Goal: Task Accomplishment & Management: Manage account settings

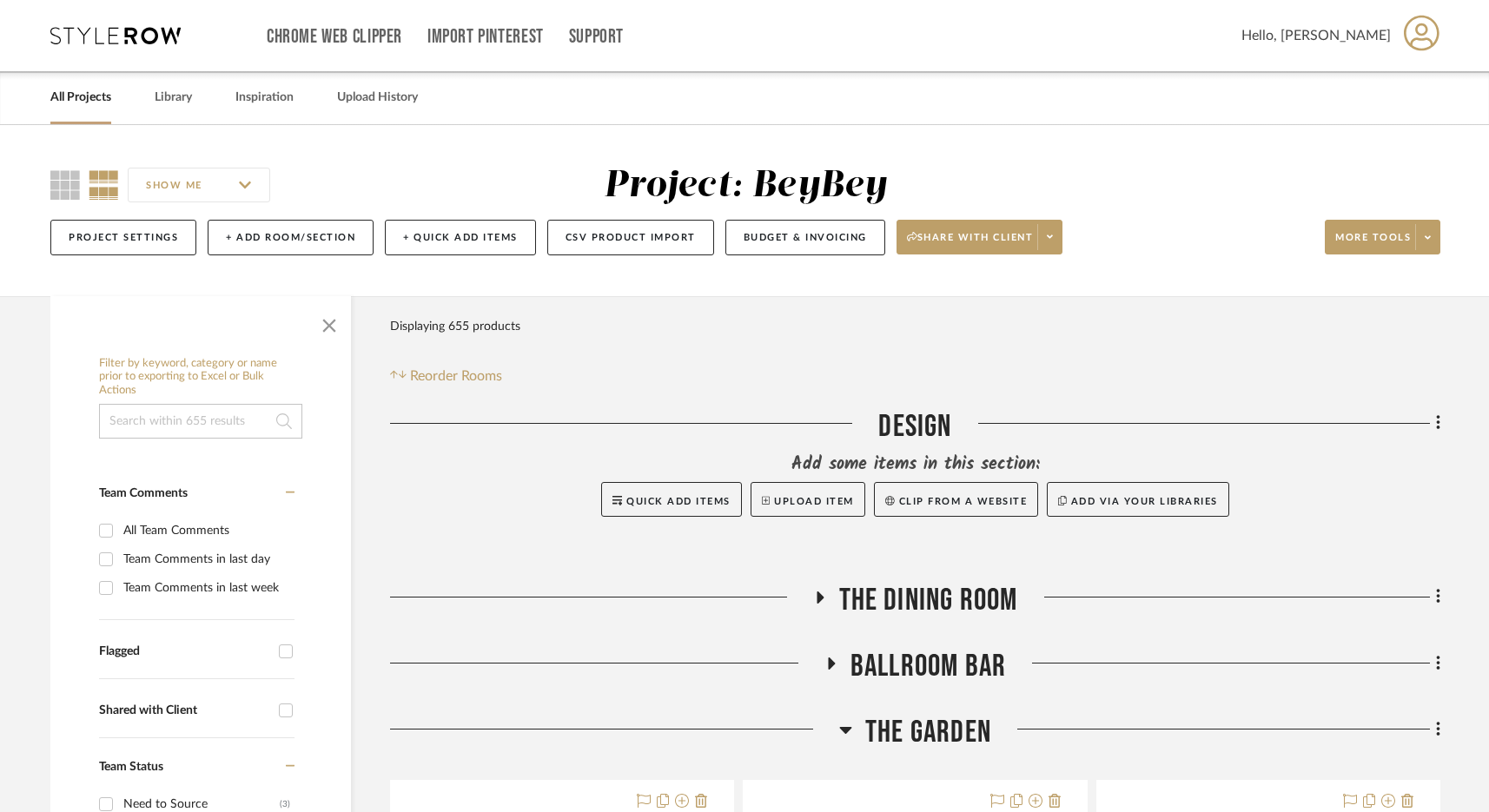
click at [901, 648] on span "BALLROOM BAR" at bounding box center [928, 666] width 155 height 38
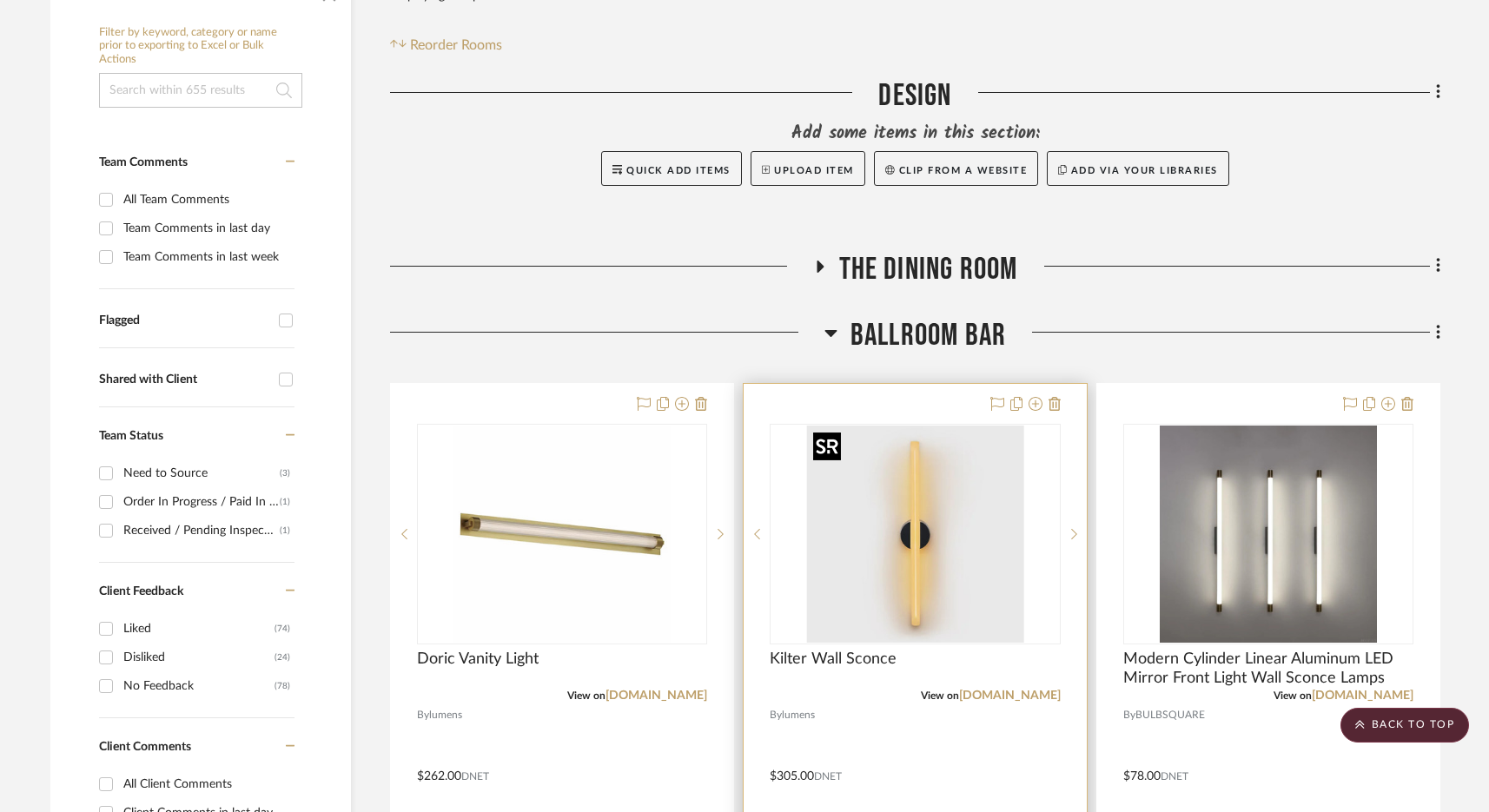
scroll to position [362, 0]
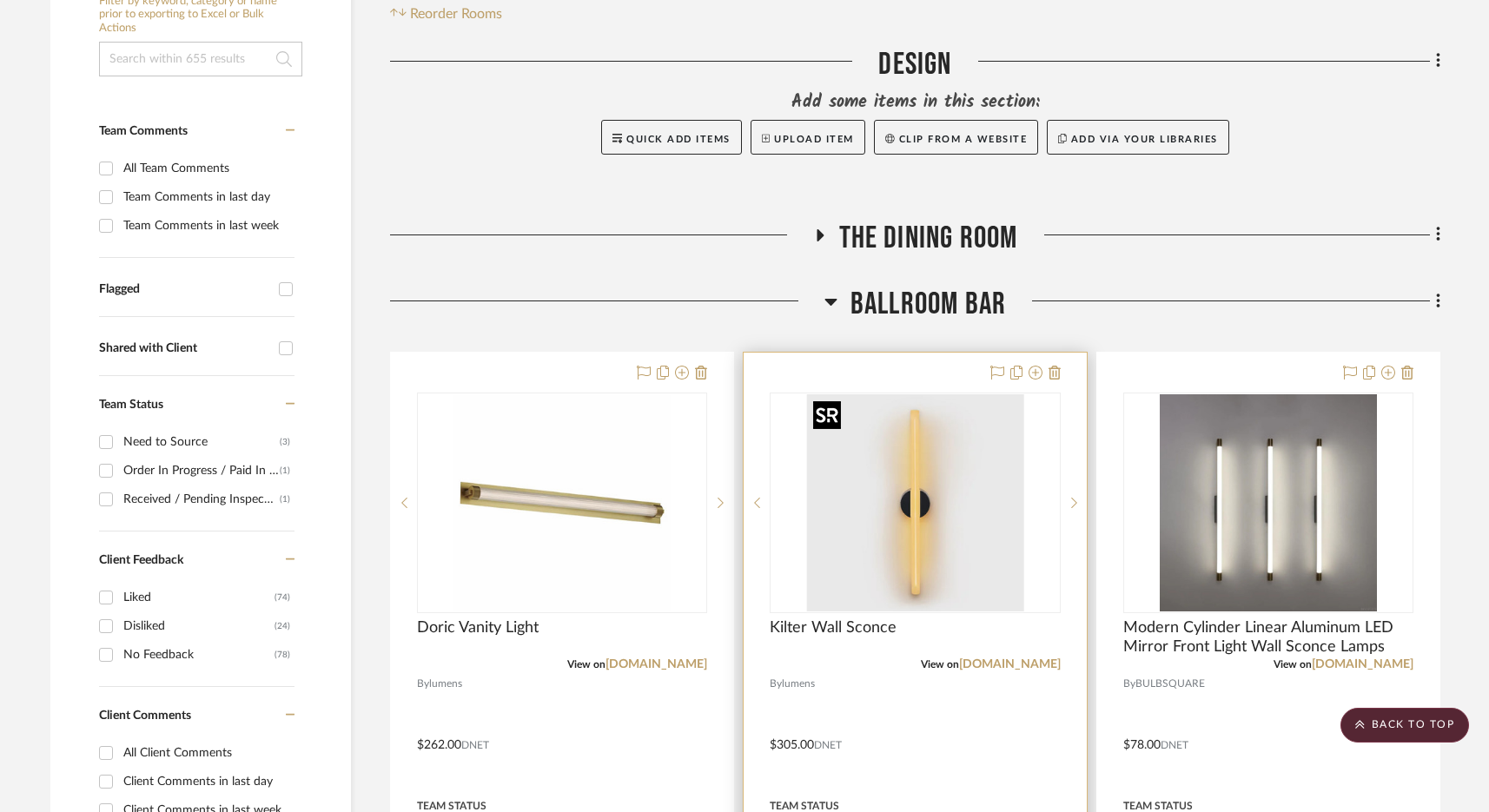
click at [915, 568] on img "0" at bounding box center [914, 503] width 218 height 217
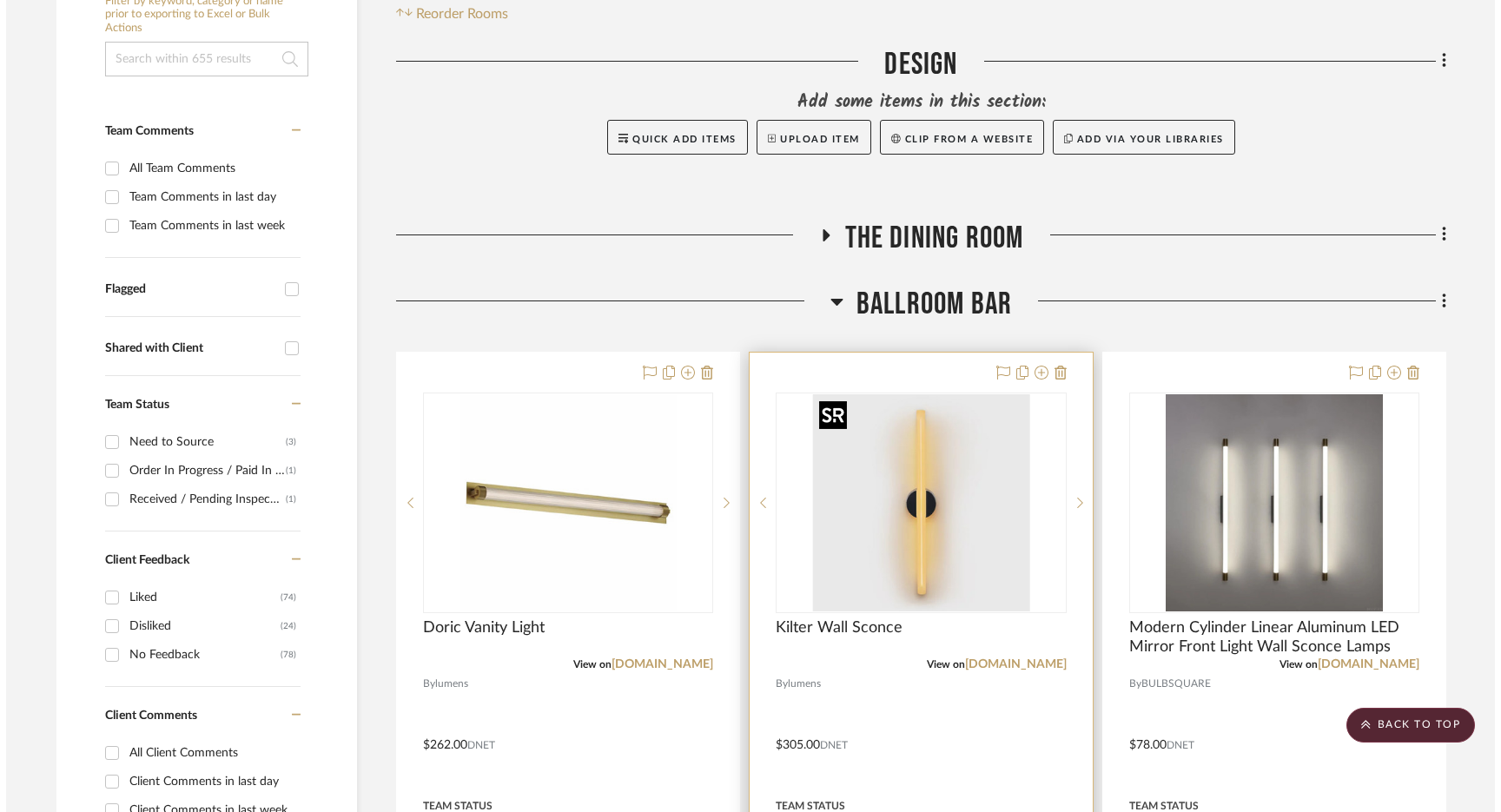
scroll to position [0, 0]
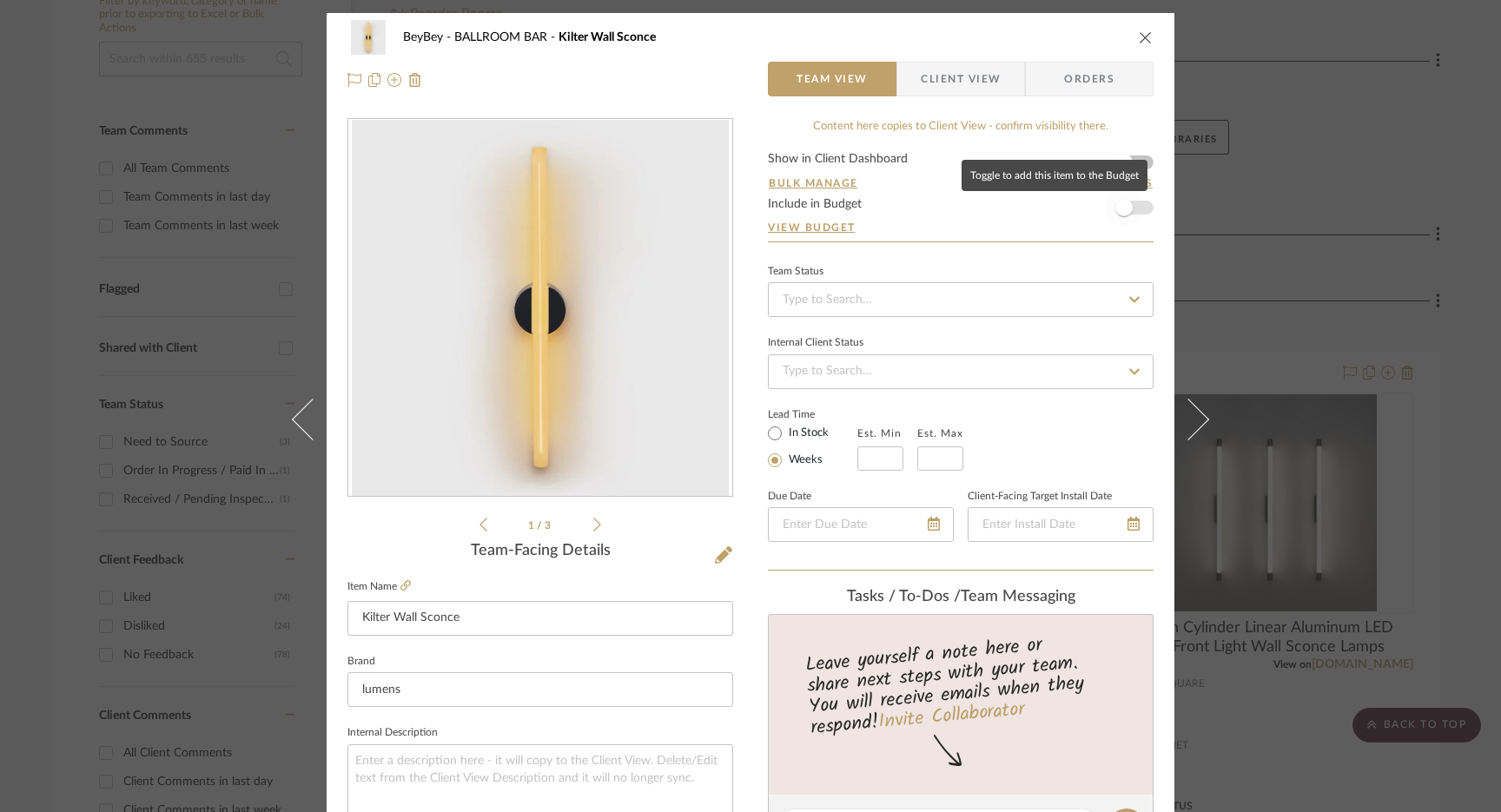
click at [1117, 216] on span "button" at bounding box center [1123, 207] width 17 height 17
click at [406, 582] on fieldset "Item Name Kilter Wall Sconce" at bounding box center [540, 606] width 385 height 61
click at [402, 586] on icon at bounding box center [405, 584] width 10 height 10
click at [1139, 31] on icon "close" at bounding box center [1145, 37] width 14 height 14
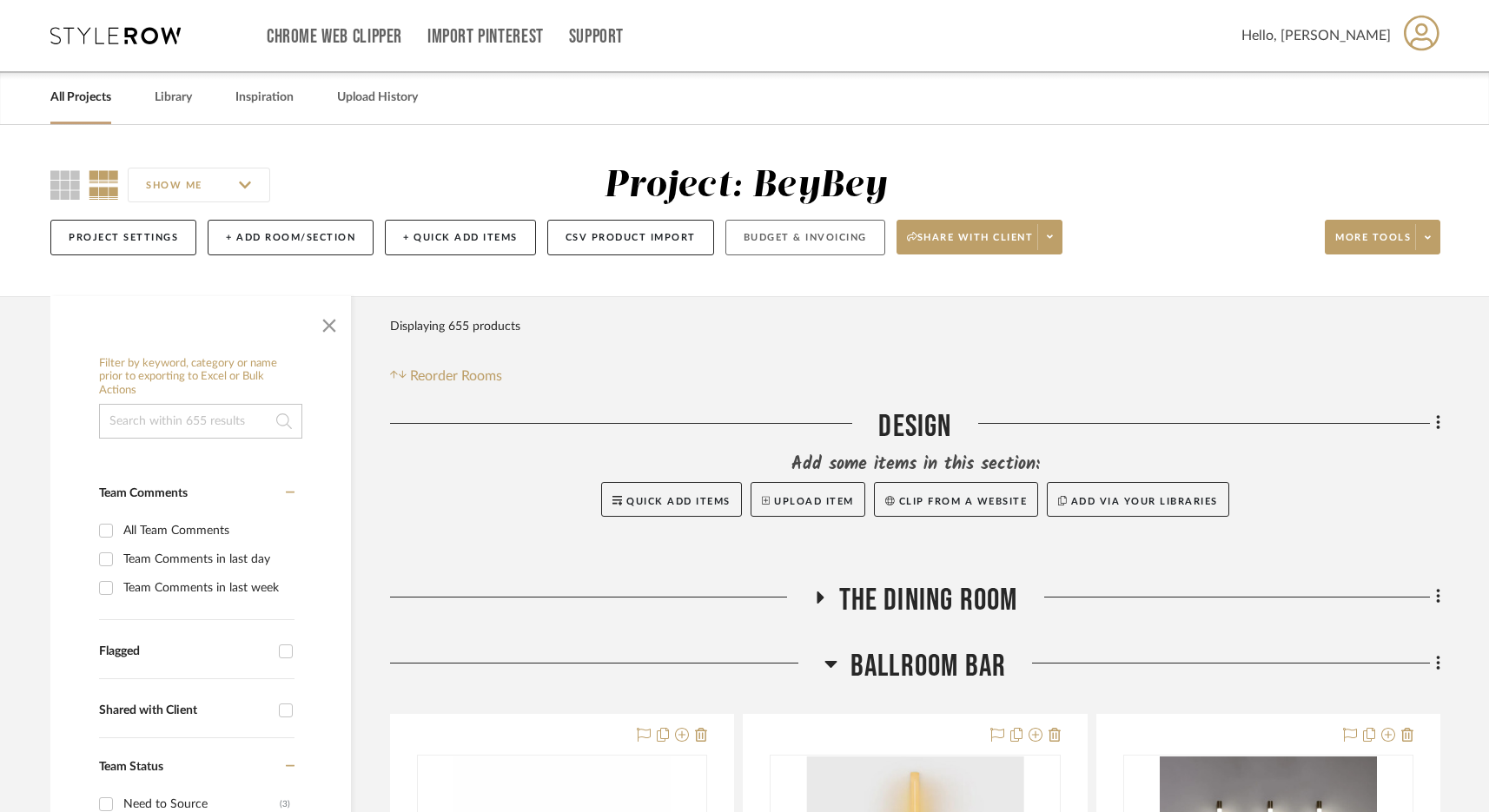
click at [788, 248] on button "Budget & Invoicing" at bounding box center [805, 237] width 160 height 36
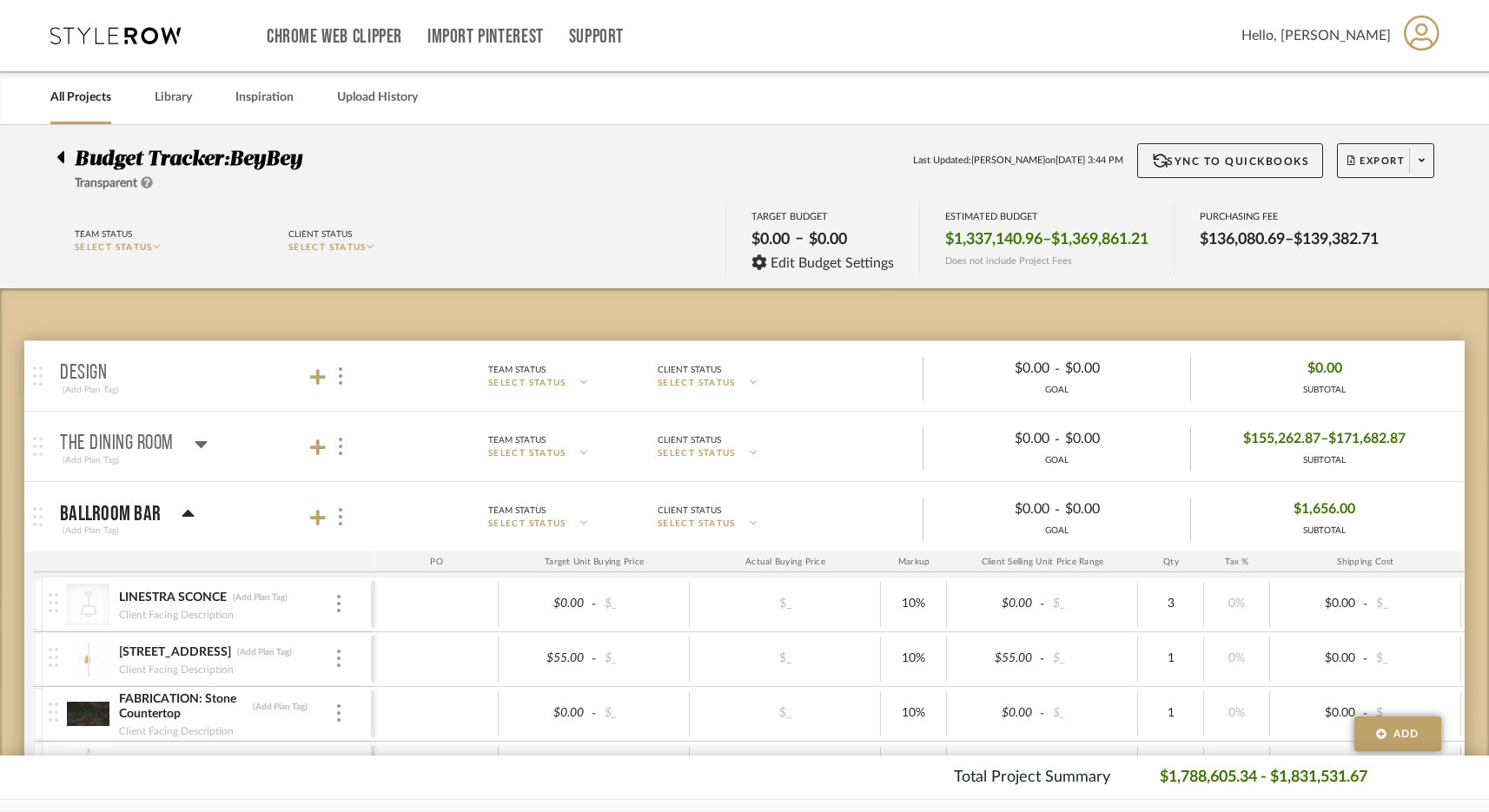
click at [140, 27] on icon at bounding box center [116, 35] width 130 height 17
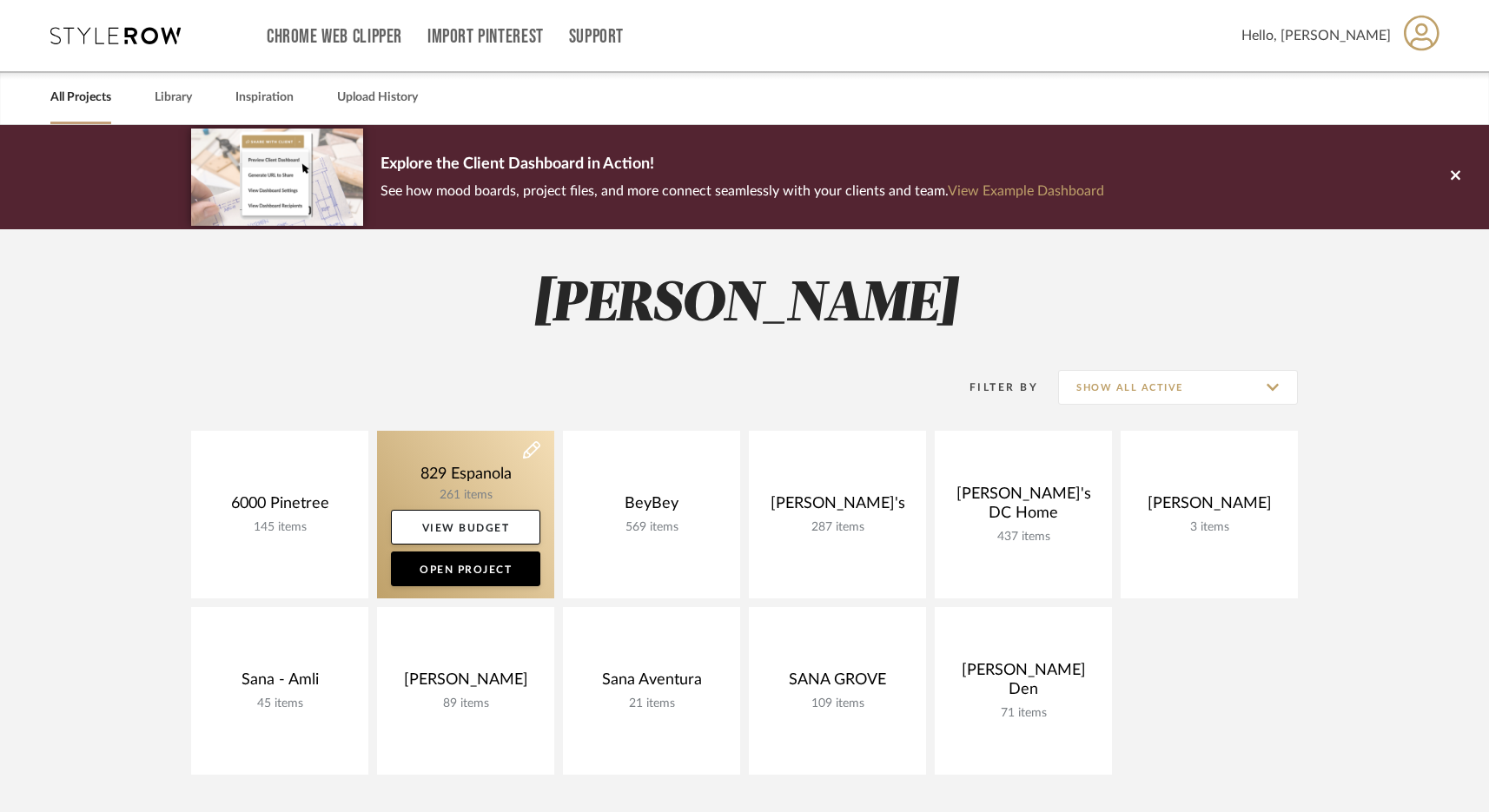
click at [462, 469] on link at bounding box center [465, 514] width 177 height 168
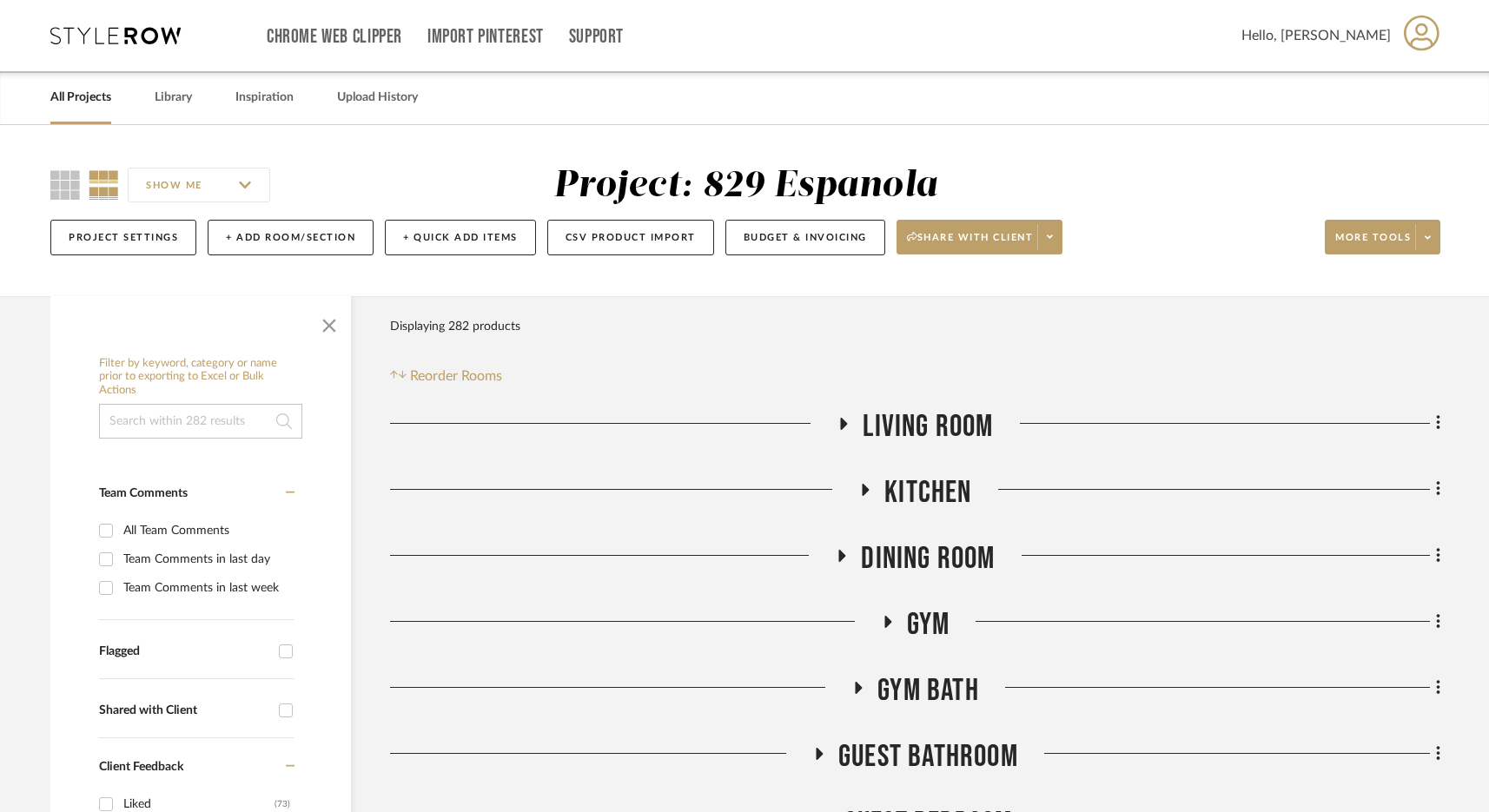
click at [79, 46] on div "Chrome Web Clipper Import Pinterest Support All Projects Library Inspiration Up…" at bounding box center [745, 36] width 1390 height 72
click at [89, 31] on icon at bounding box center [116, 35] width 130 height 17
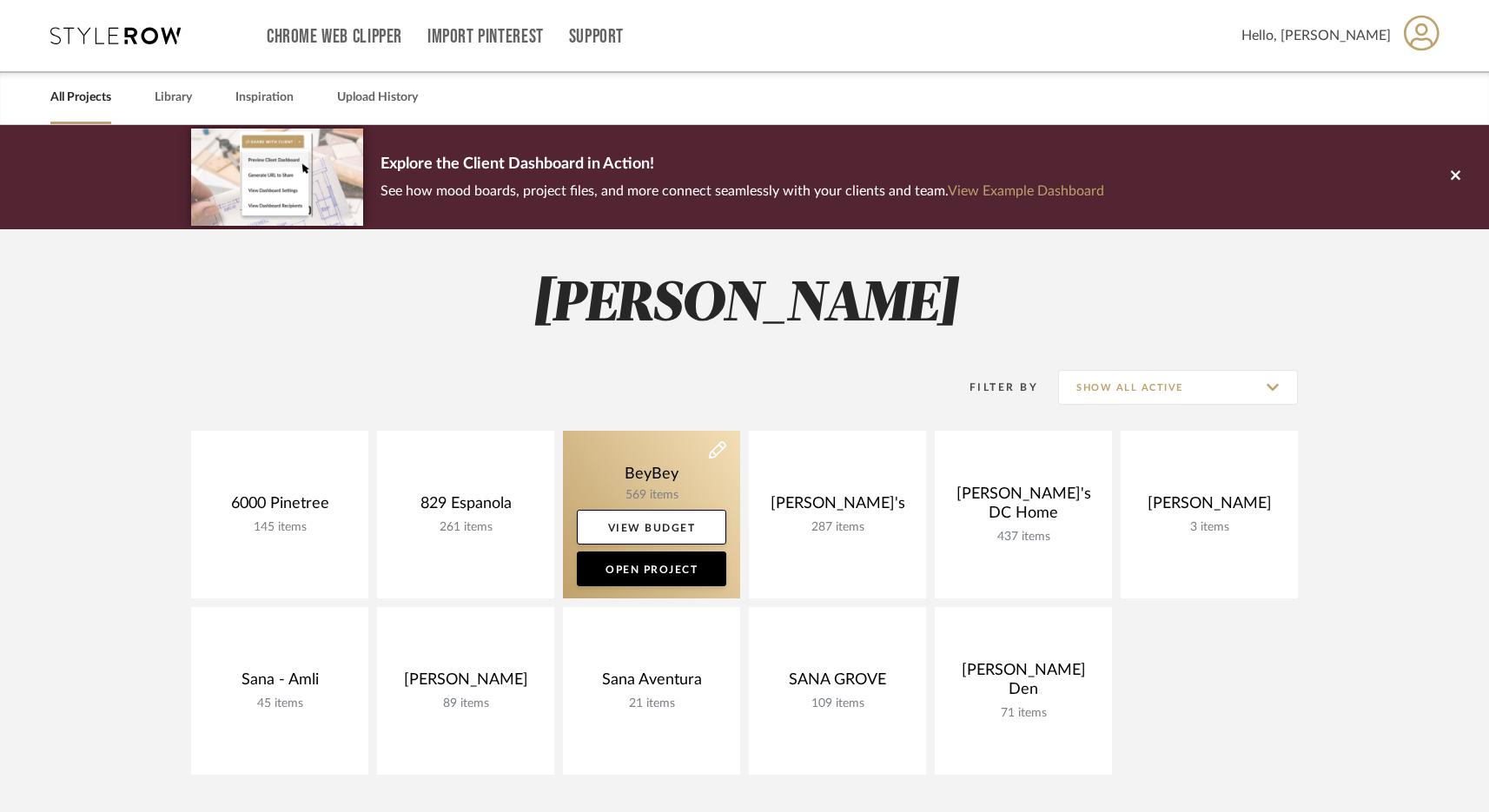
click at [672, 484] on link at bounding box center [651, 514] width 177 height 168
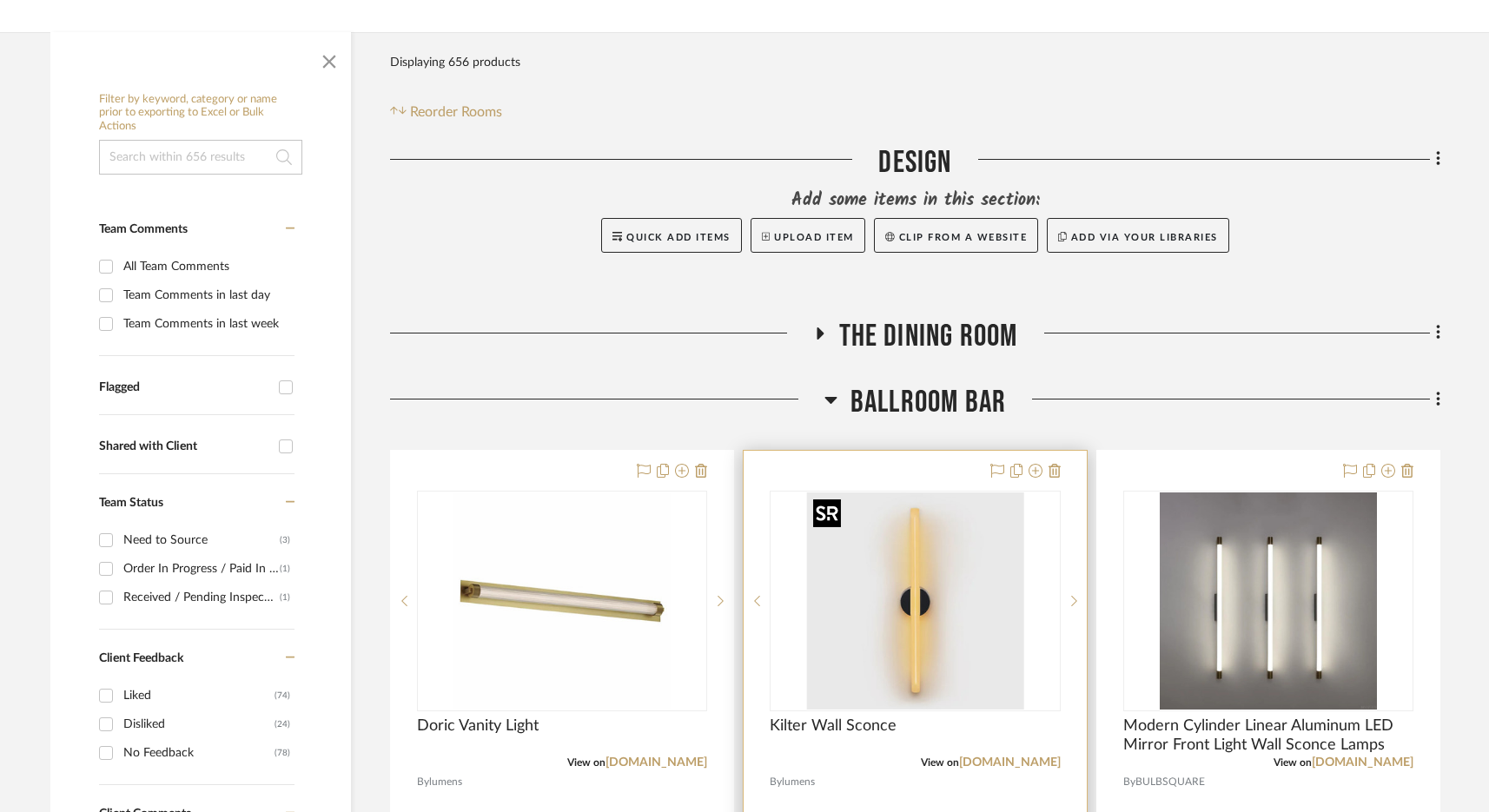
scroll to position [268, 0]
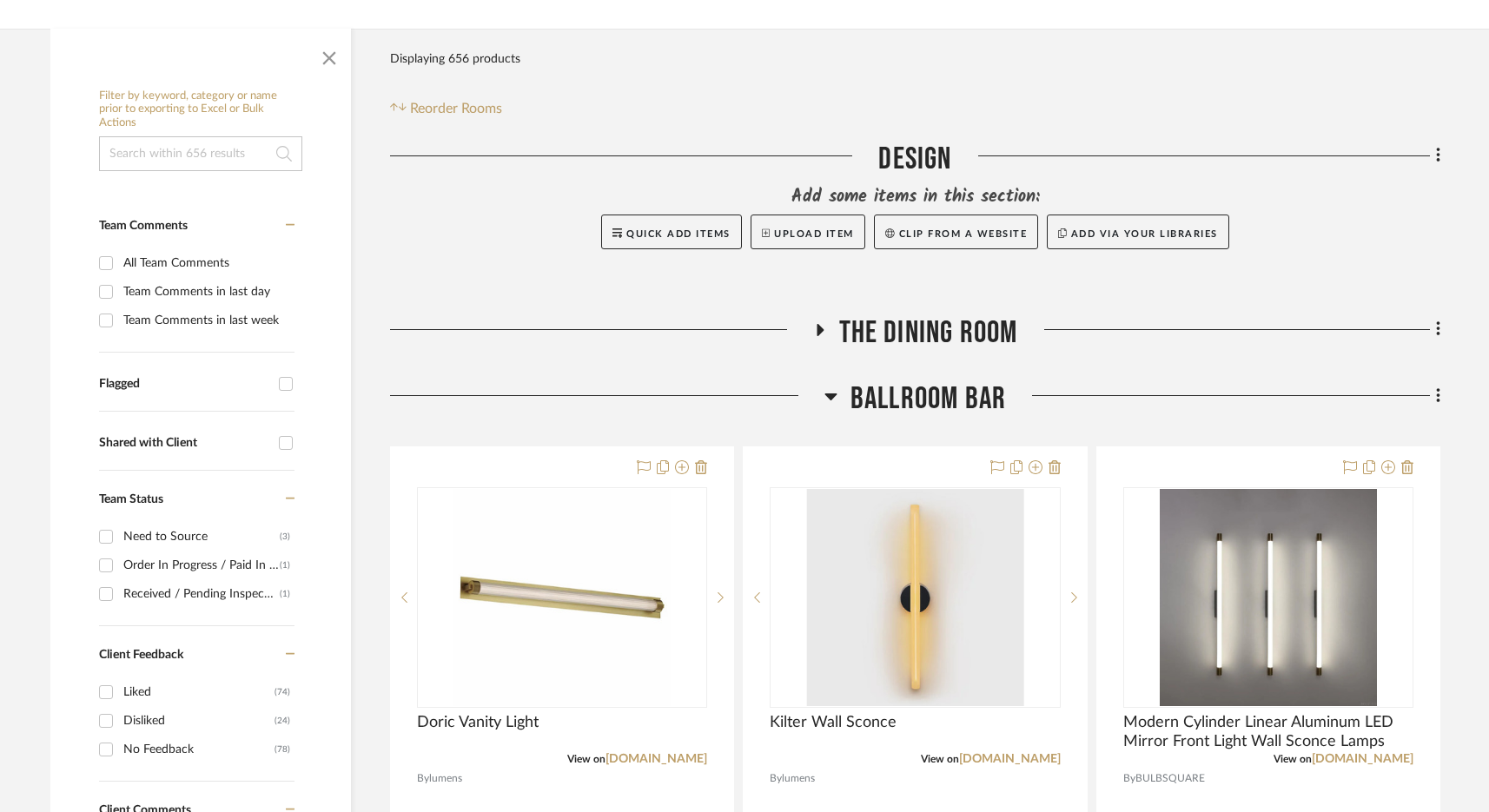
click at [904, 402] on span "BALLROOM BAR" at bounding box center [928, 399] width 155 height 38
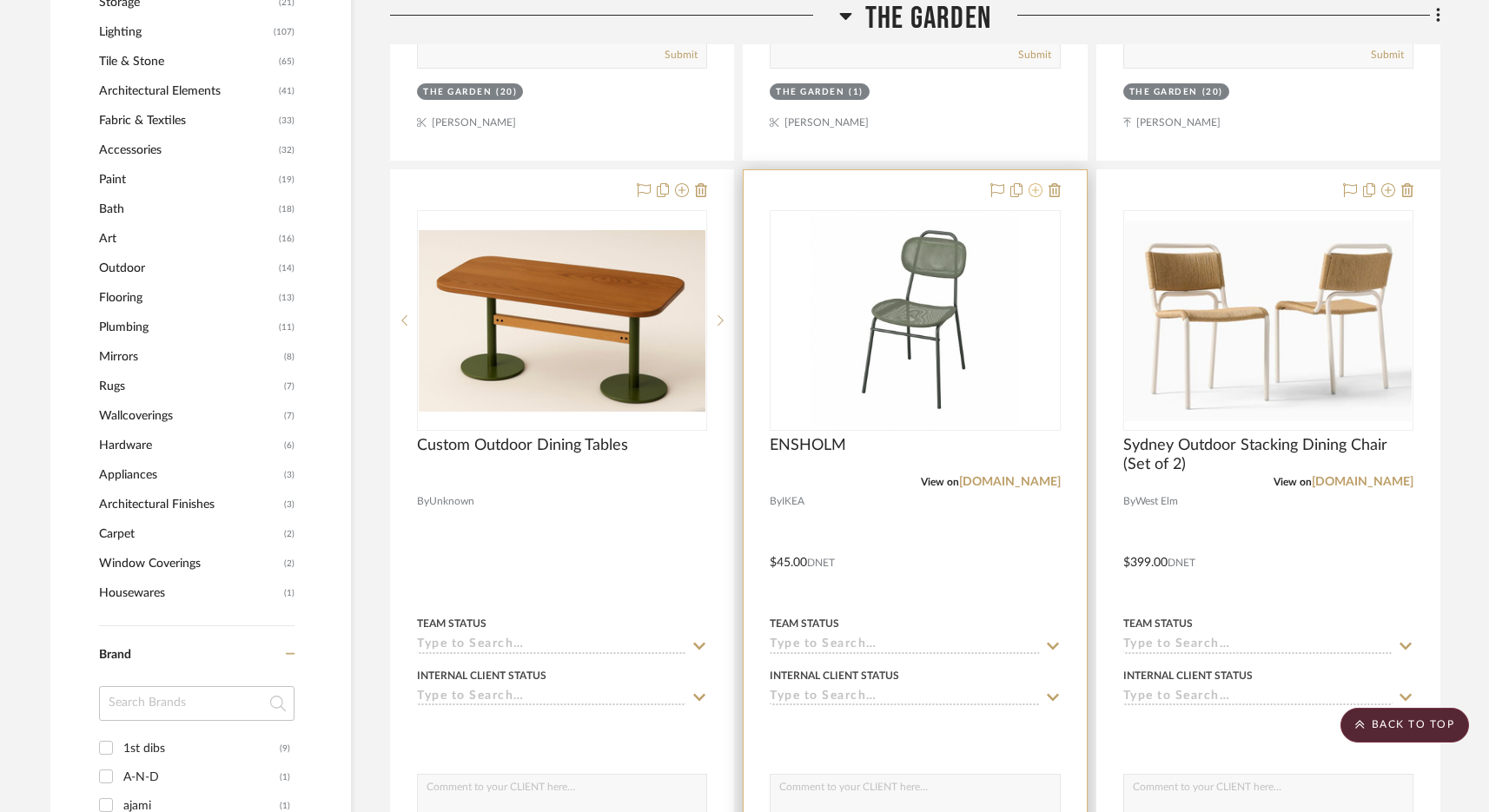
scroll to position [0, 0]
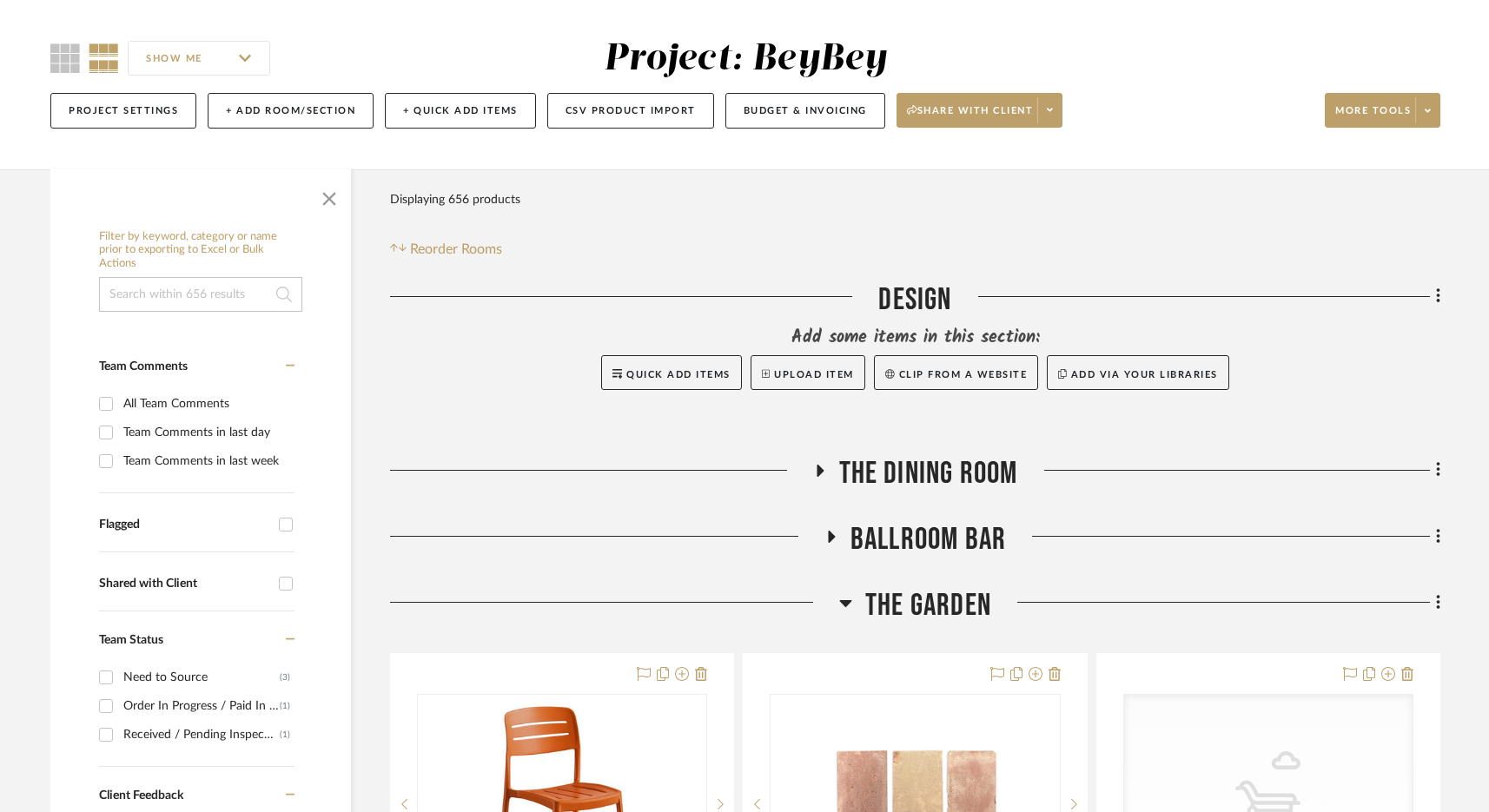
click at [950, 542] on span "BALLROOM BAR" at bounding box center [928, 539] width 155 height 38
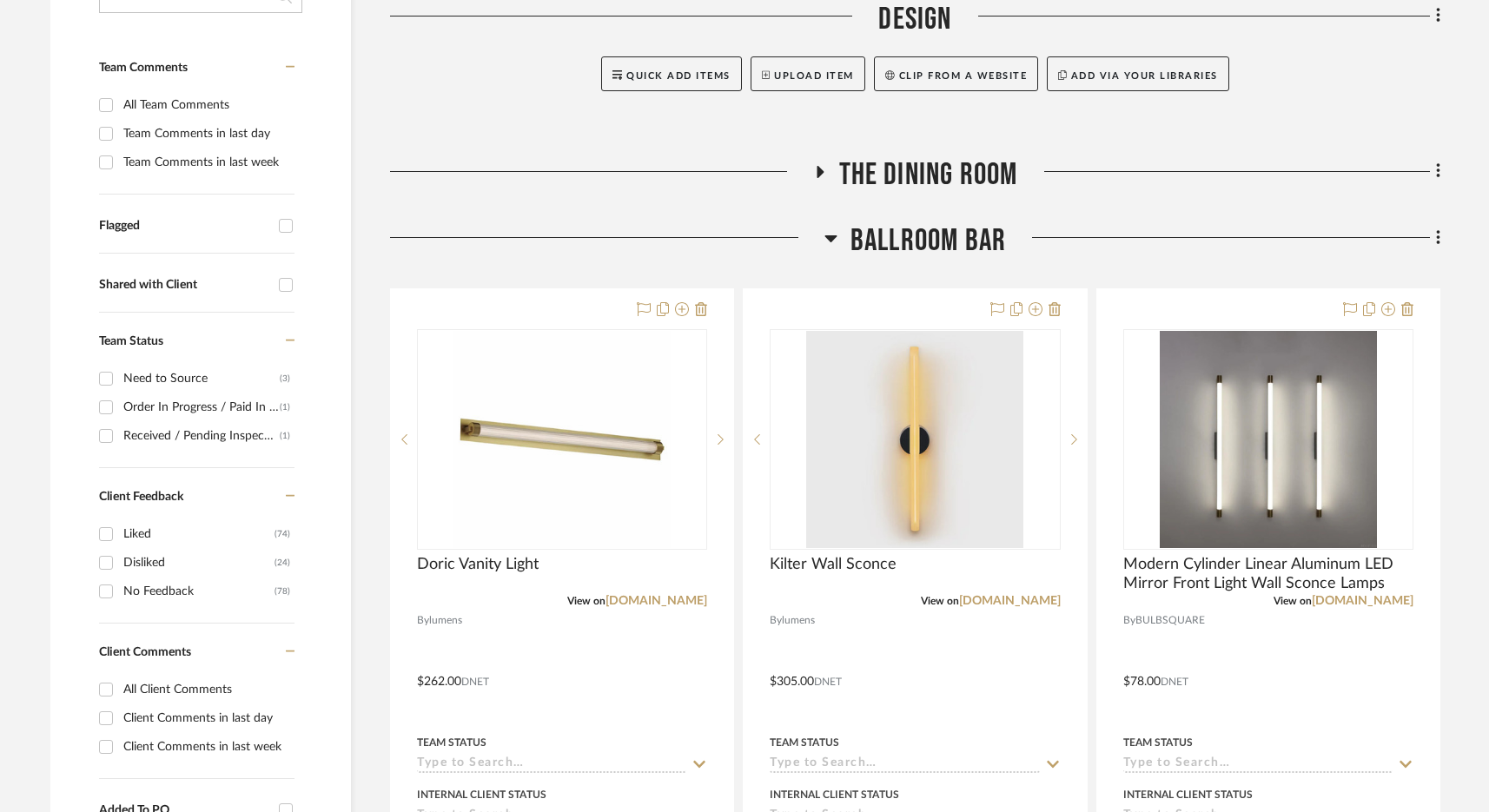
scroll to position [455, 0]
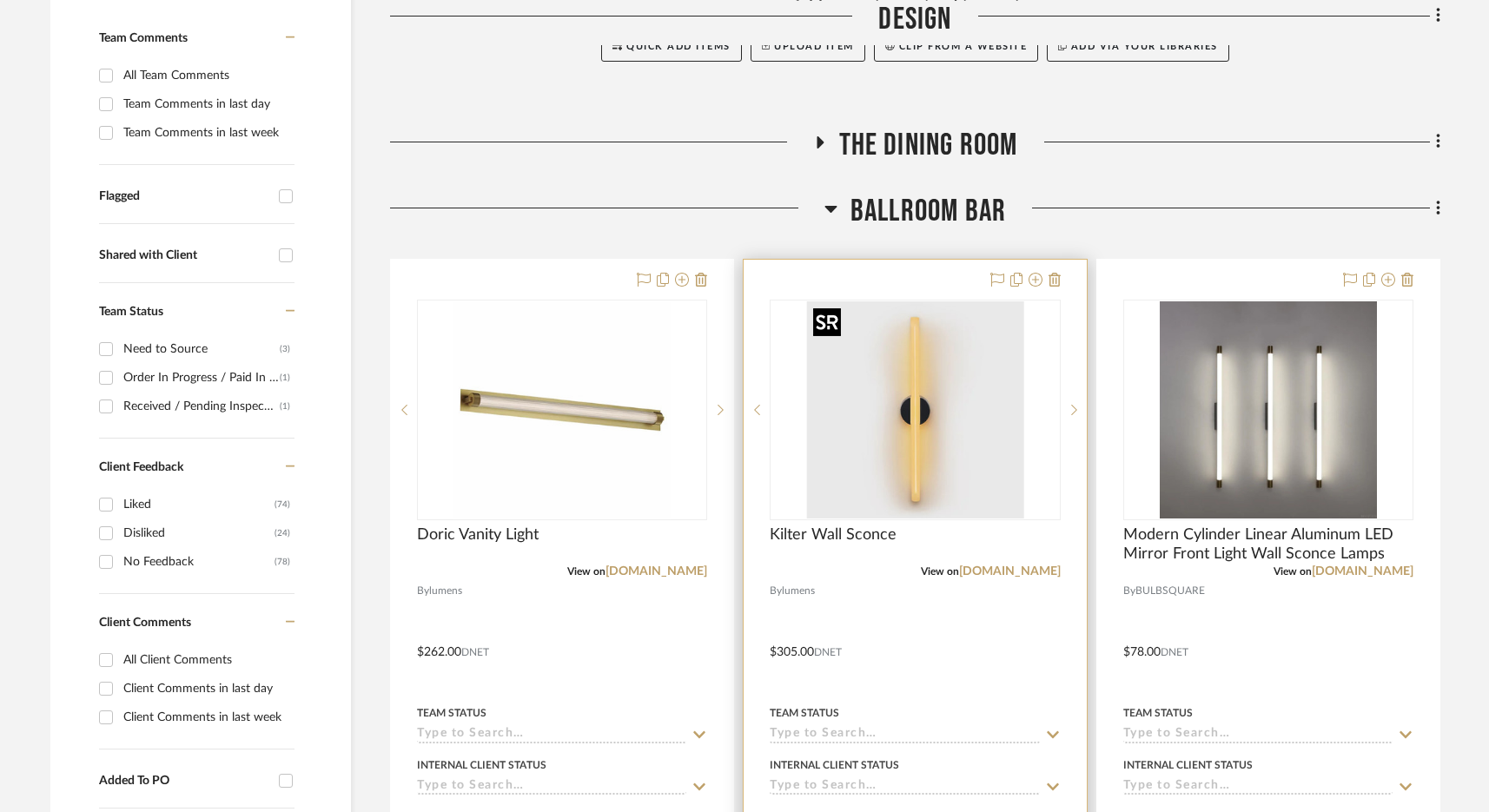
click at [0, 0] on img at bounding box center [0, 0] width 0 height 0
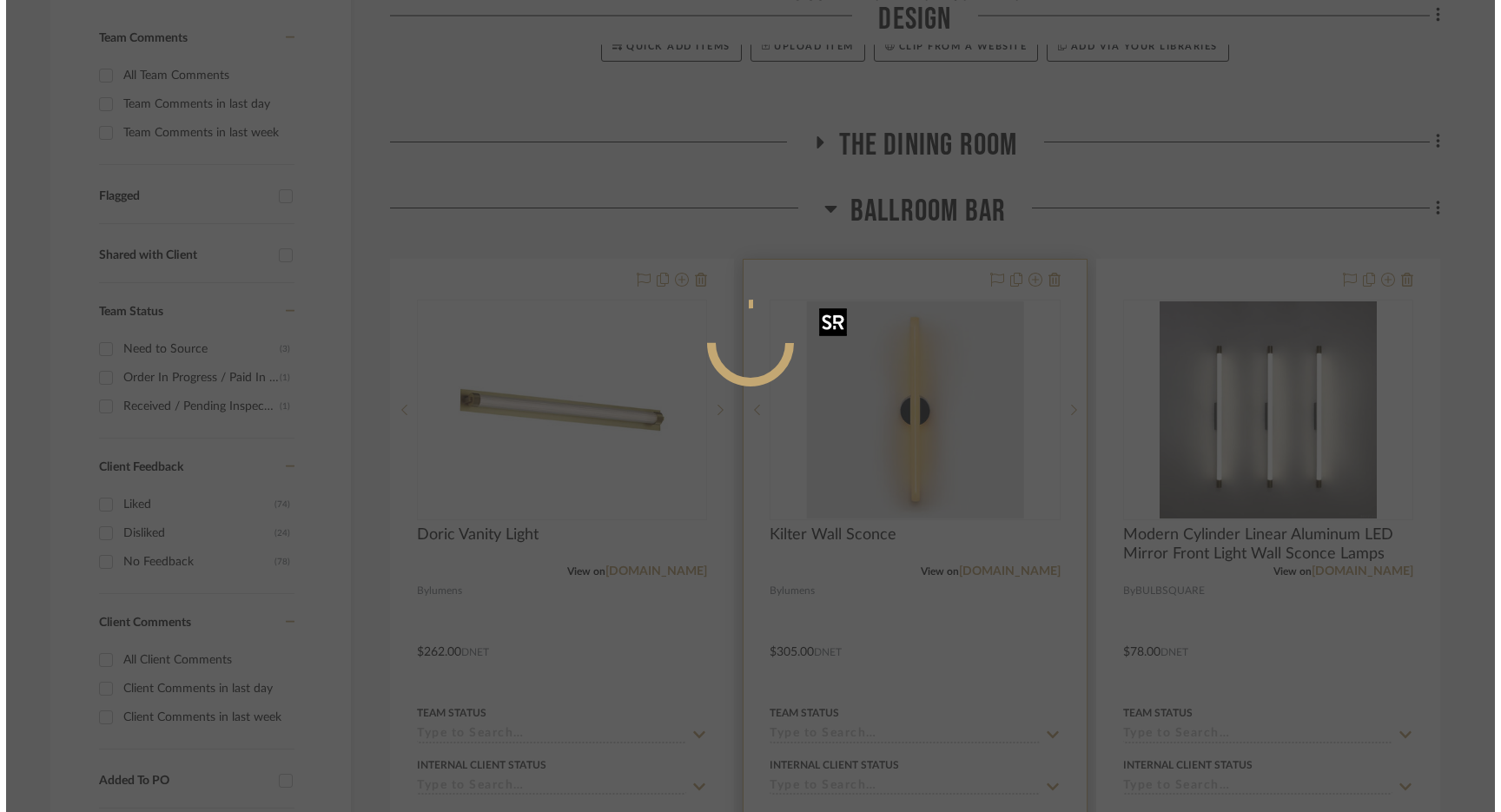
scroll to position [0, 0]
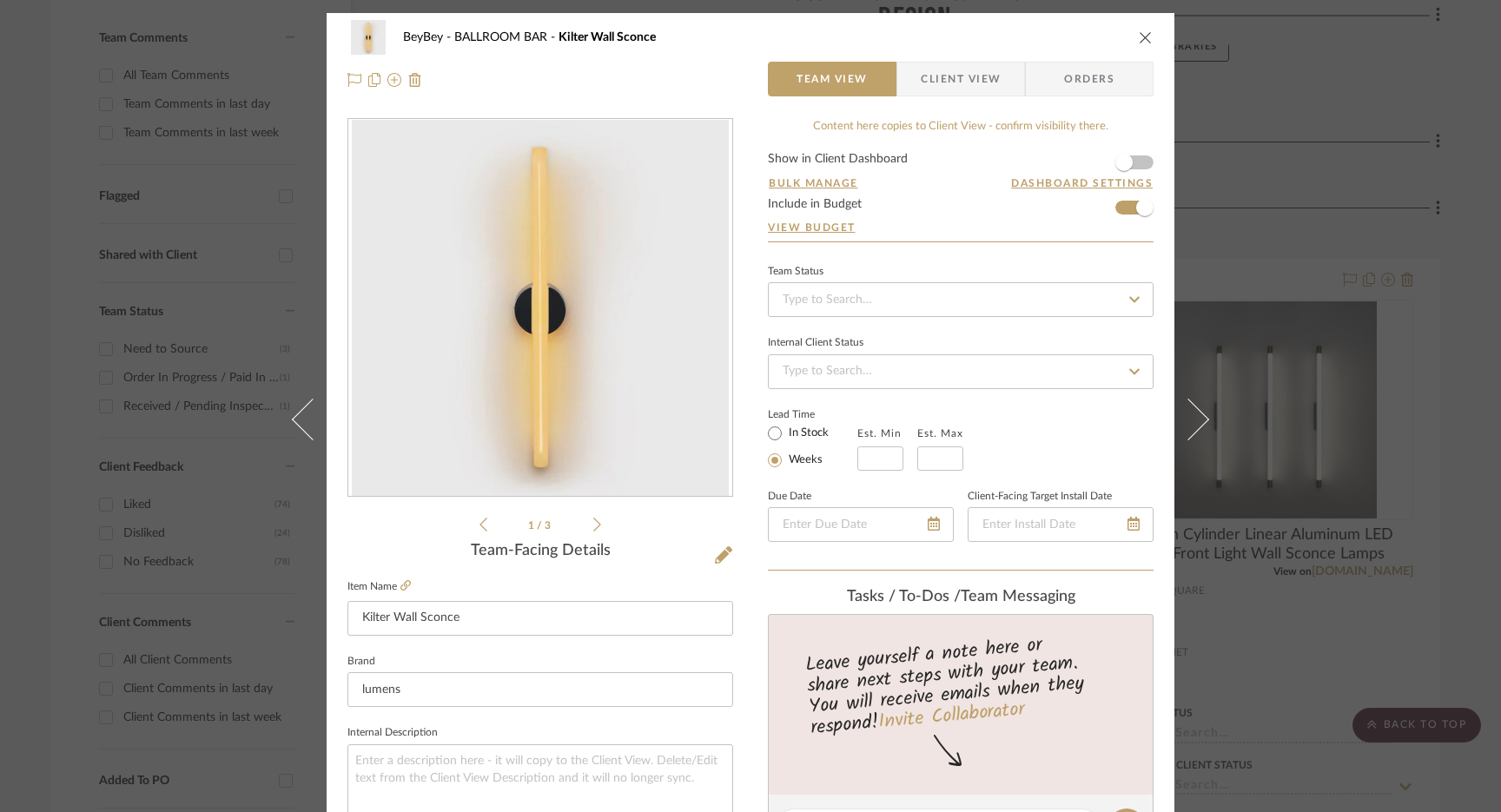
click at [1246, 161] on div "BeyBey BALLROOM BAR Kilter Wall Sconce Team View Client View Orders 1 / 3 Team-…" at bounding box center [750, 406] width 1501 height 812
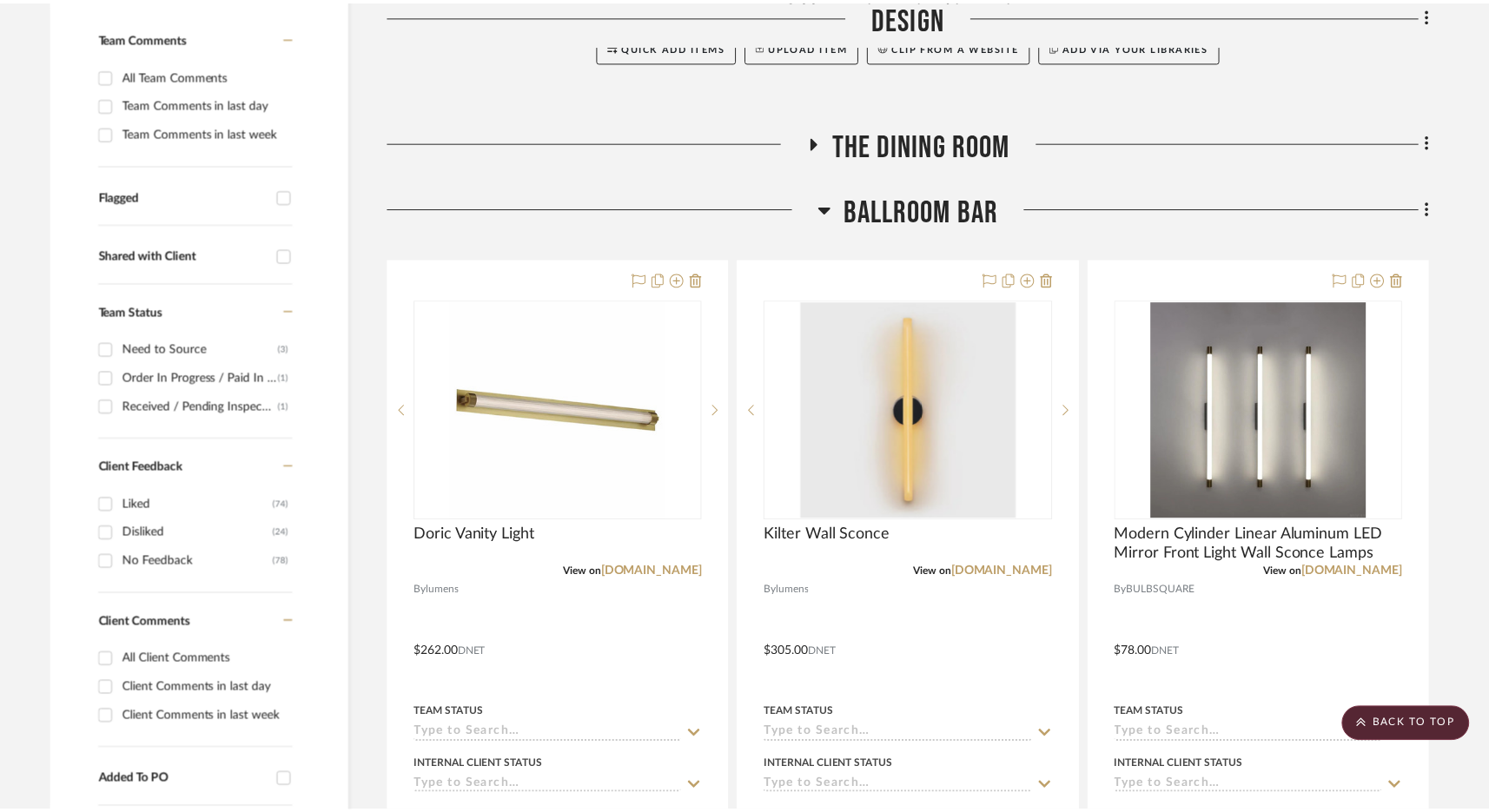
scroll to position [455, 0]
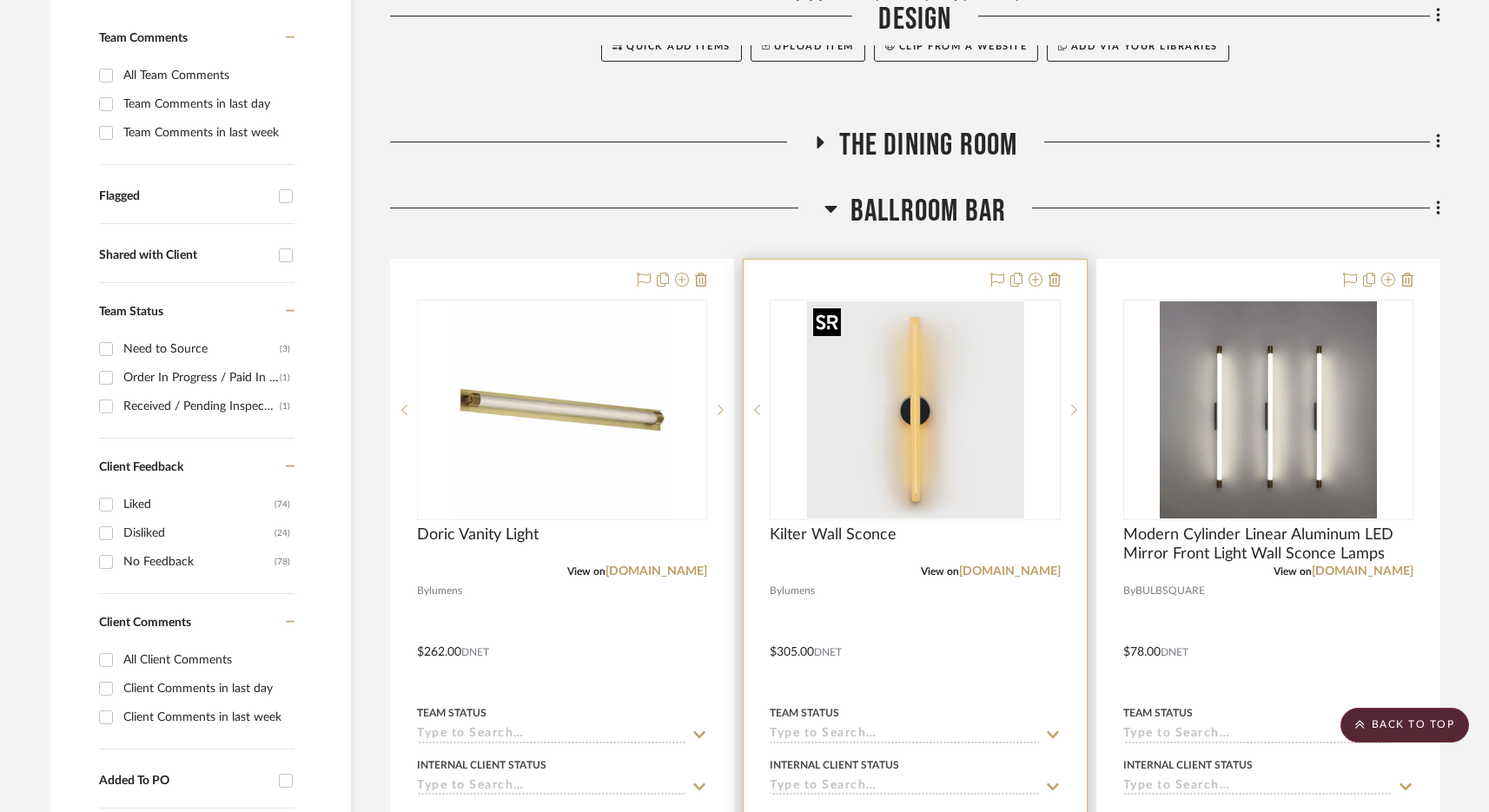
click at [1008, 422] on img "0" at bounding box center [914, 409] width 218 height 217
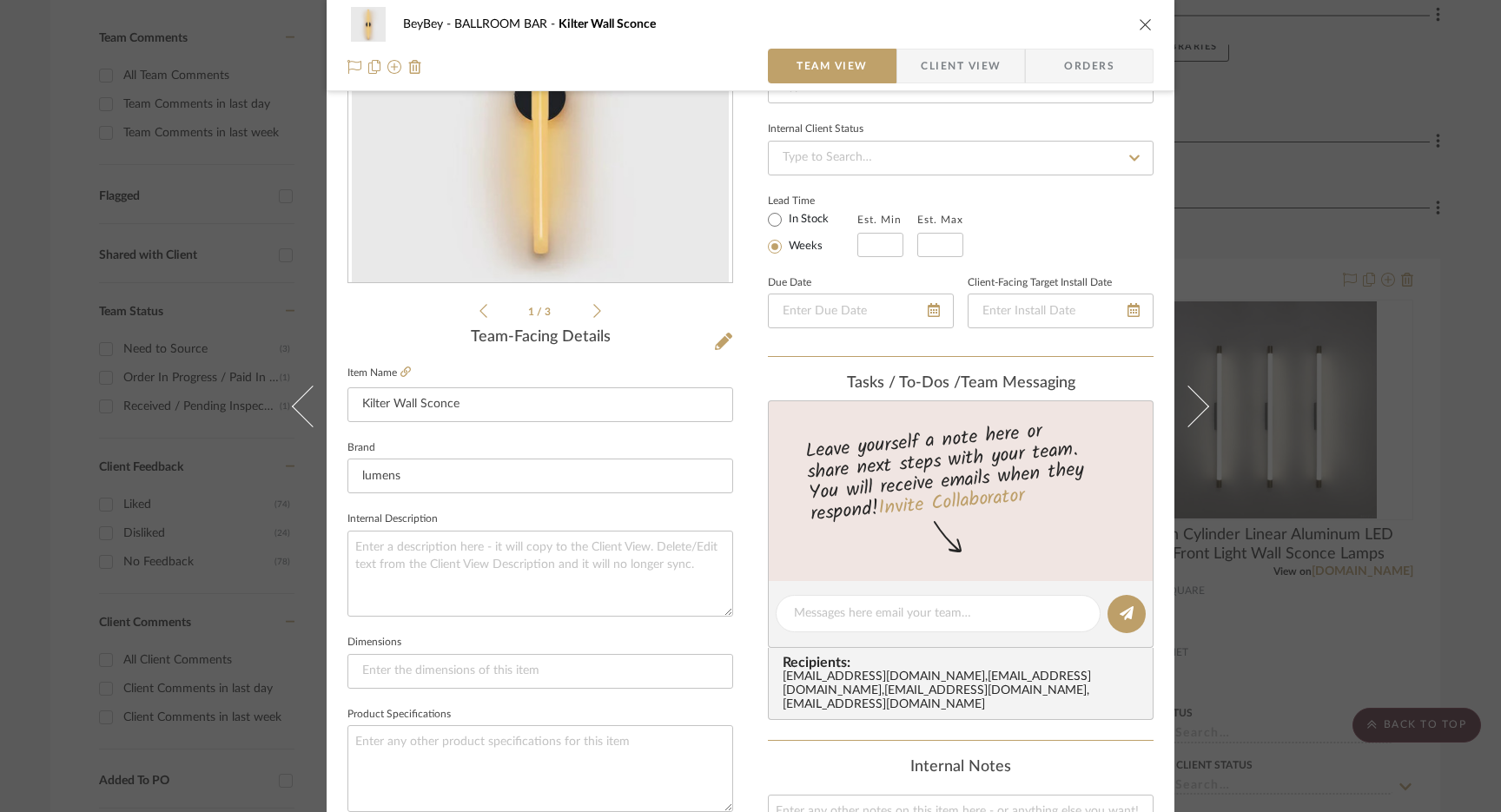
scroll to position [250, 0]
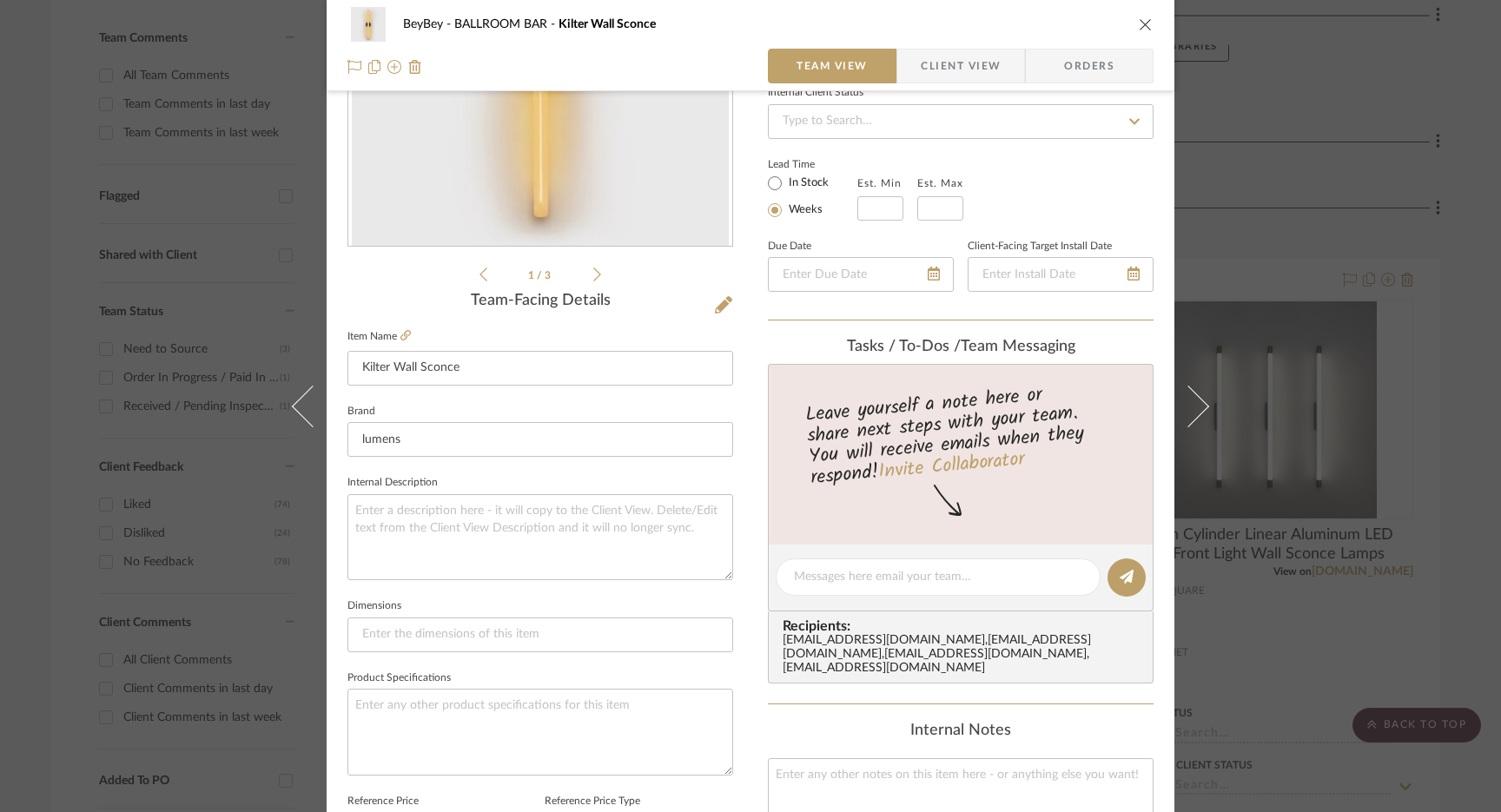
click at [1140, 21] on icon "close" at bounding box center [1145, 24] width 14 height 14
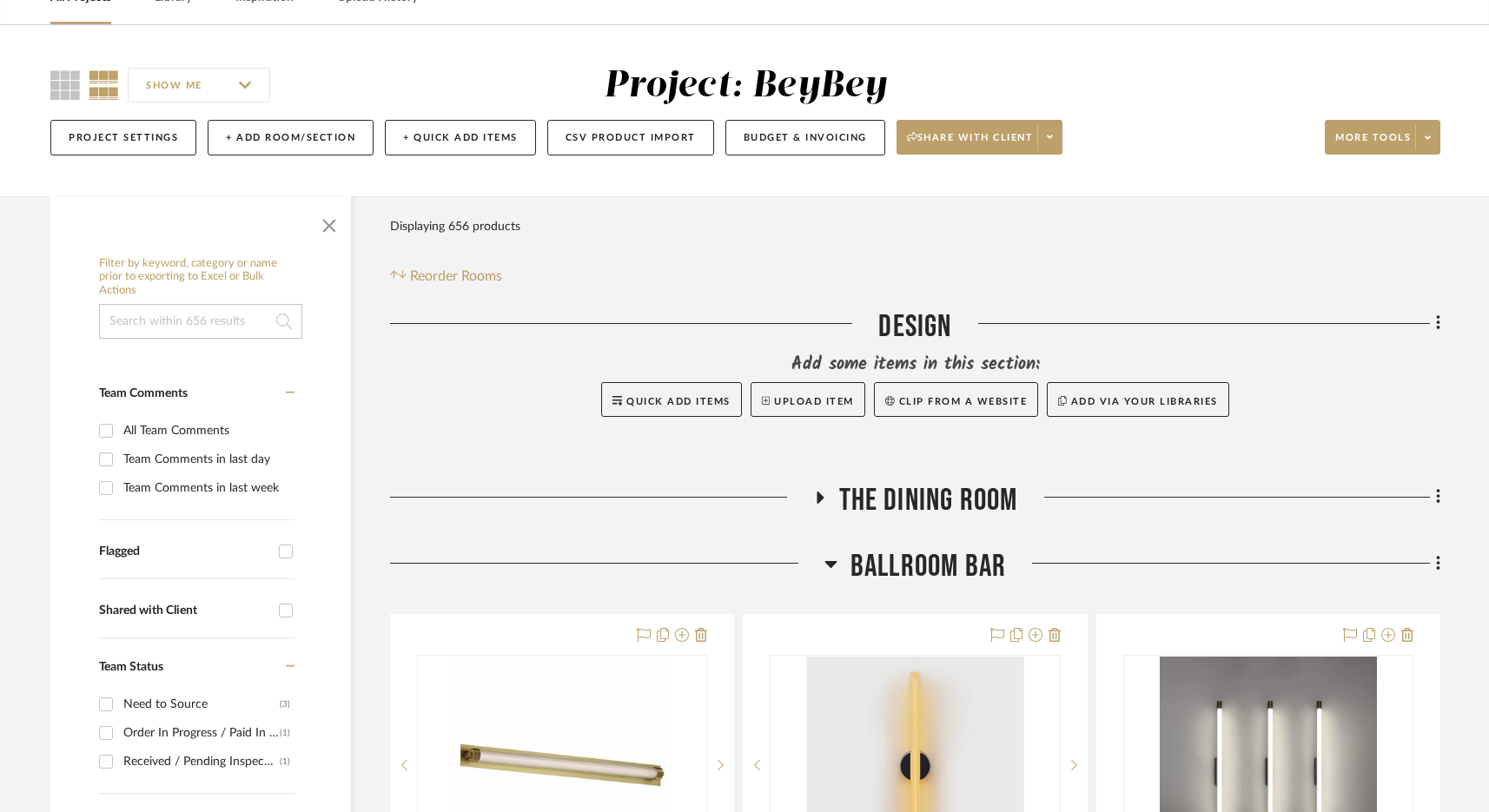
scroll to position [395, 0]
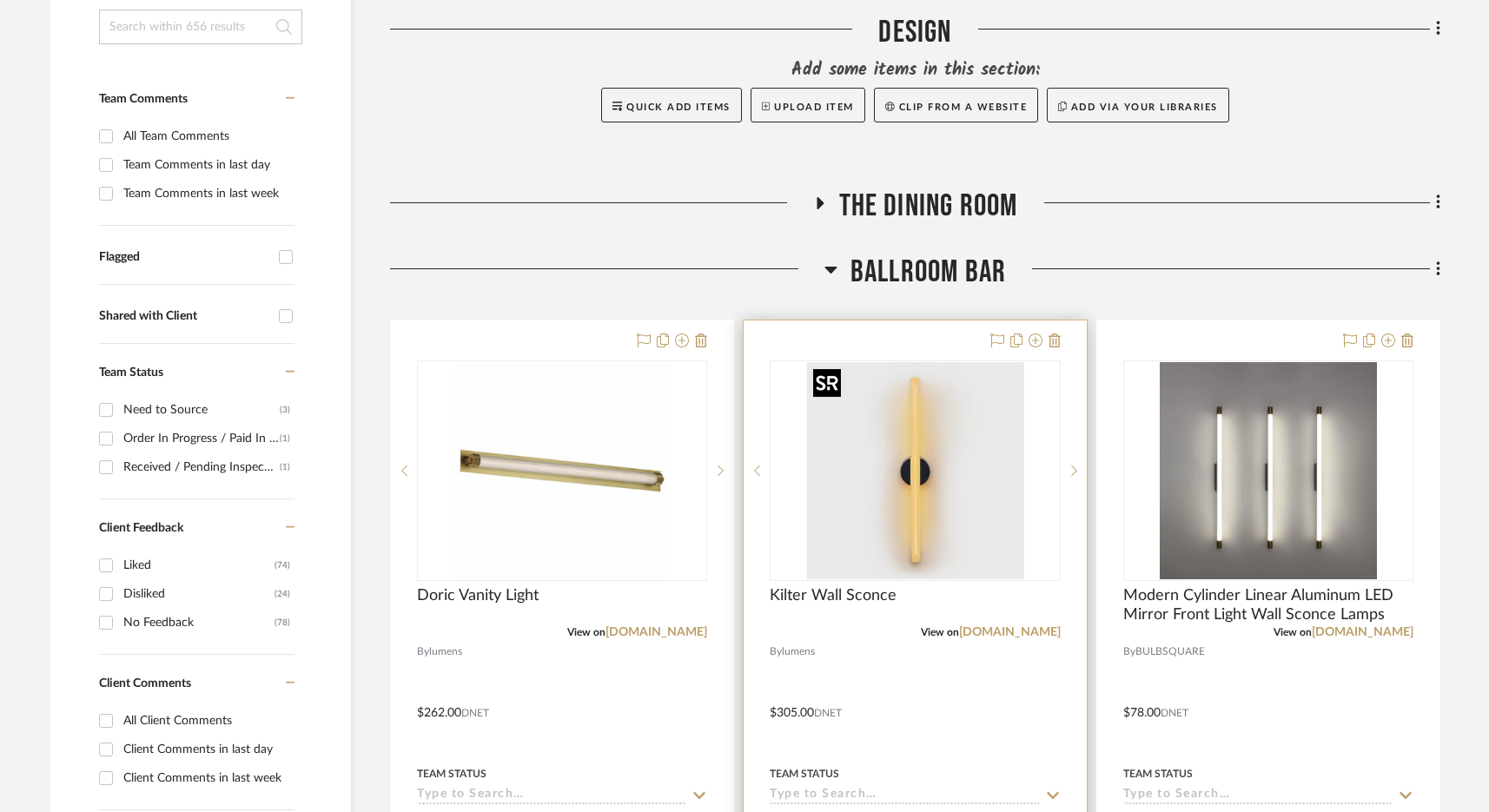
click at [962, 553] on img "0" at bounding box center [914, 471] width 218 height 217
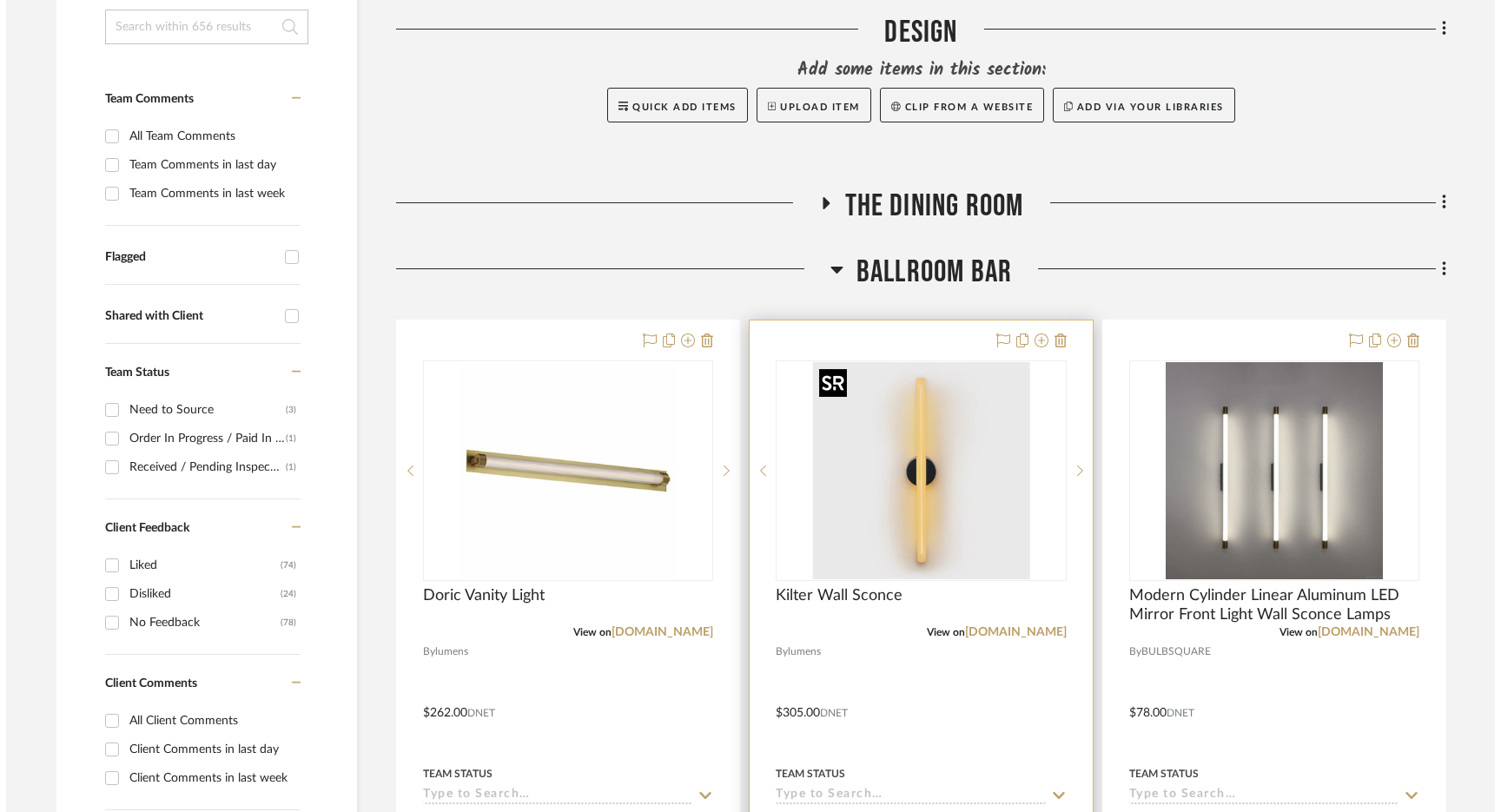
scroll to position [0, 0]
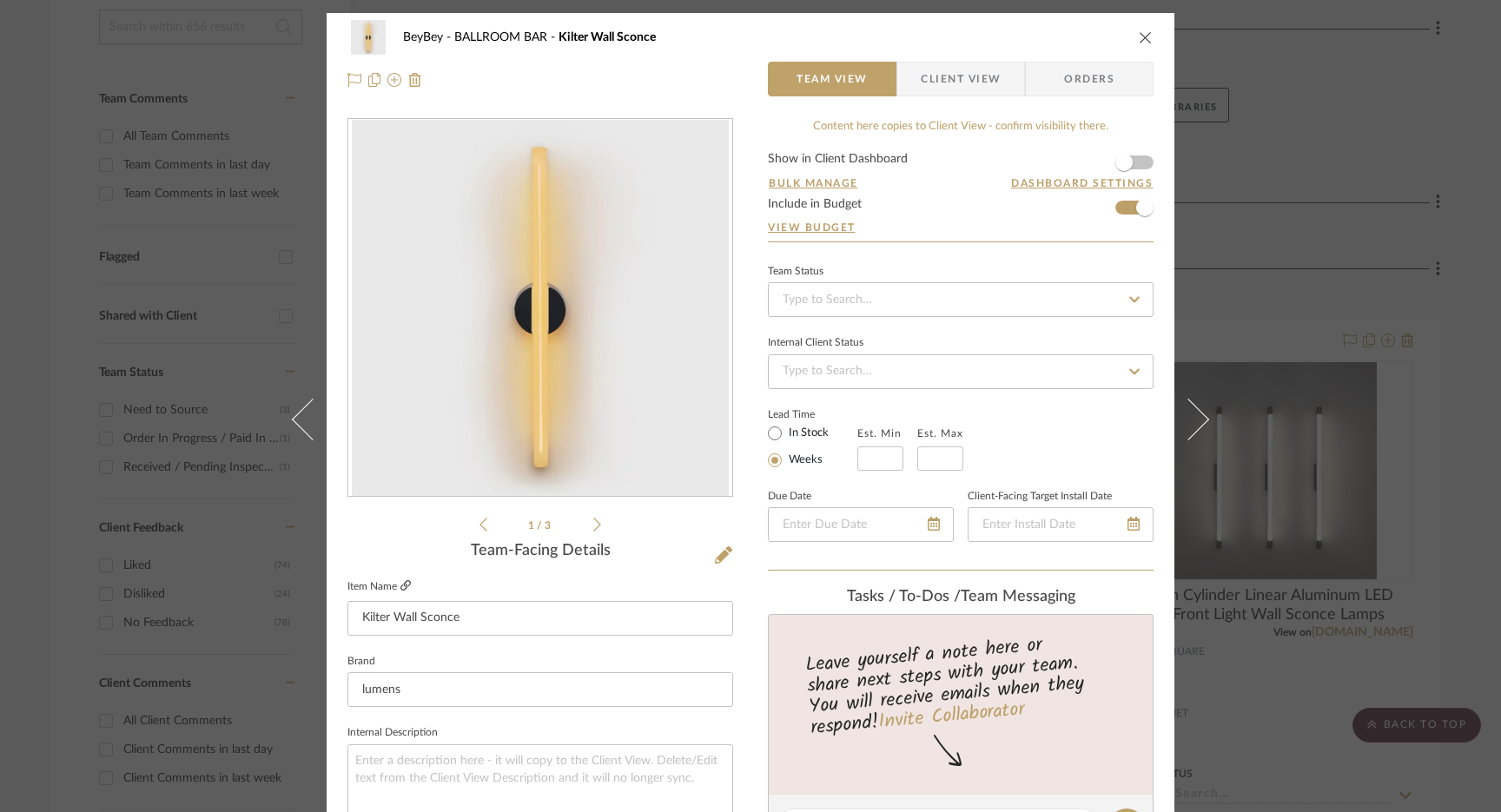
click at [405, 582] on icon at bounding box center [405, 584] width 10 height 10
click at [1140, 39] on icon "close" at bounding box center [1145, 37] width 14 height 14
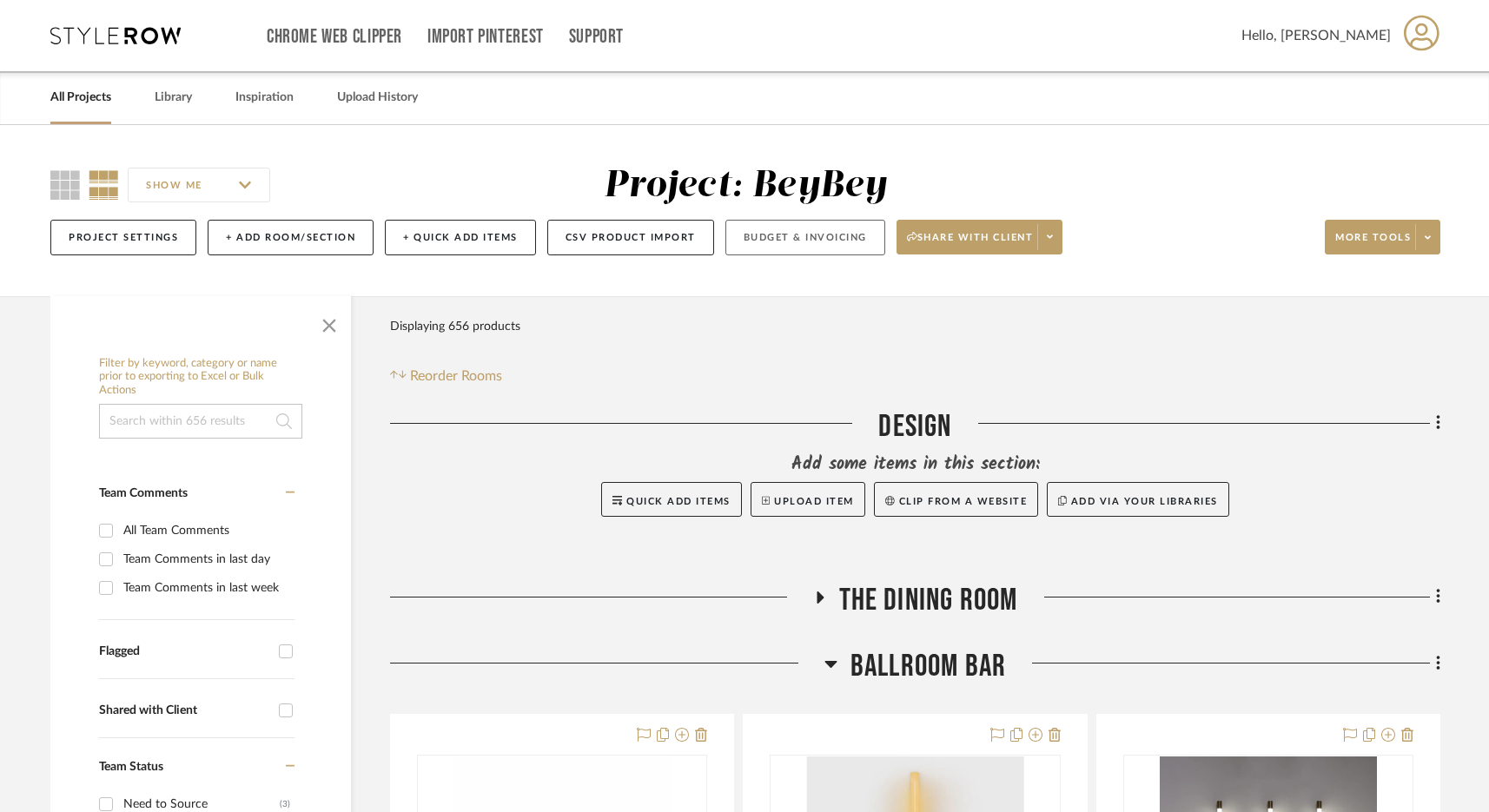
click at [812, 238] on button "Budget & Invoicing" at bounding box center [805, 237] width 160 height 36
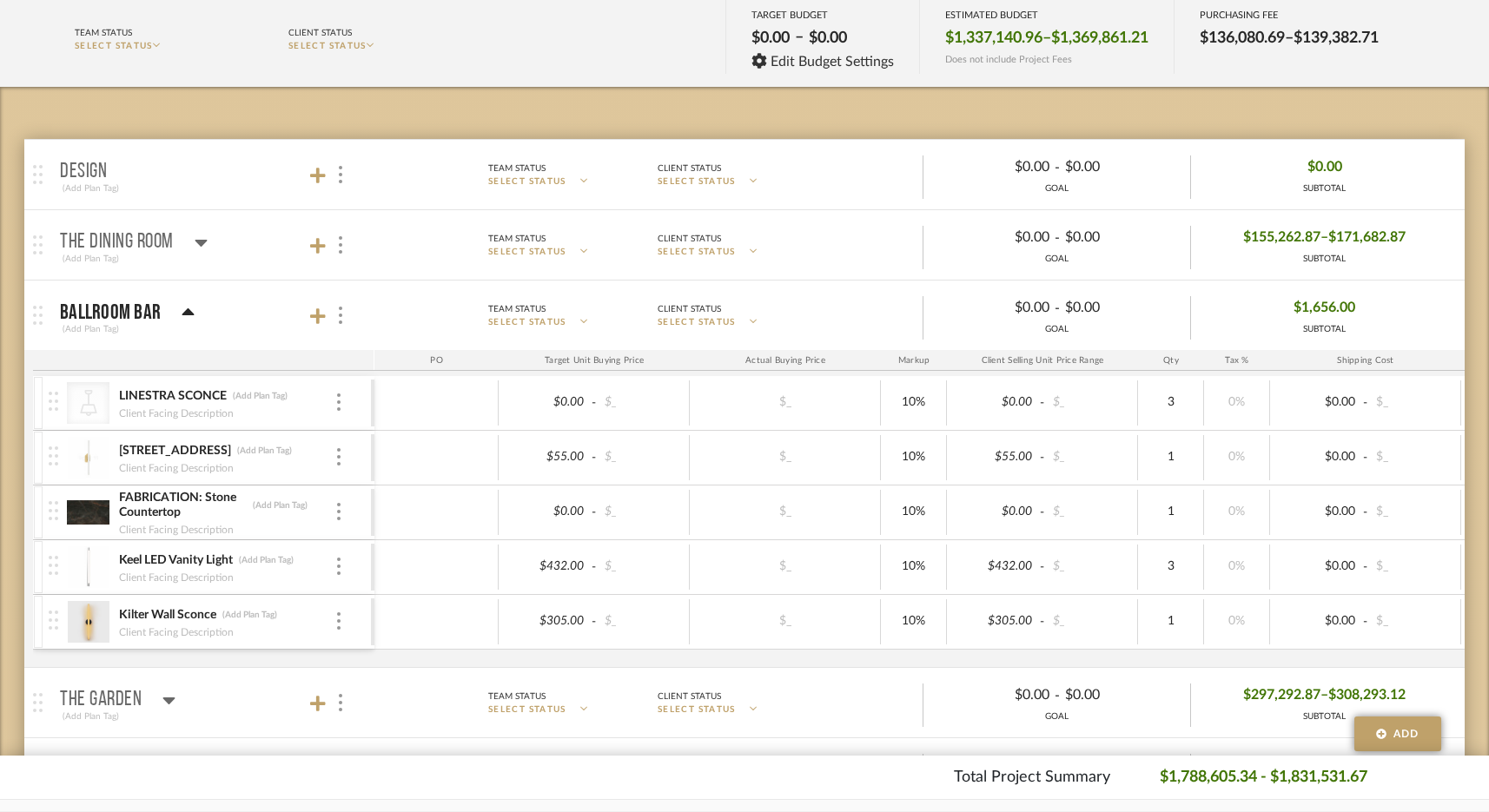
scroll to position [208, 0]
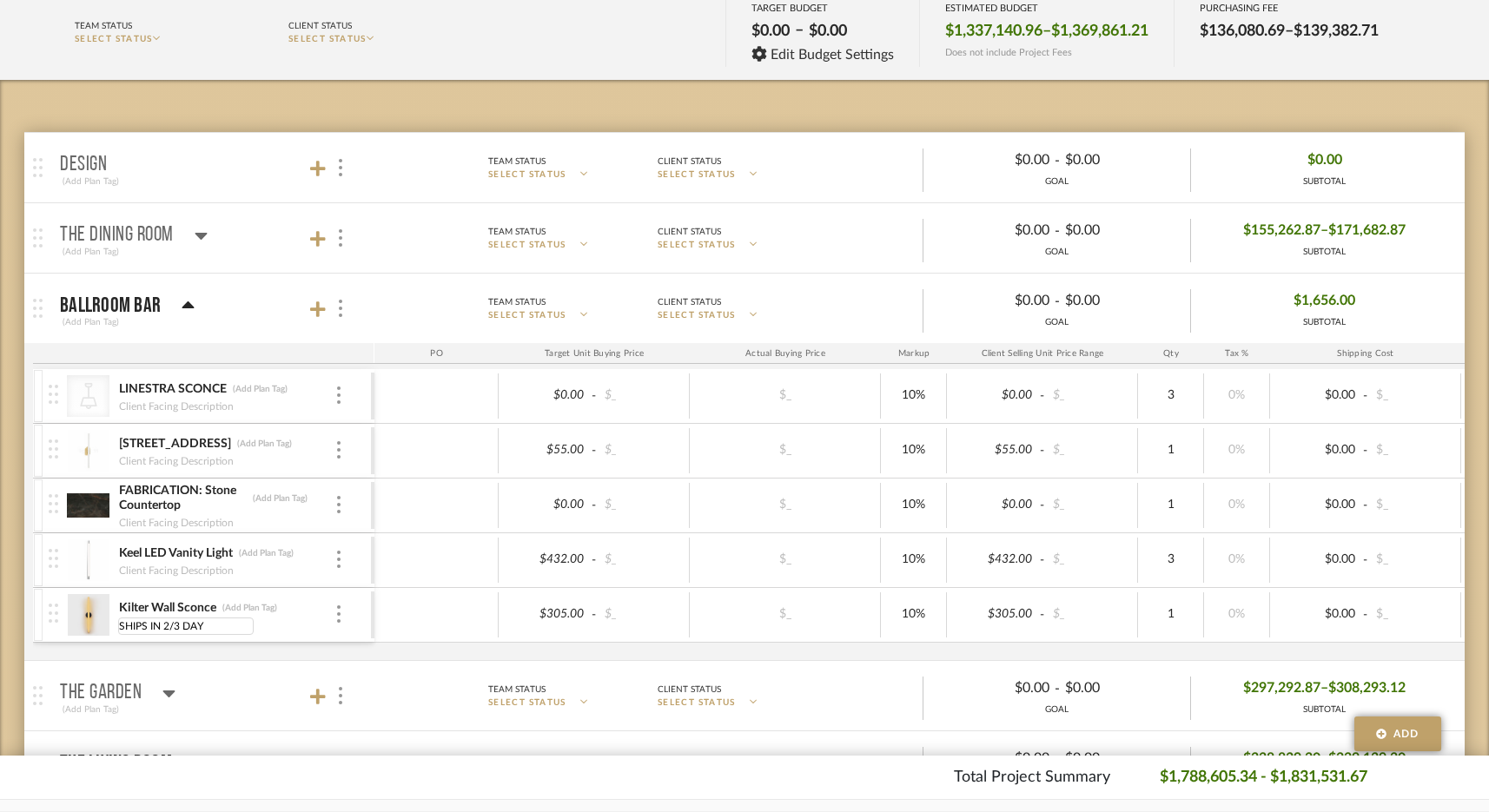
type input "SHIPS IN 2/3 DAYS"
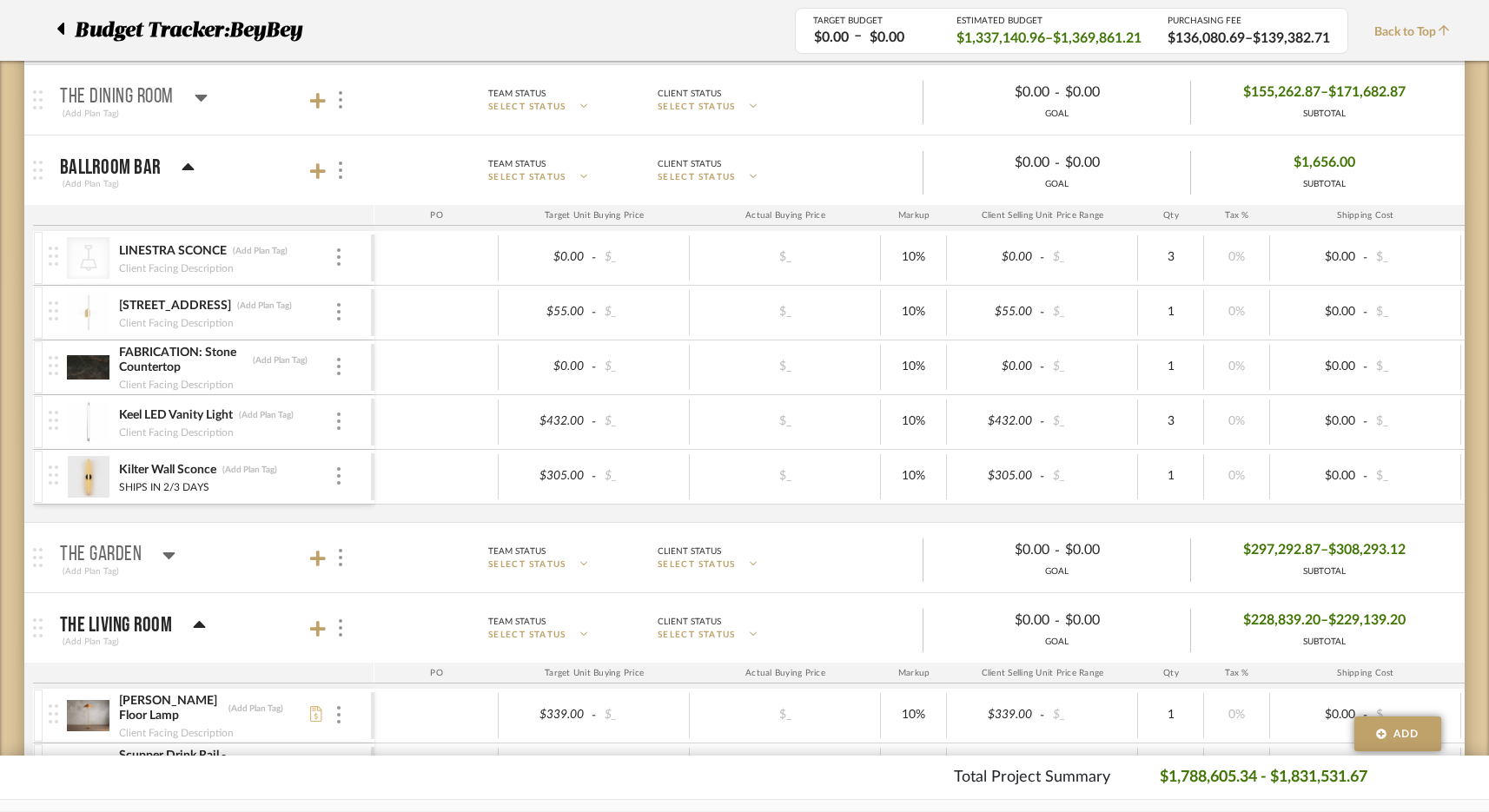
scroll to position [412, 0]
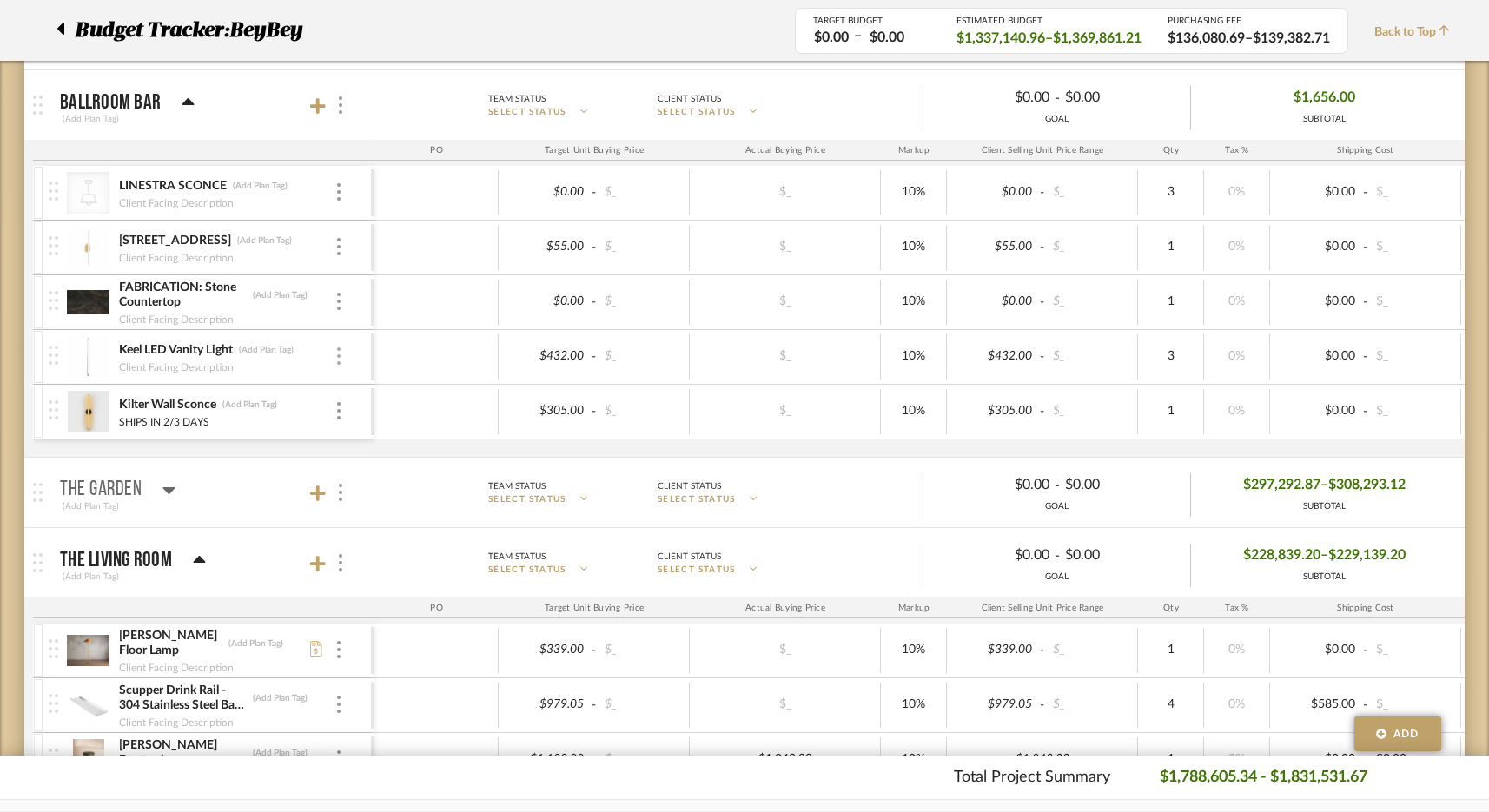
click at [337, 350] on img at bounding box center [339, 356] width 4 height 17
click at [409, 481] on span "Remove Item" at bounding box center [422, 486] width 107 height 15
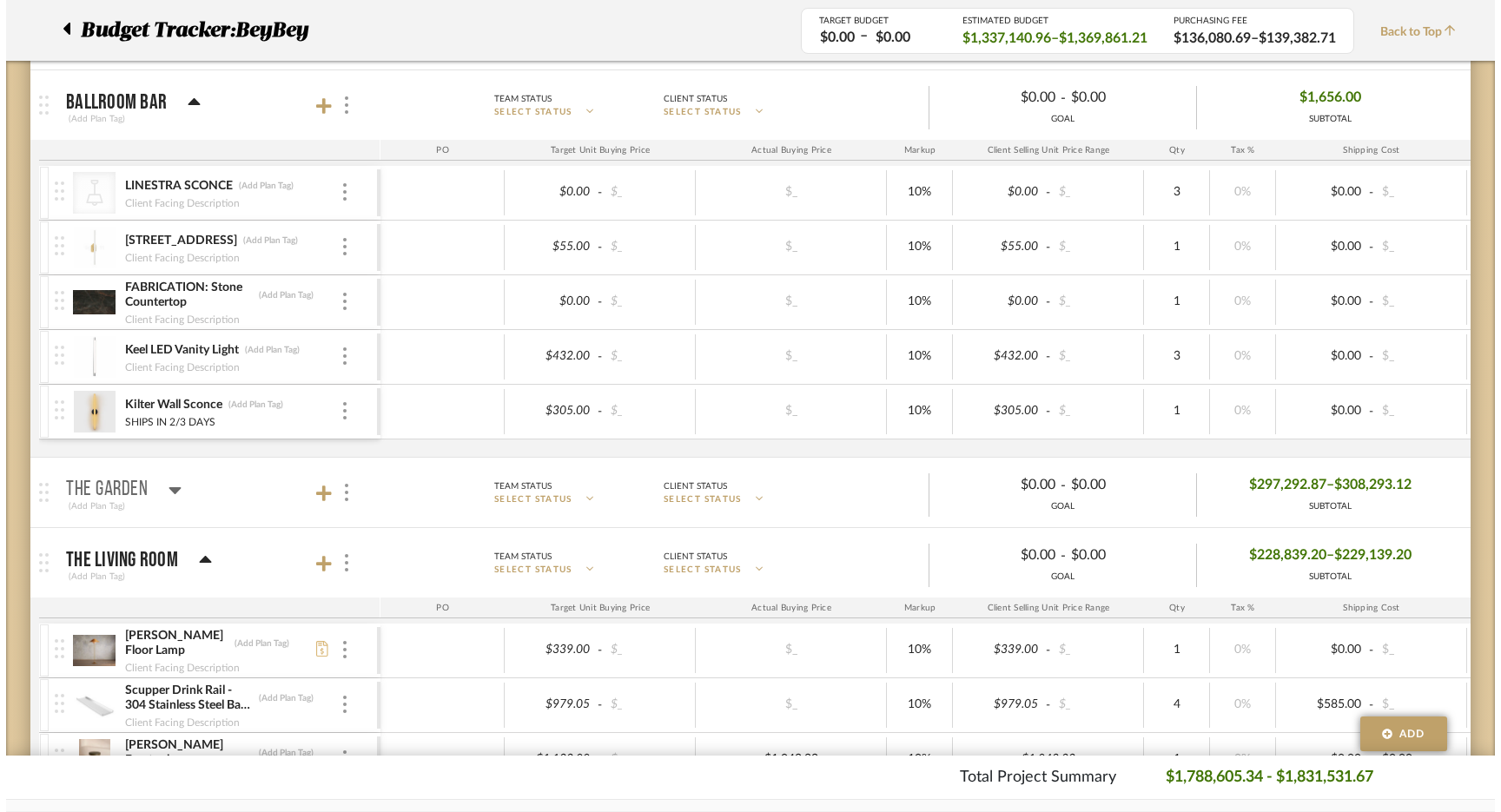
scroll to position [0, 0]
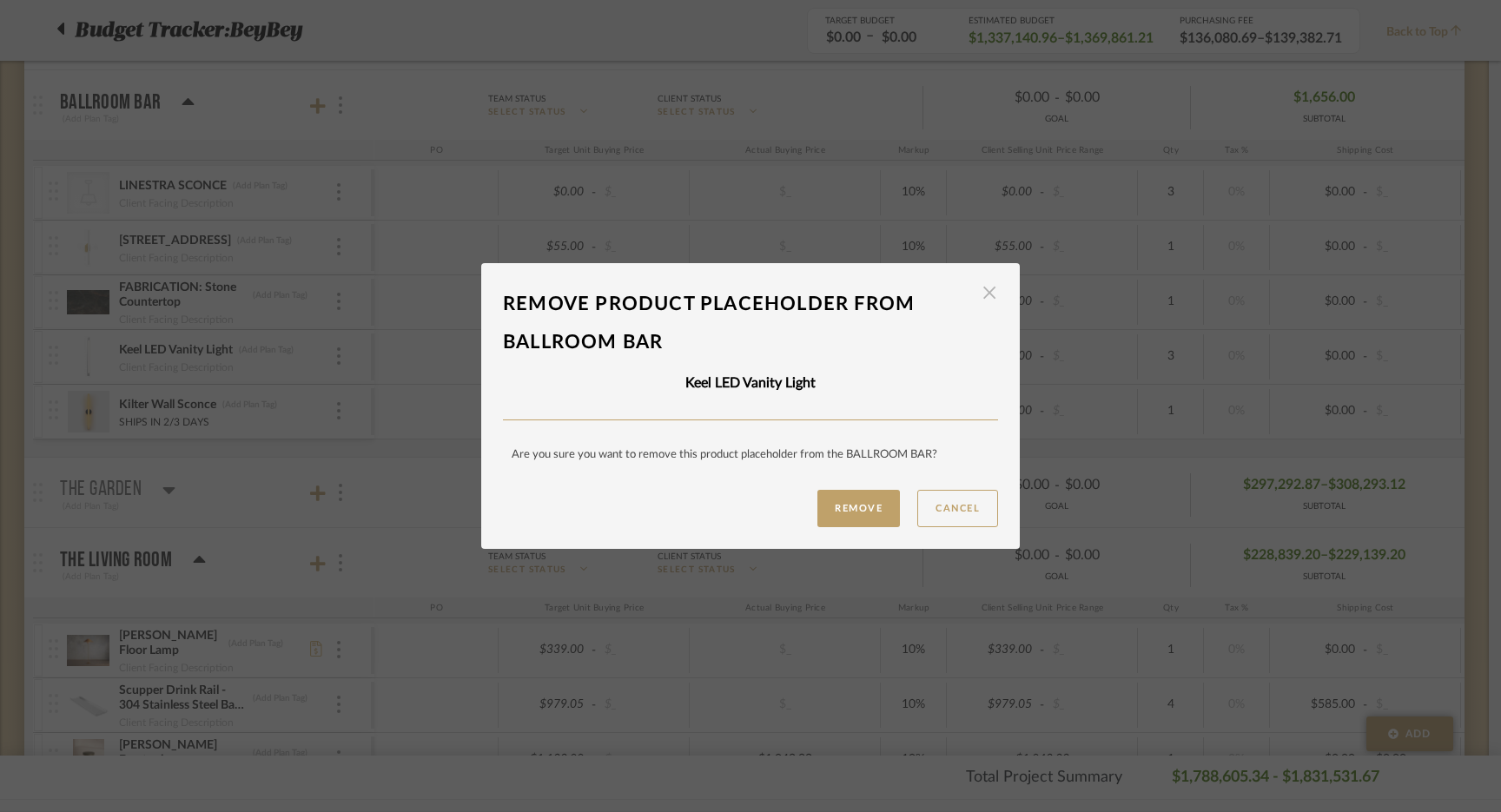
click at [981, 294] on span "button" at bounding box center [989, 294] width 35 height 35
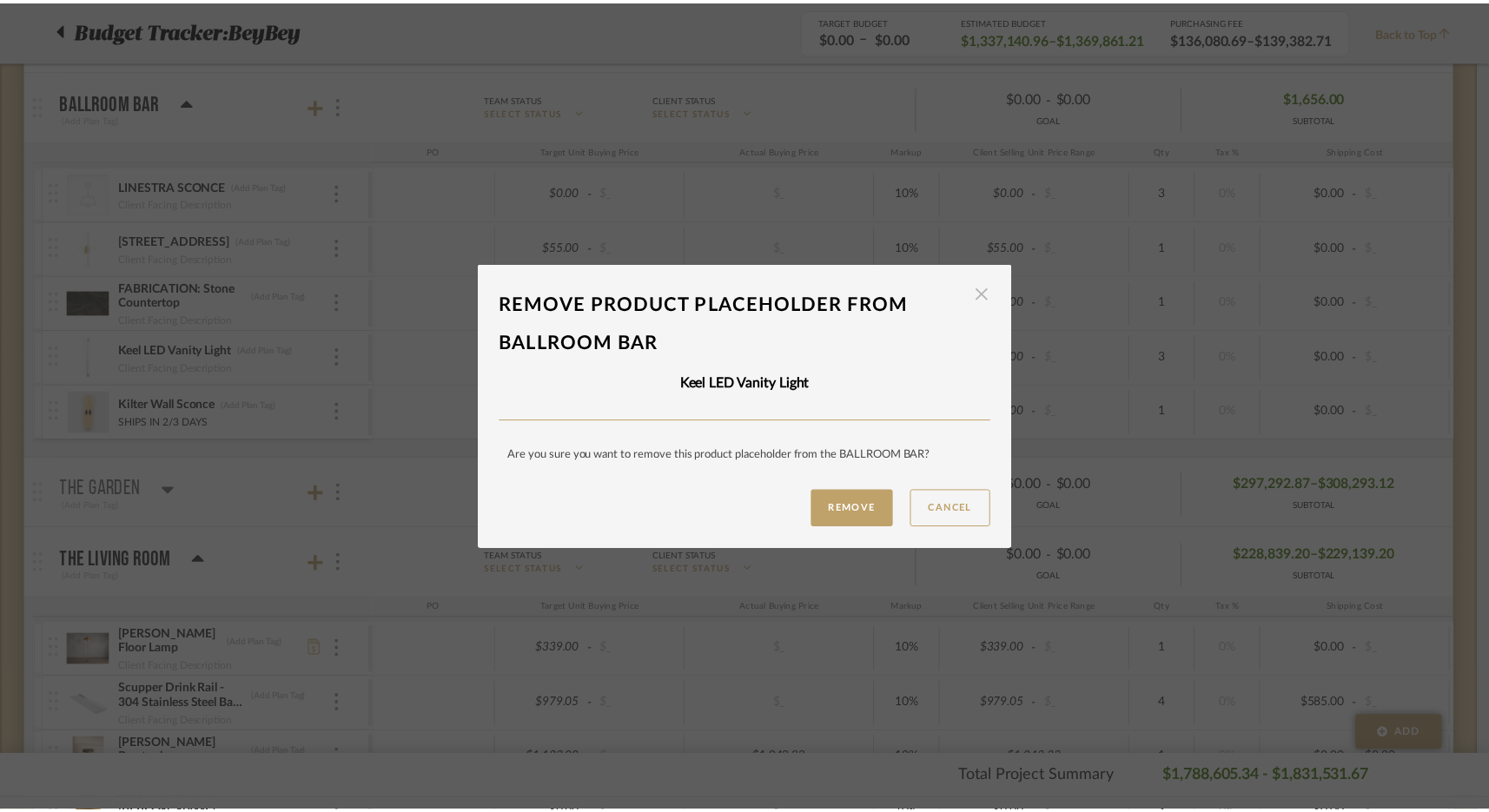
scroll to position [412, 0]
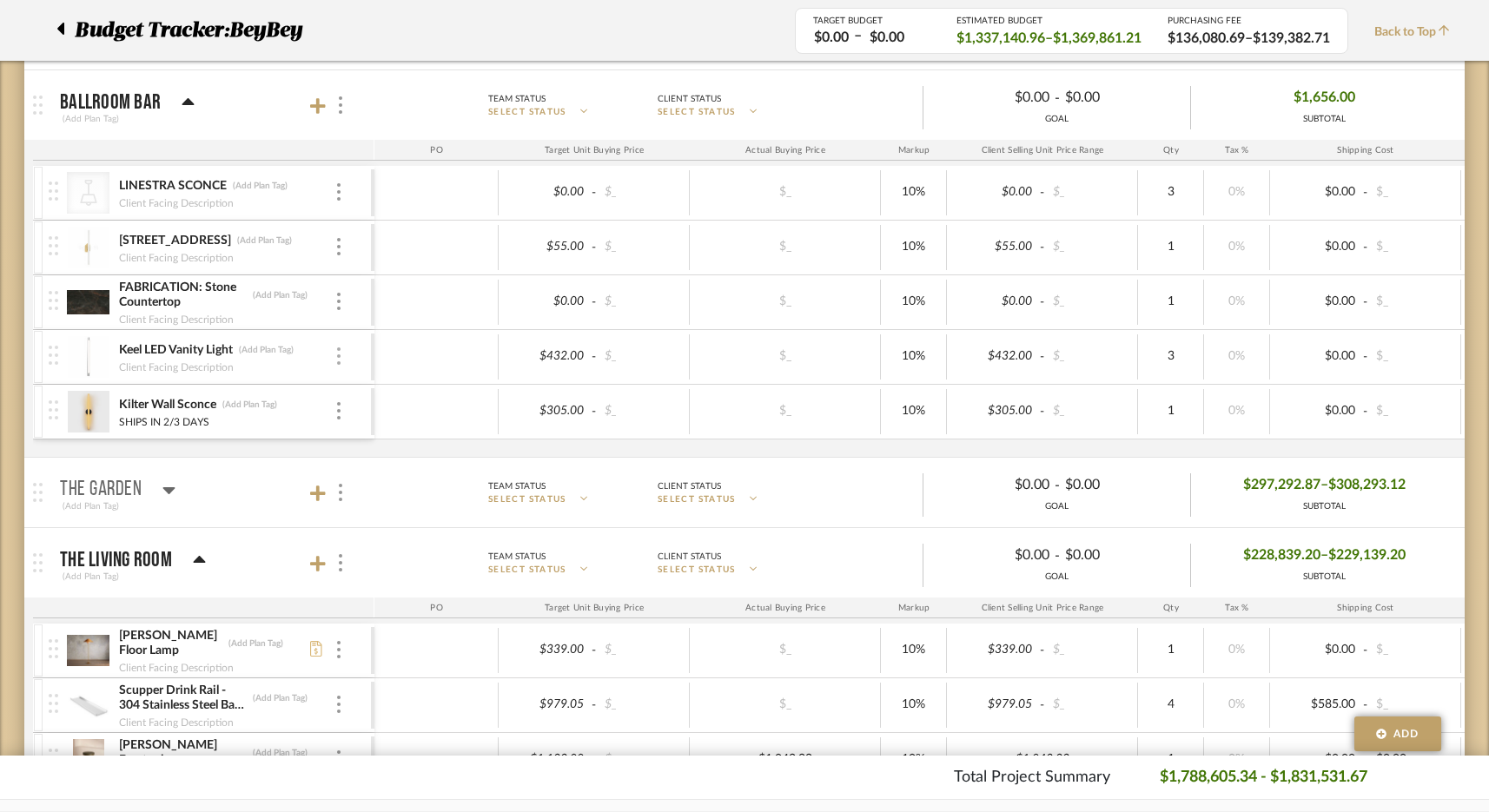
click at [339, 363] on img at bounding box center [339, 356] width 4 height 17
click at [269, 452] on div at bounding box center [744, 406] width 1489 height 812
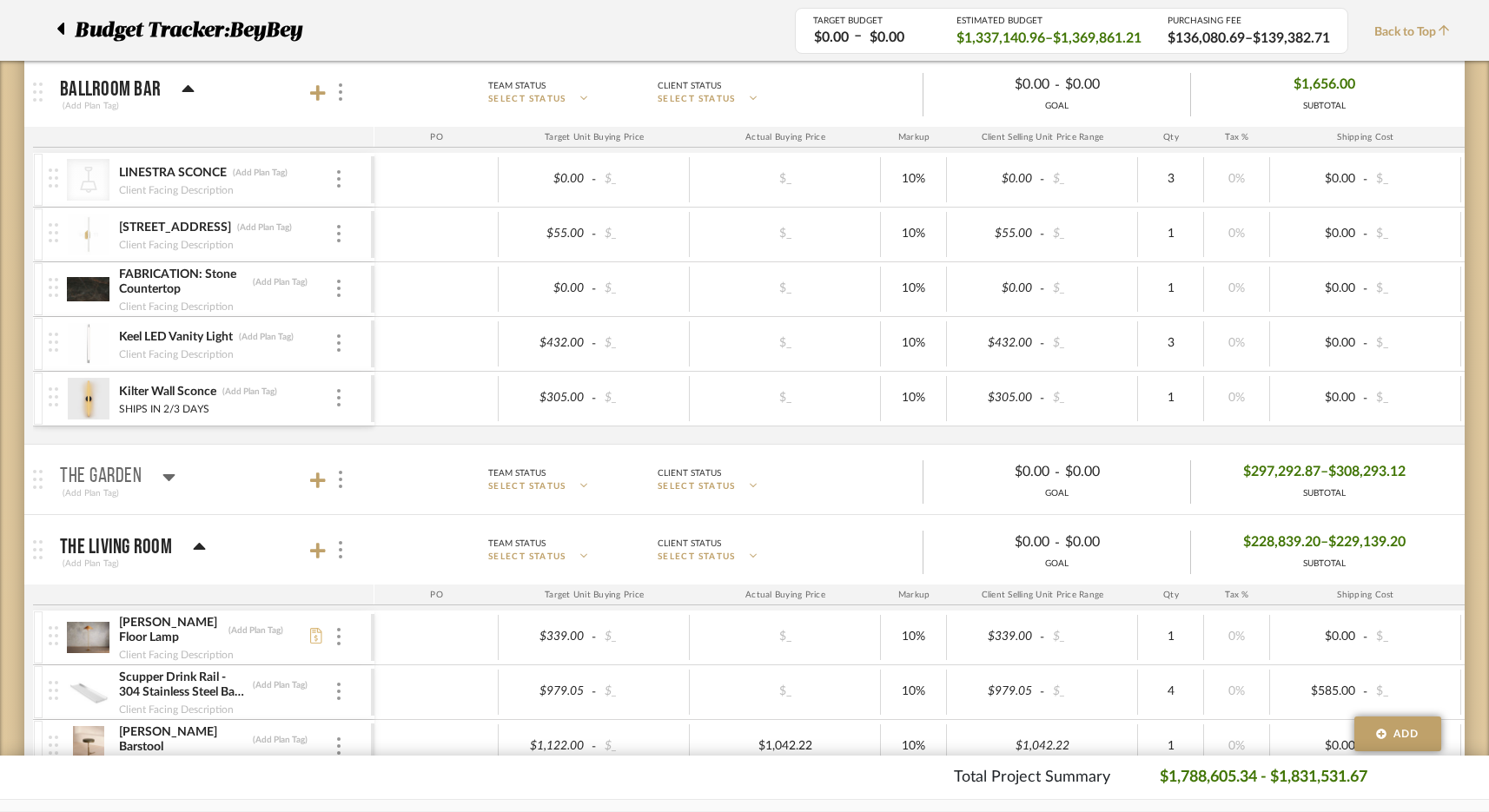
scroll to position [0, 0]
click at [148, 549] on p "The Living Room" at bounding box center [116, 546] width 112 height 21
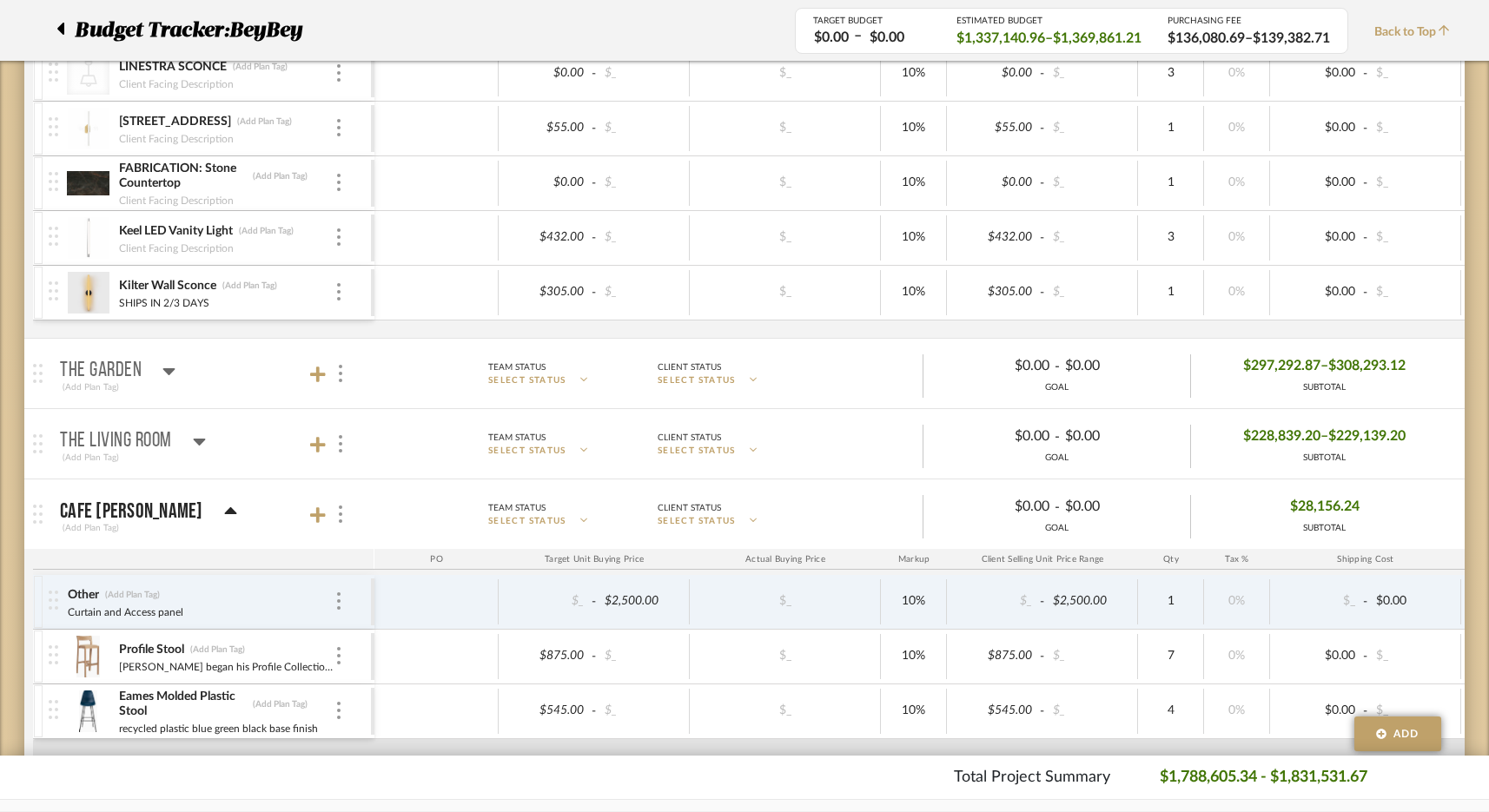
scroll to position [827, 0]
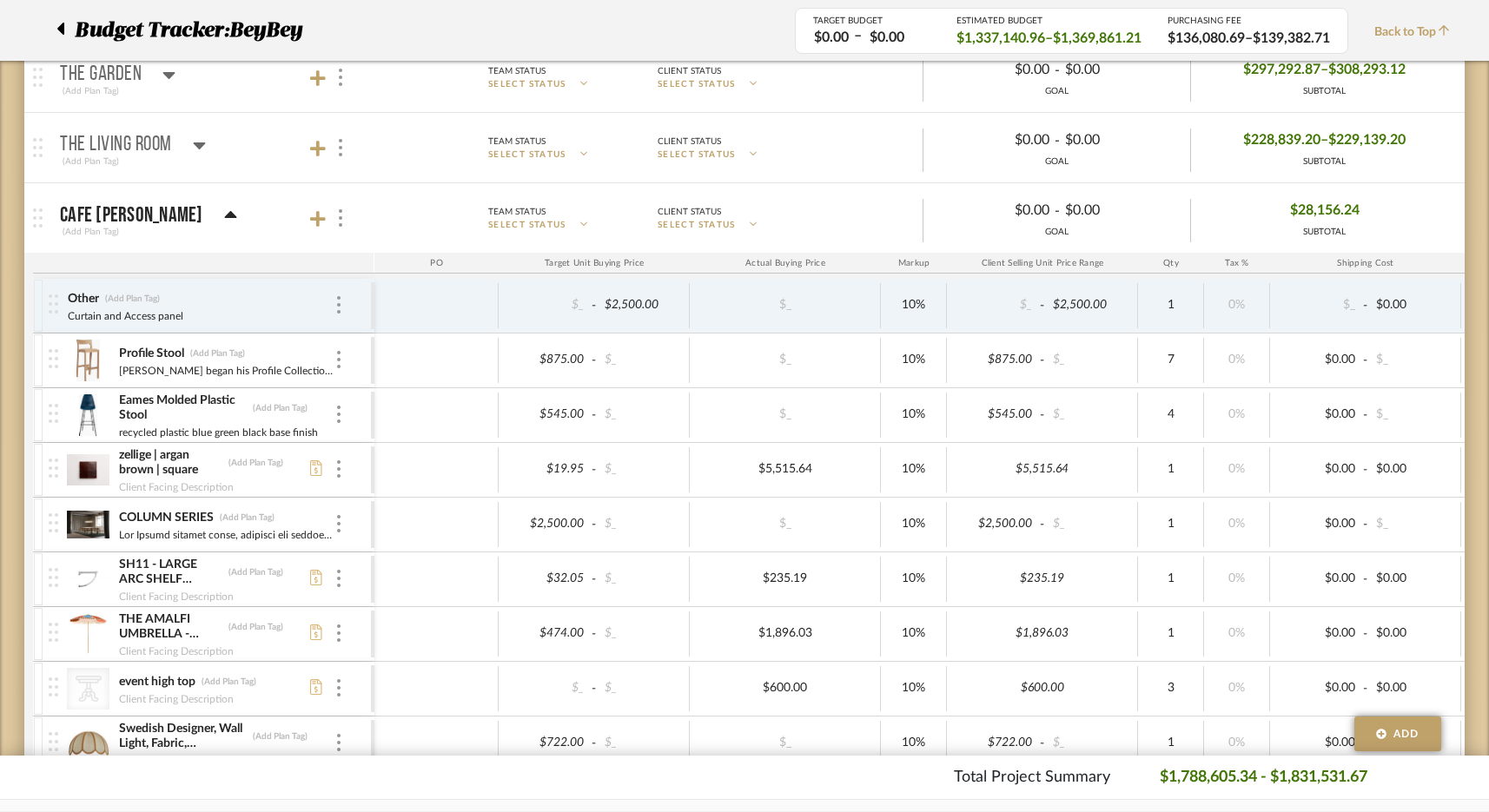
click at [129, 211] on p "Cafe [PERSON_NAME]" at bounding box center [131, 215] width 143 height 21
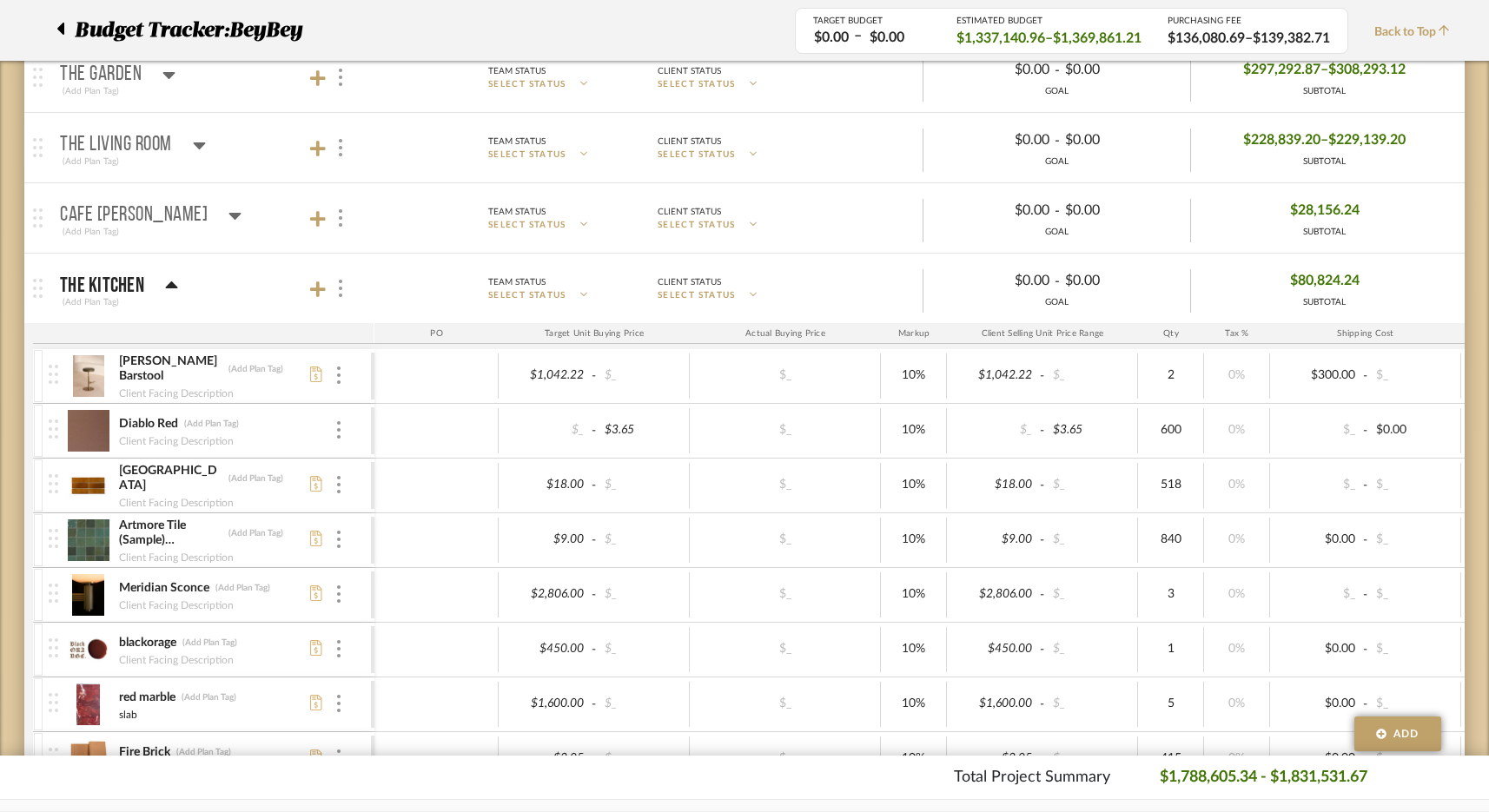
click at [140, 273] on div "The Kitchen (Add Plan Tag)" at bounding box center [118, 289] width 118 height 42
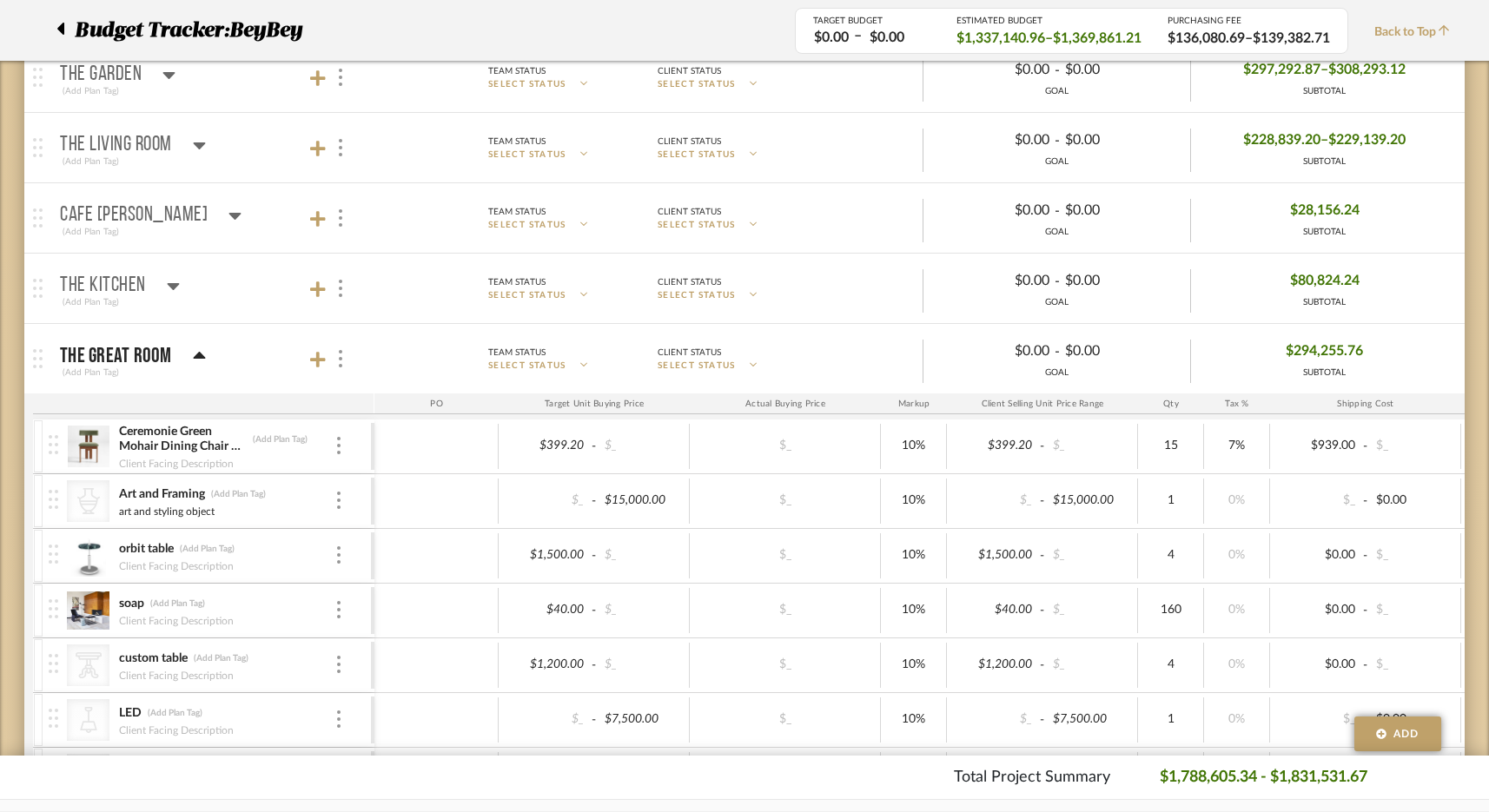
click at [138, 361] on p "The Great Room" at bounding box center [116, 356] width 112 height 21
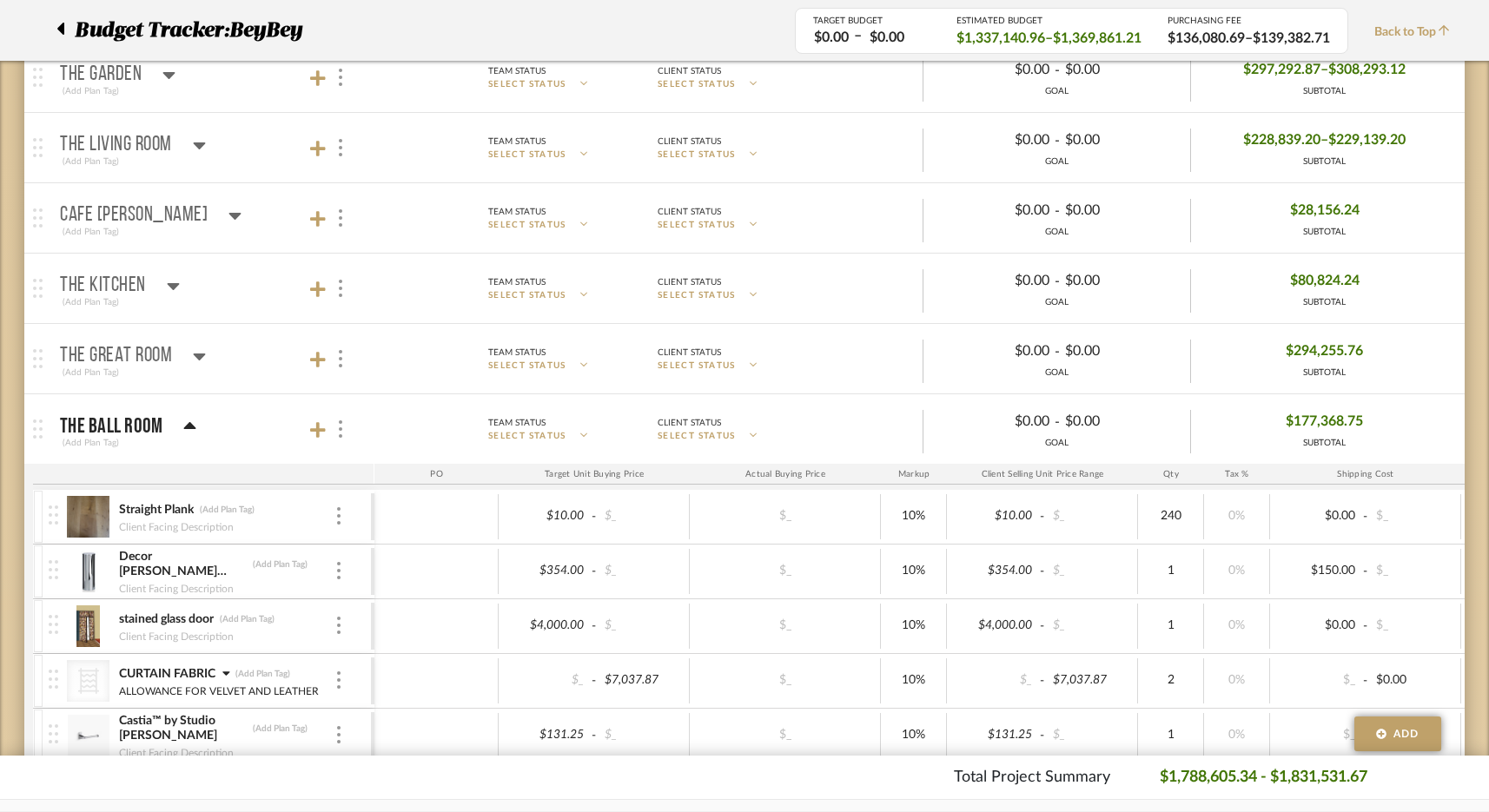
click at [164, 422] on div "The Ball Room" at bounding box center [128, 426] width 137 height 21
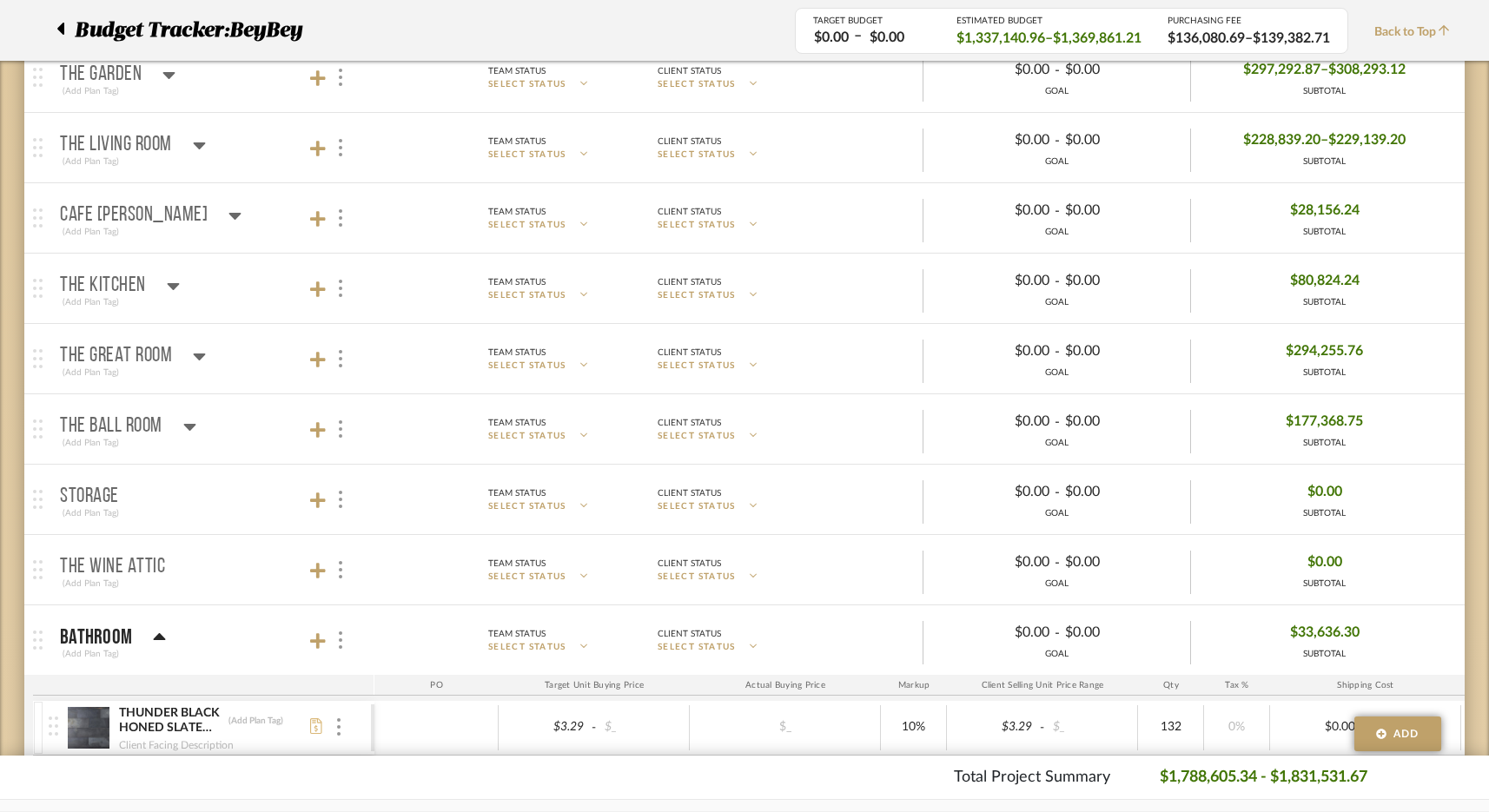
scroll to position [1165, 0]
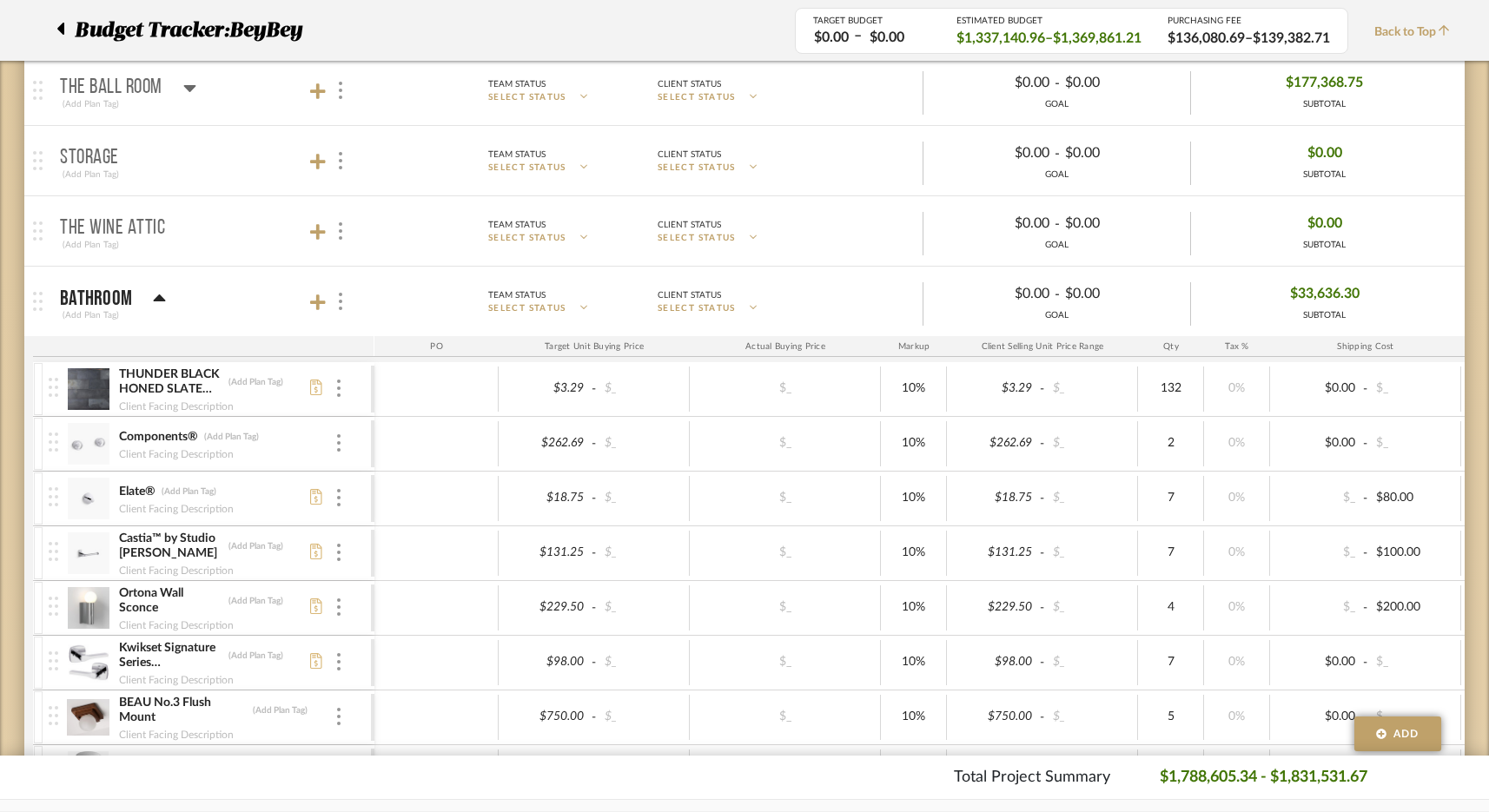
click at [118, 284] on div "Bathroom (Add Plan Tag)" at bounding box center [112, 302] width 106 height 42
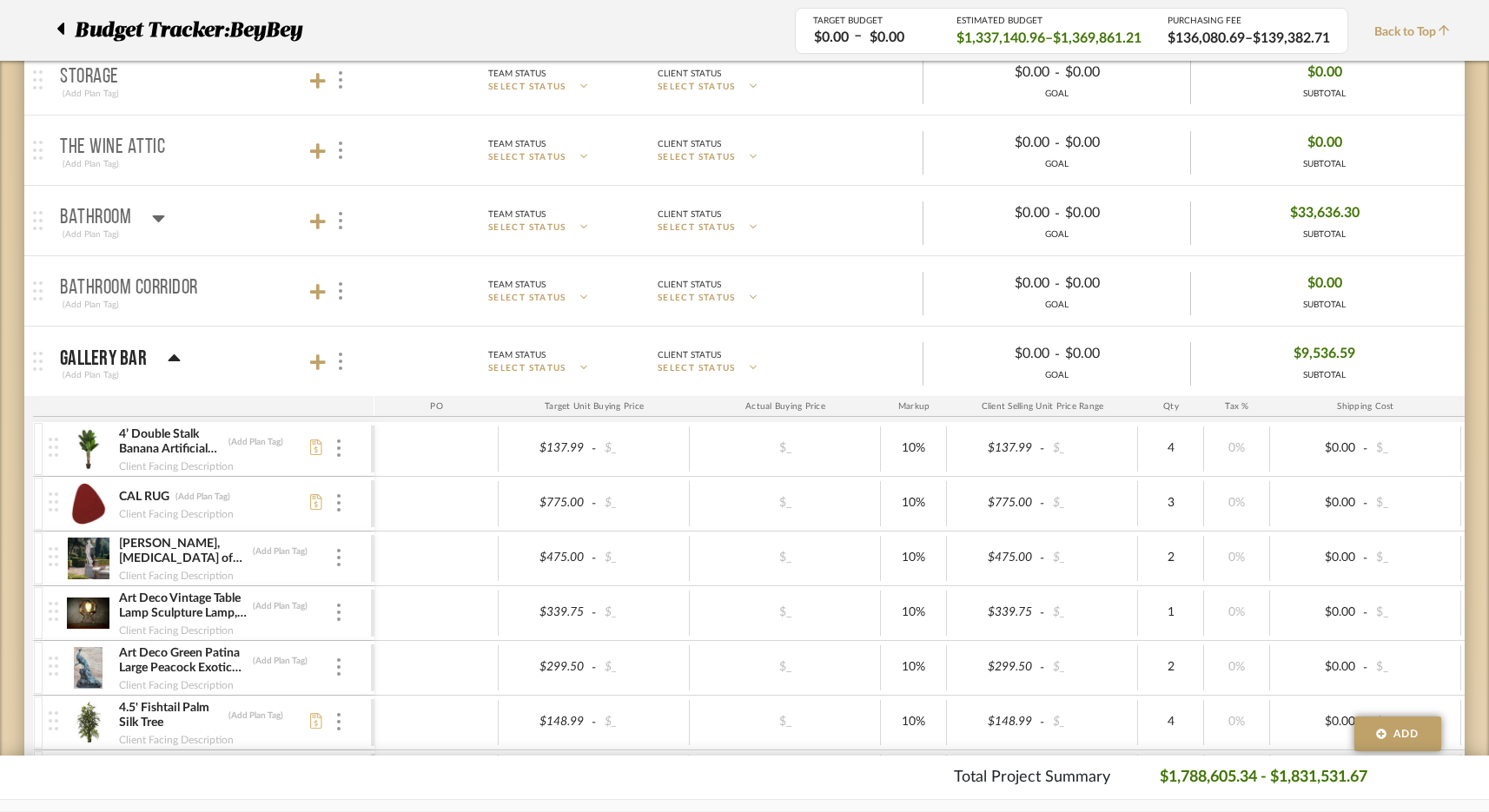
click at [127, 352] on p "Gallery Bar" at bounding box center [103, 359] width 87 height 21
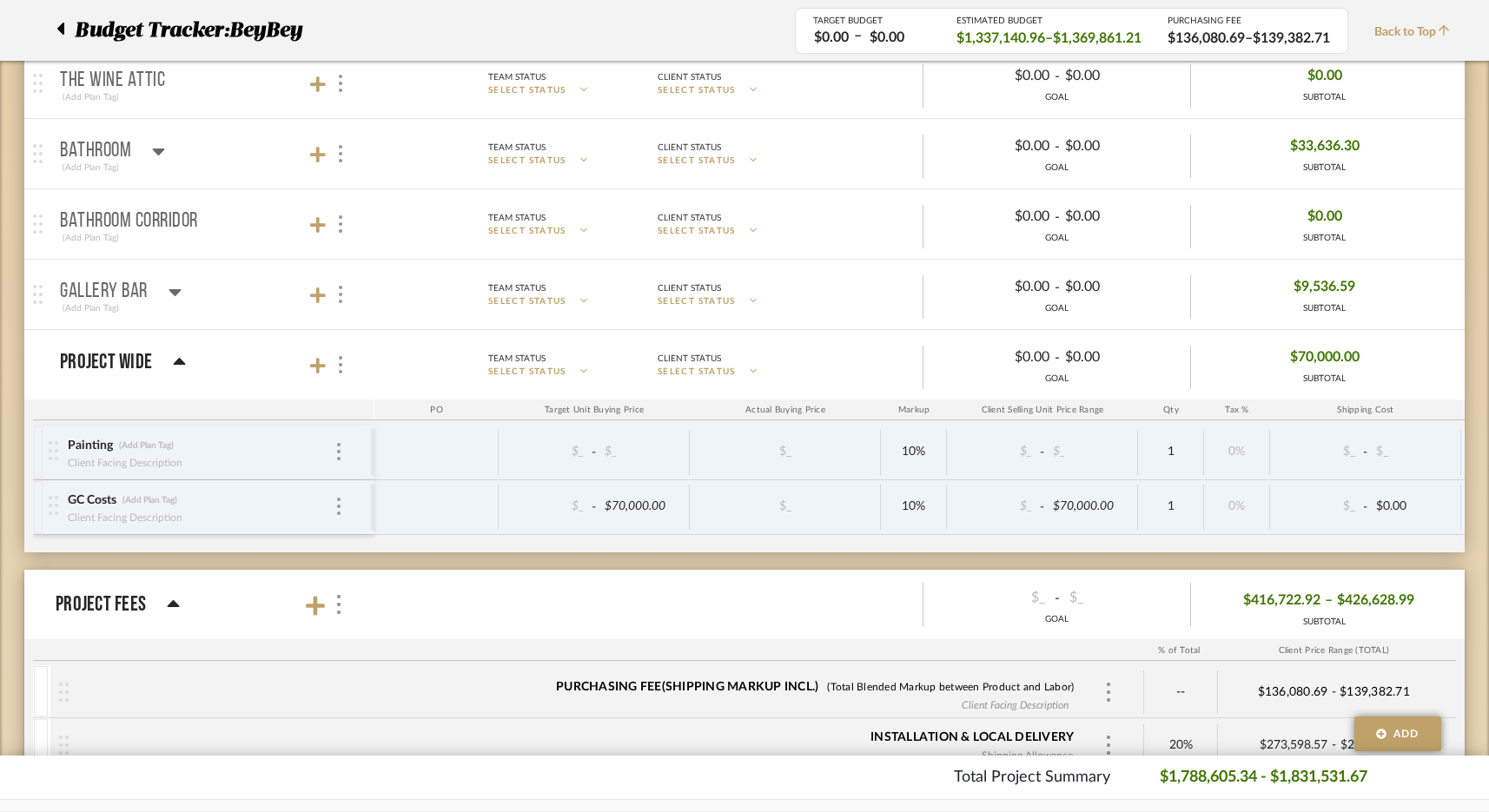
scroll to position [1340, 0]
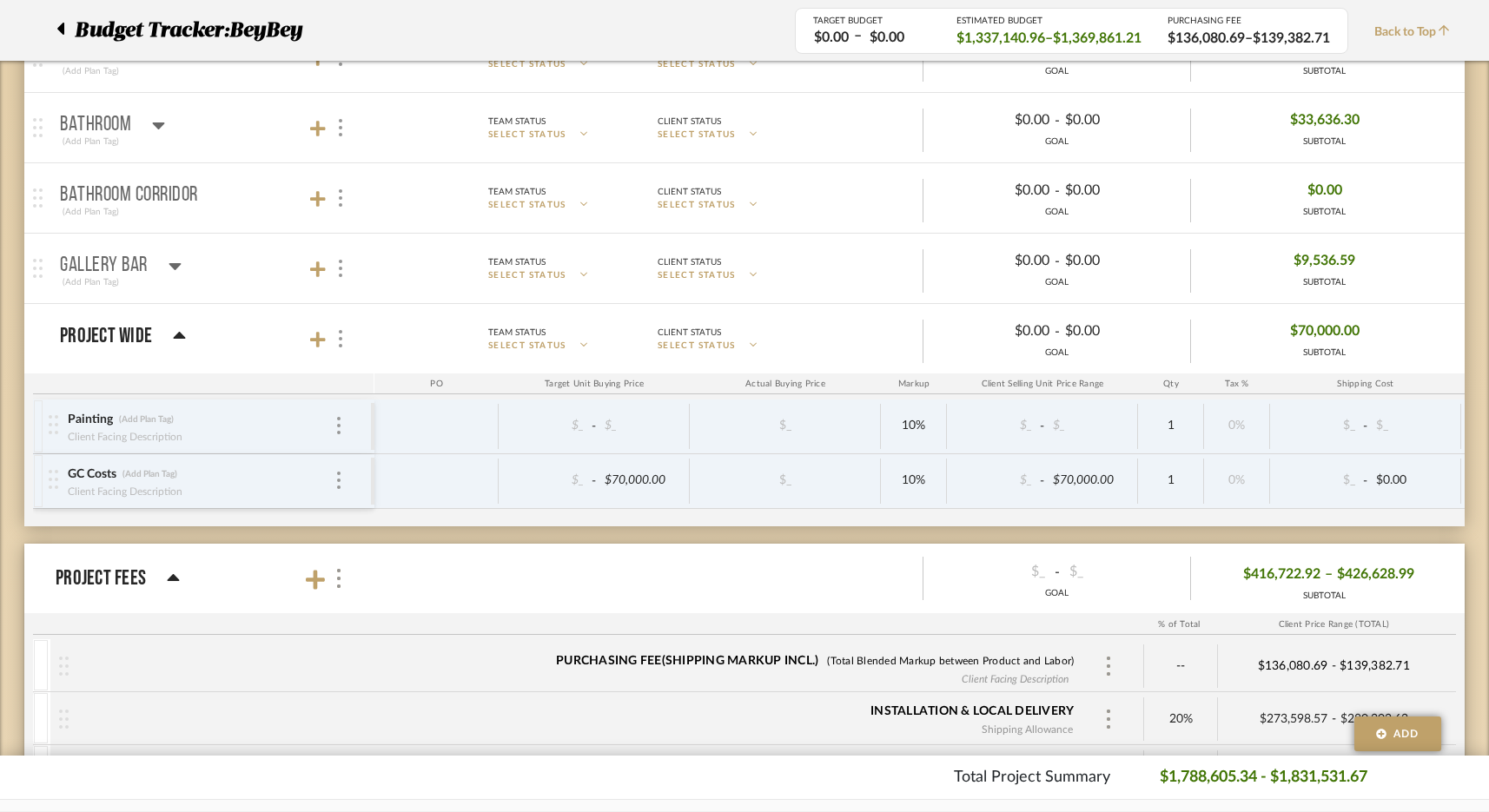
click at [135, 342] on p "Project Wide" at bounding box center [106, 336] width 92 height 21
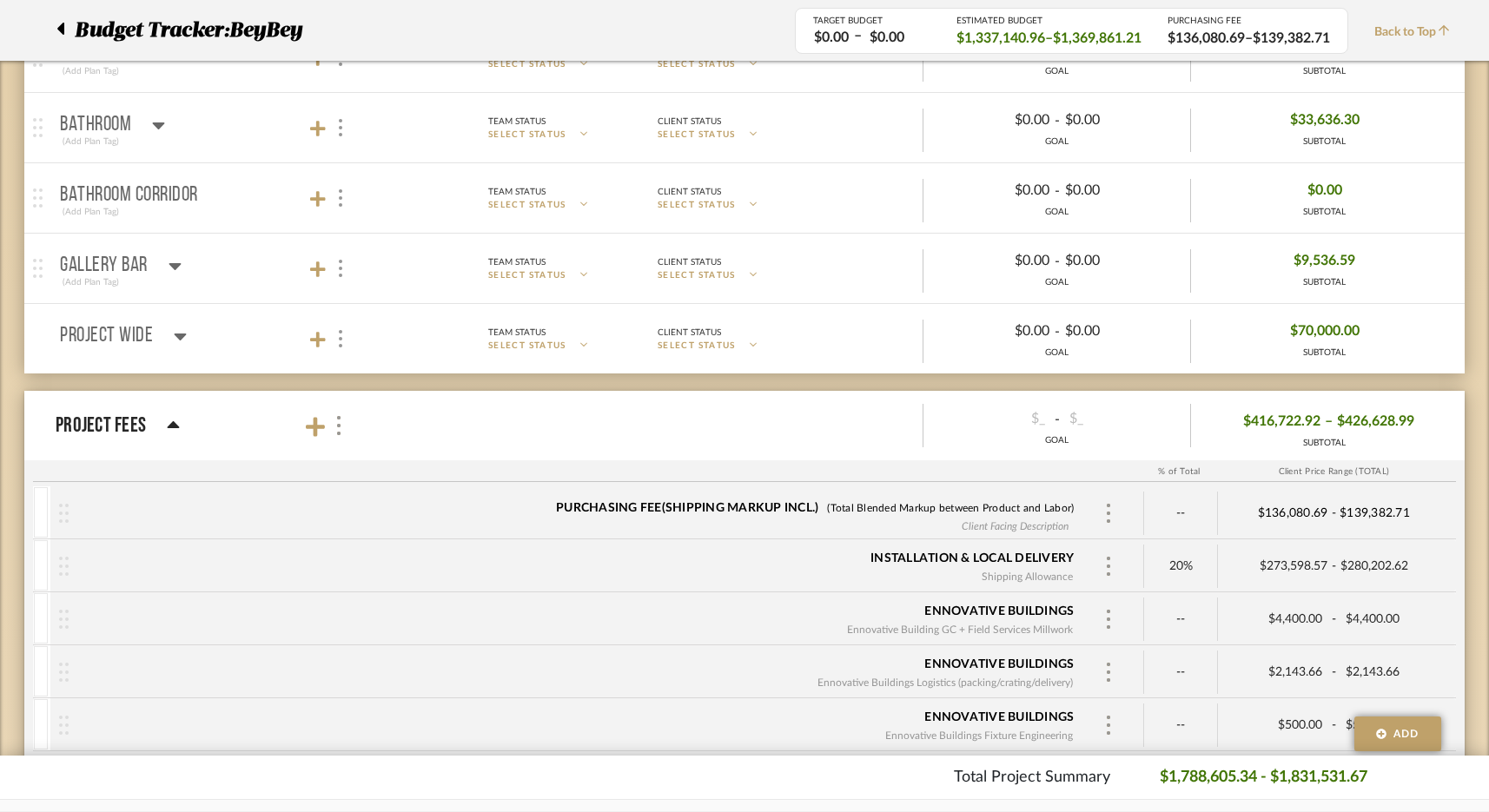
click at [131, 422] on p "Project Fees" at bounding box center [101, 426] width 90 height 31
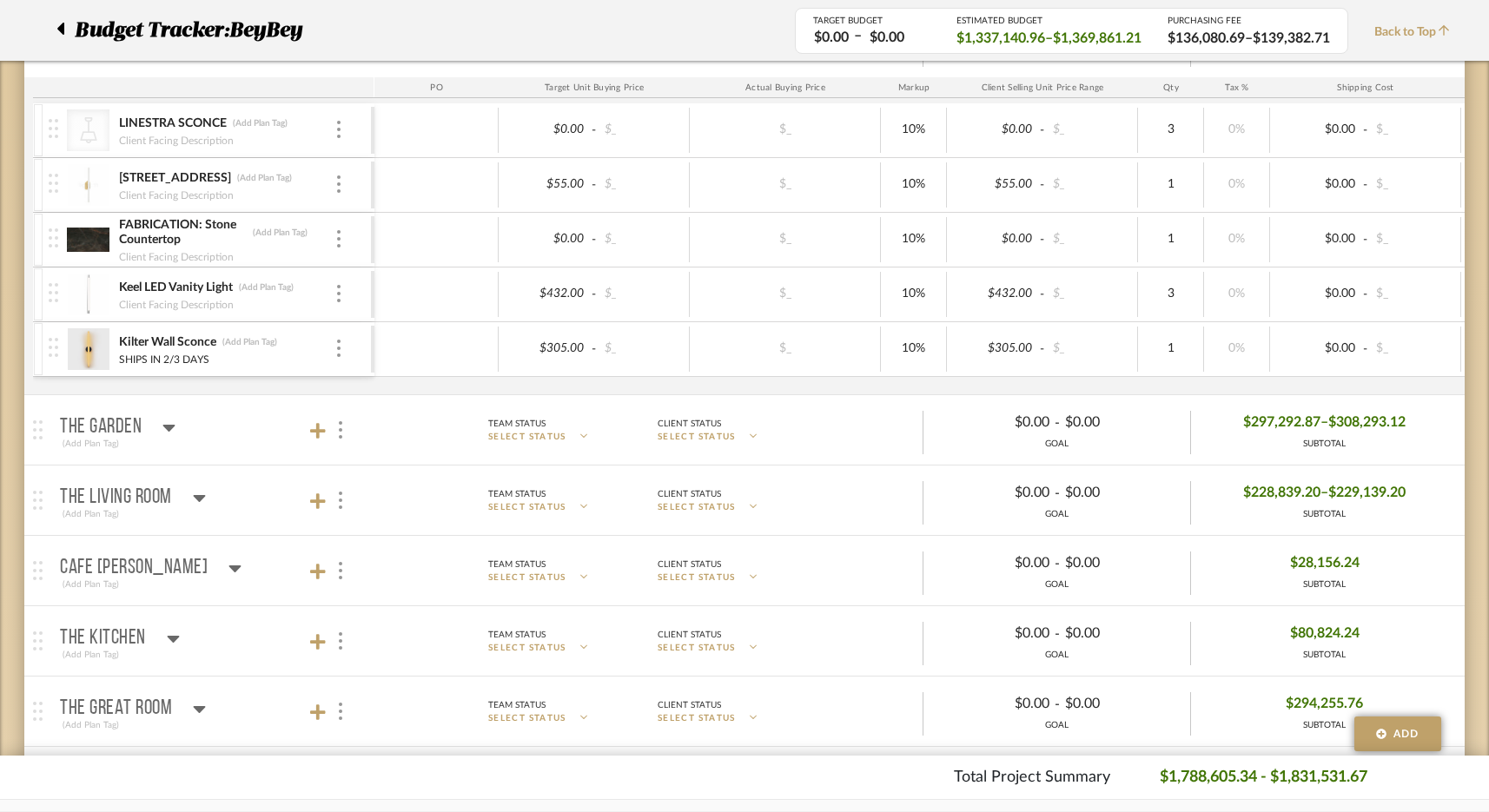
scroll to position [409, 0]
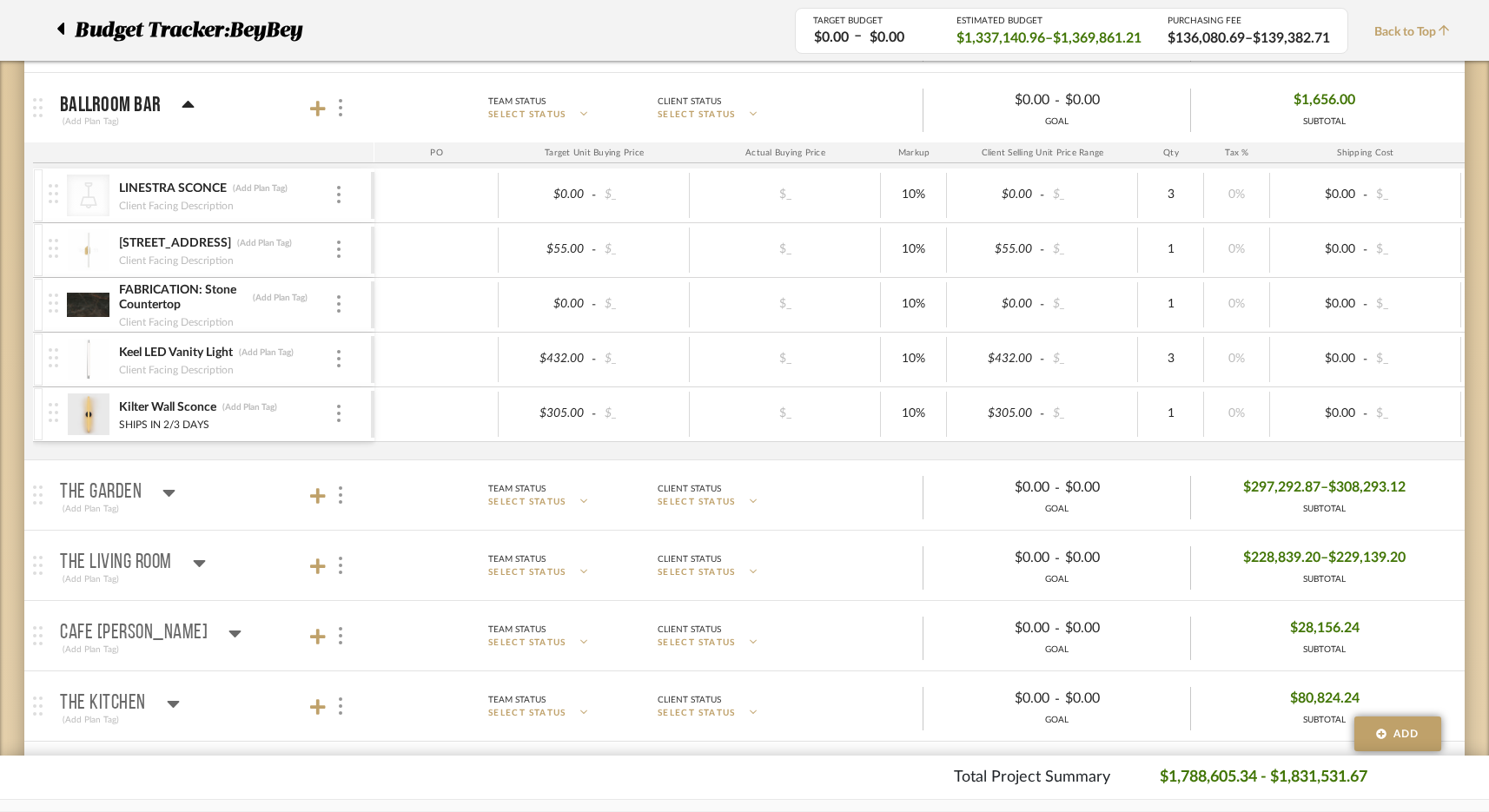
click at [89, 487] on p "The Garden" at bounding box center [100, 492] width 82 height 21
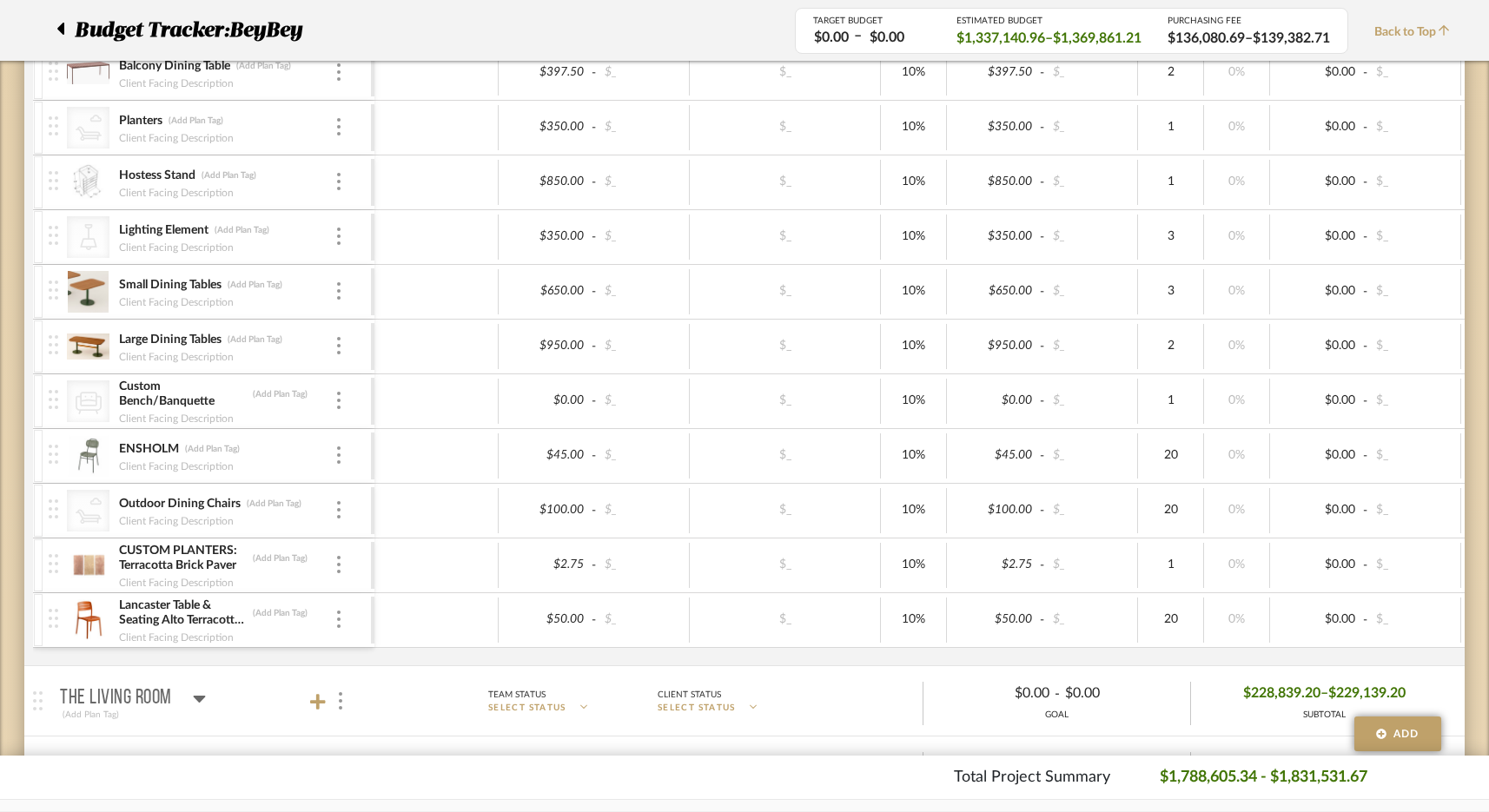
scroll to position [3306, 0]
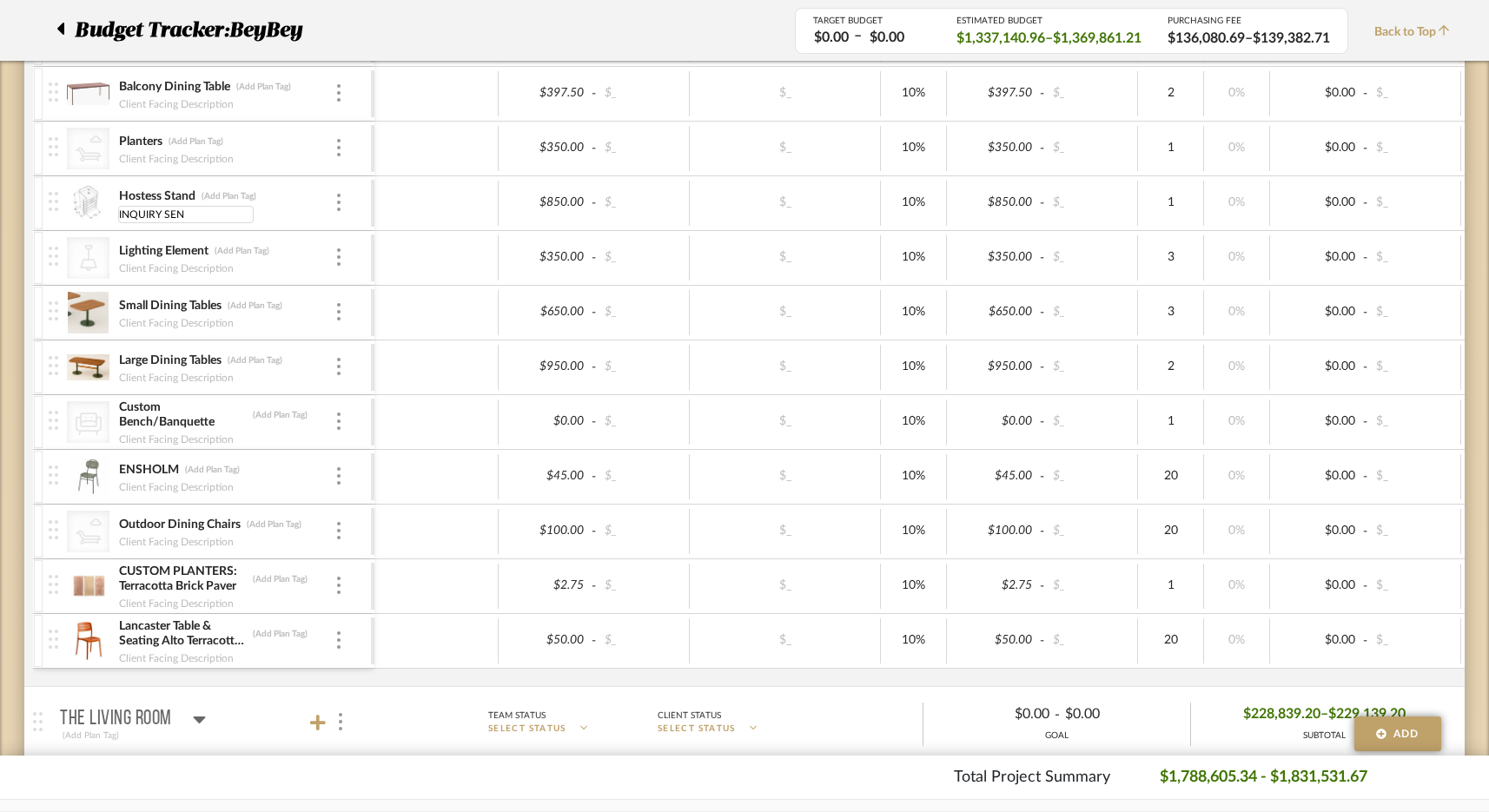
type input "INQUIRY SENT"
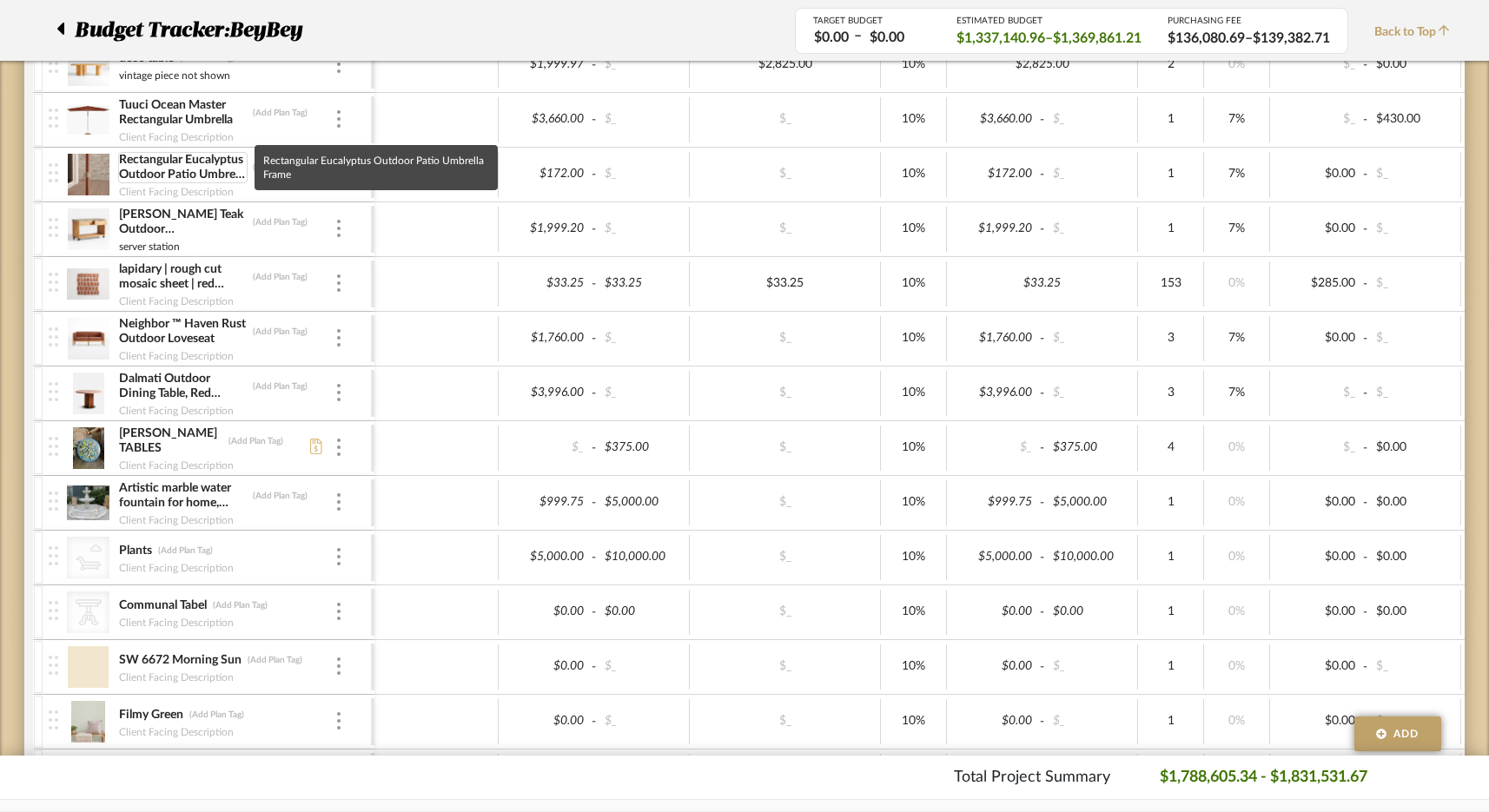
scroll to position [0, 0]
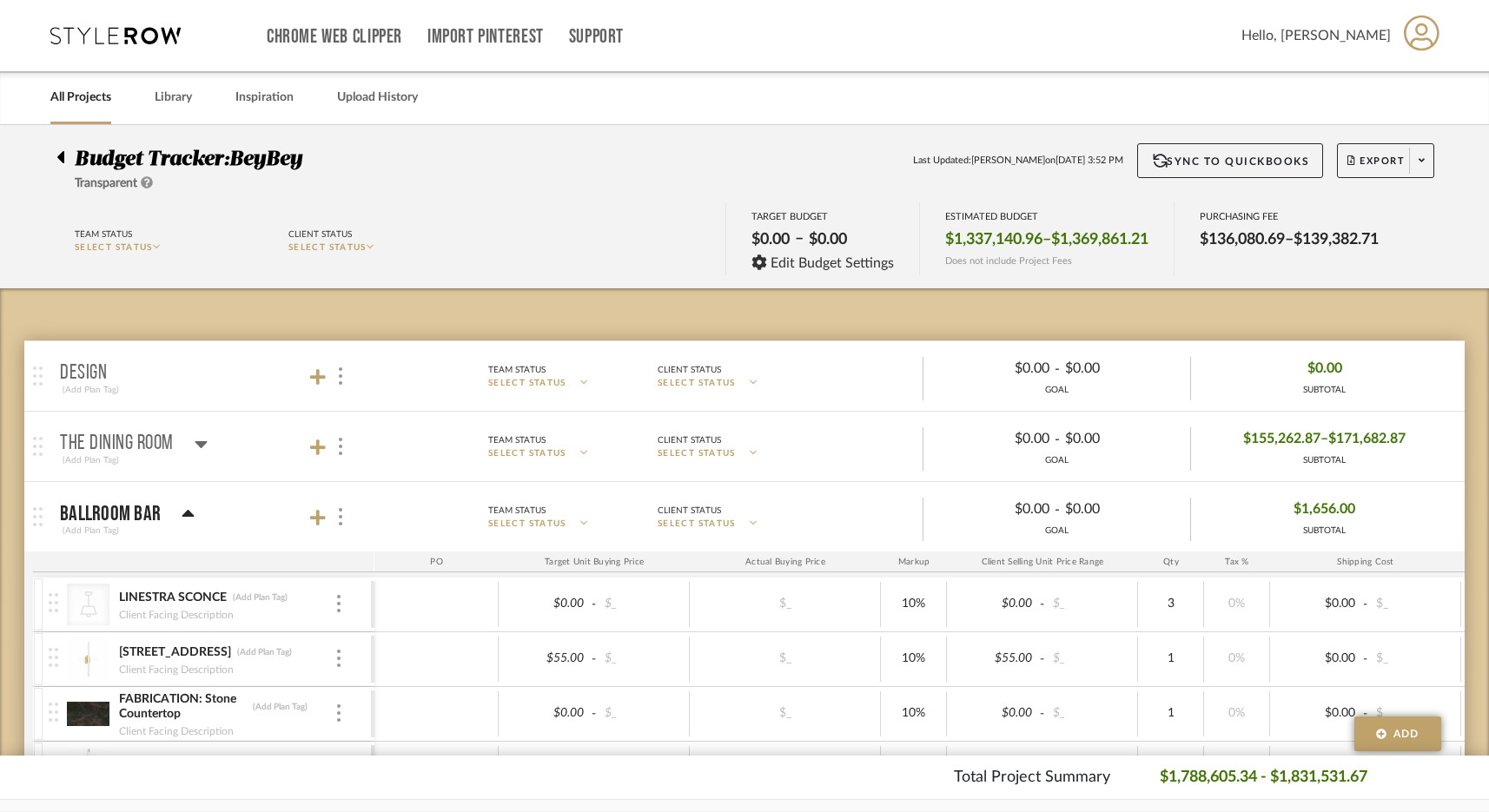
click at [126, 27] on icon at bounding box center [116, 35] width 130 height 17
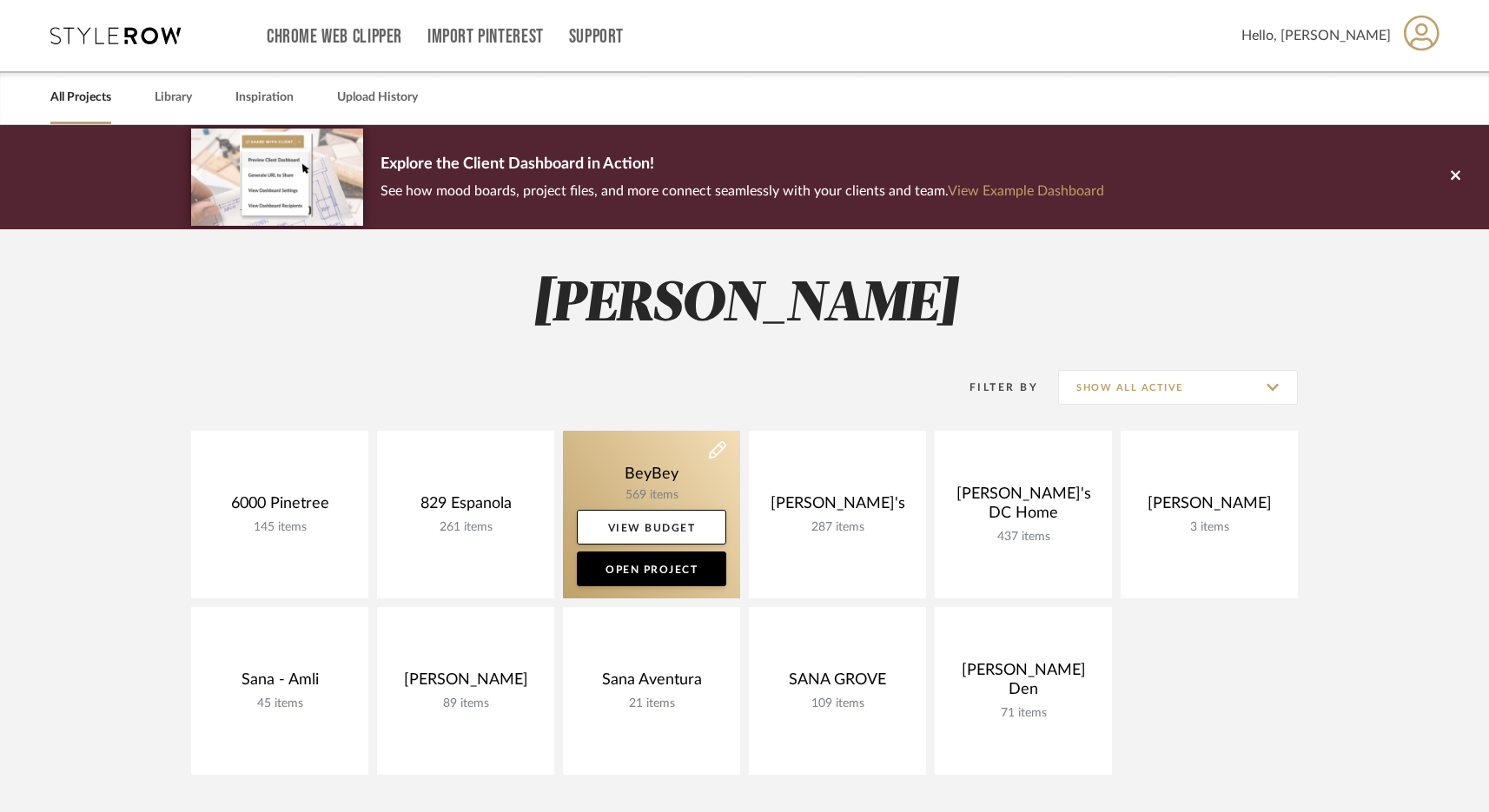
click at [658, 474] on link at bounding box center [651, 514] width 177 height 168
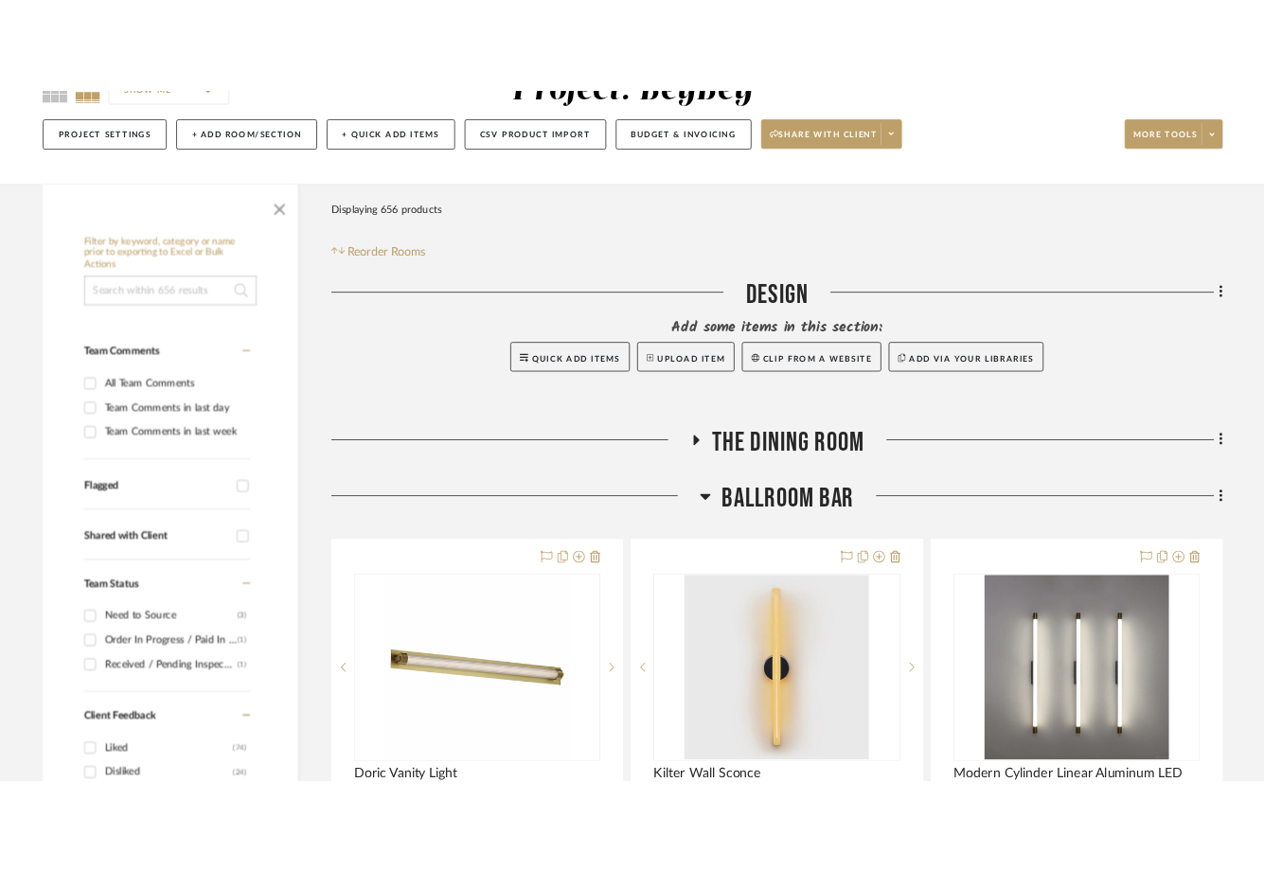
scroll to position [276, 0]
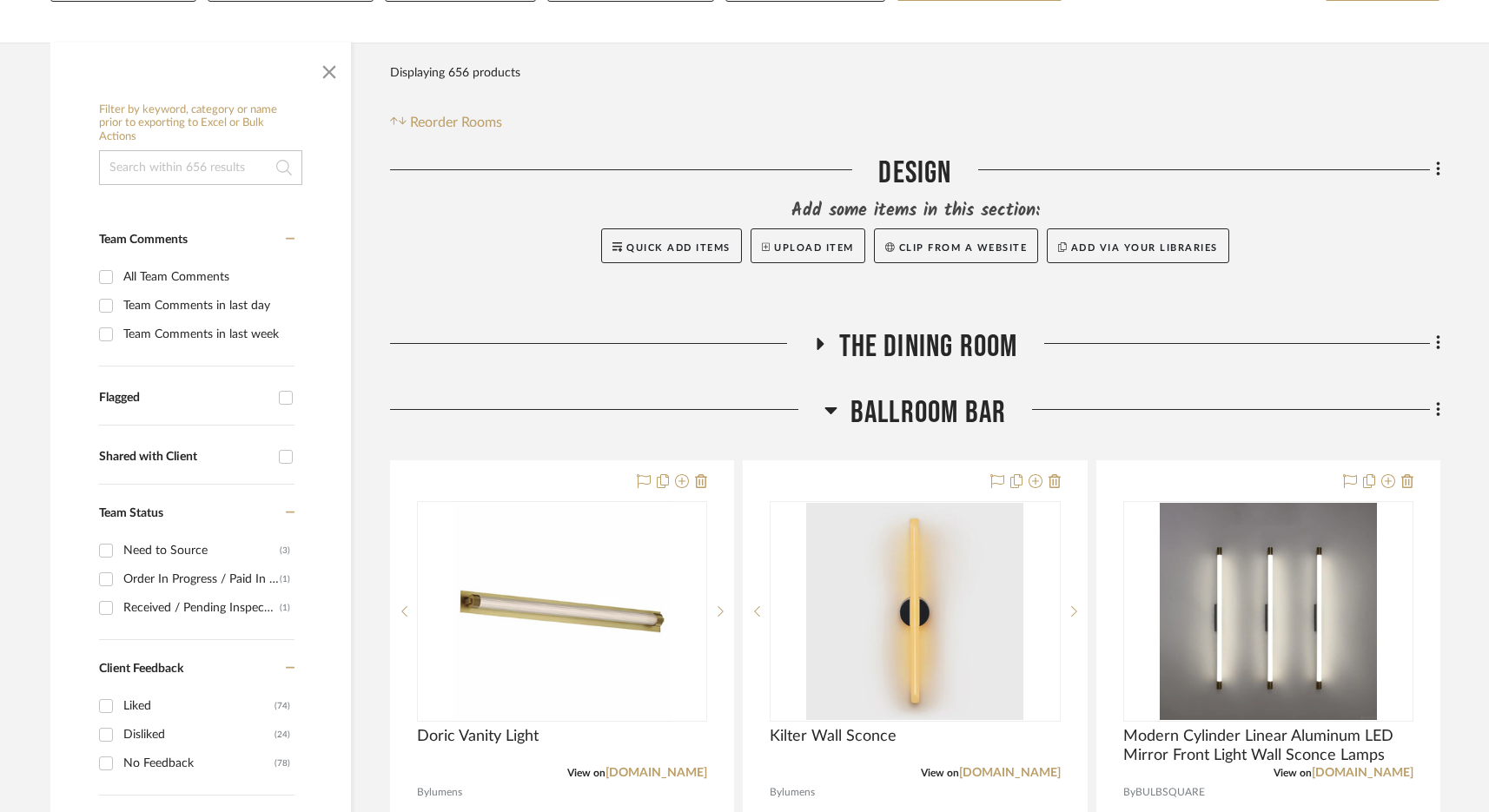
click at [934, 409] on span "BALLROOM BAR" at bounding box center [928, 413] width 155 height 38
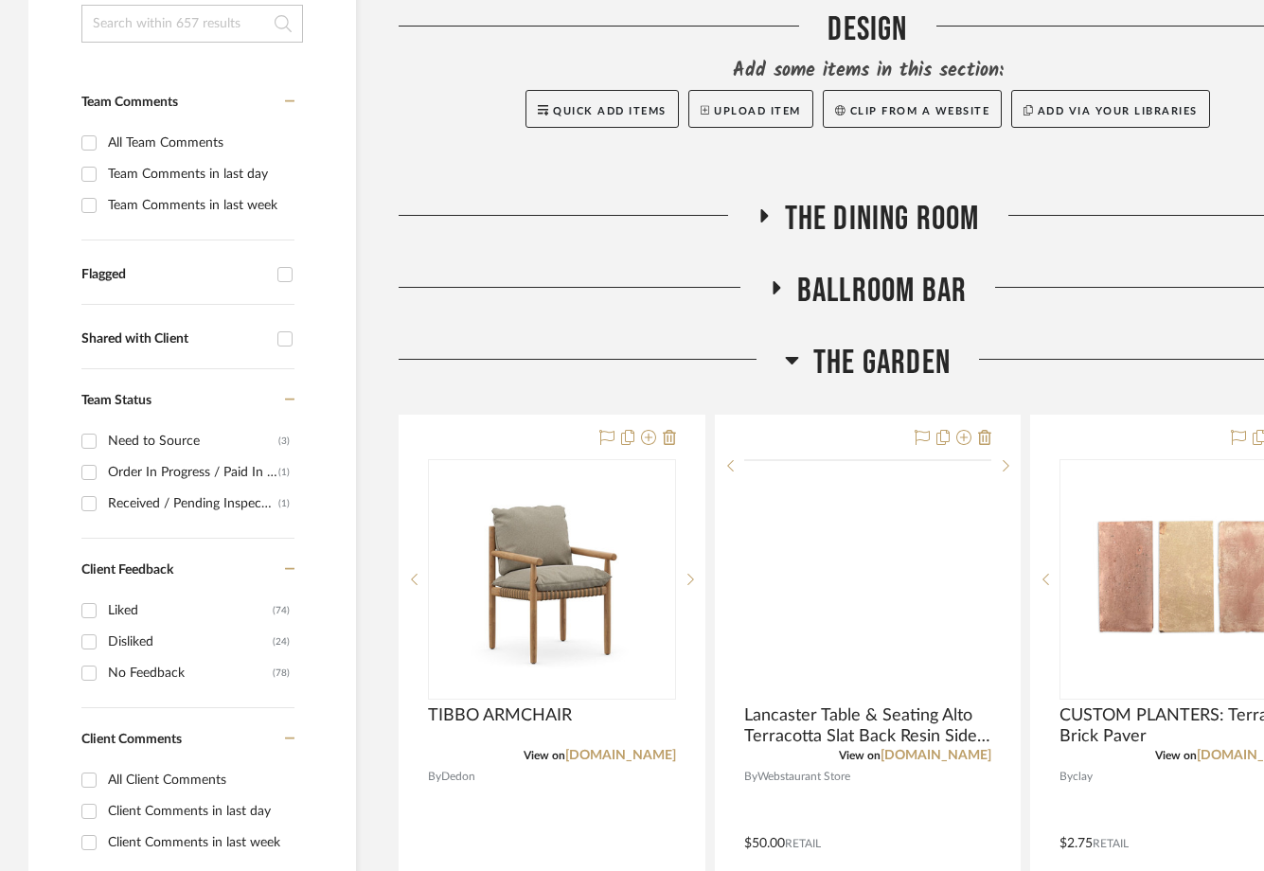
scroll to position [528, 0]
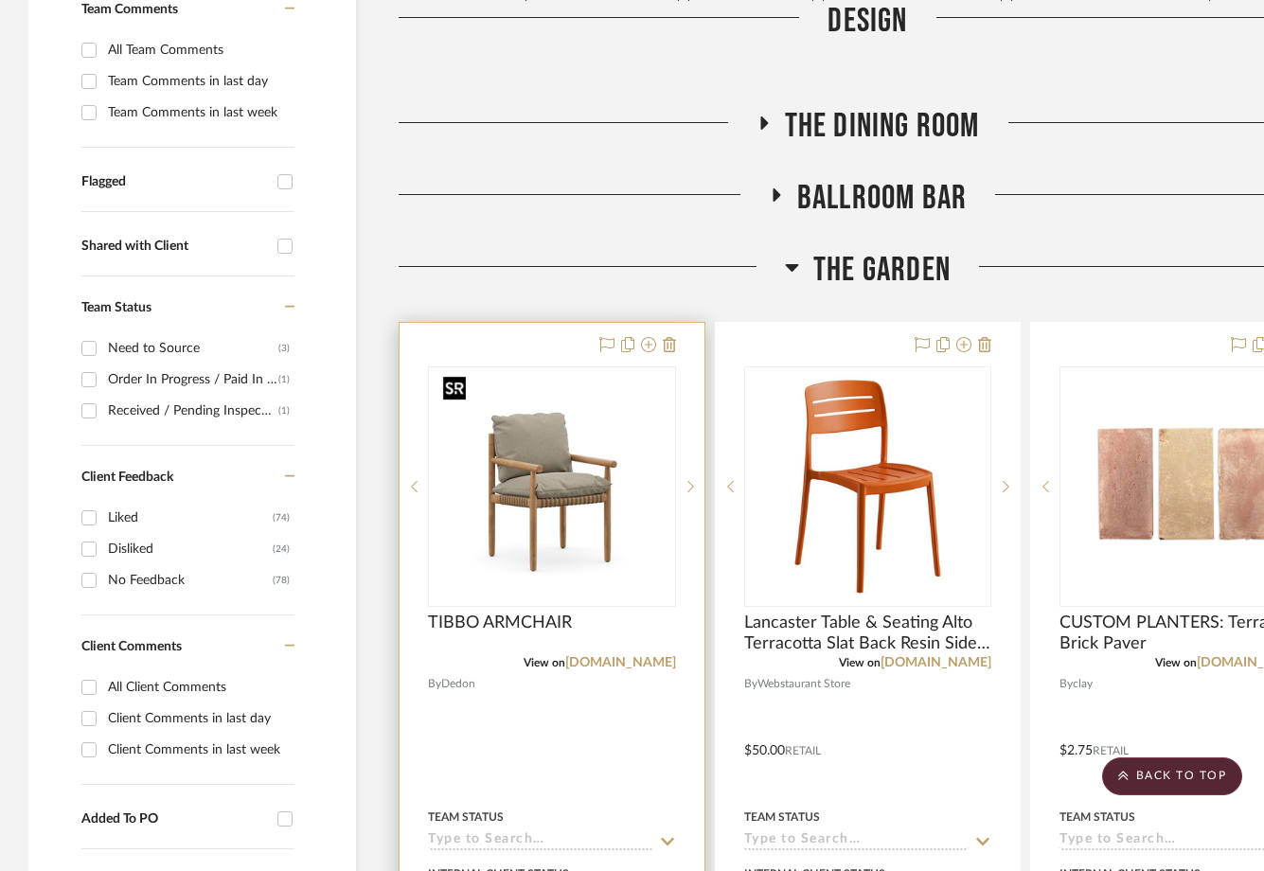
click at [0, 0] on img at bounding box center [0, 0] width 0 height 0
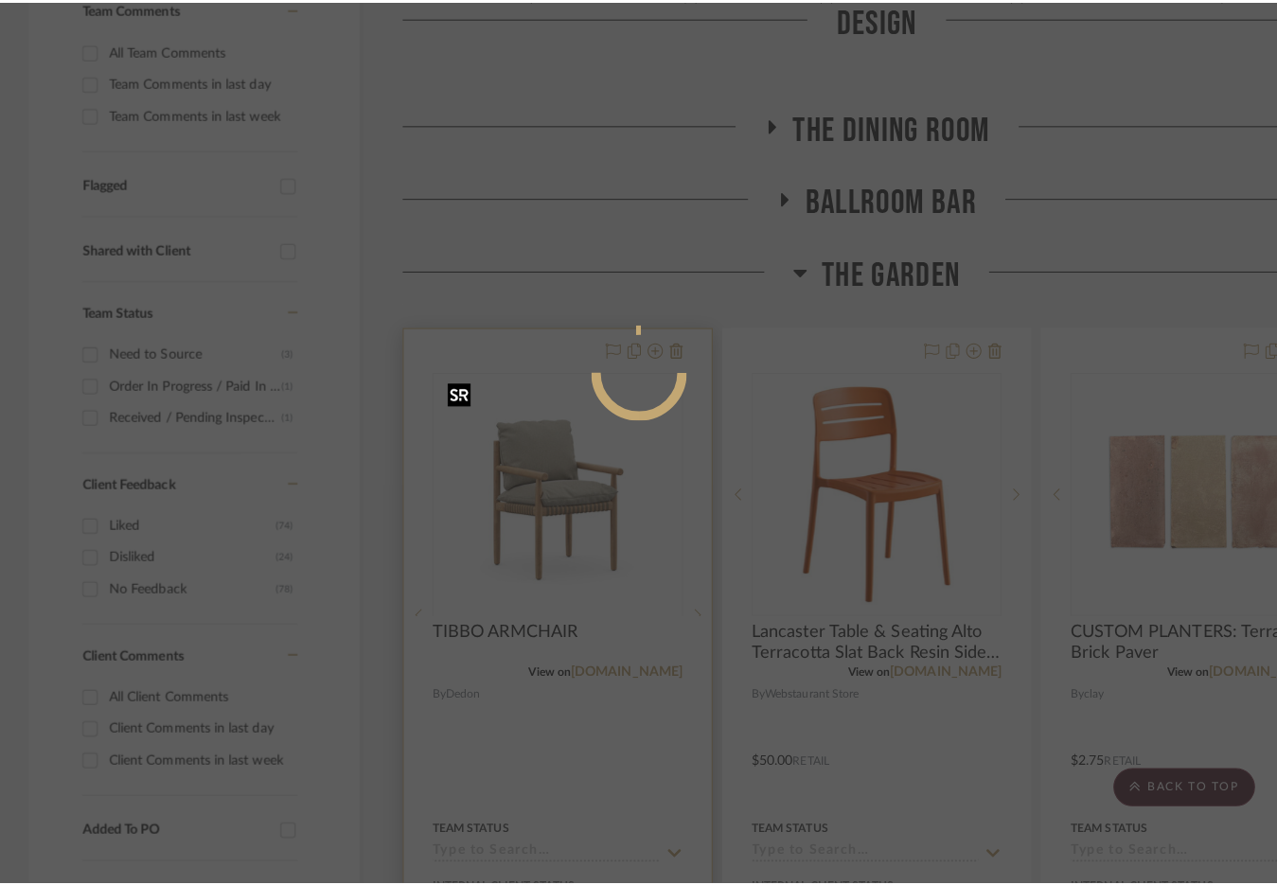
scroll to position [0, 0]
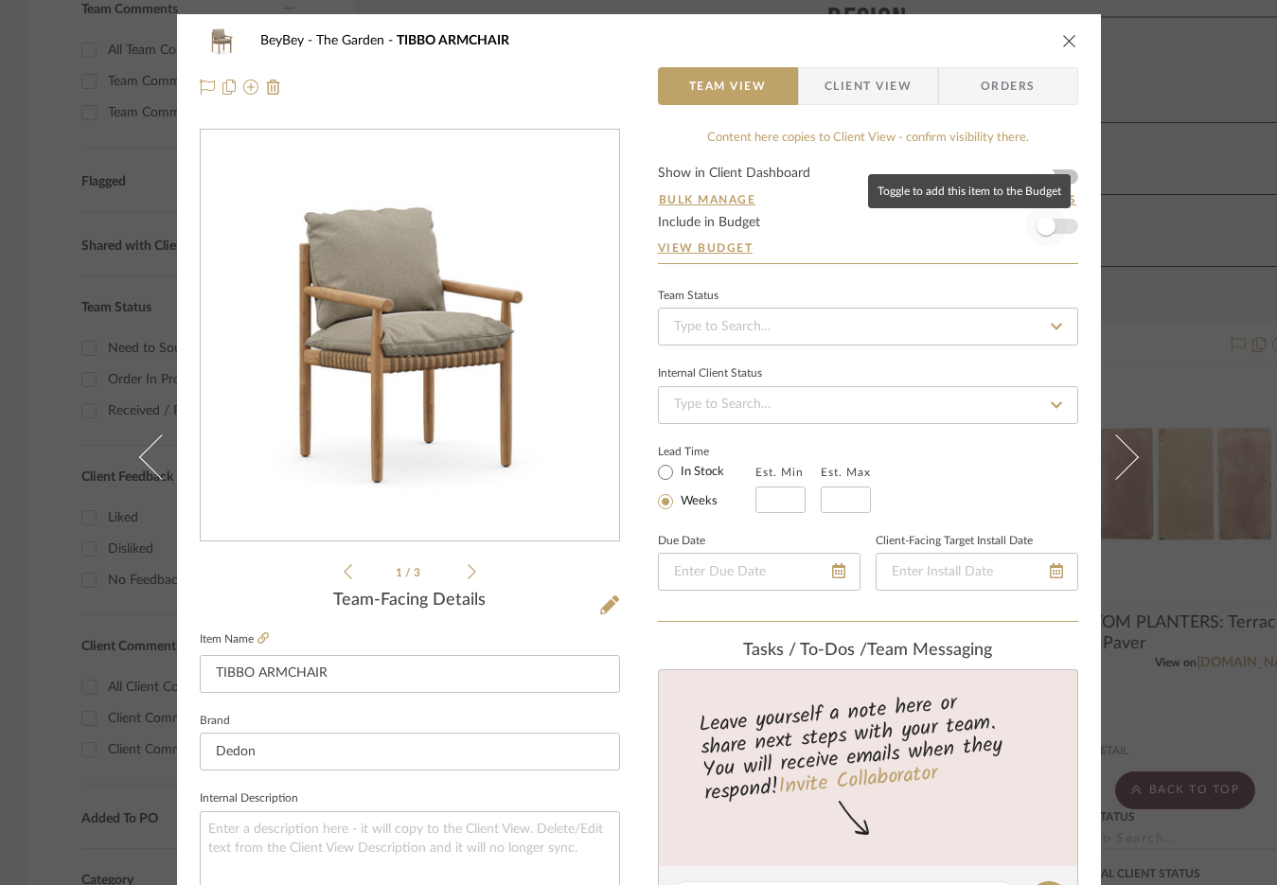
click at [1054, 226] on span "button" at bounding box center [1046, 226] width 42 height 42
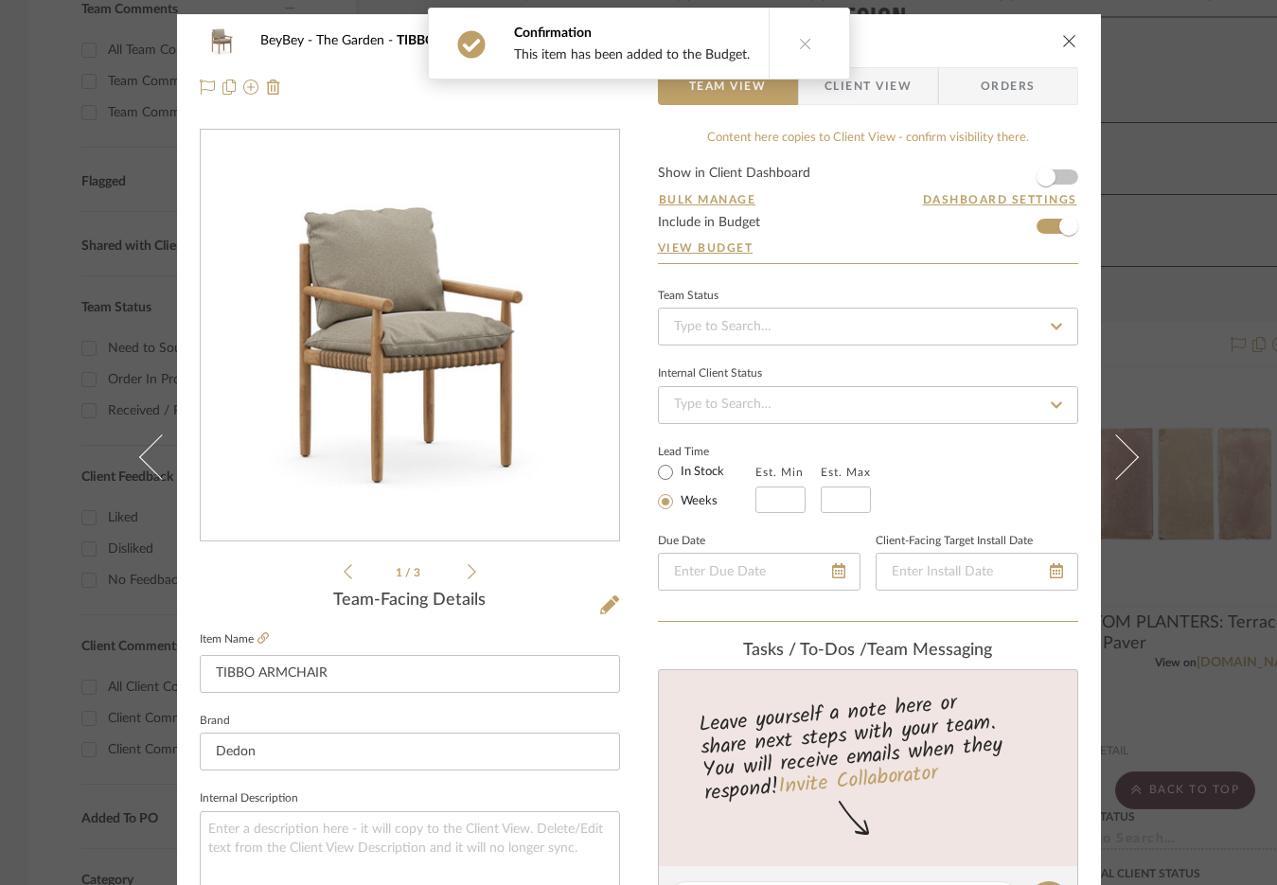
click at [1161, 101] on div "BeyBey The Garden TIBBO ARMCHAIR Team View Client View Orders 1 / 3 Team-Facing…" at bounding box center [638, 442] width 1277 height 885
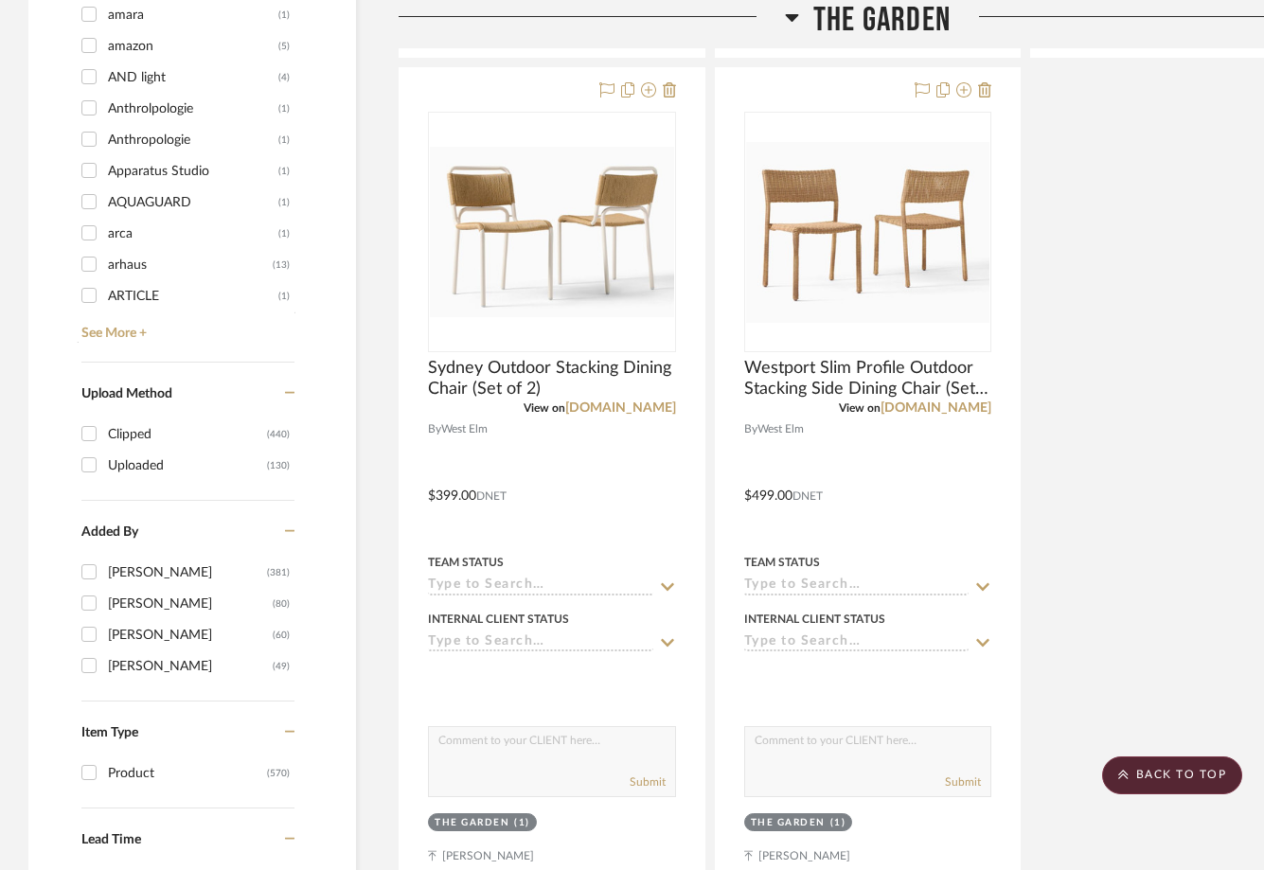
scroll to position [2325, 0]
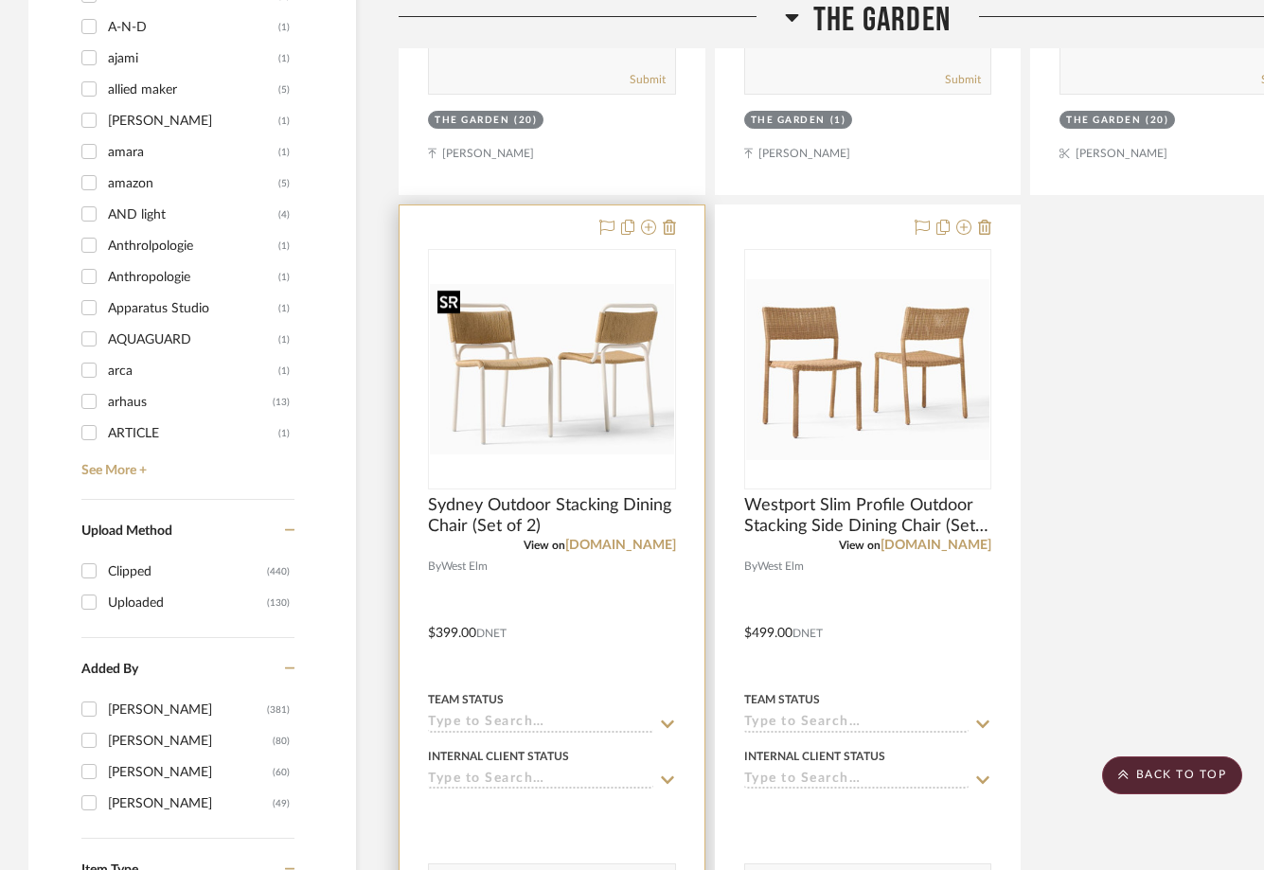
click at [561, 343] on img "0" at bounding box center [552, 369] width 244 height 170
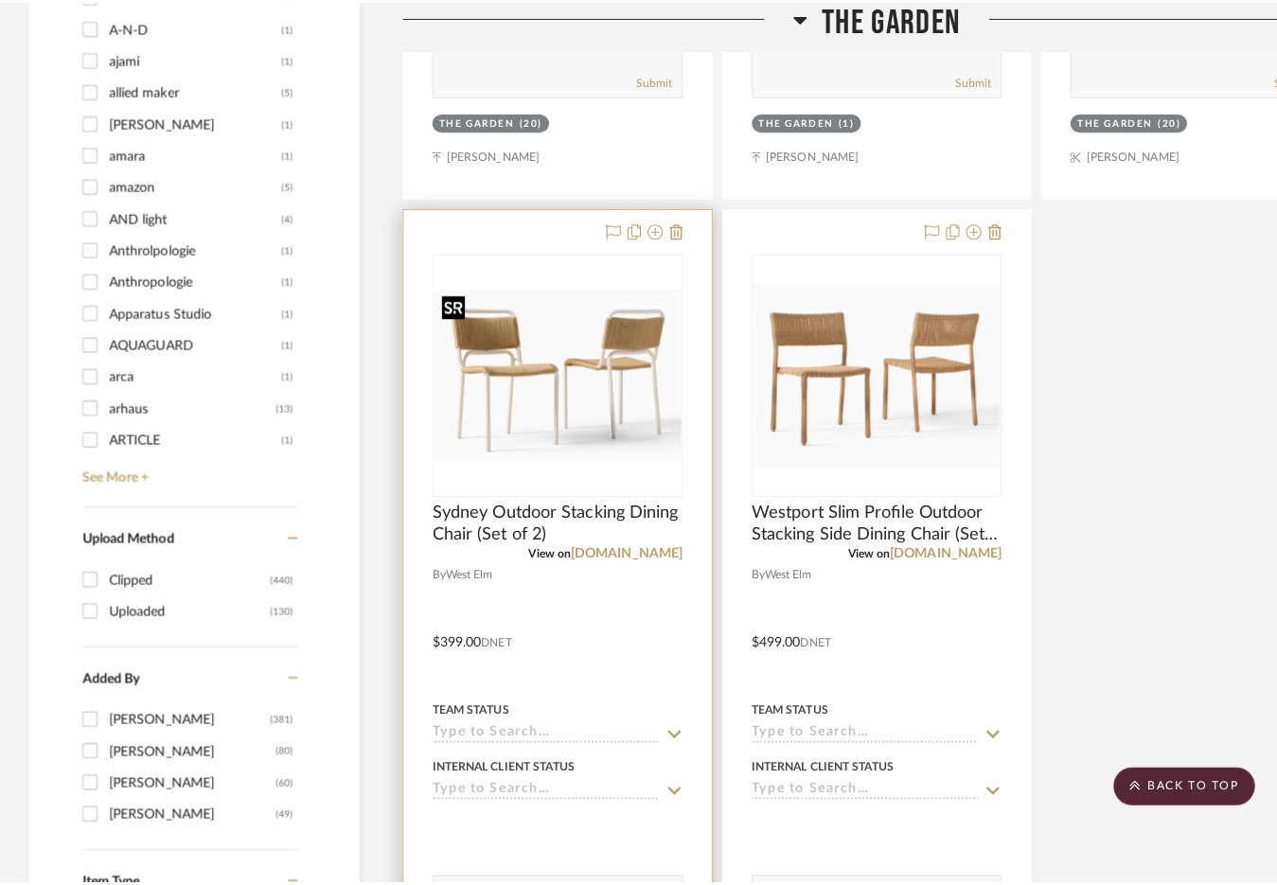
scroll to position [0, 0]
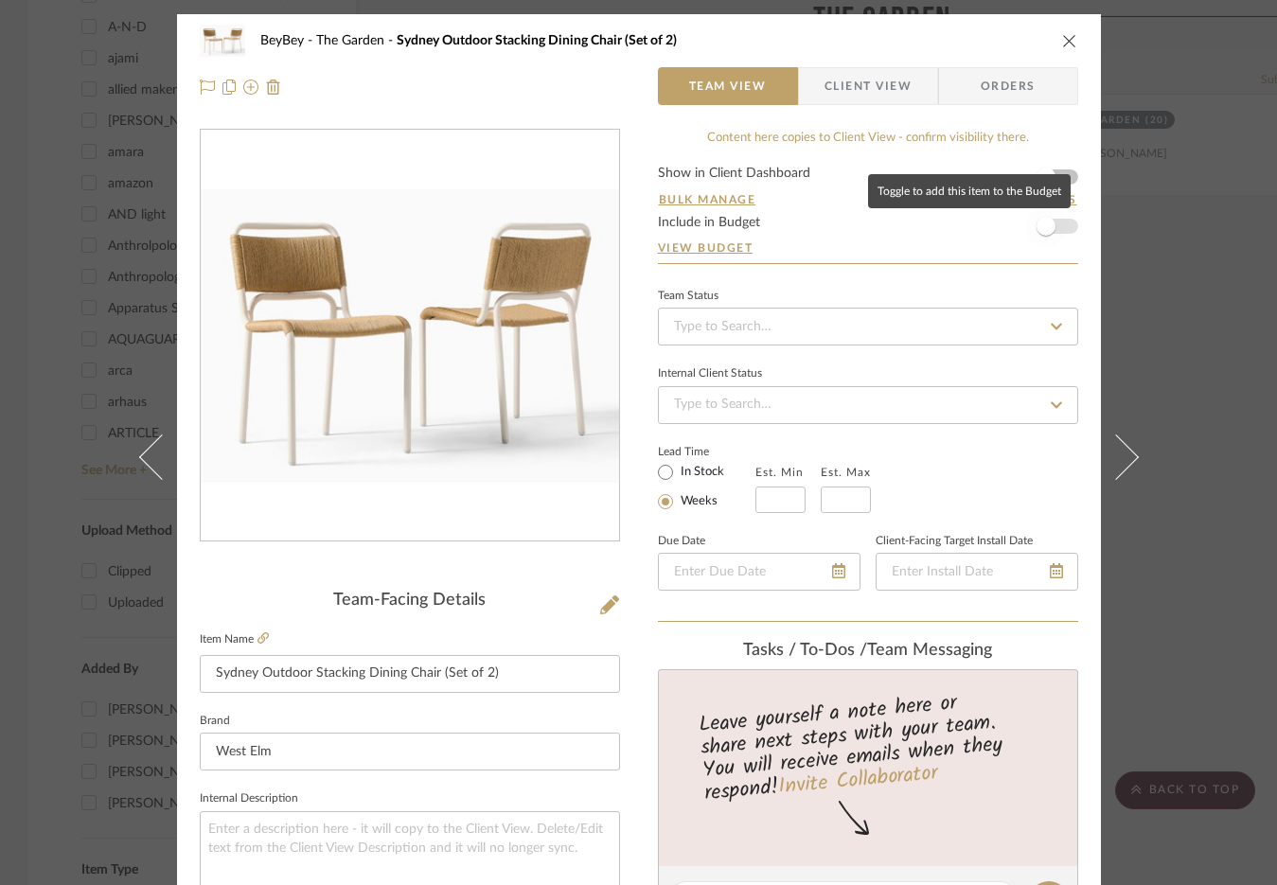
click at [1047, 229] on span "button" at bounding box center [1045, 226] width 19 height 19
click at [1062, 40] on icon "close" at bounding box center [1069, 40] width 15 height 15
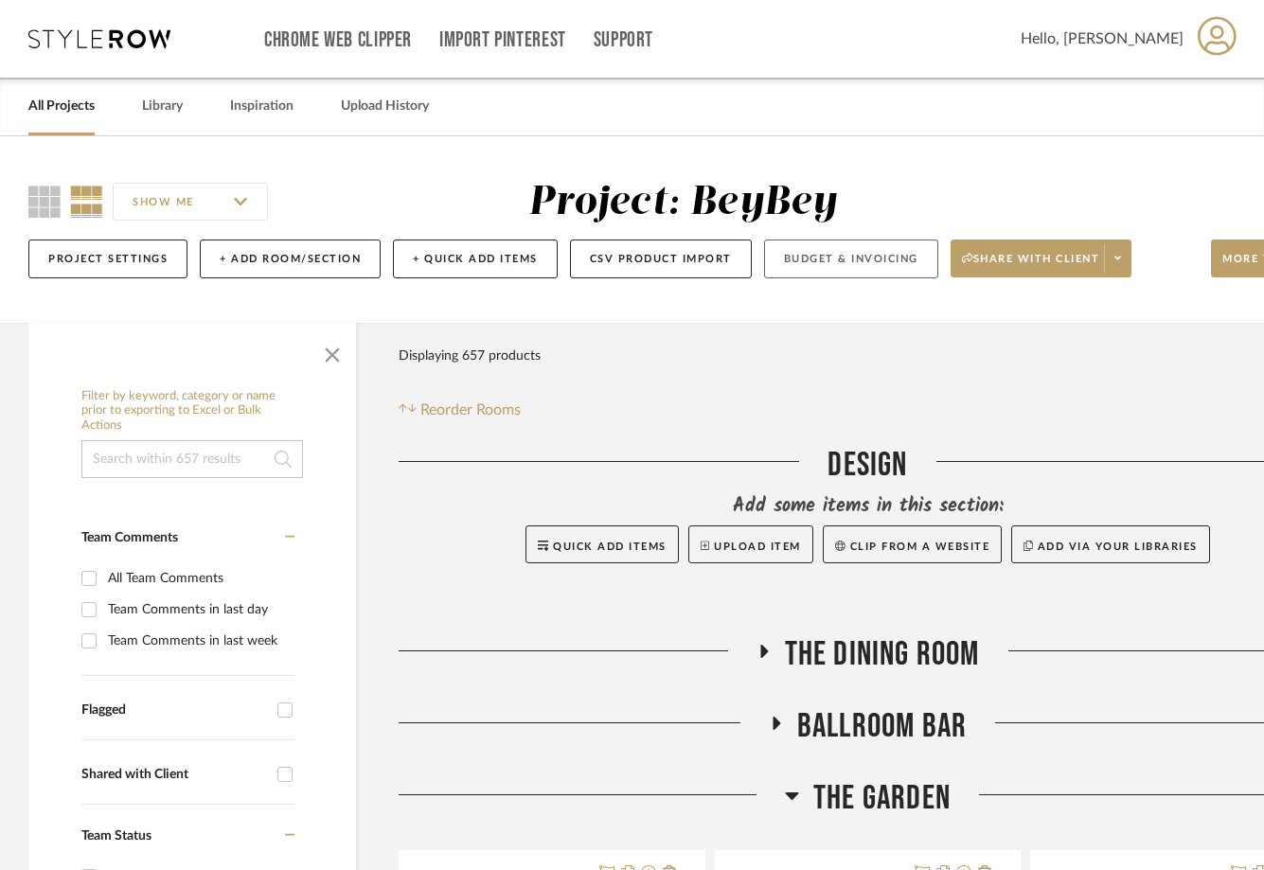
click at [877, 264] on button "Budget & Invoicing" at bounding box center [851, 258] width 174 height 39
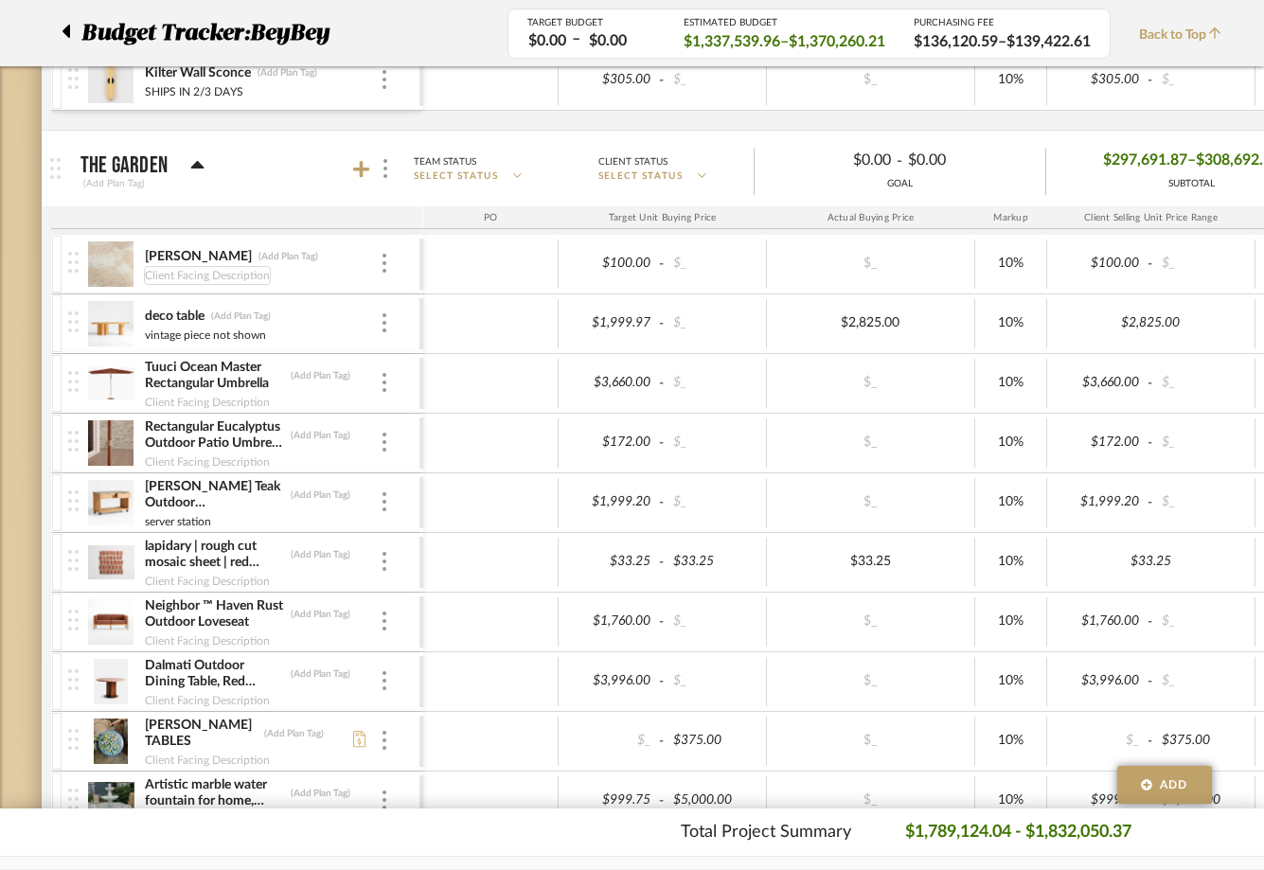
scroll to position [805, 0]
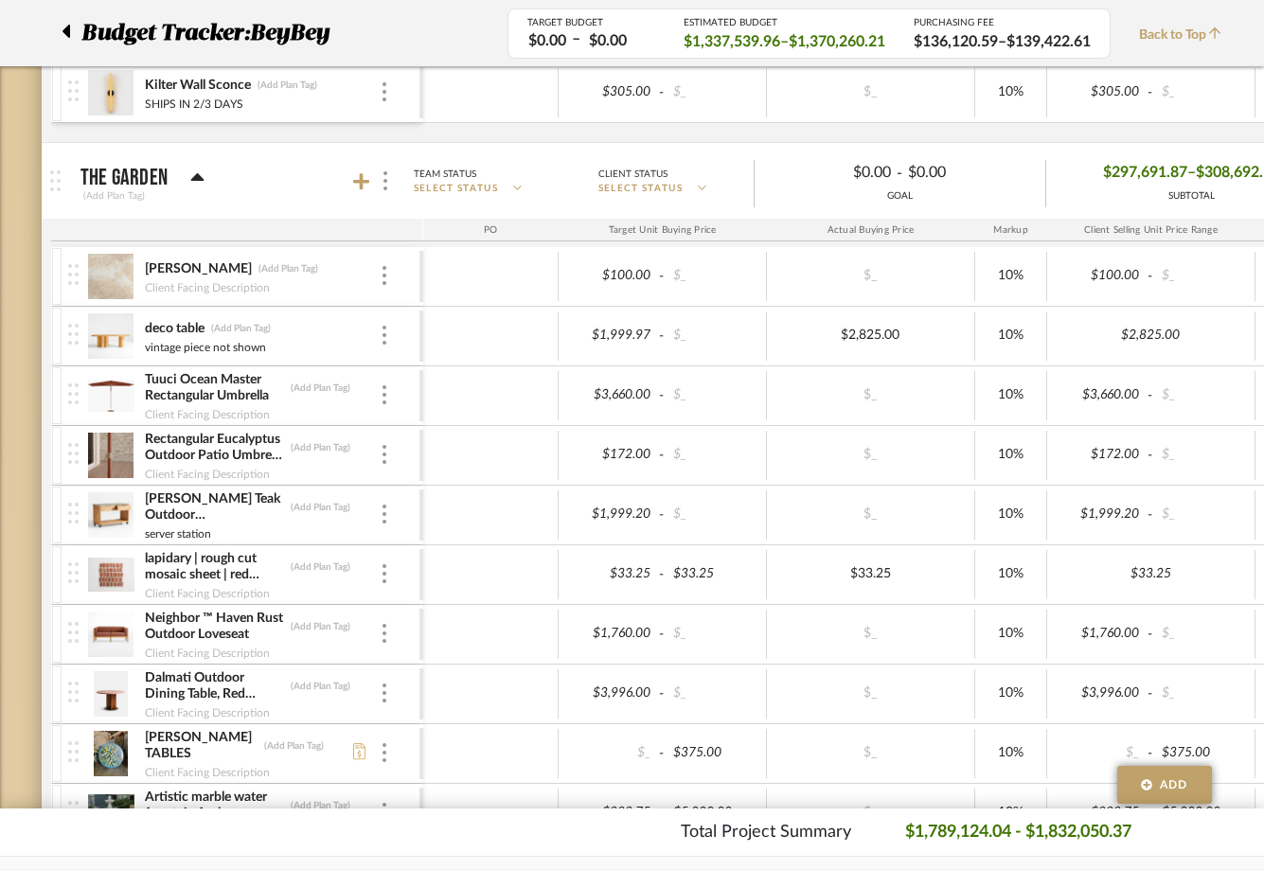
click at [138, 179] on p "The Garden" at bounding box center [124, 178] width 88 height 23
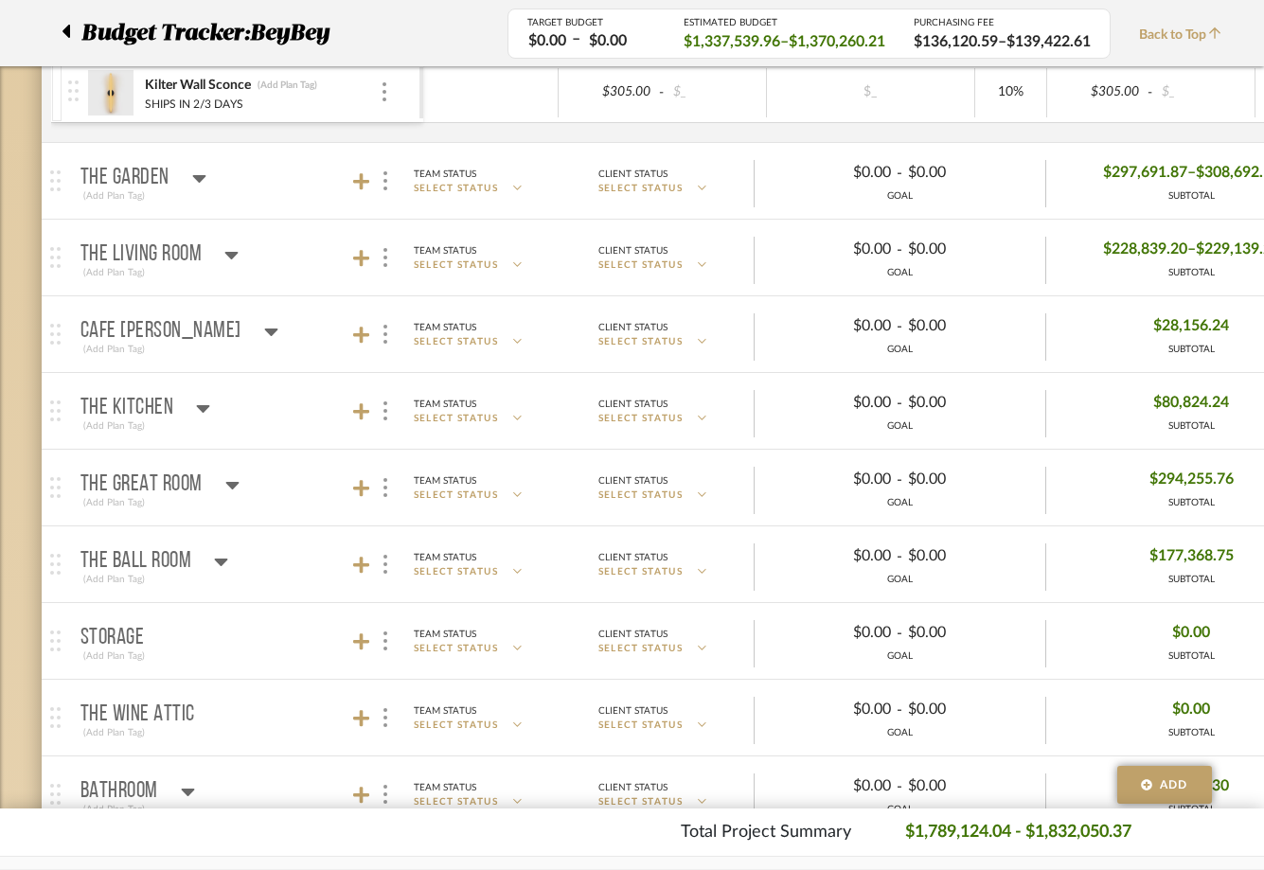
click at [170, 255] on p "The Living Room" at bounding box center [141, 254] width 122 height 23
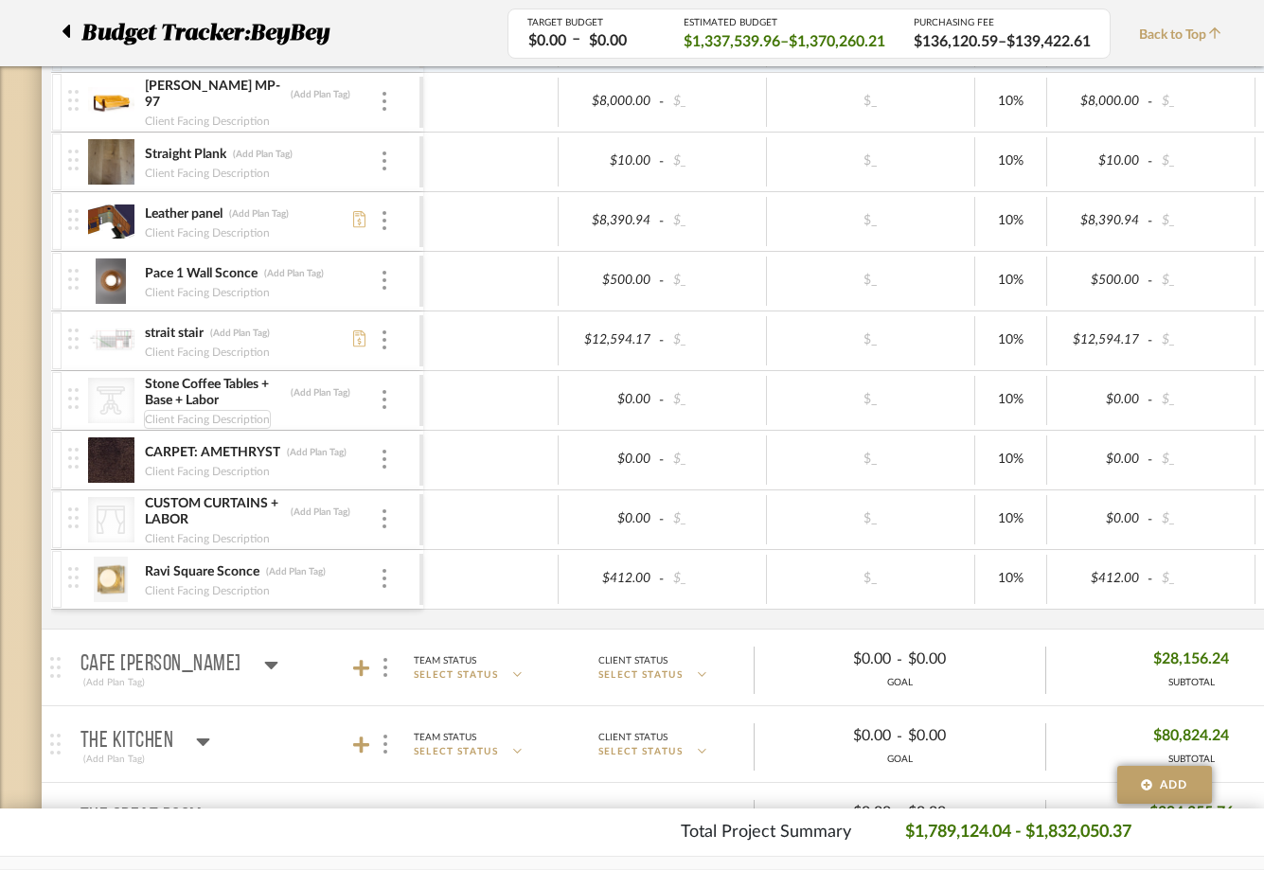
scroll to position [0, 0]
type input "SAME STONE AS BAR"
type input "INQUIRY SENT"
click at [211, 595] on div "Client Facing Description" at bounding box center [207, 590] width 127 height 19
type input "APPROVED"
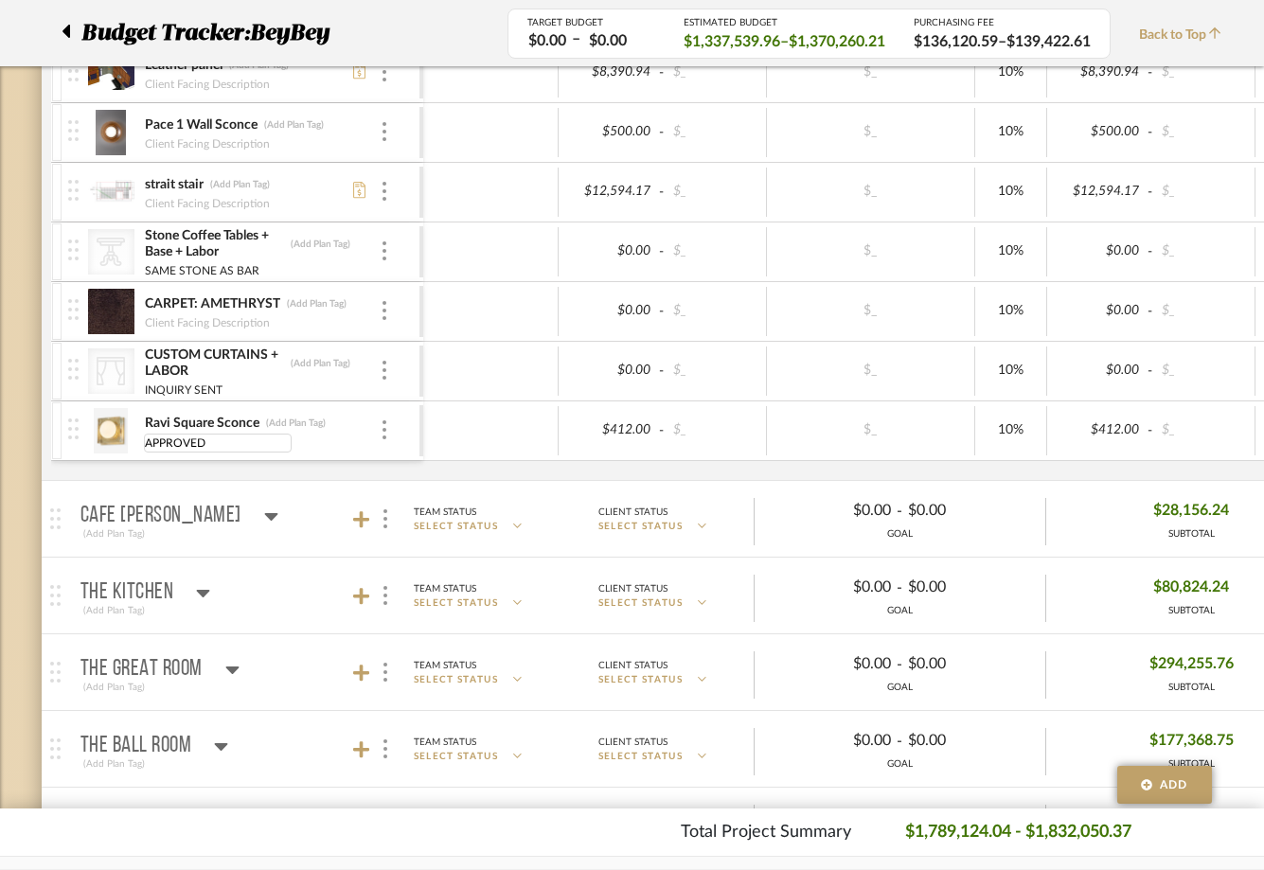
scroll to position [4188, 0]
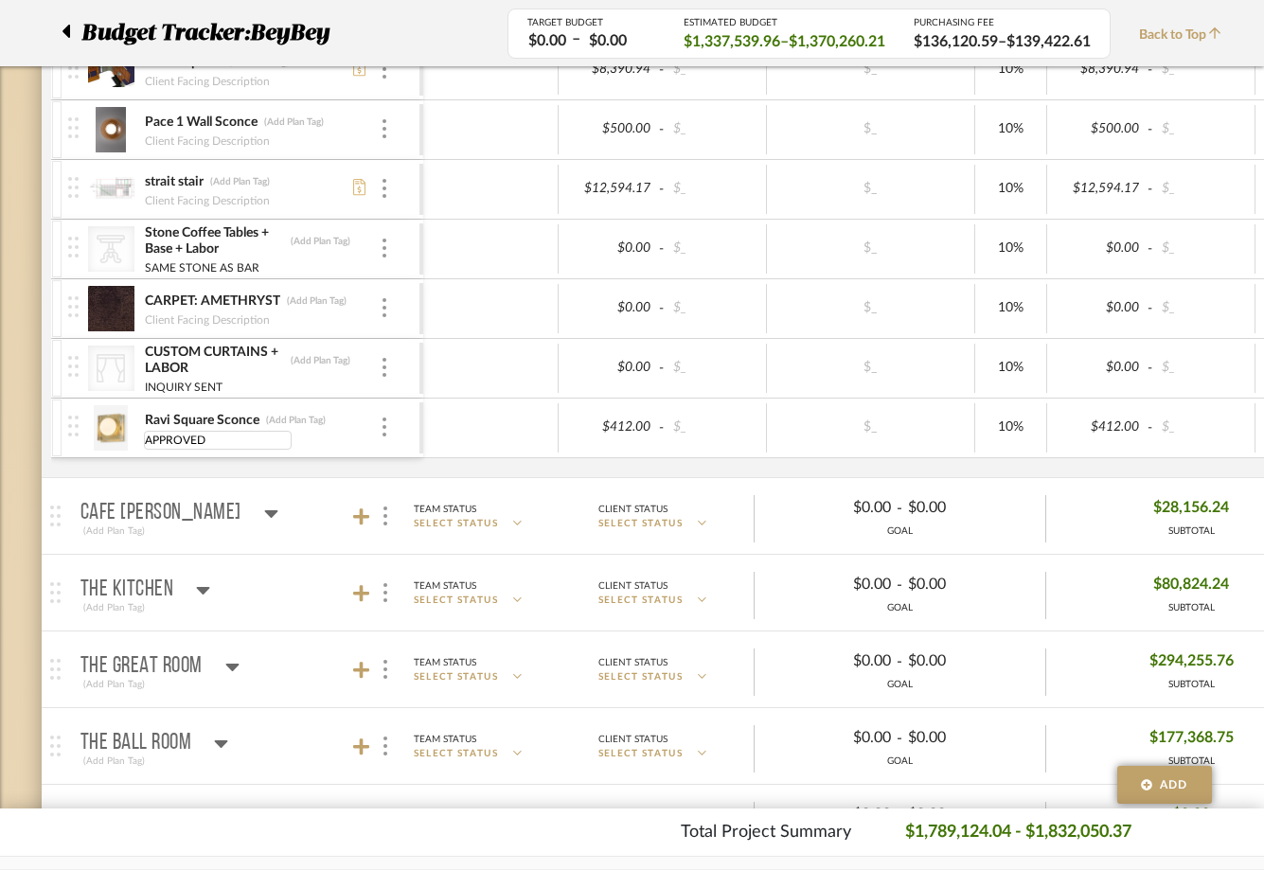
click at [152, 594] on p "The Kitchen" at bounding box center [127, 589] width 94 height 23
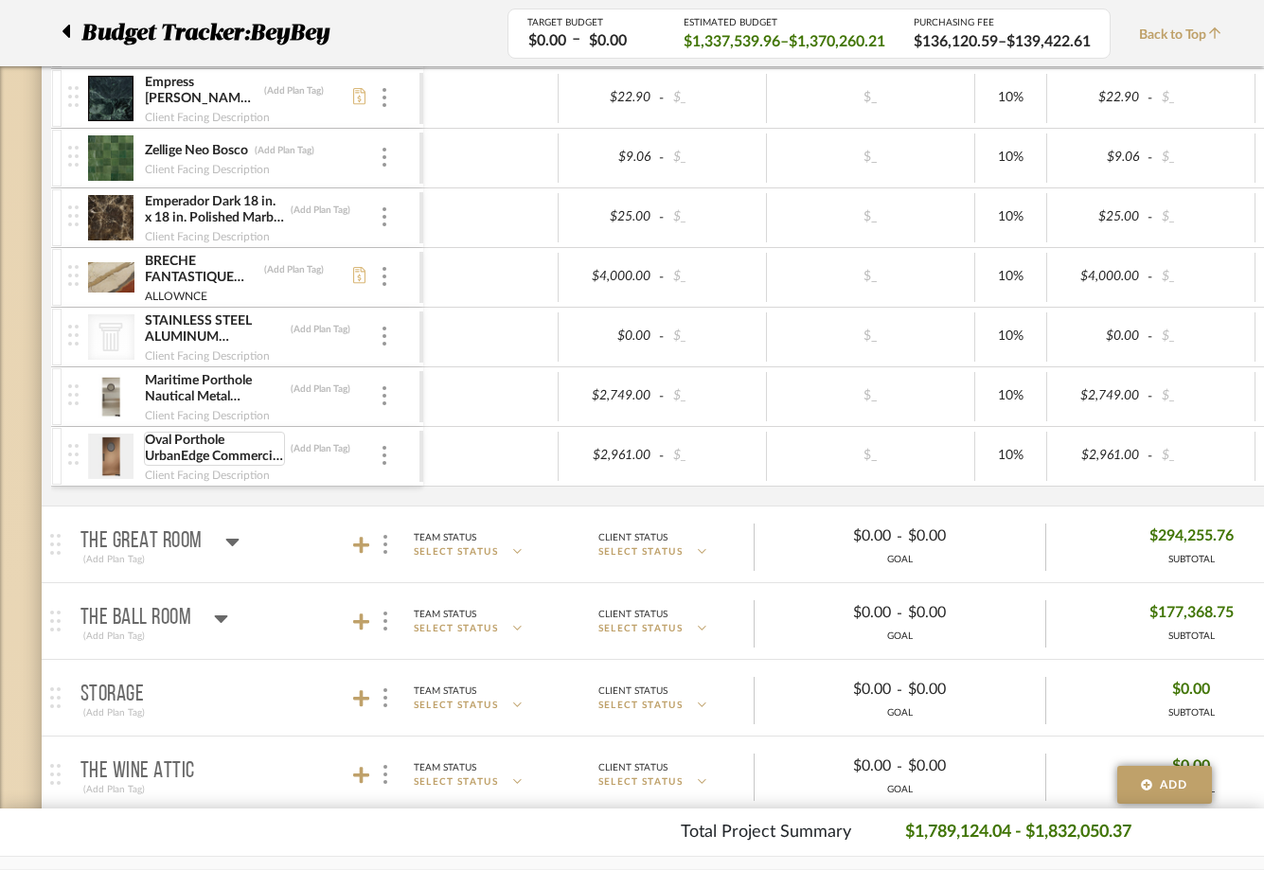
scroll to position [5501, 0]
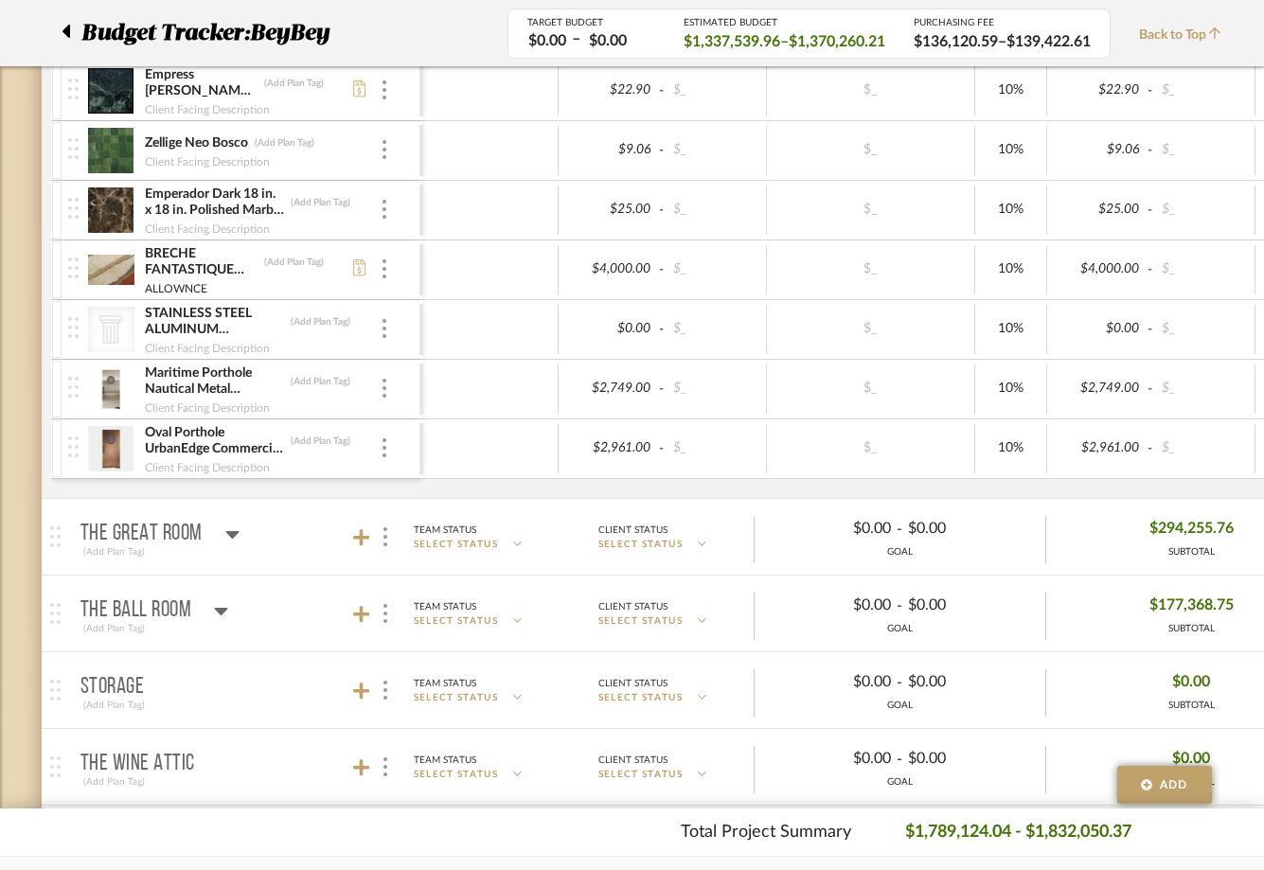
click at [76, 394] on img at bounding box center [73, 387] width 10 height 21
click at [380, 392] on div at bounding box center [384, 389] width 9 height 21
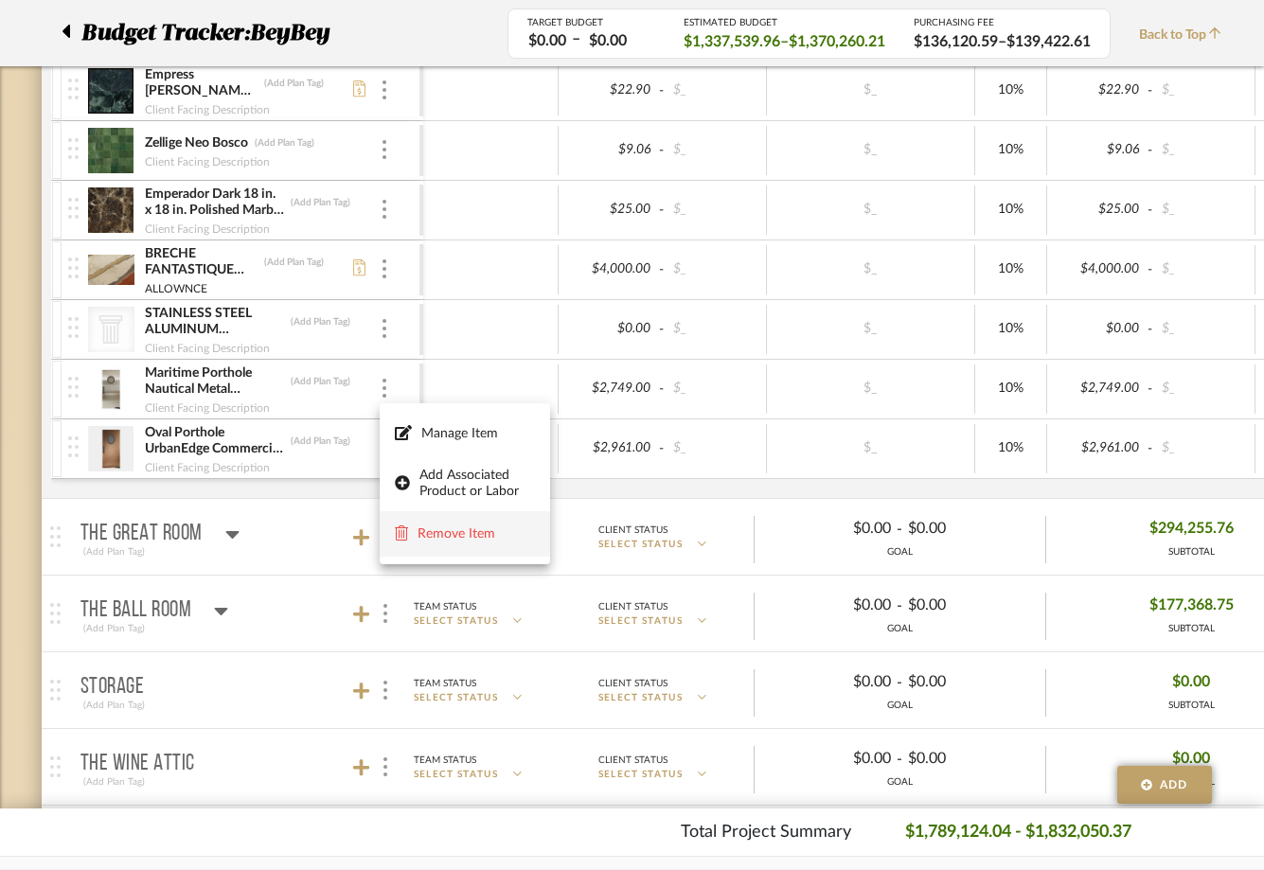
click at [444, 540] on span "Remove Item" at bounding box center [475, 534] width 117 height 16
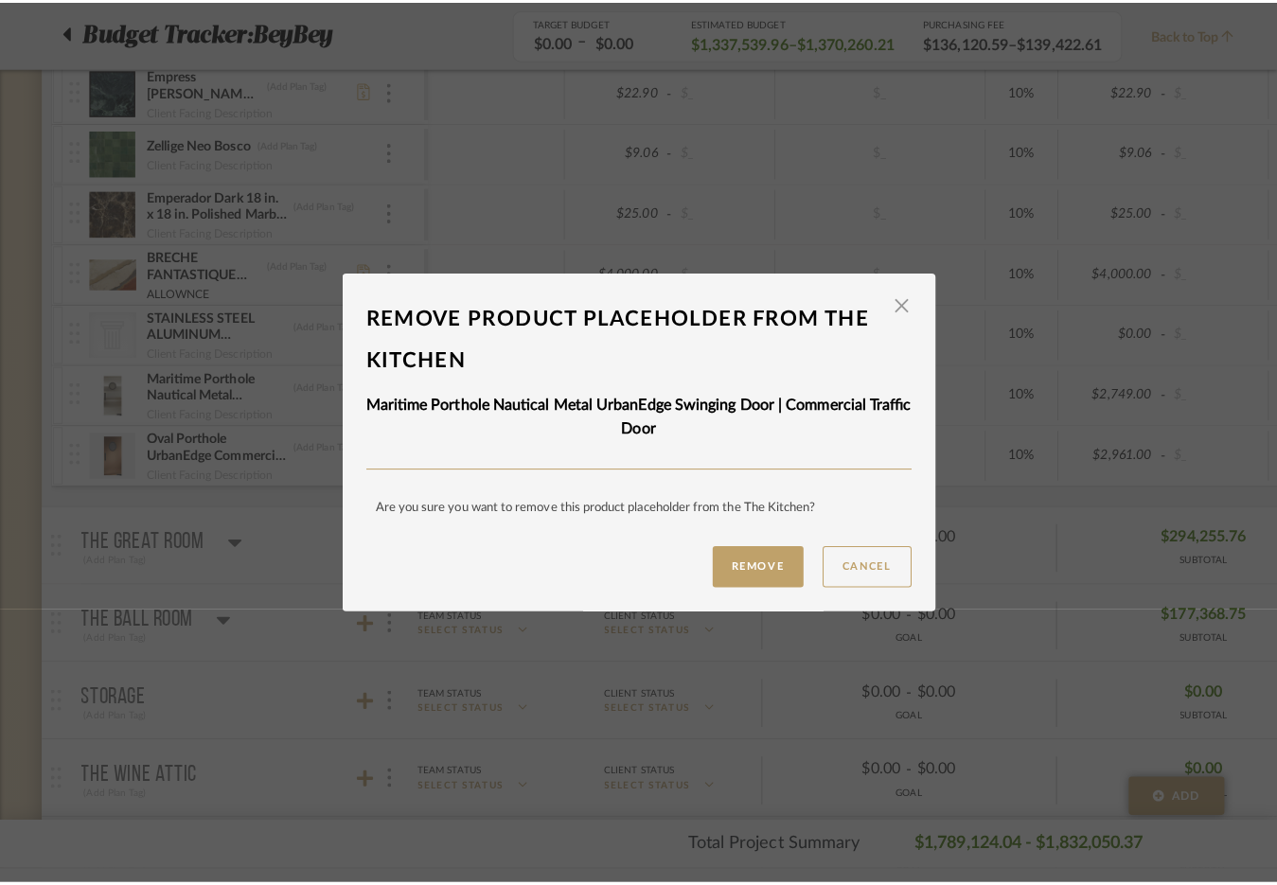
scroll to position [0, 0]
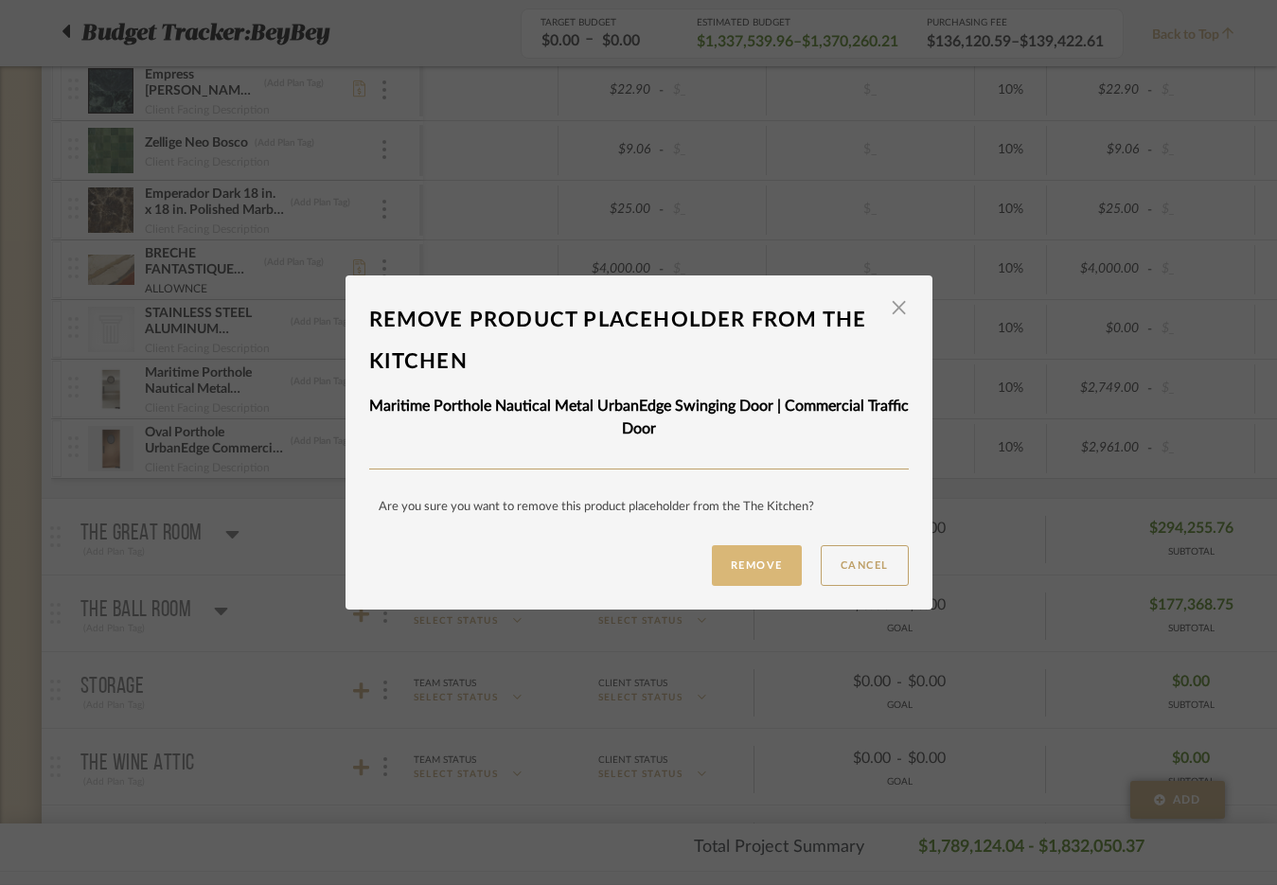
click at [753, 565] on button "Remove" at bounding box center [757, 565] width 90 height 41
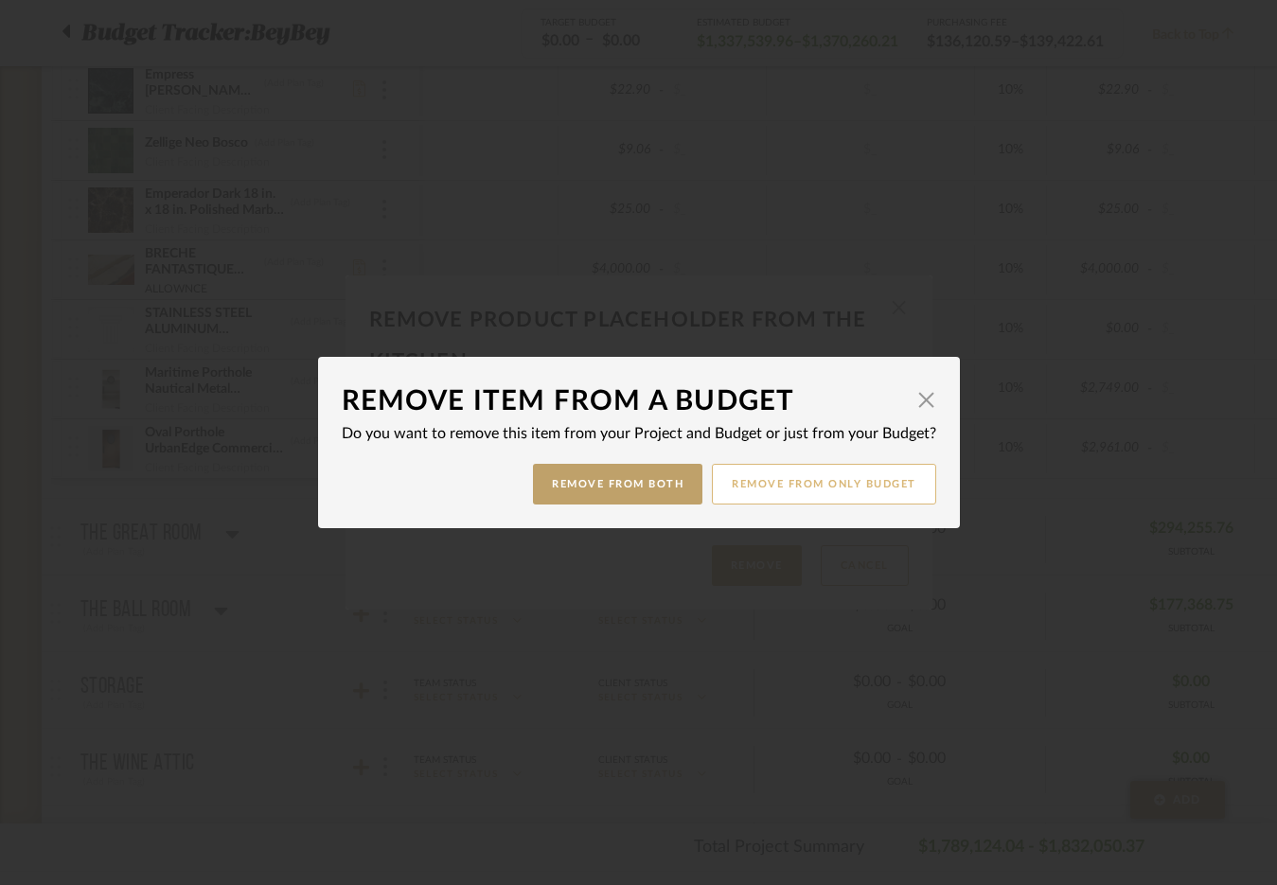
click at [785, 488] on button "Remove from only Budget" at bounding box center [824, 484] width 224 height 41
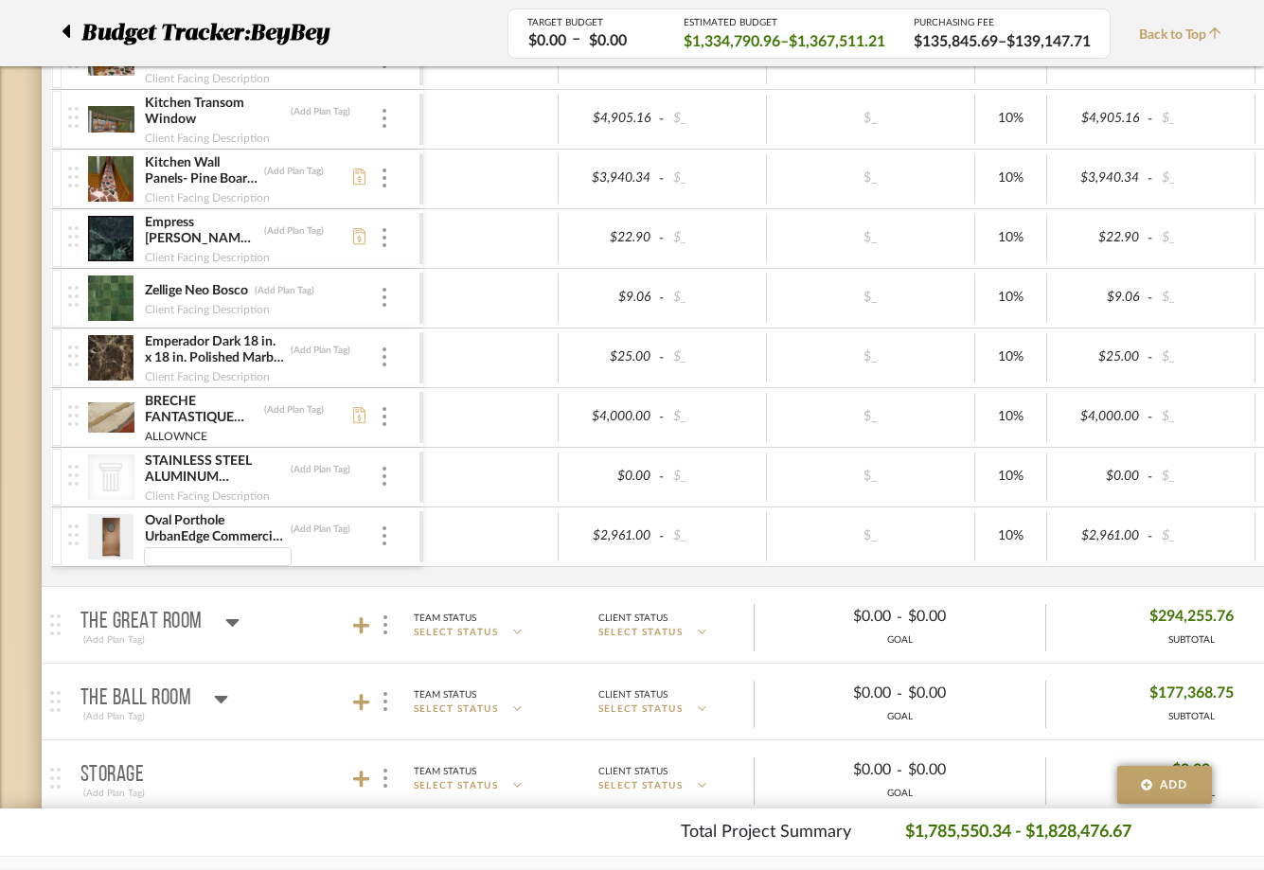
scroll to position [5351, 0]
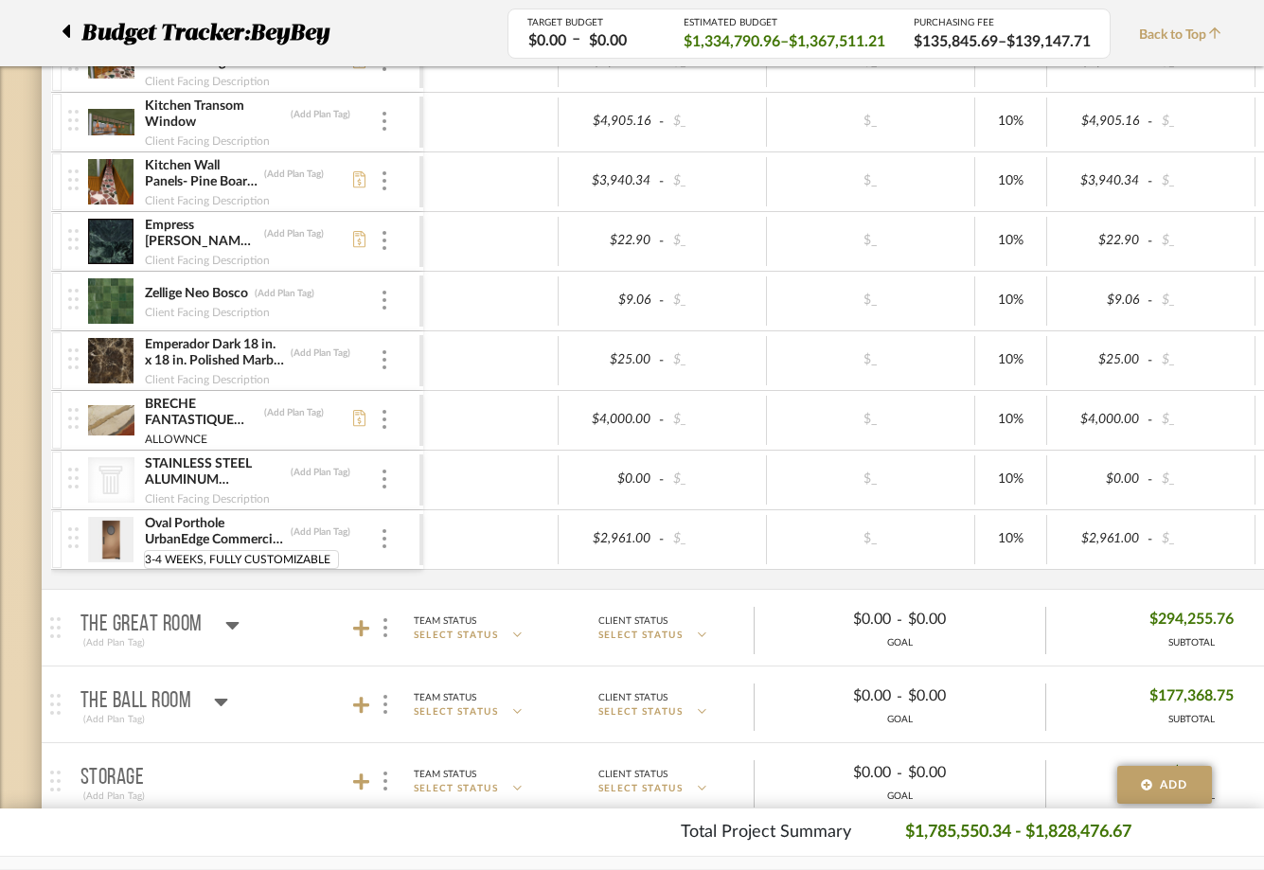
type input "3-4 WEEKS, FULLY CUSTOMIZABLE"
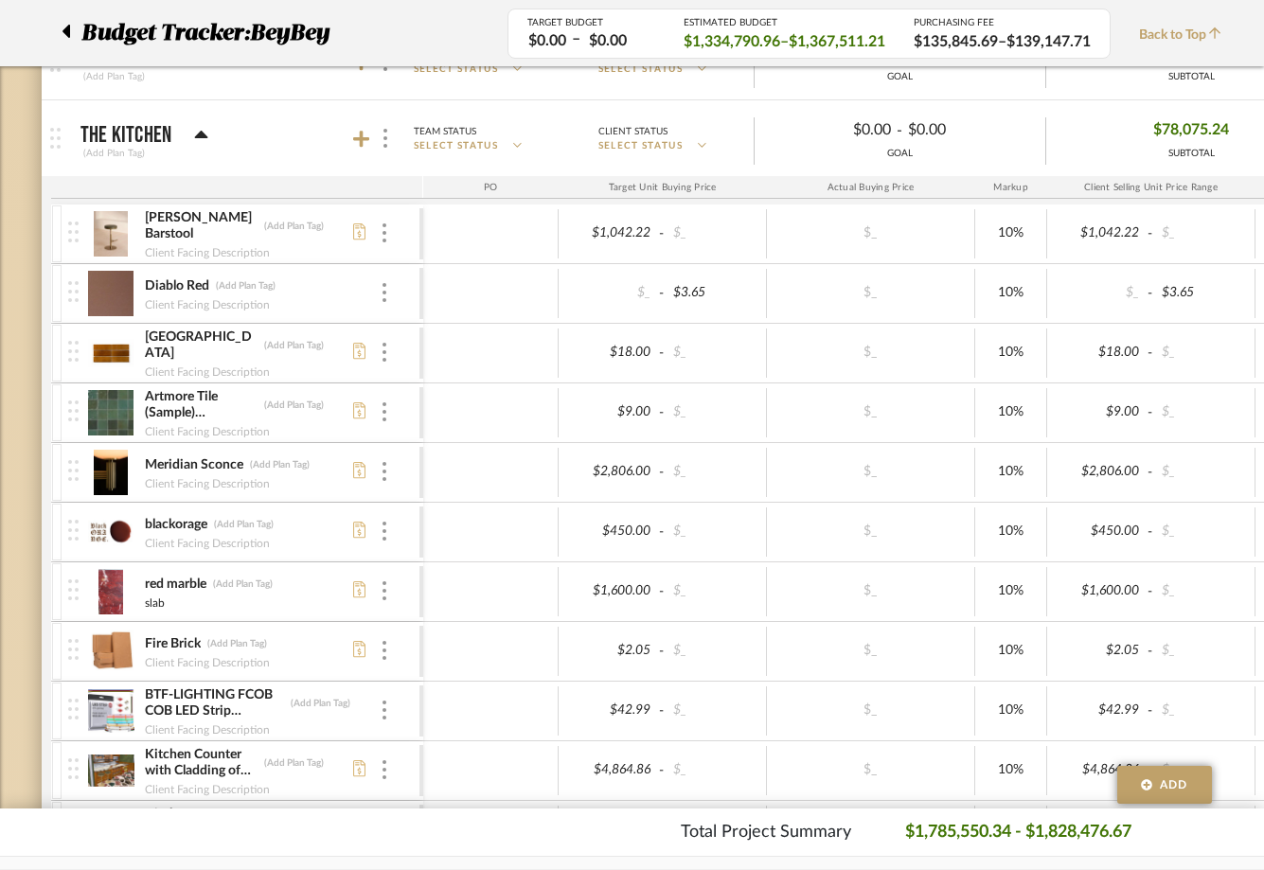
scroll to position [4653, 0]
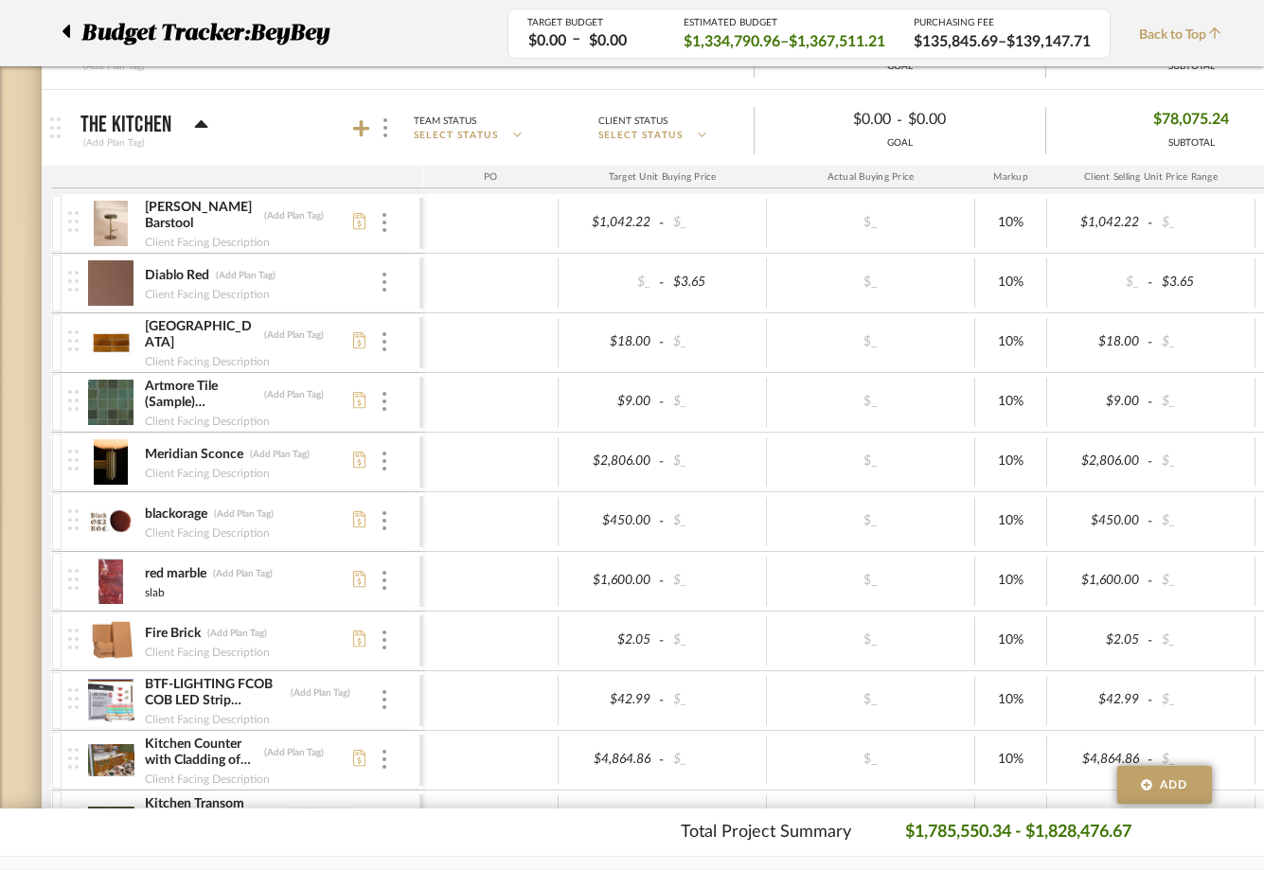
click at [128, 126] on p "The Kitchen" at bounding box center [126, 125] width 92 height 23
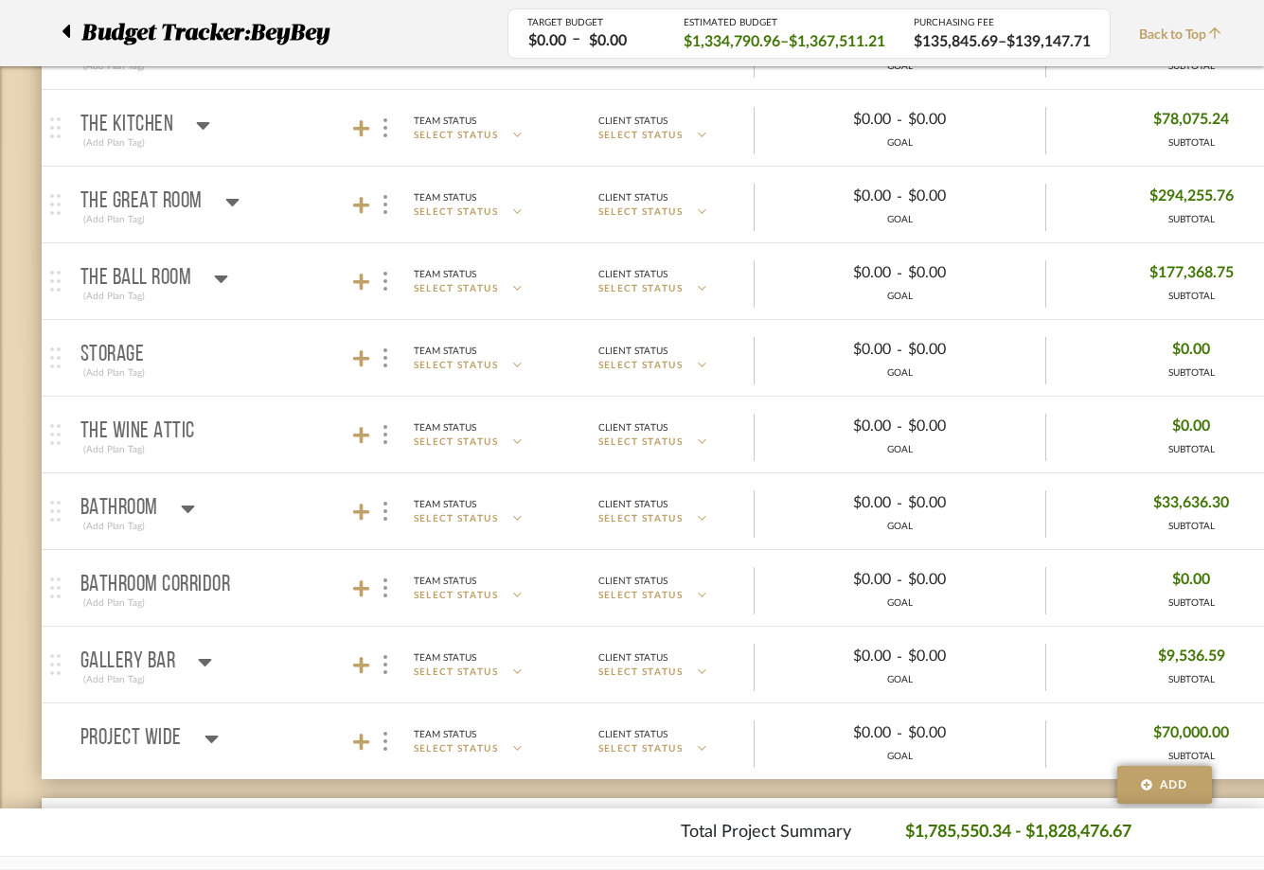
click at [189, 577] on p "Bathroom Corridor" at bounding box center [155, 585] width 151 height 23
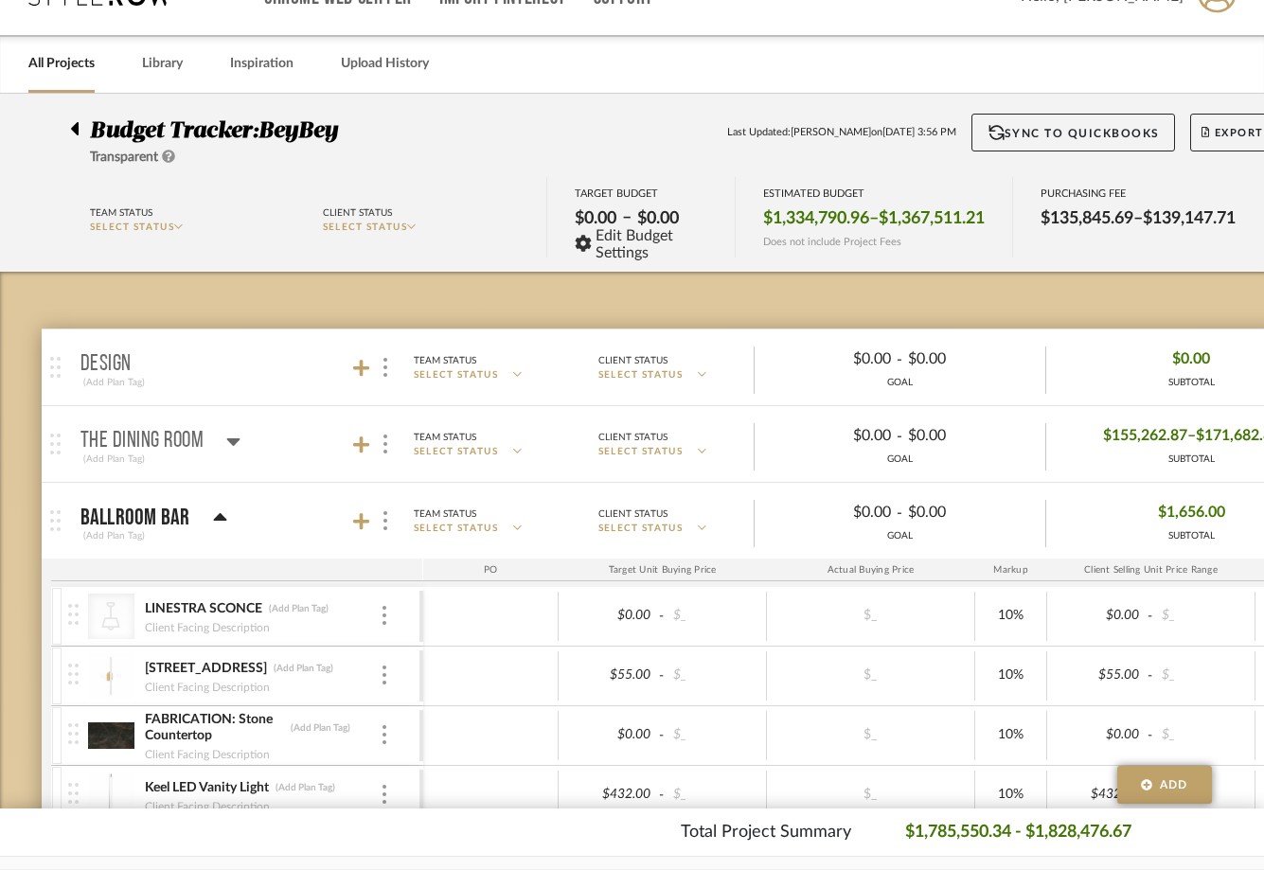
scroll to position [44, 0]
click at [168, 519] on p "BALLROOM BAR" at bounding box center [135, 516] width 110 height 23
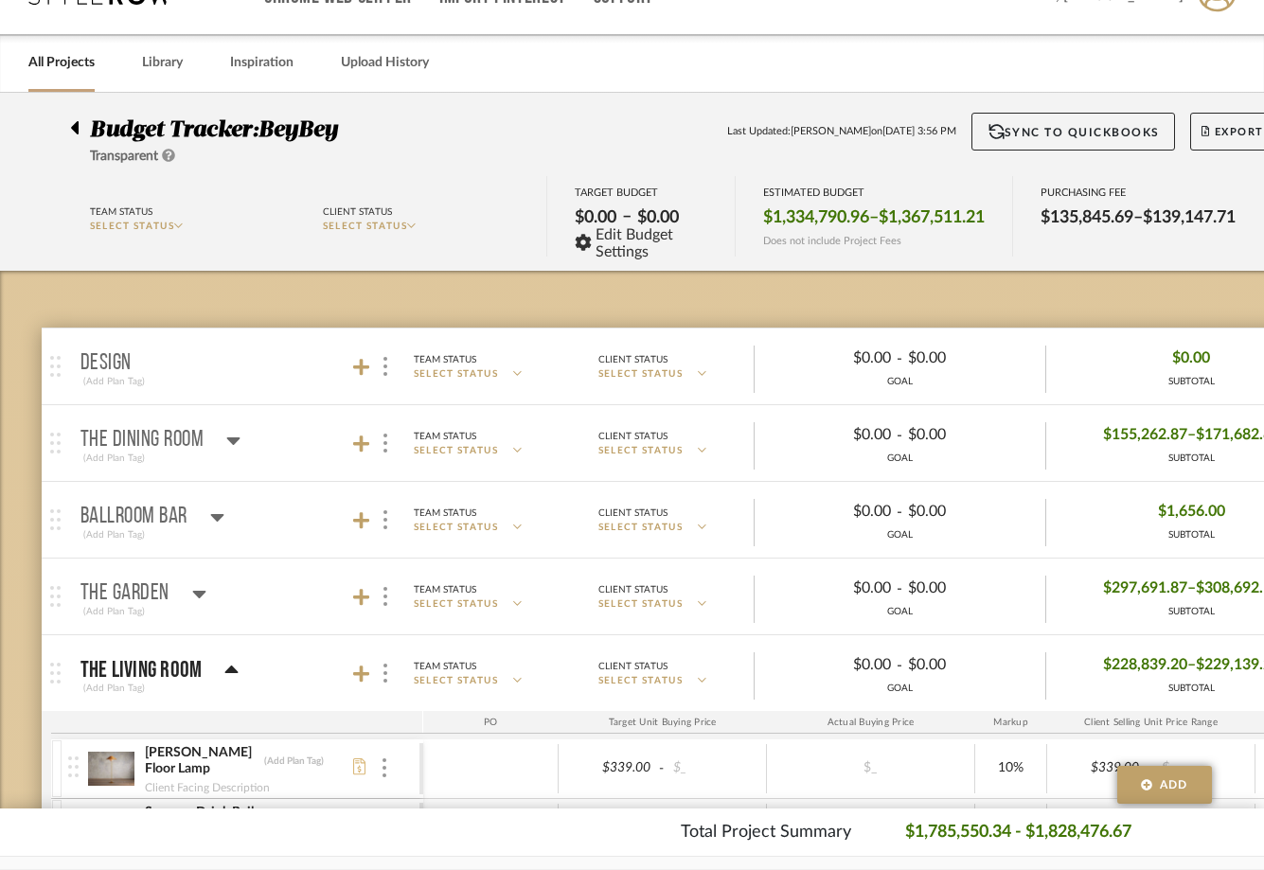
scroll to position [0, 0]
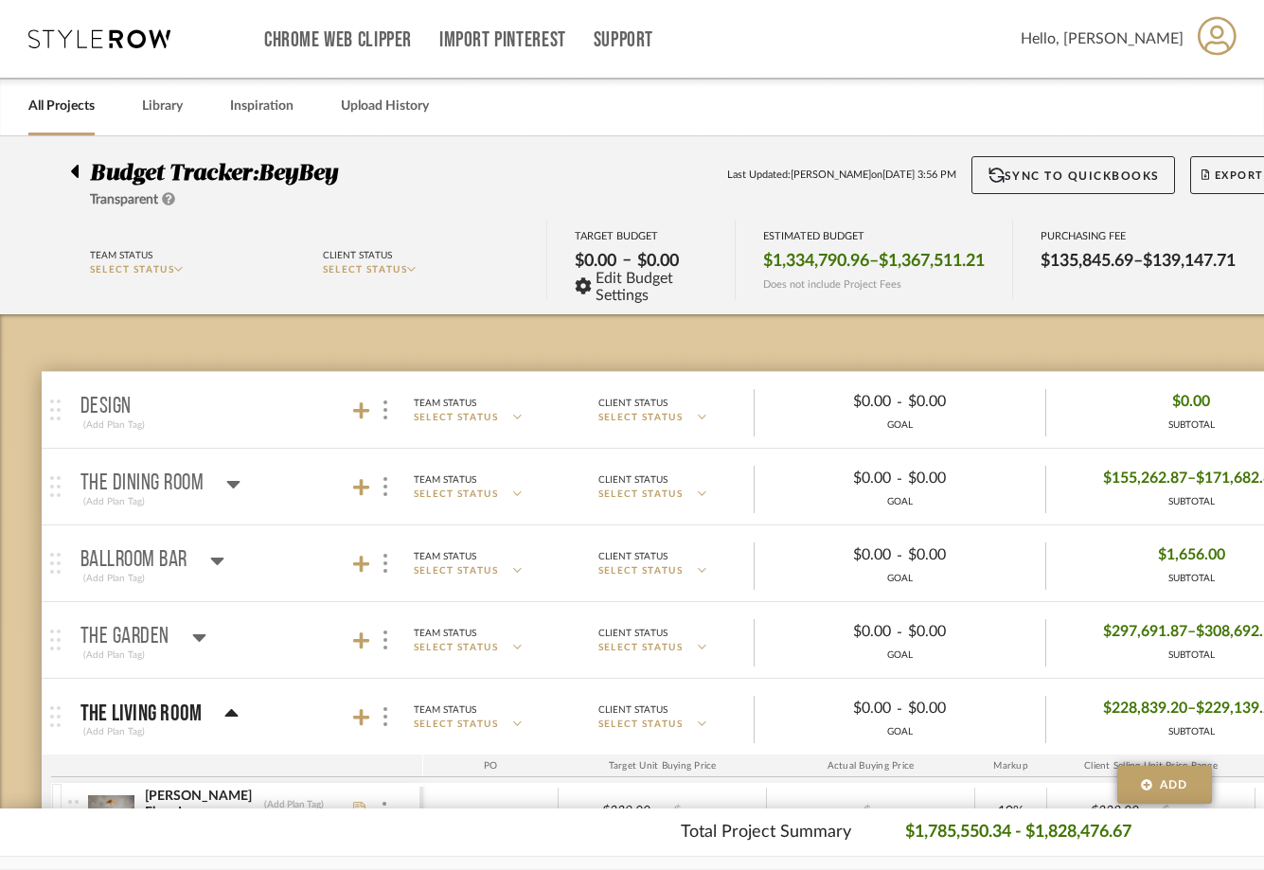
click at [131, 38] on icon at bounding box center [99, 38] width 142 height 19
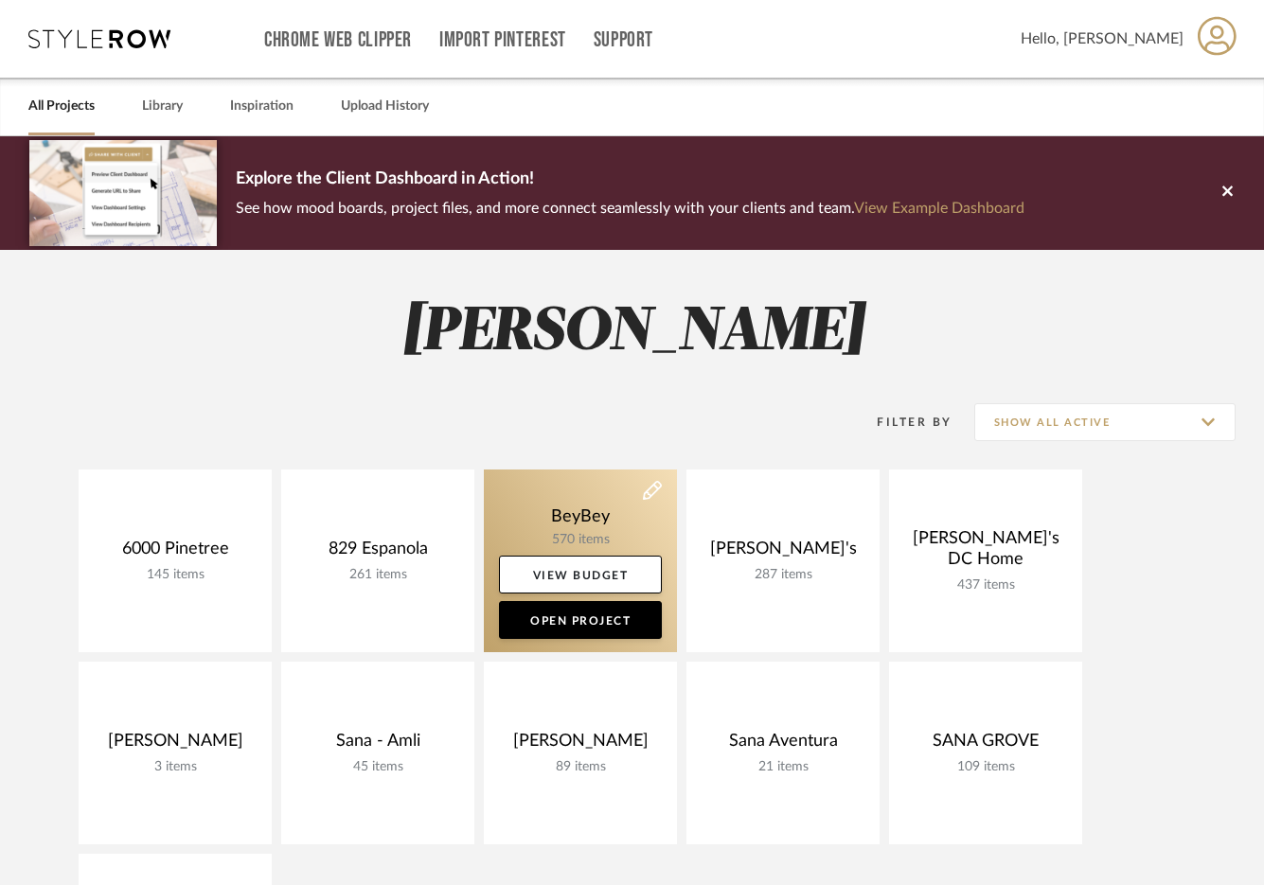
click at [619, 505] on link at bounding box center [580, 560] width 193 height 183
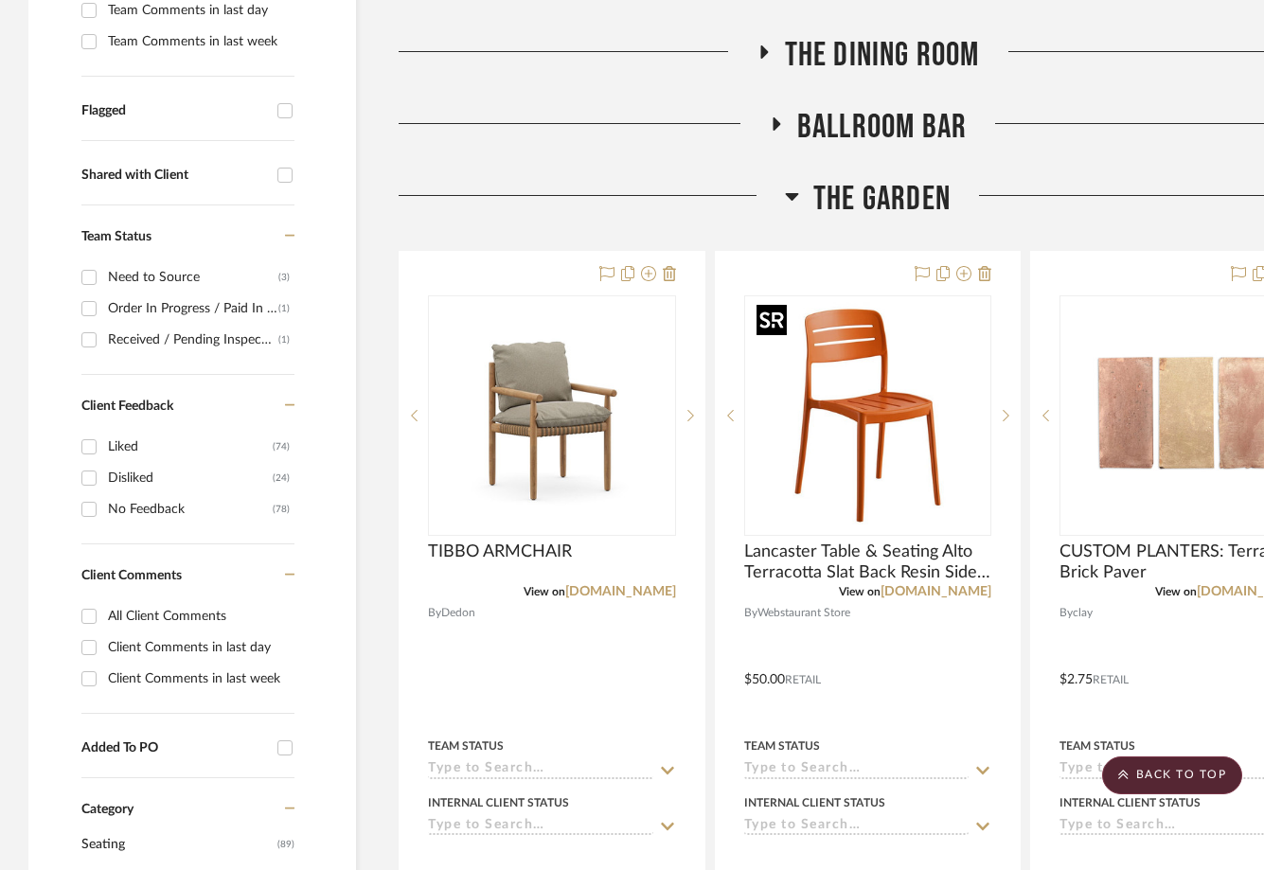
scroll to position [610, 0]
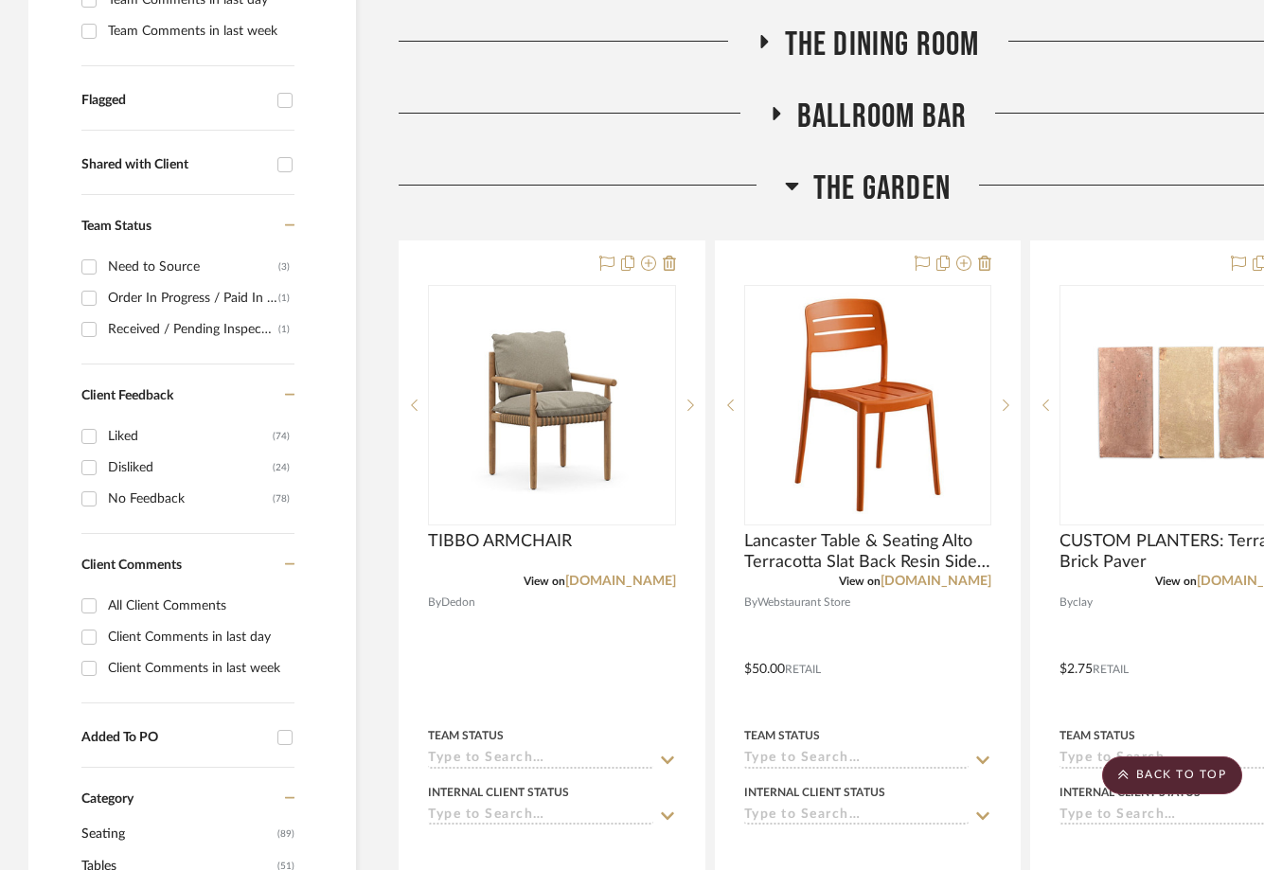
click at [851, 186] on span "The Garden" at bounding box center [881, 188] width 137 height 41
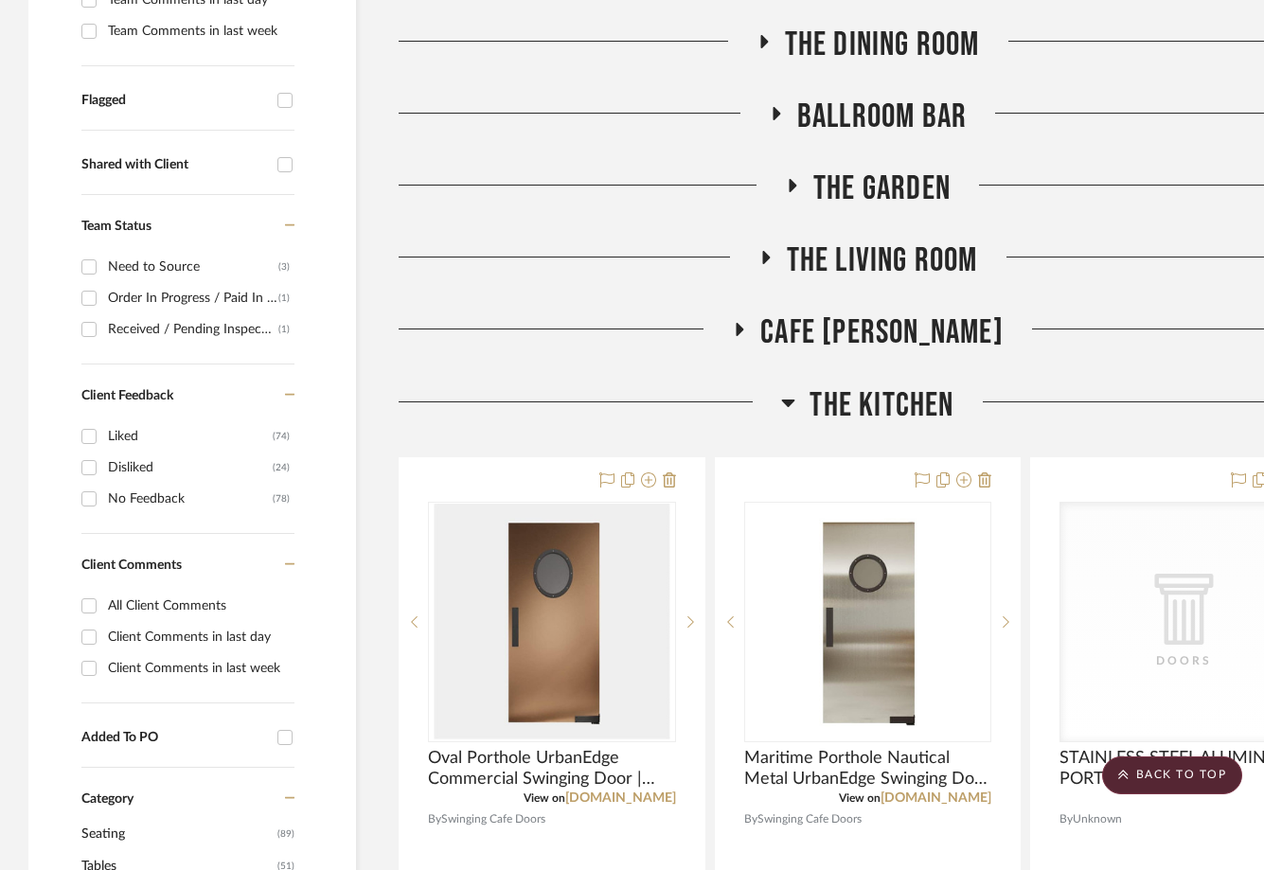
click at [896, 396] on span "The Kitchen" at bounding box center [881, 405] width 144 height 41
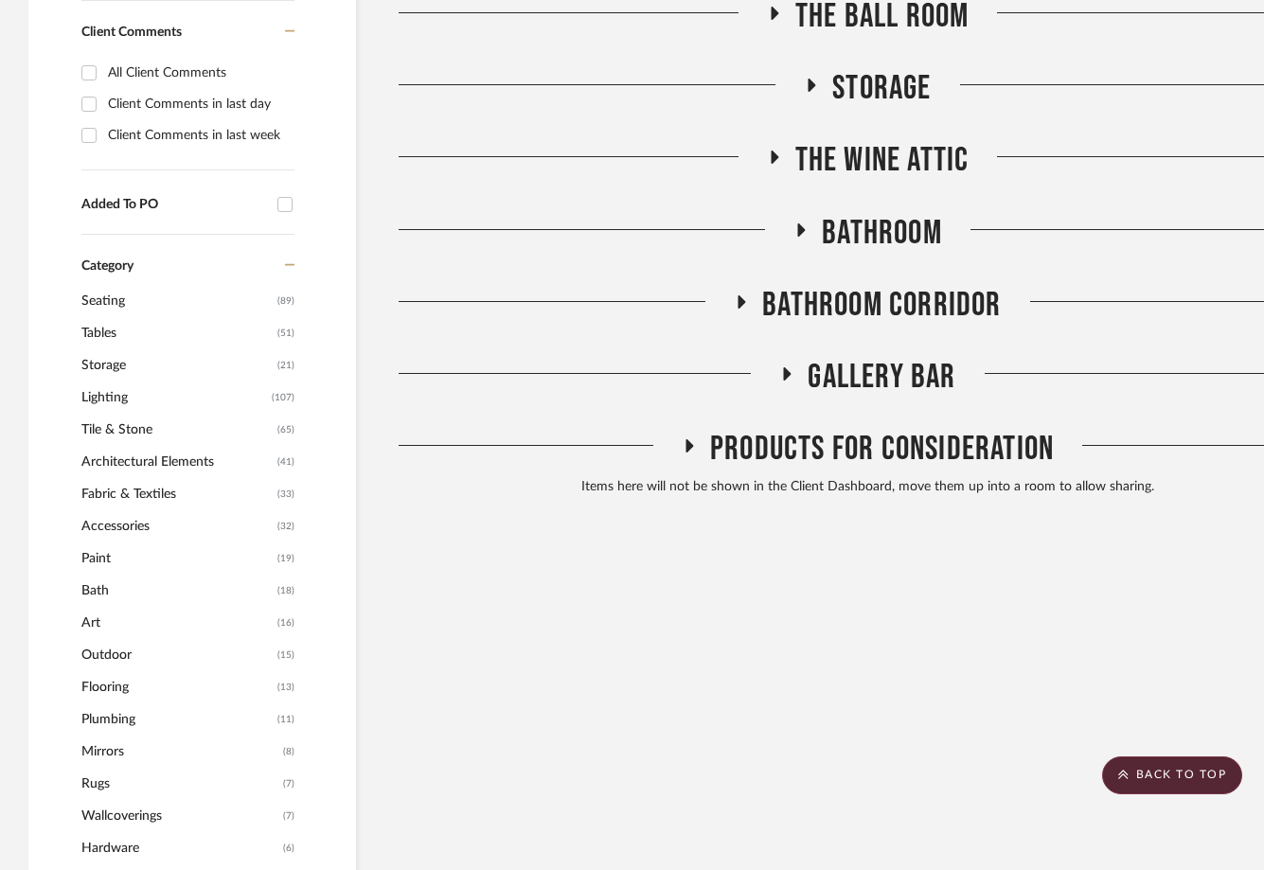
scroll to position [1224, 0]
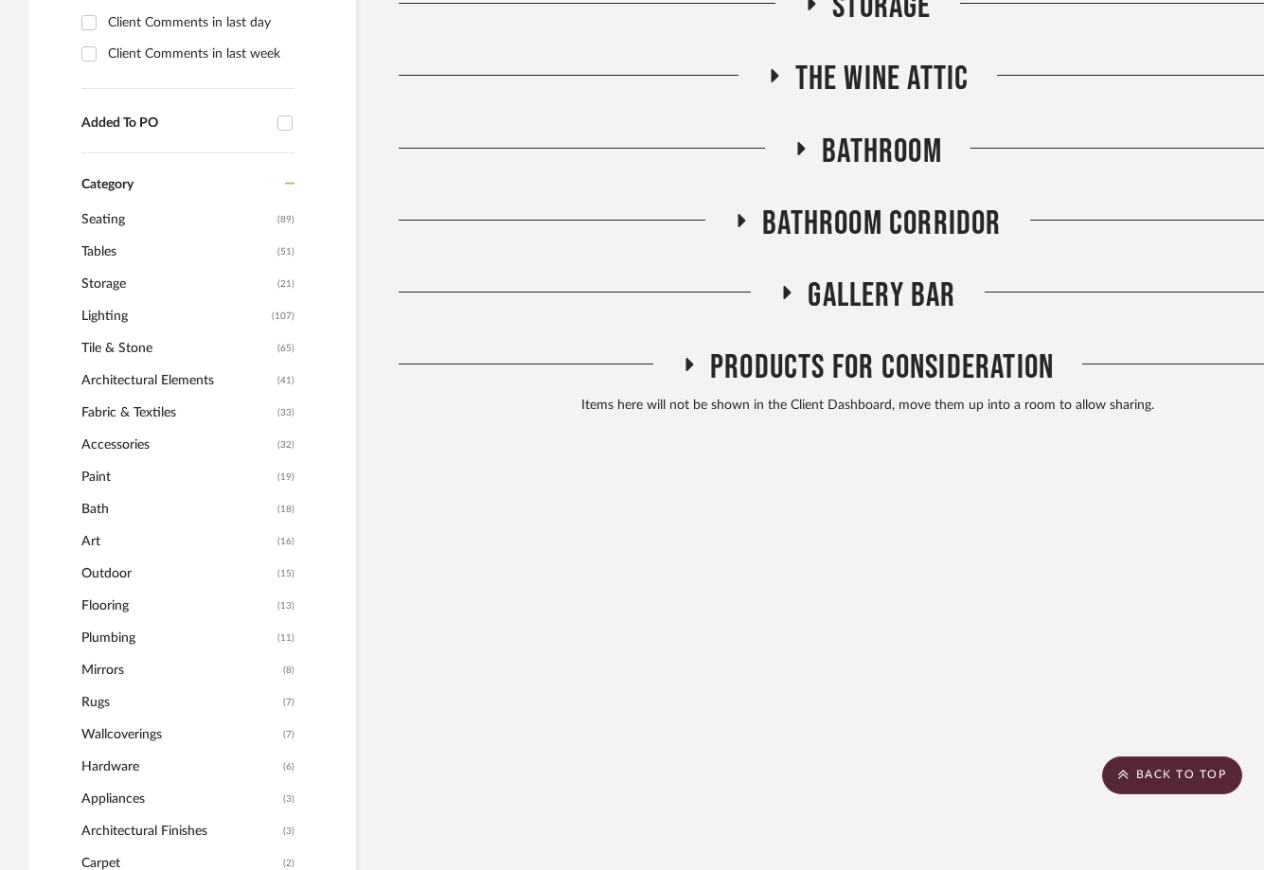
click at [919, 227] on span "Bathroom Corridor" at bounding box center [881, 224] width 239 height 41
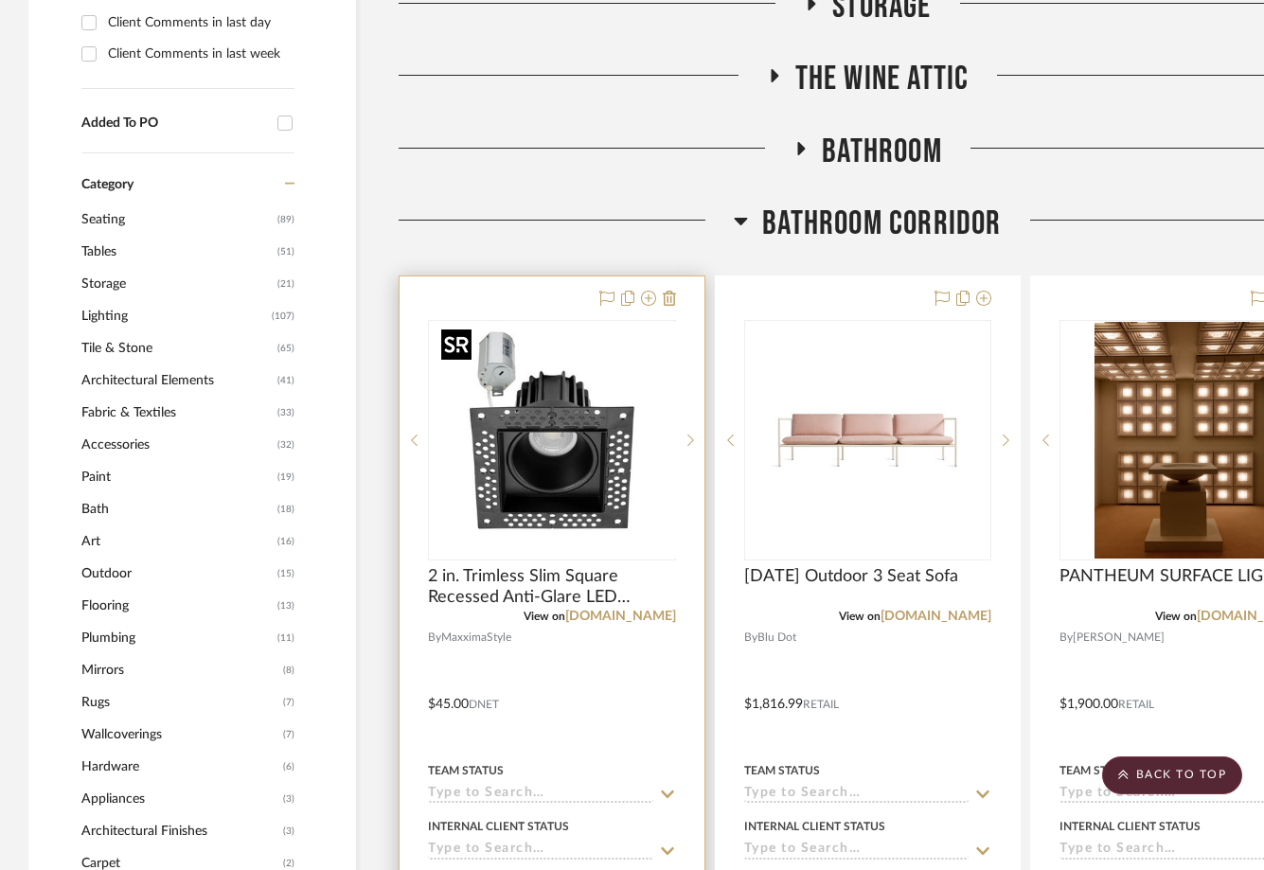
click at [522, 441] on img "0" at bounding box center [566, 440] width 237 height 237
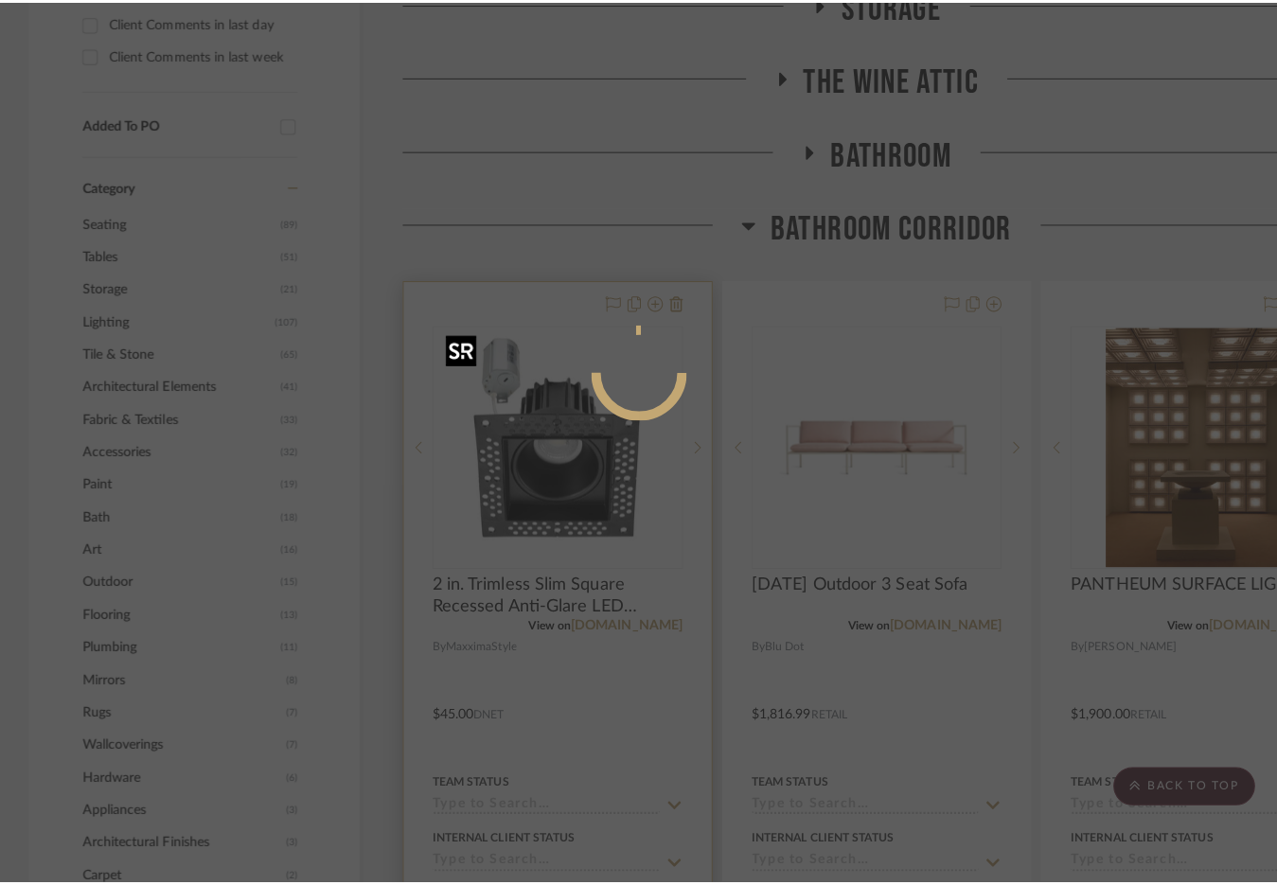
scroll to position [0, 0]
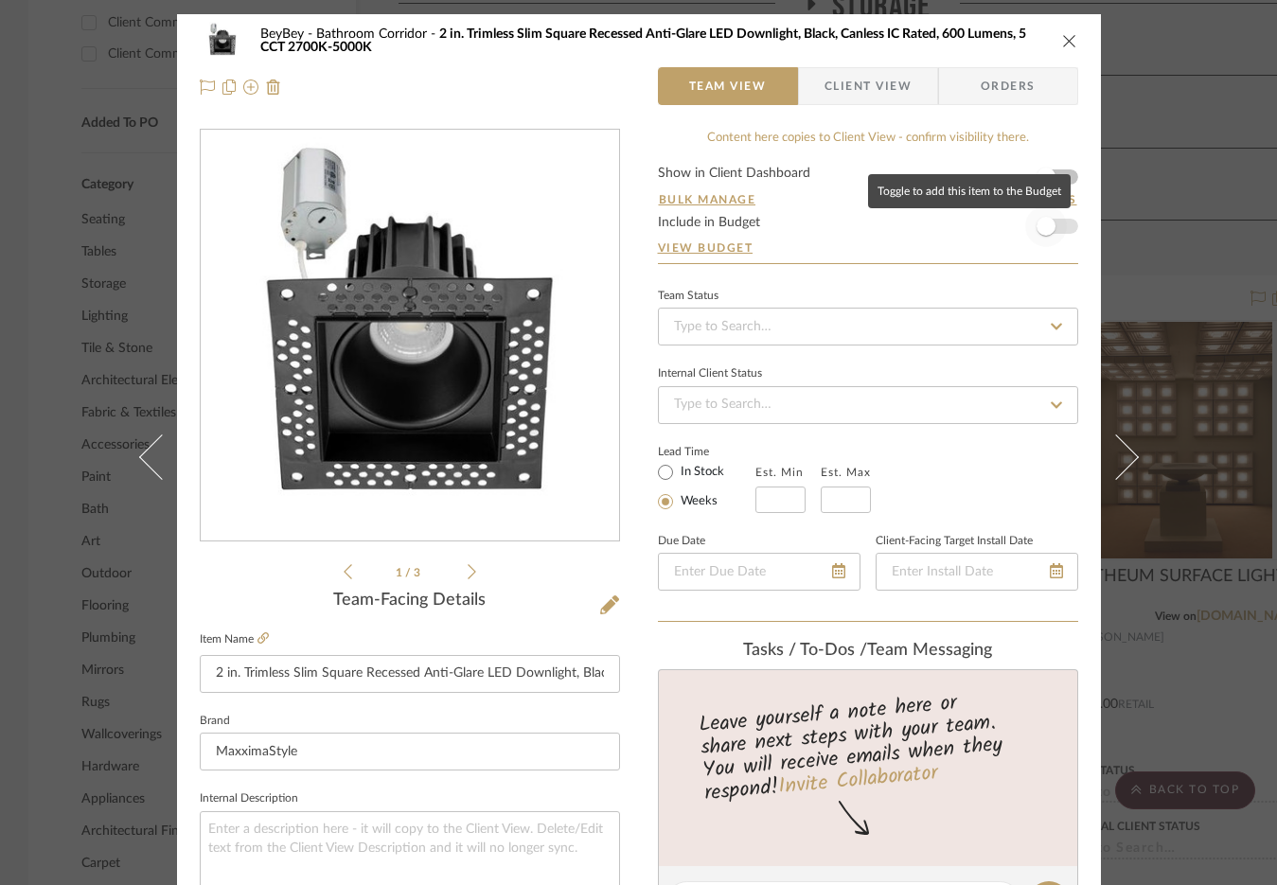
click at [1050, 231] on span "button" at bounding box center [1046, 226] width 42 height 42
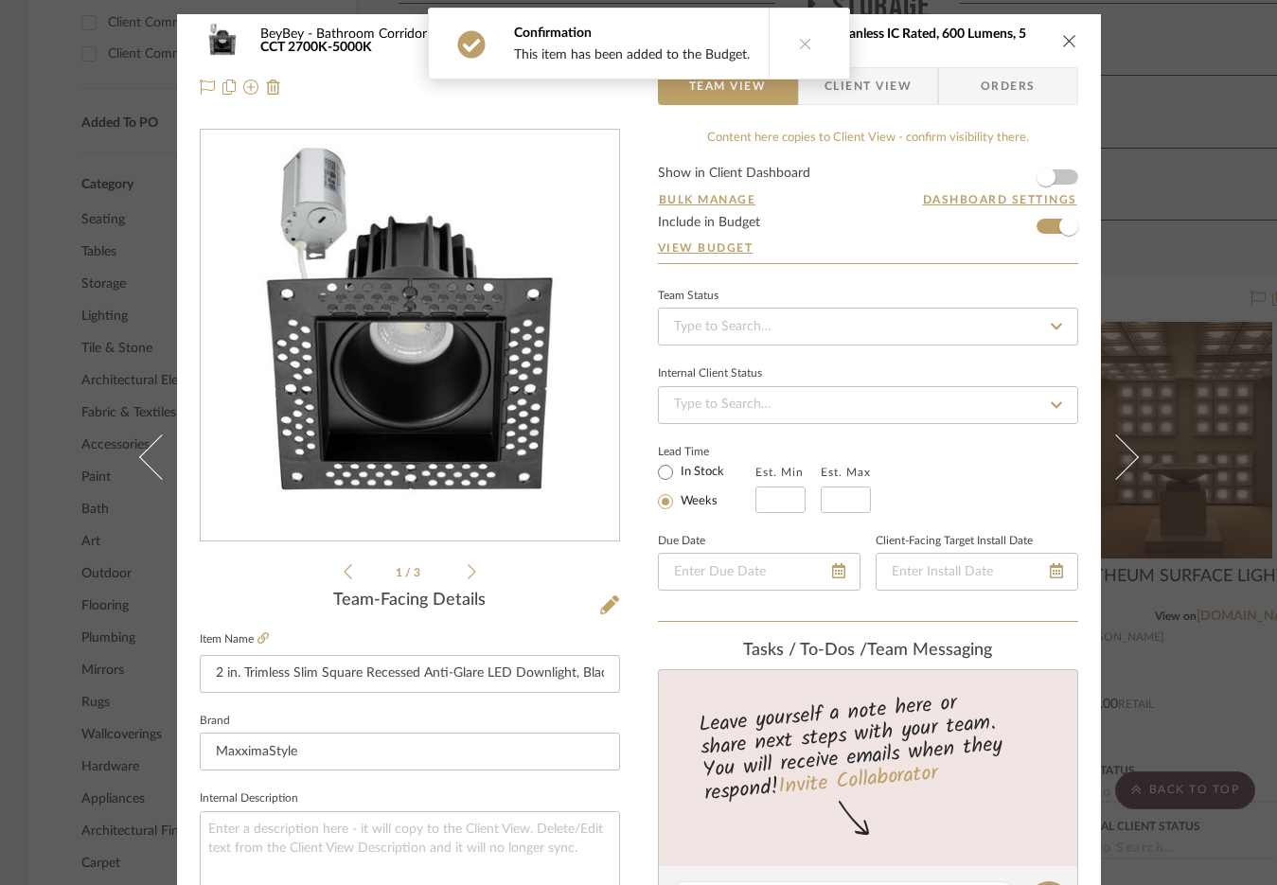
click at [1067, 41] on icon "close" at bounding box center [1069, 40] width 15 height 15
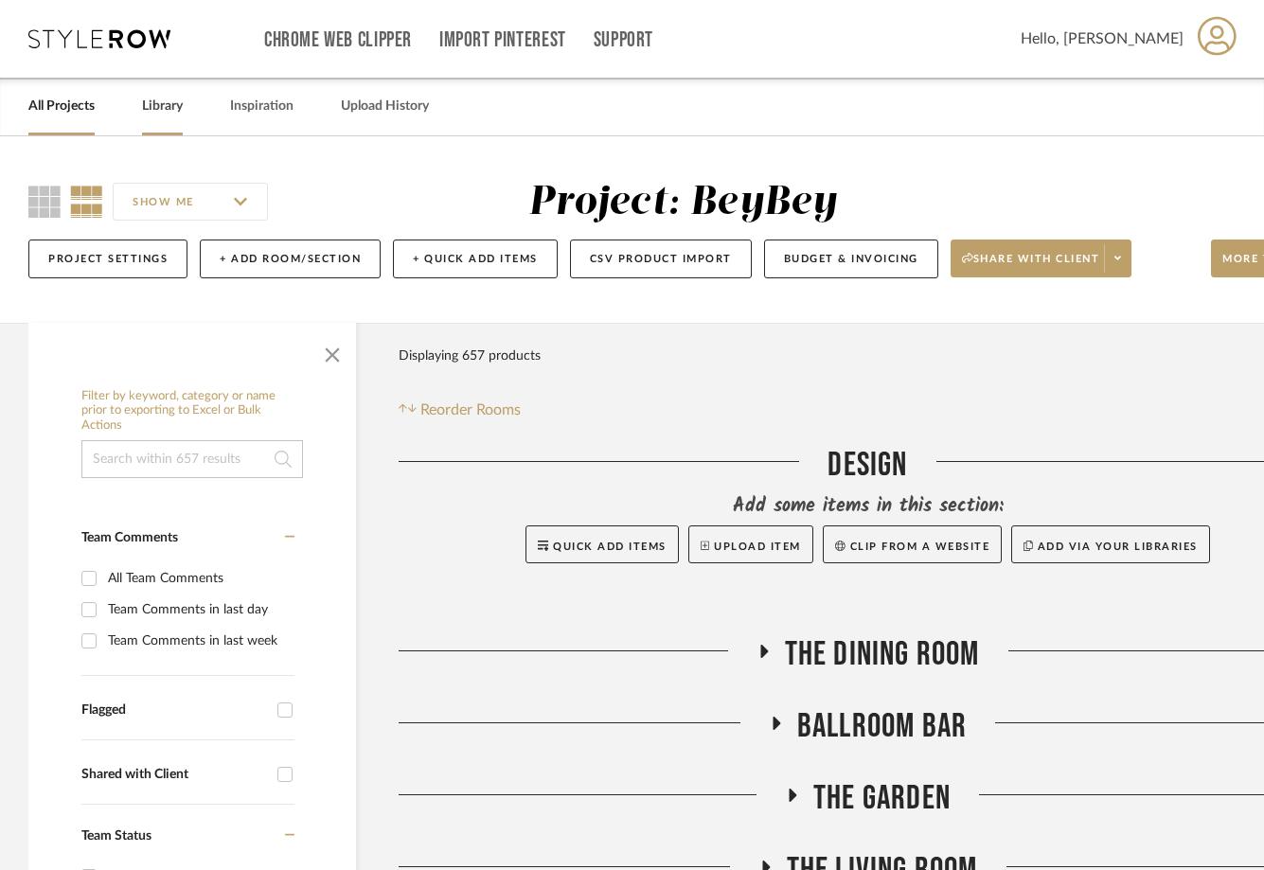
click at [174, 112] on link "Library" at bounding box center [162, 107] width 41 height 26
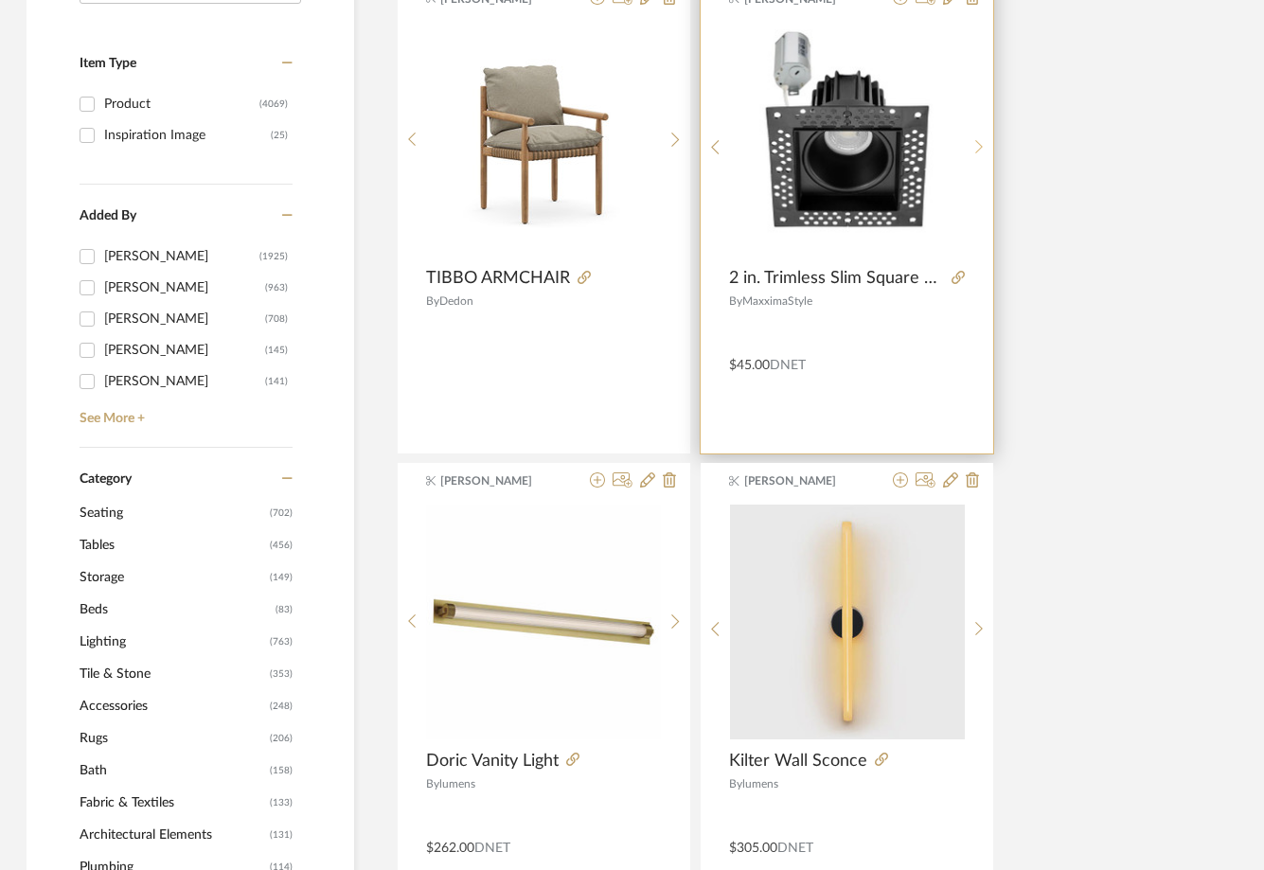
scroll to position [0, 44]
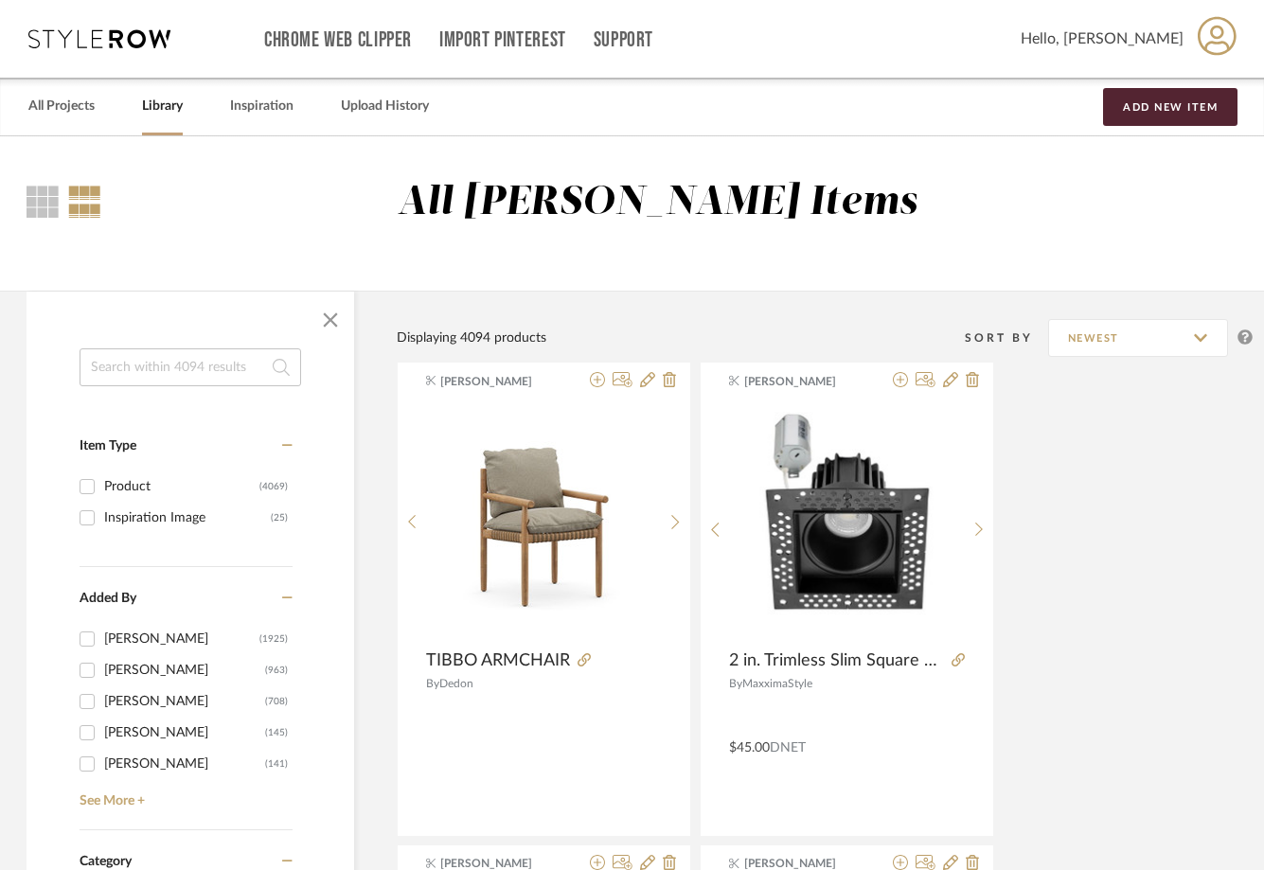
click at [64, 46] on icon at bounding box center [99, 38] width 142 height 19
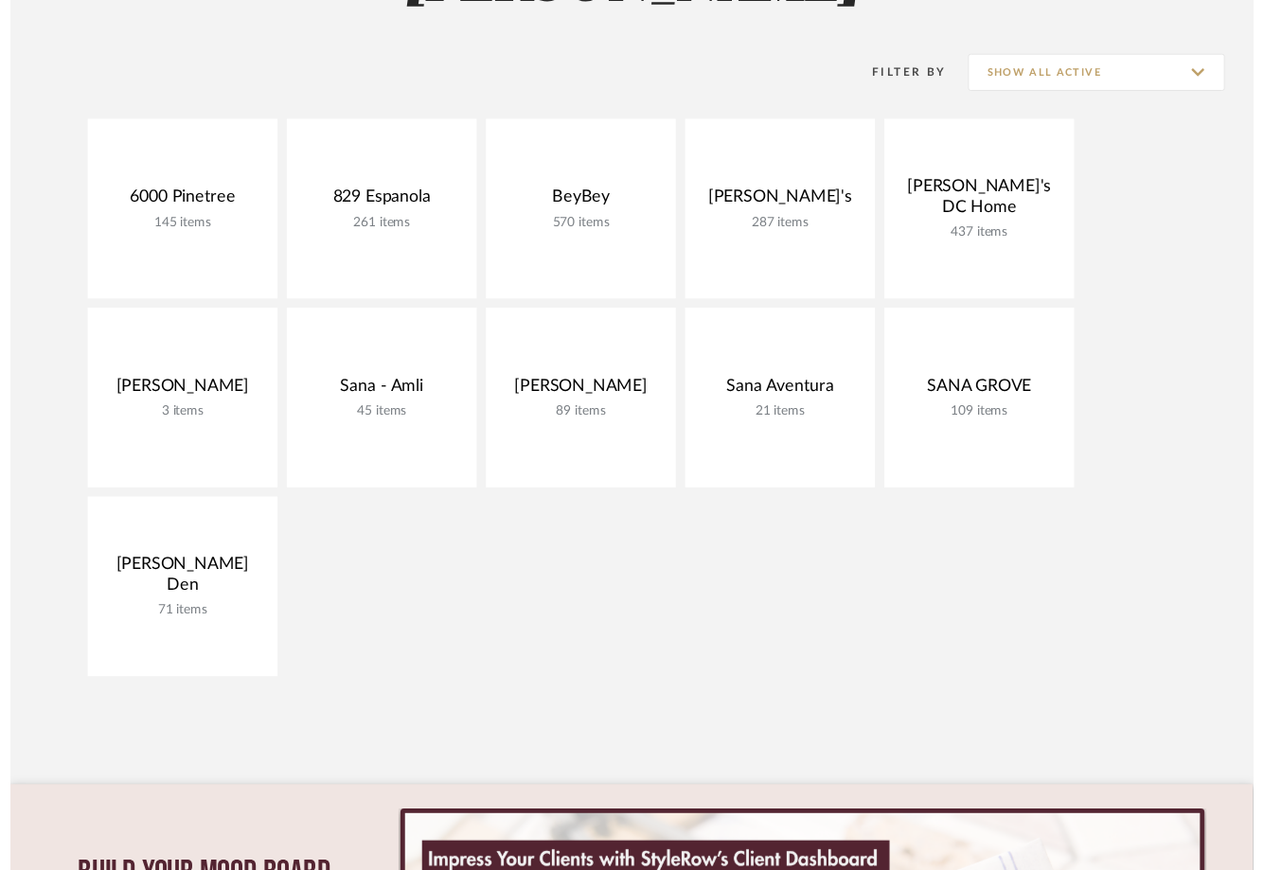
scroll to position [262, 0]
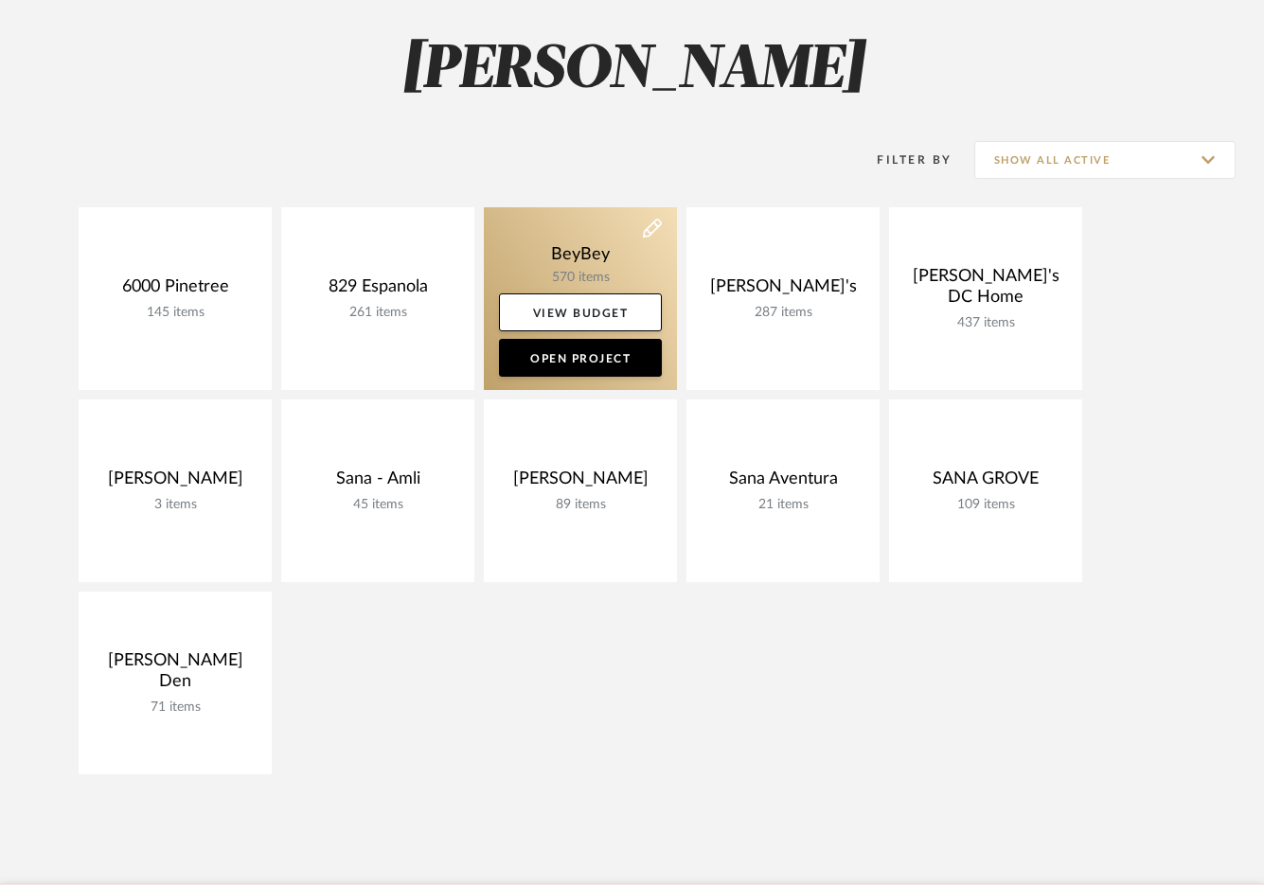
click at [571, 260] on link at bounding box center [580, 298] width 193 height 183
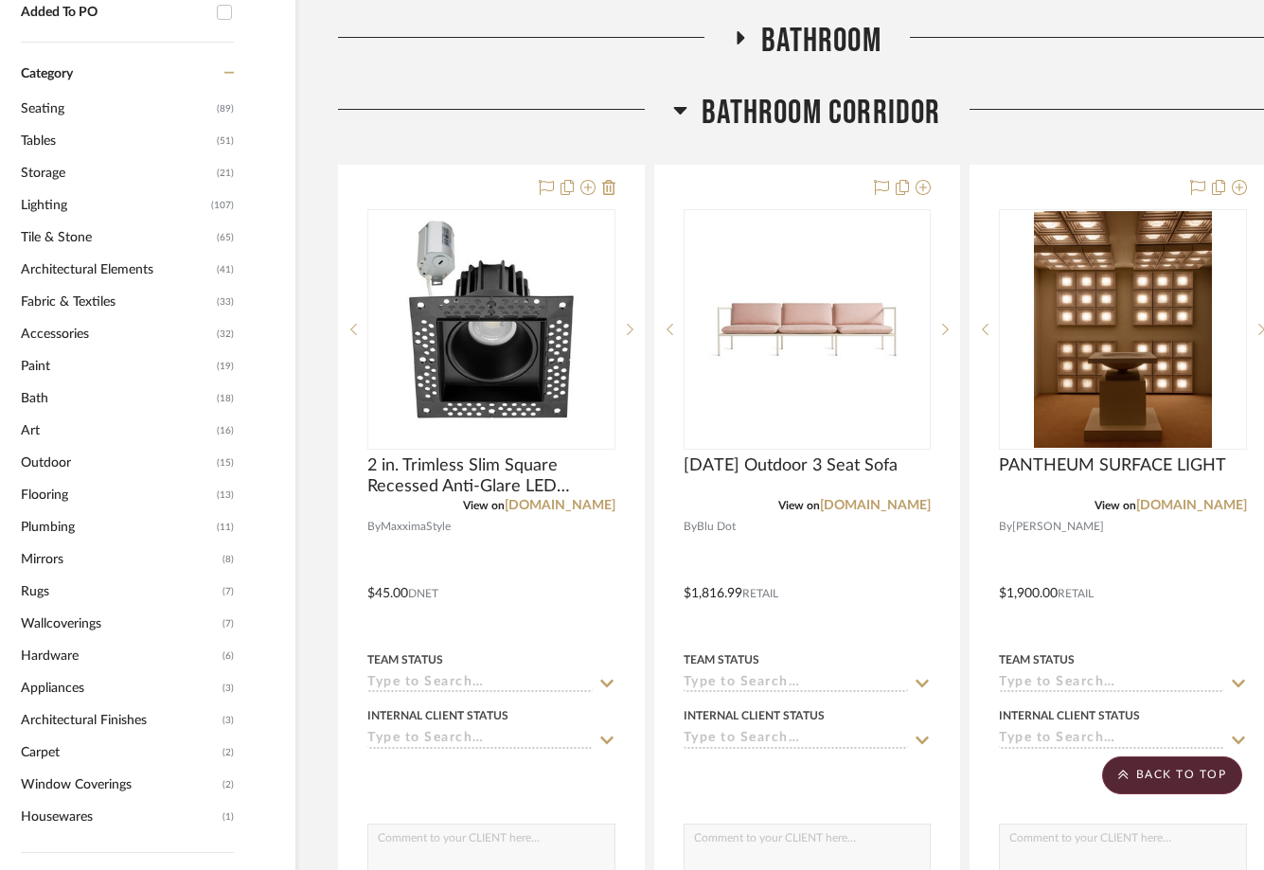
scroll to position [1335, 99]
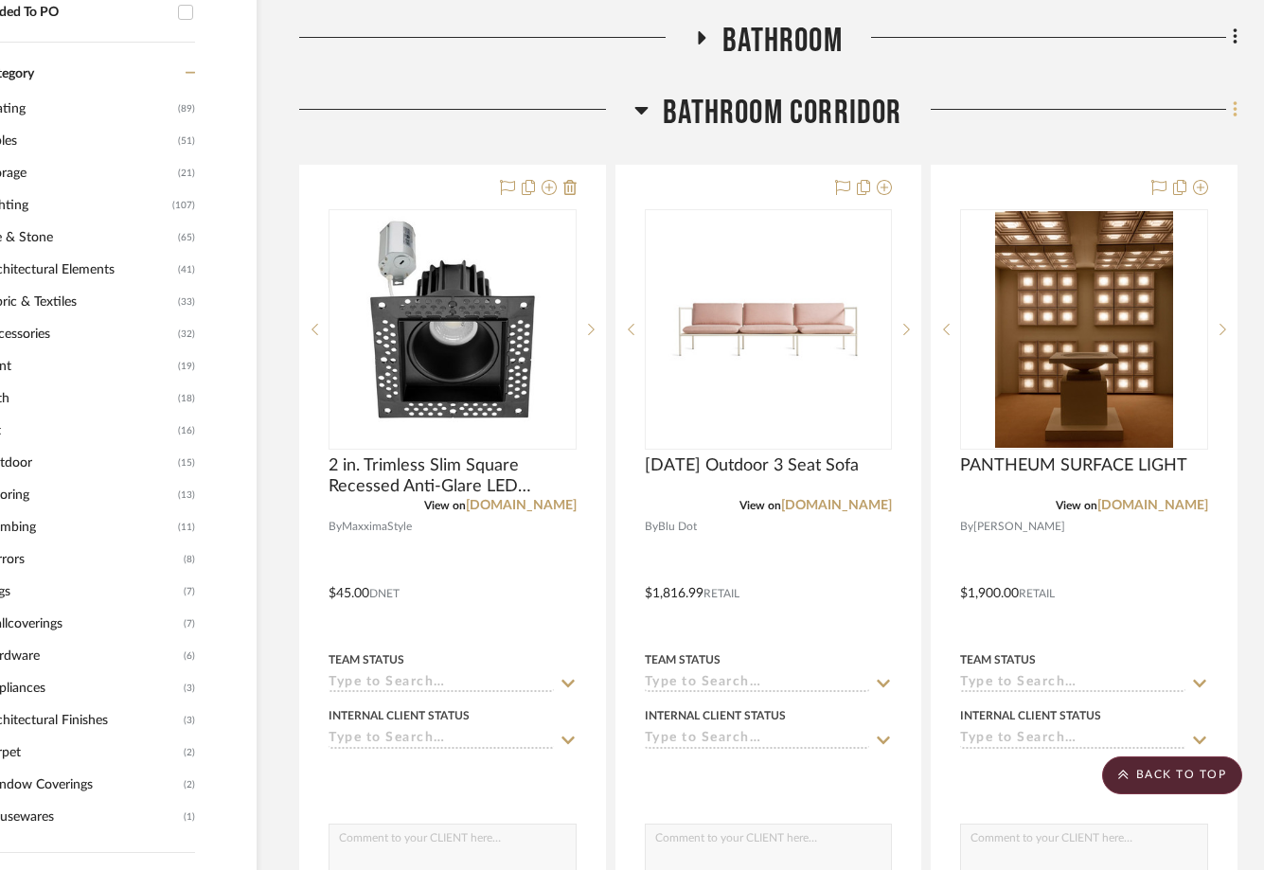
click at [1232, 106] on icon at bounding box center [1235, 109] width 6 height 21
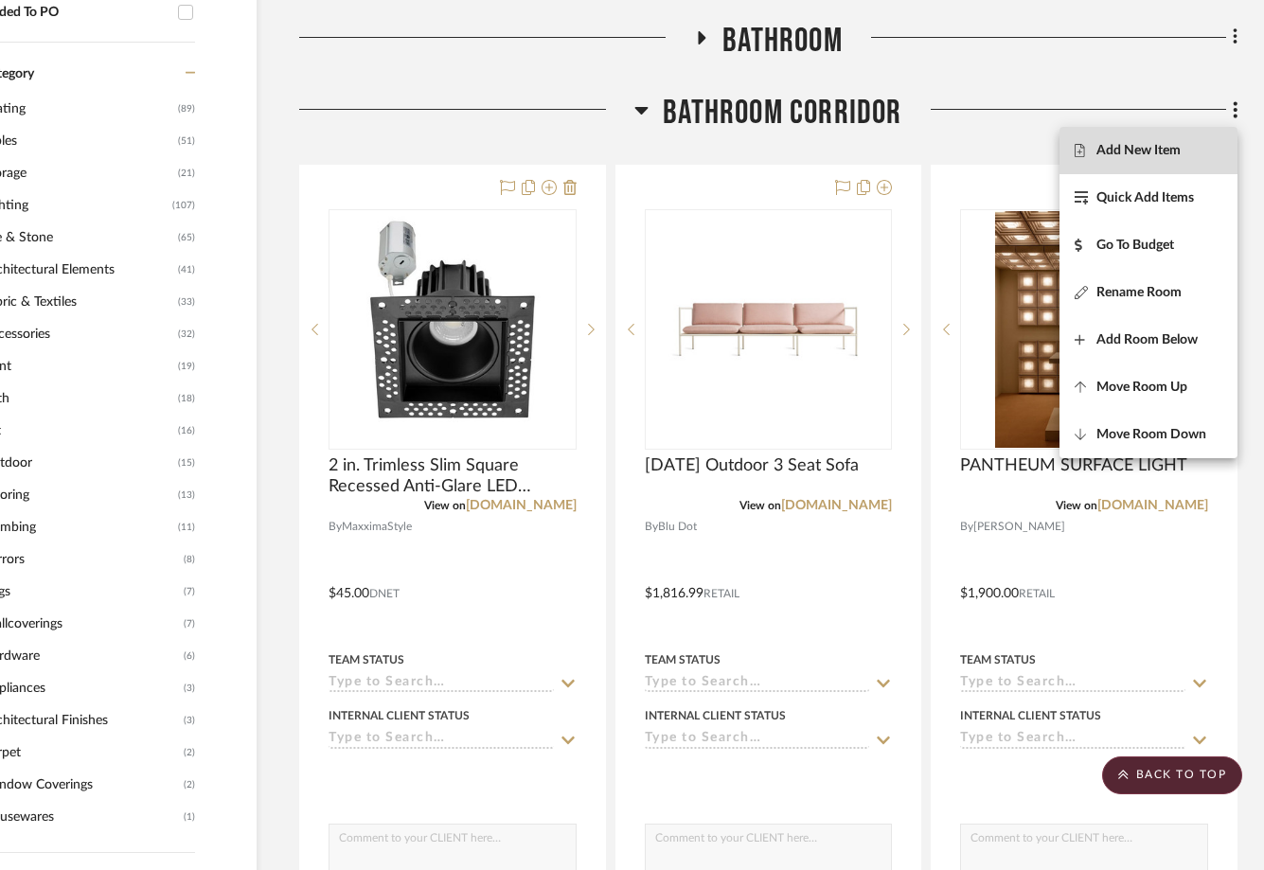
click at [1124, 157] on span "Add New Item" at bounding box center [1138, 150] width 84 height 16
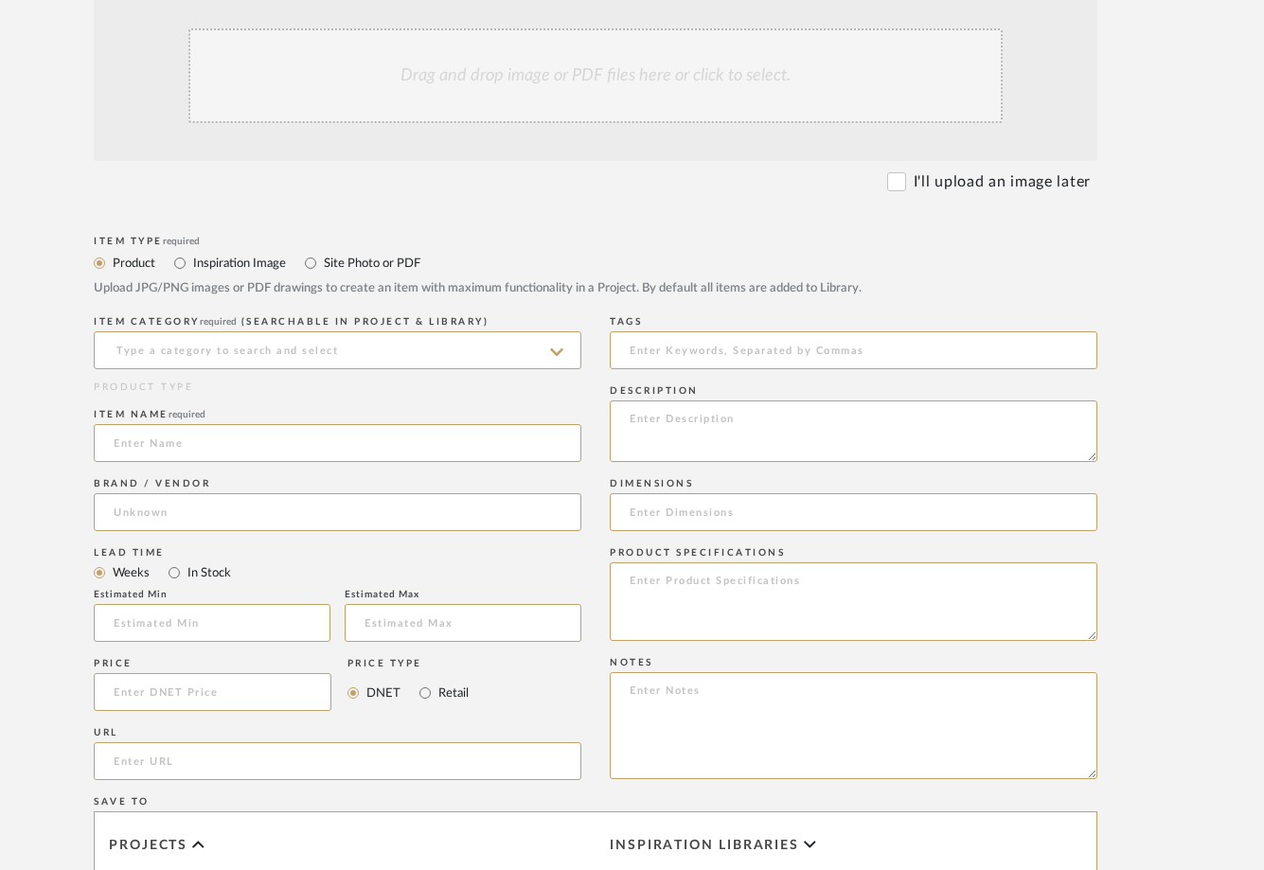
scroll to position [459, 86]
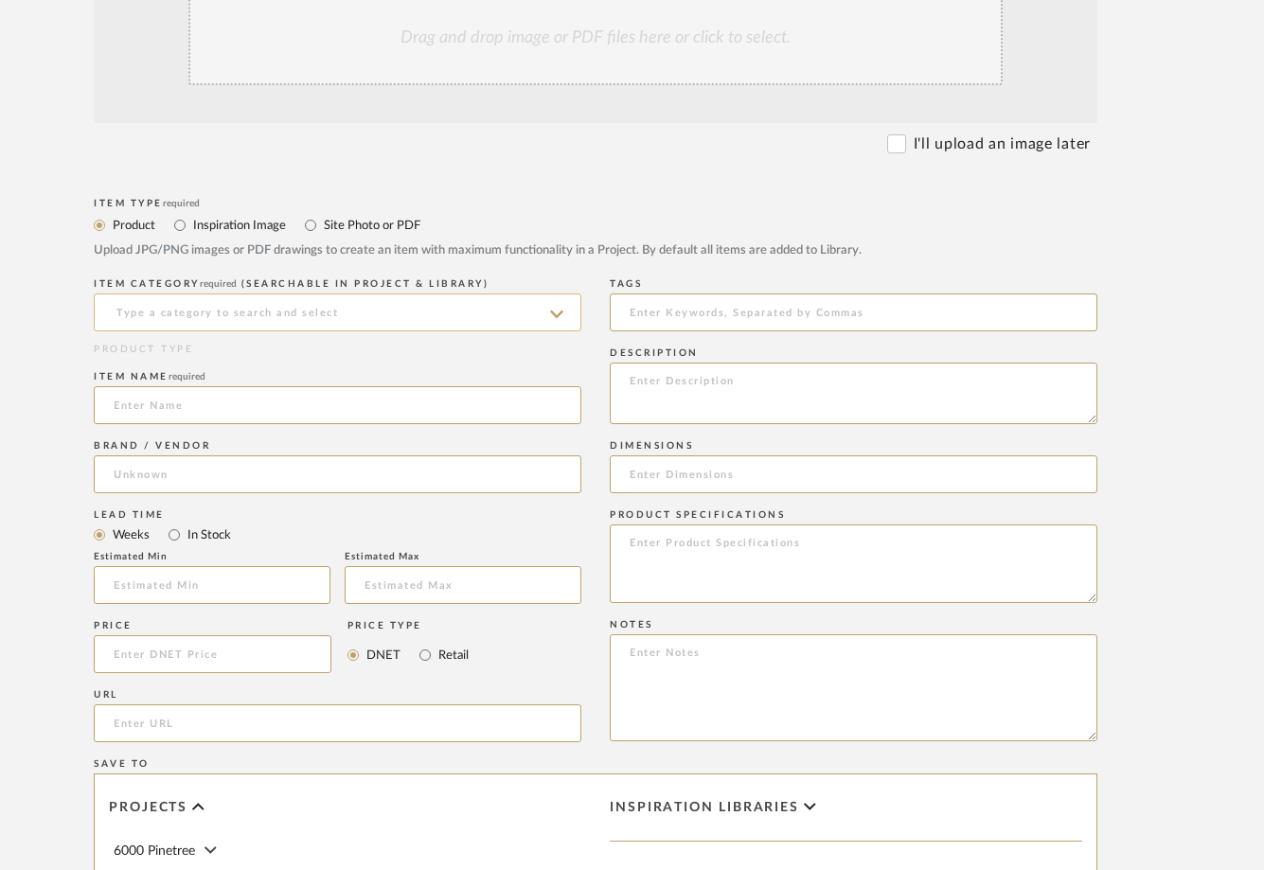
click at [289, 309] on input at bounding box center [337, 312] width 487 height 38
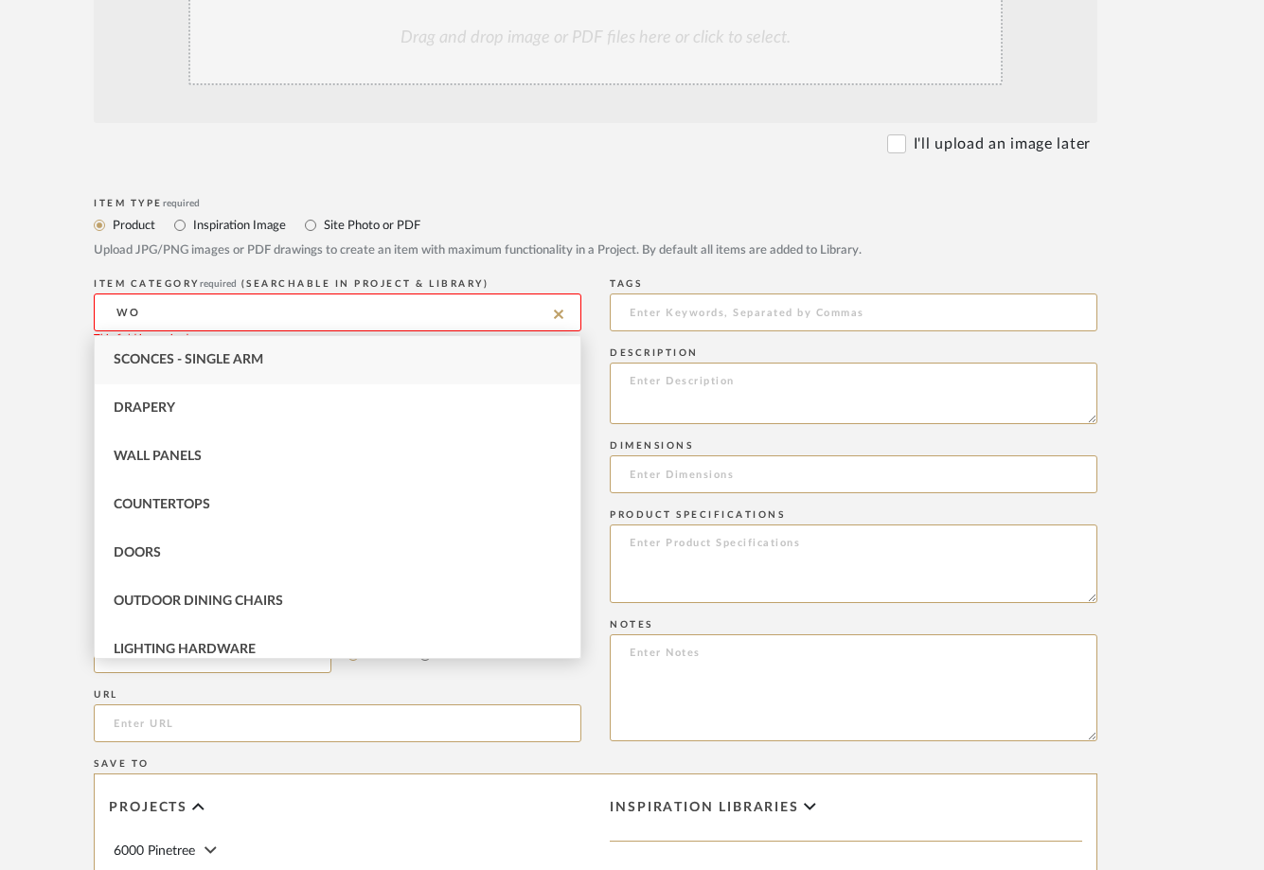
type input "W"
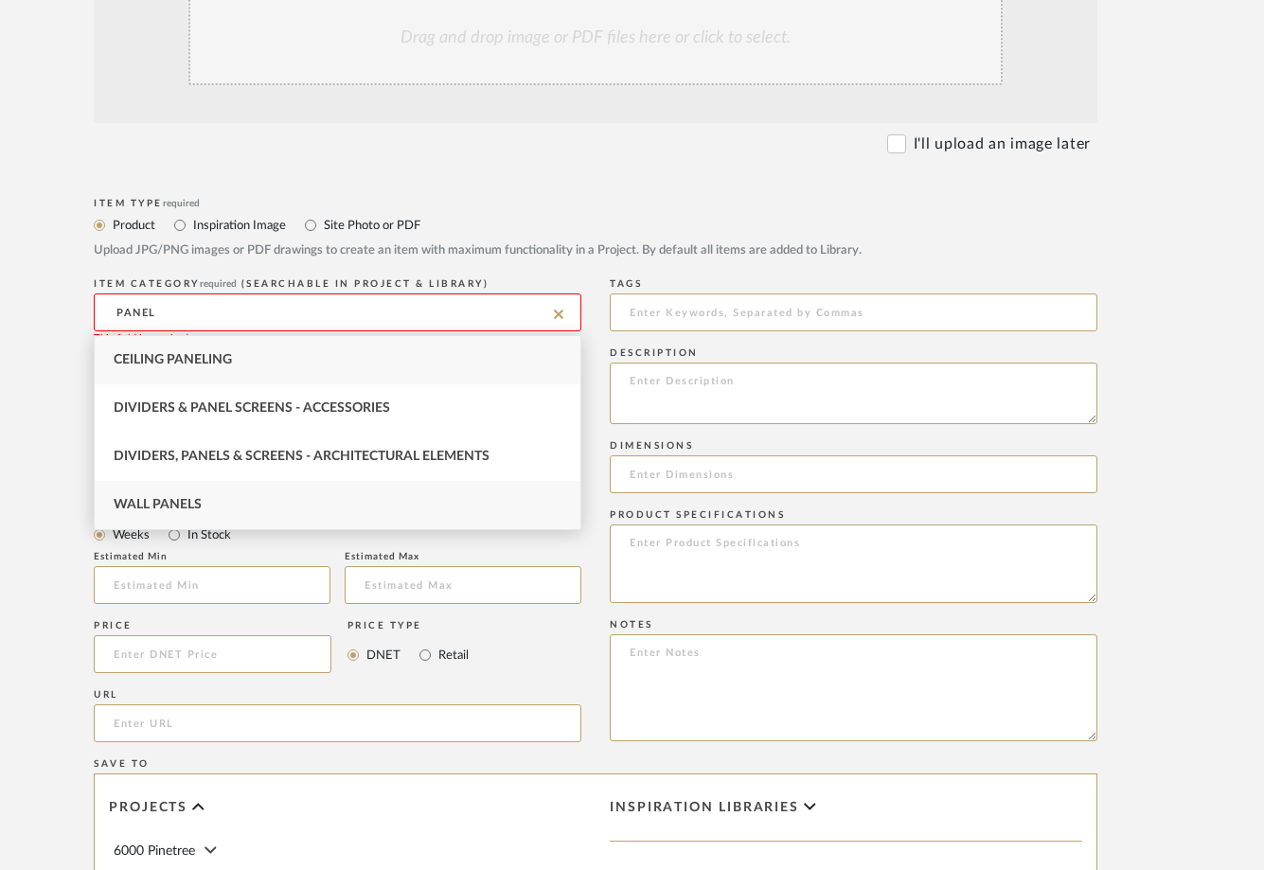
click at [224, 511] on div "Wall Panels" at bounding box center [338, 505] width 486 height 48
type input "Wall Panels"
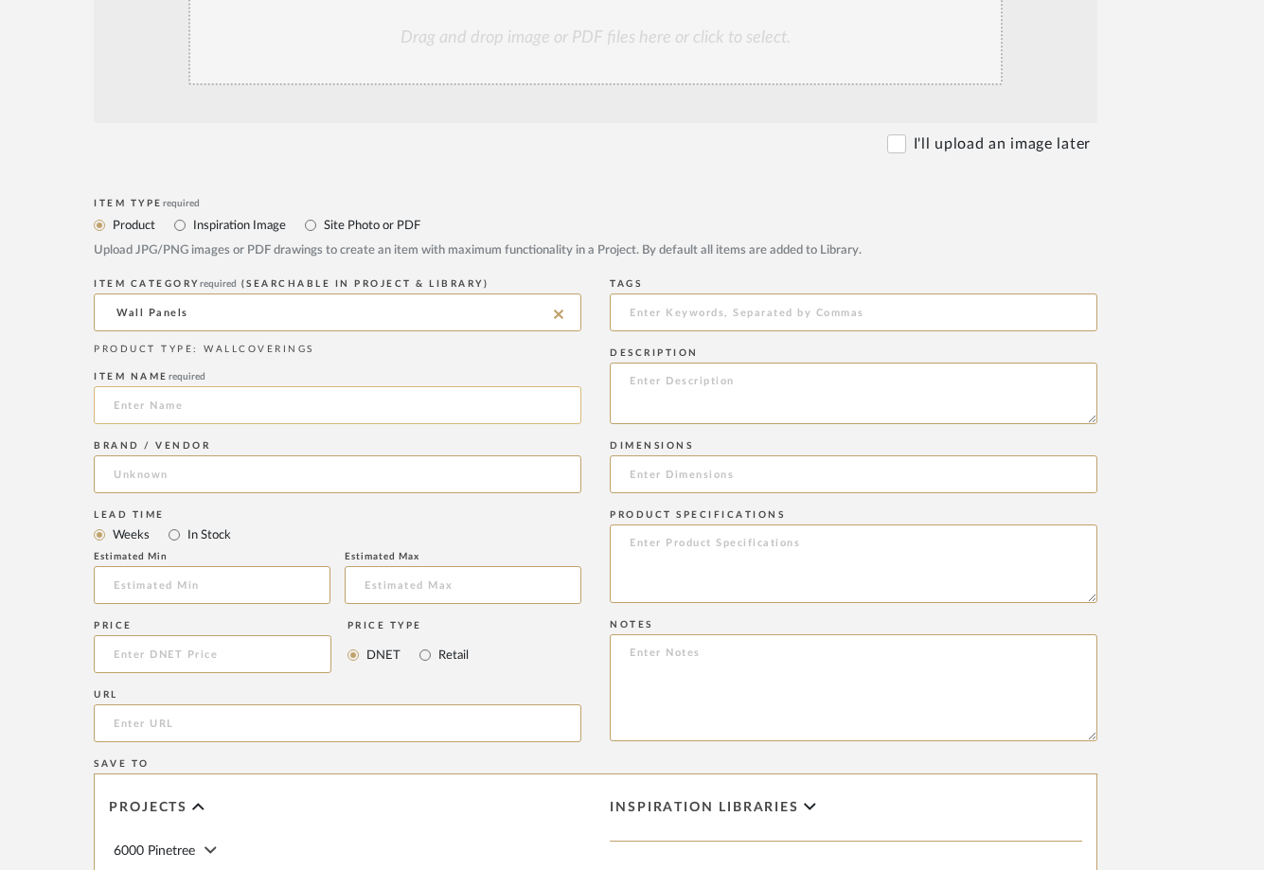
click at [192, 409] on input at bounding box center [337, 405] width 487 height 38
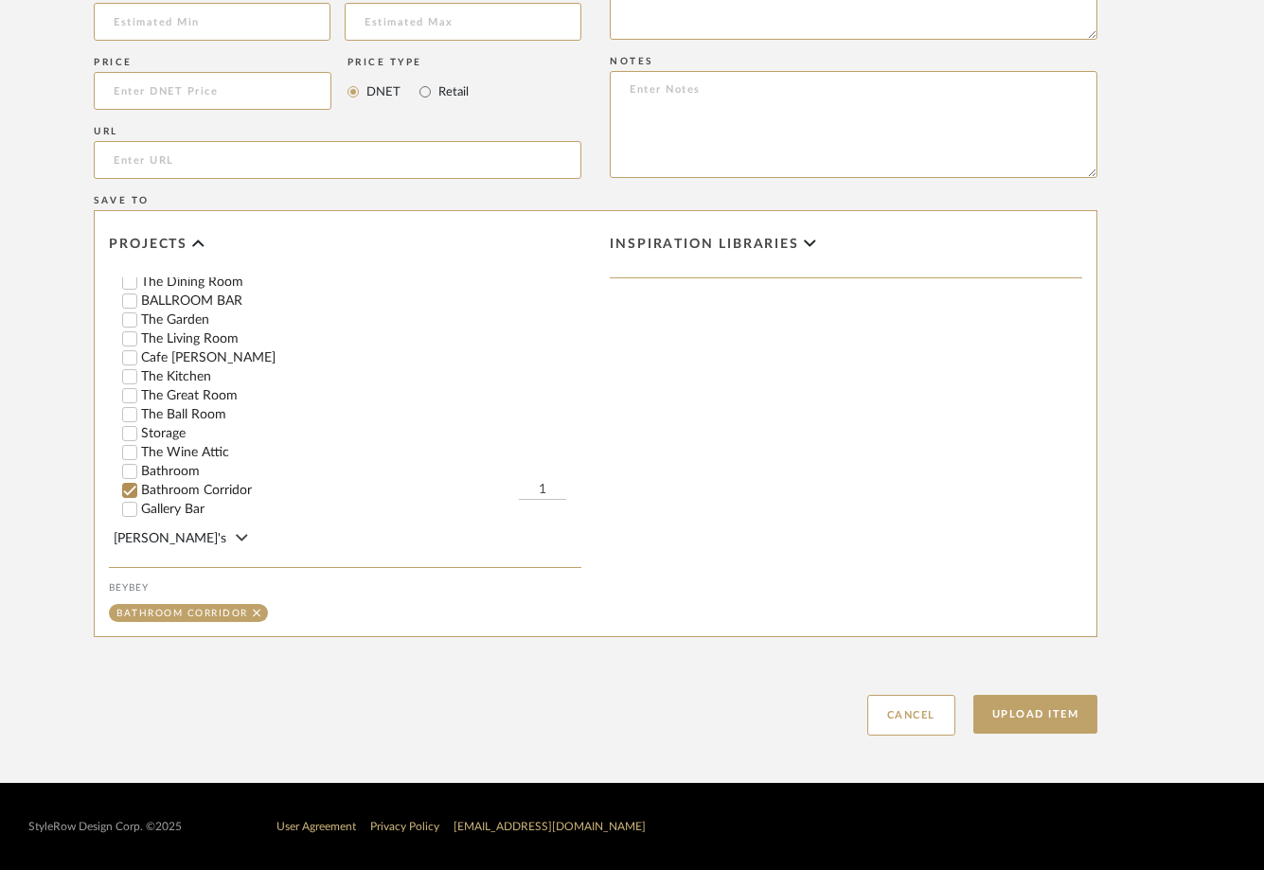
scroll to position [197, 0]
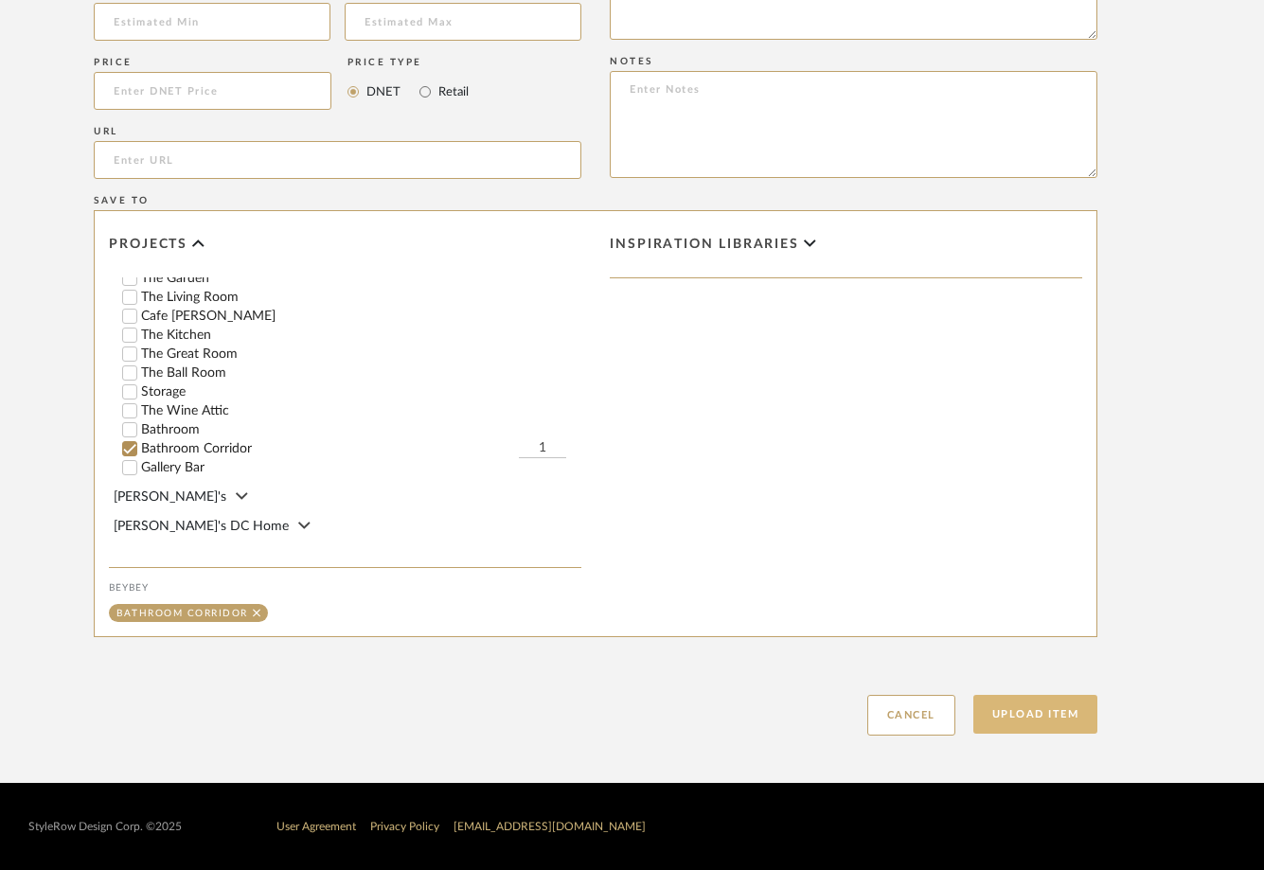
type input "WOOD PANELING"
click at [1040, 725] on button "Upload Item" at bounding box center [1035, 714] width 125 height 39
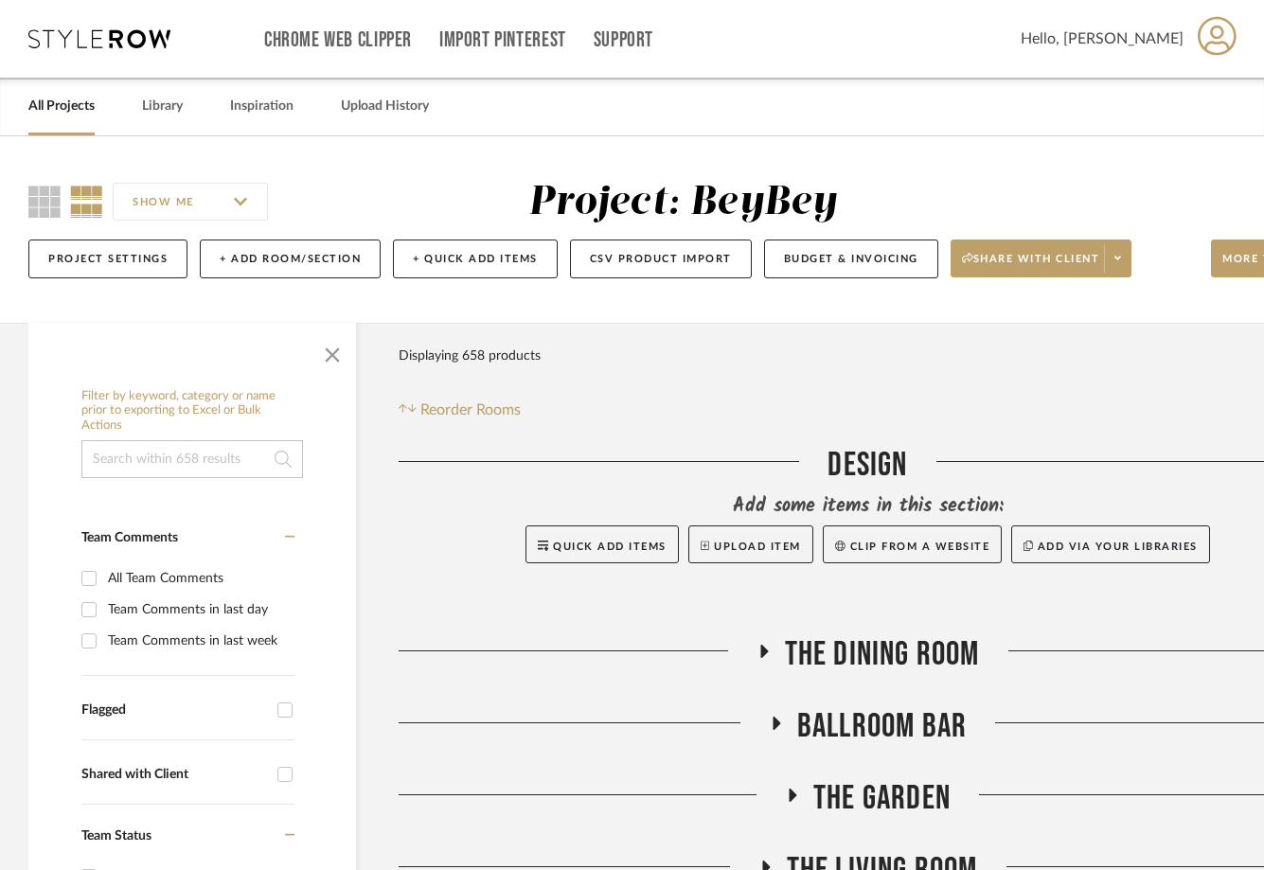
click at [142, 105] on div "All Projects Library Inspiration Upload History" at bounding box center [632, 107] width 1264 height 58
click at [89, 35] on icon at bounding box center [99, 38] width 142 height 19
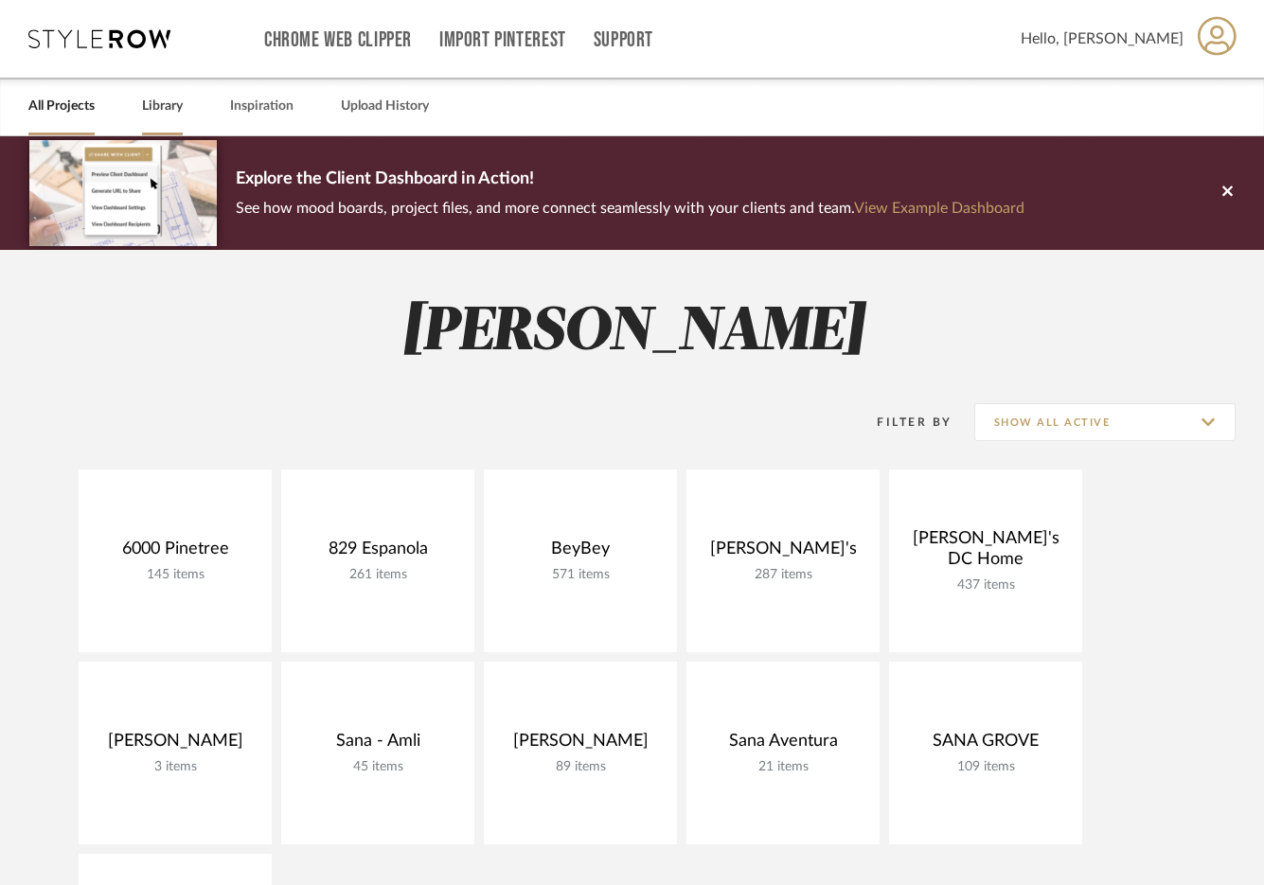
click at [163, 110] on link "Library" at bounding box center [162, 107] width 41 height 26
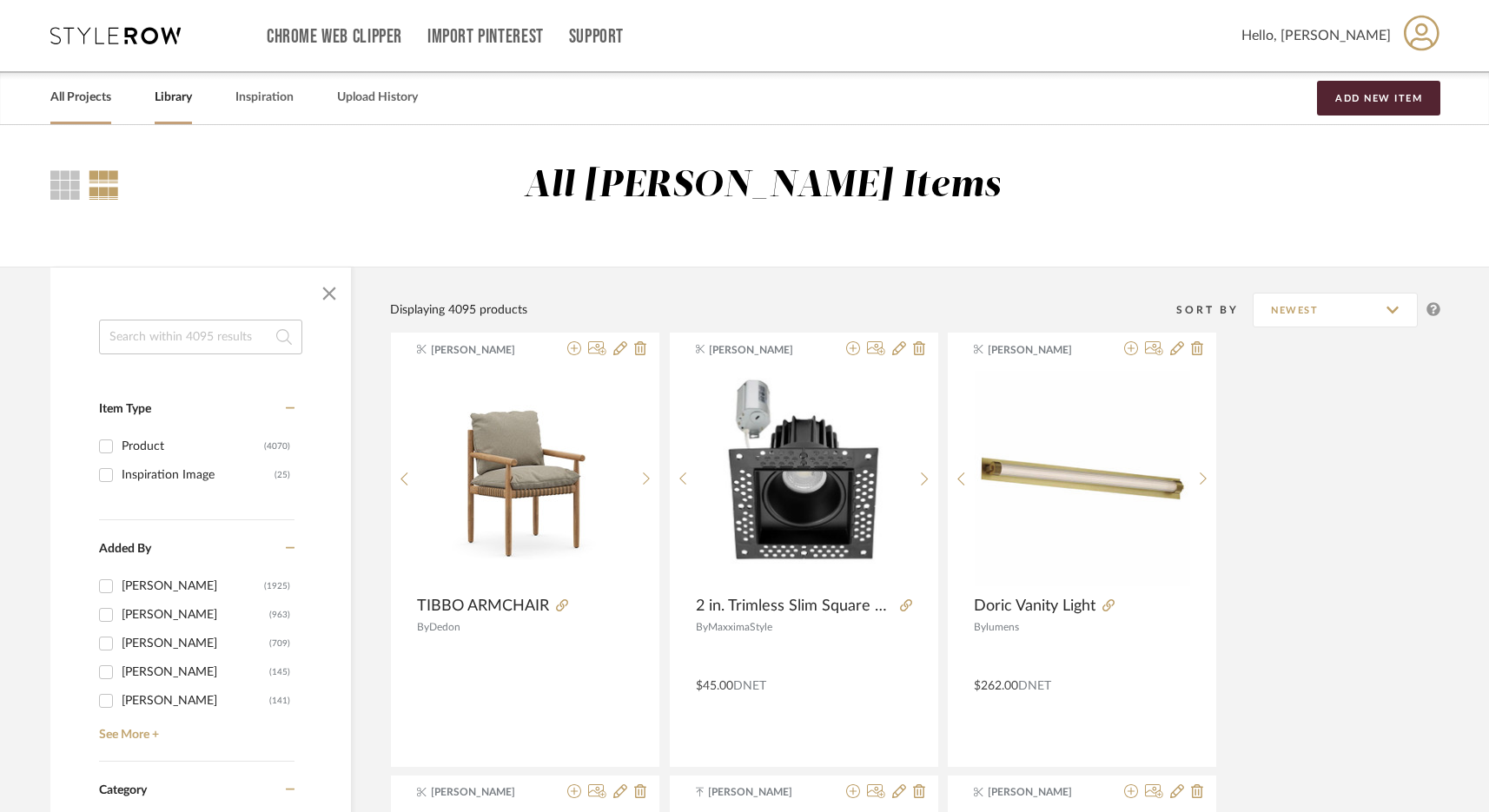
click at [109, 95] on link "All Projects" at bounding box center [81, 98] width 61 height 24
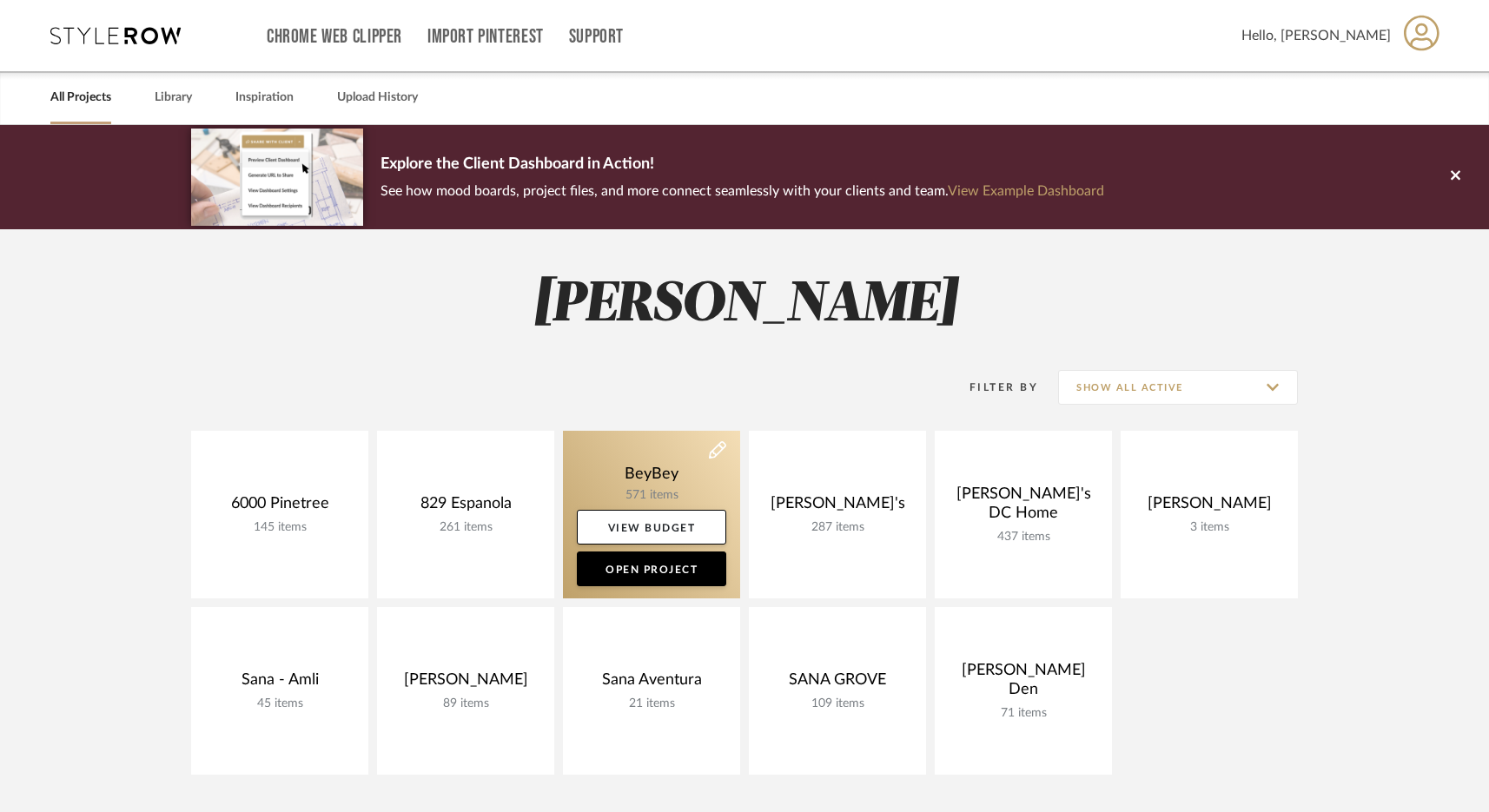
click at [665, 453] on link at bounding box center [651, 514] width 177 height 168
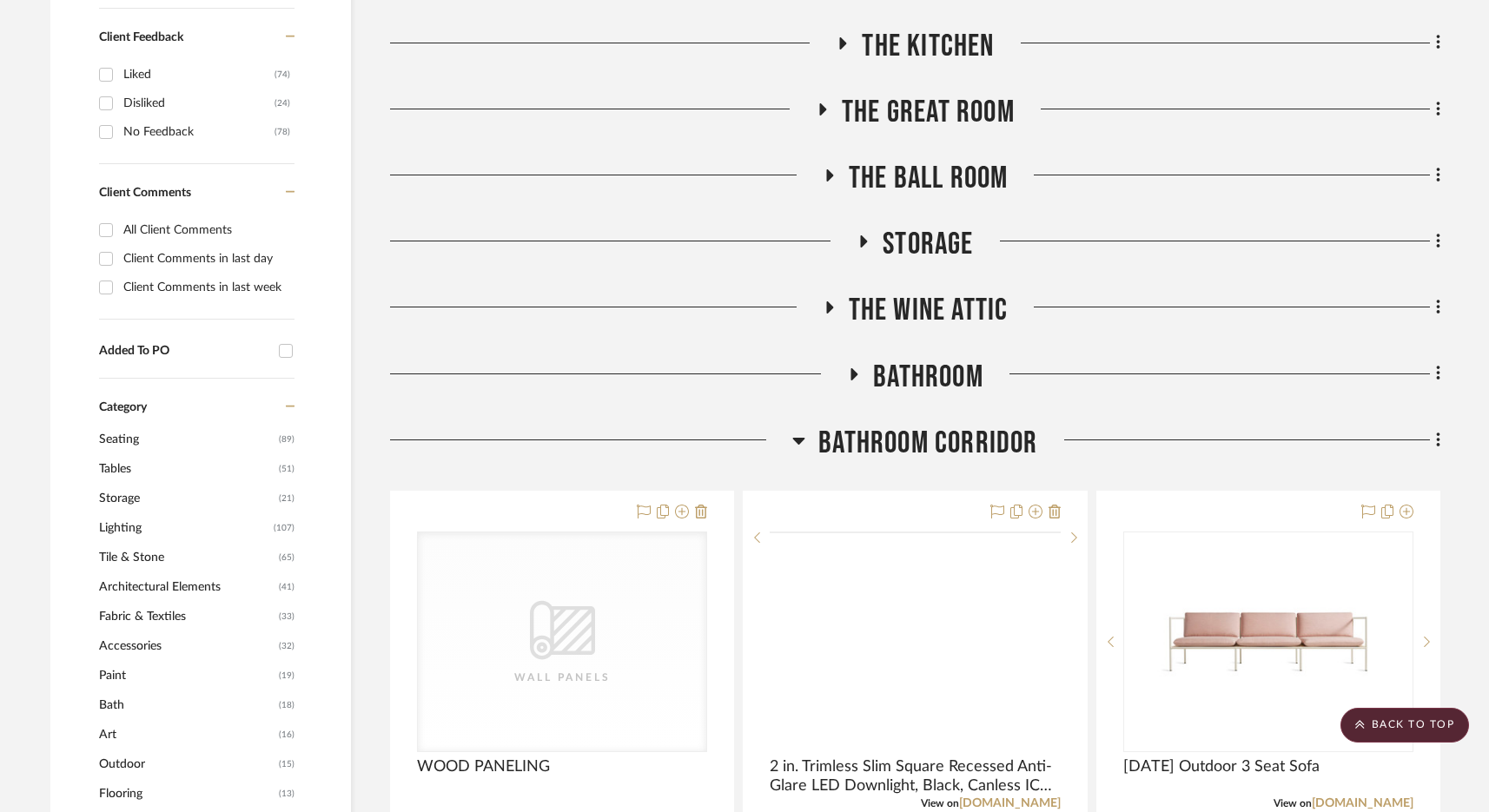
scroll to position [898, 0]
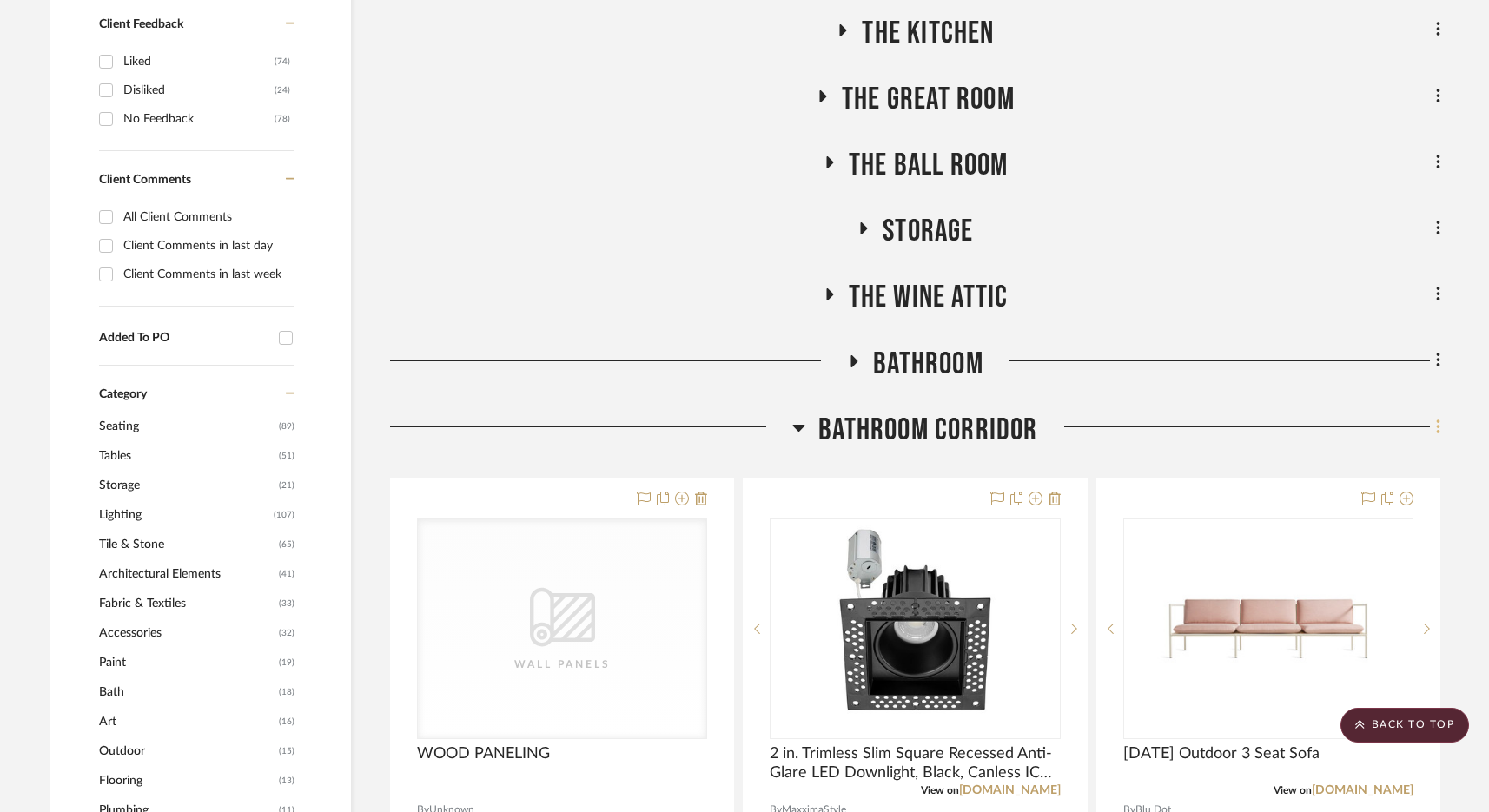
click at [1159, 423] on icon at bounding box center [1439, 427] width 6 height 19
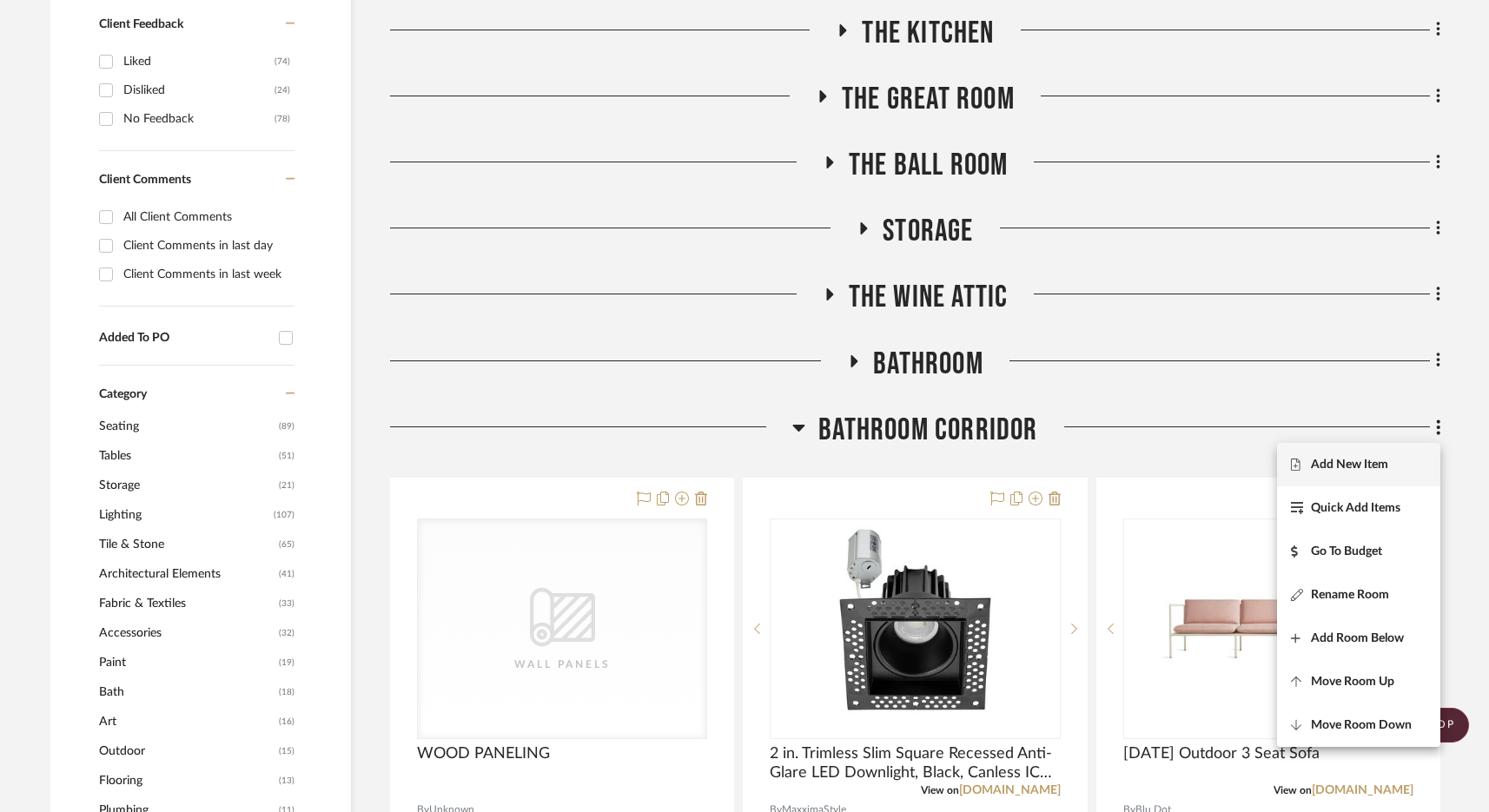
click at [1159, 459] on span "Add New Item" at bounding box center [1349, 464] width 77 height 15
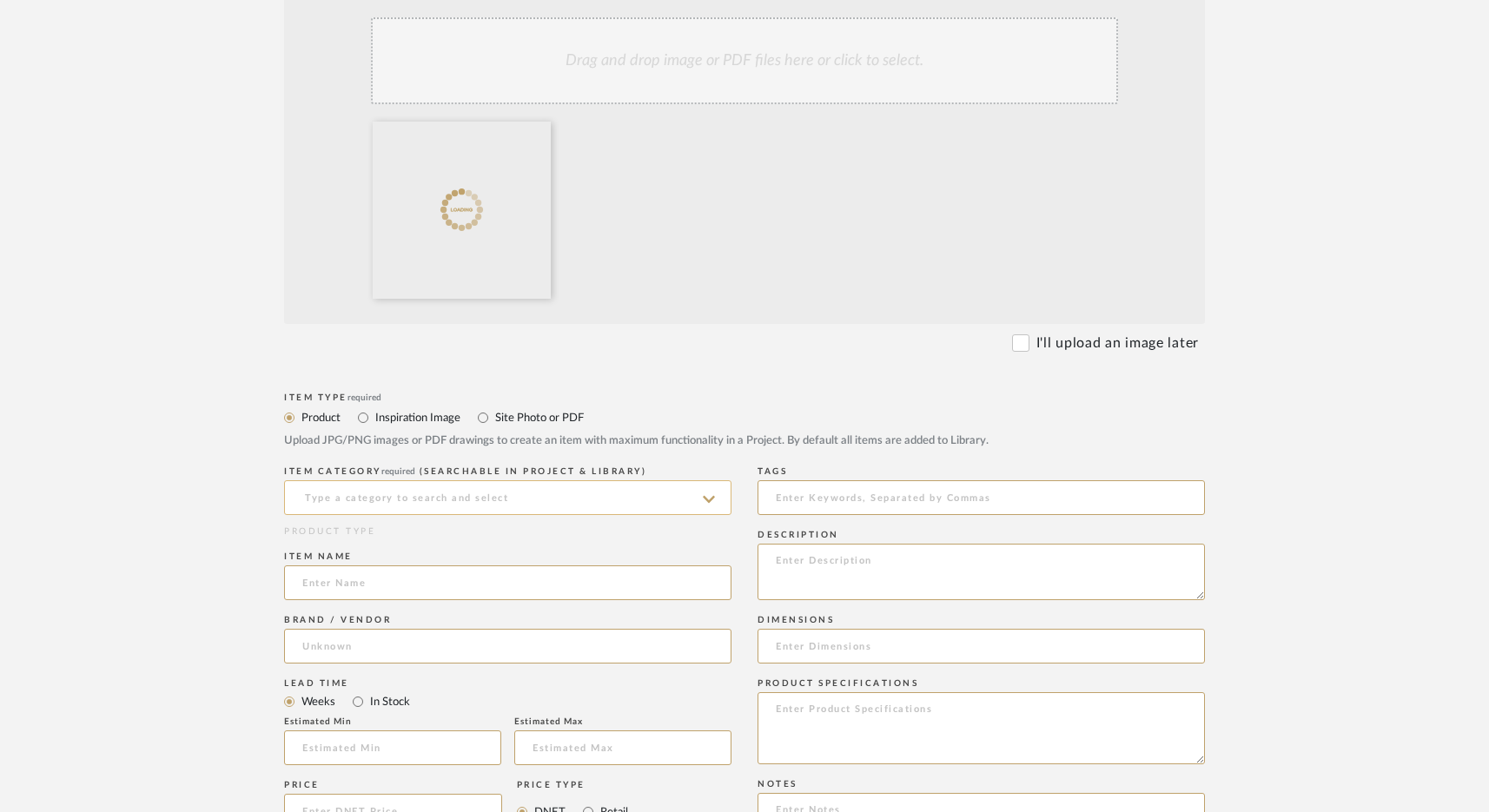
scroll to position [424, 0]
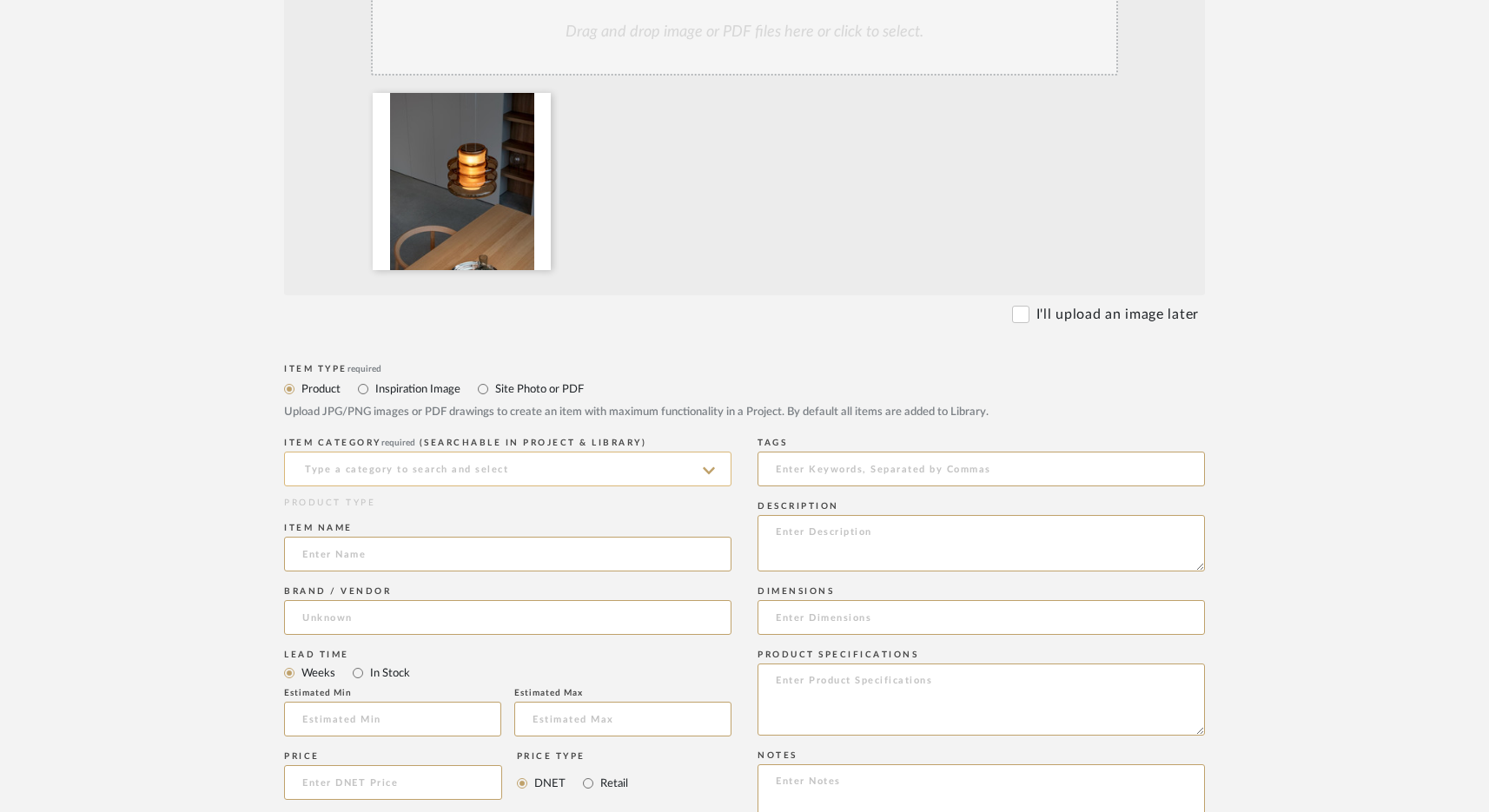
click at [482, 471] on input at bounding box center [508, 469] width 447 height 35
click at [441, 513] on div "Pendants" at bounding box center [508, 513] width 446 height 44
type input "Pendants"
drag, startPoint x: 392, startPoint y: 554, endPoint x: 509, endPoint y: 549, distance: 117.1
click at [392, 554] on input at bounding box center [508, 554] width 447 height 35
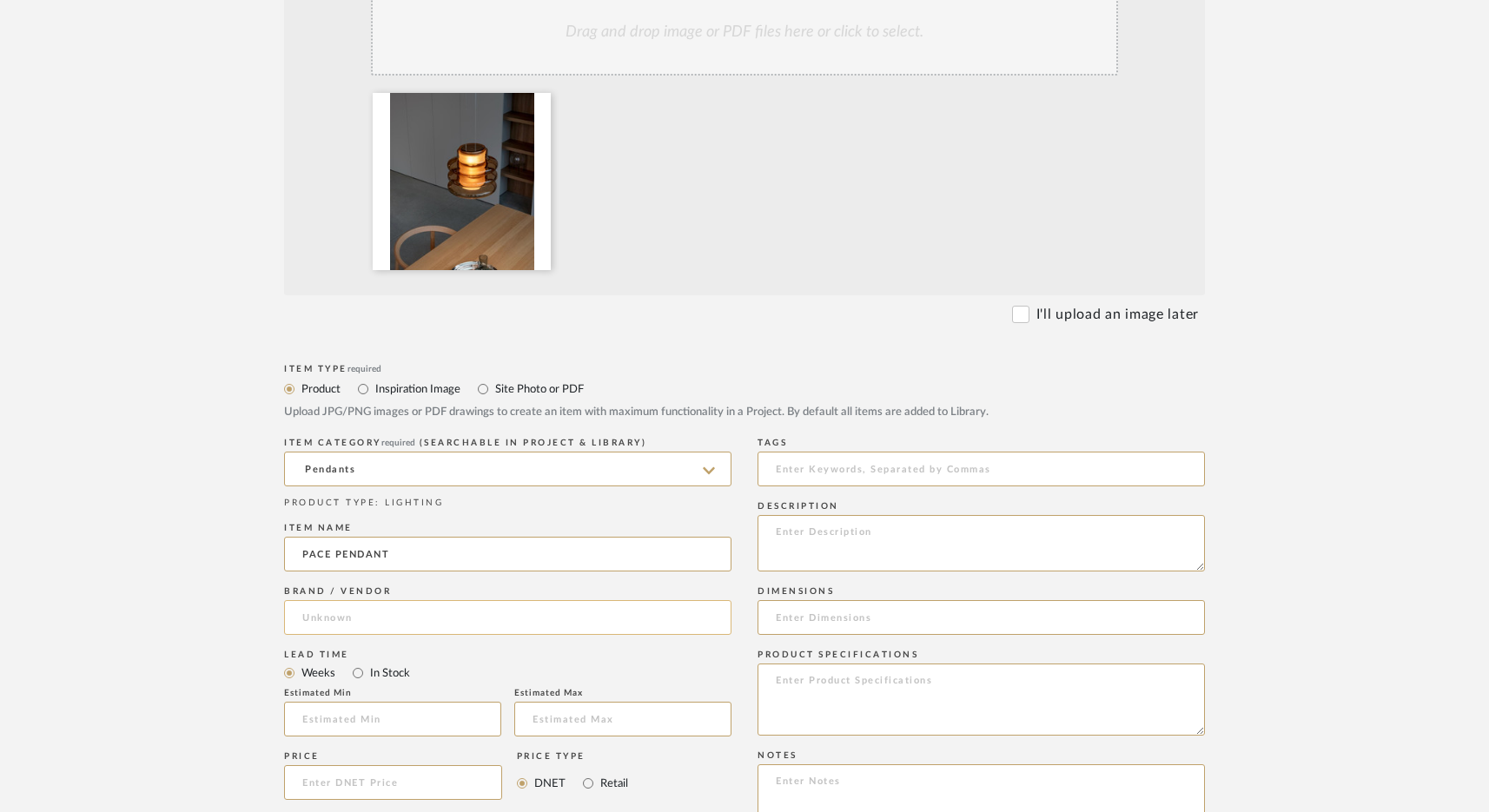
type input "PACE PENDANT"
click at [461, 620] on input at bounding box center [508, 617] width 447 height 35
click at [379, 706] on mat-option "A-N-D" at bounding box center [508, 706] width 446 height 44
type input "A-N-D"
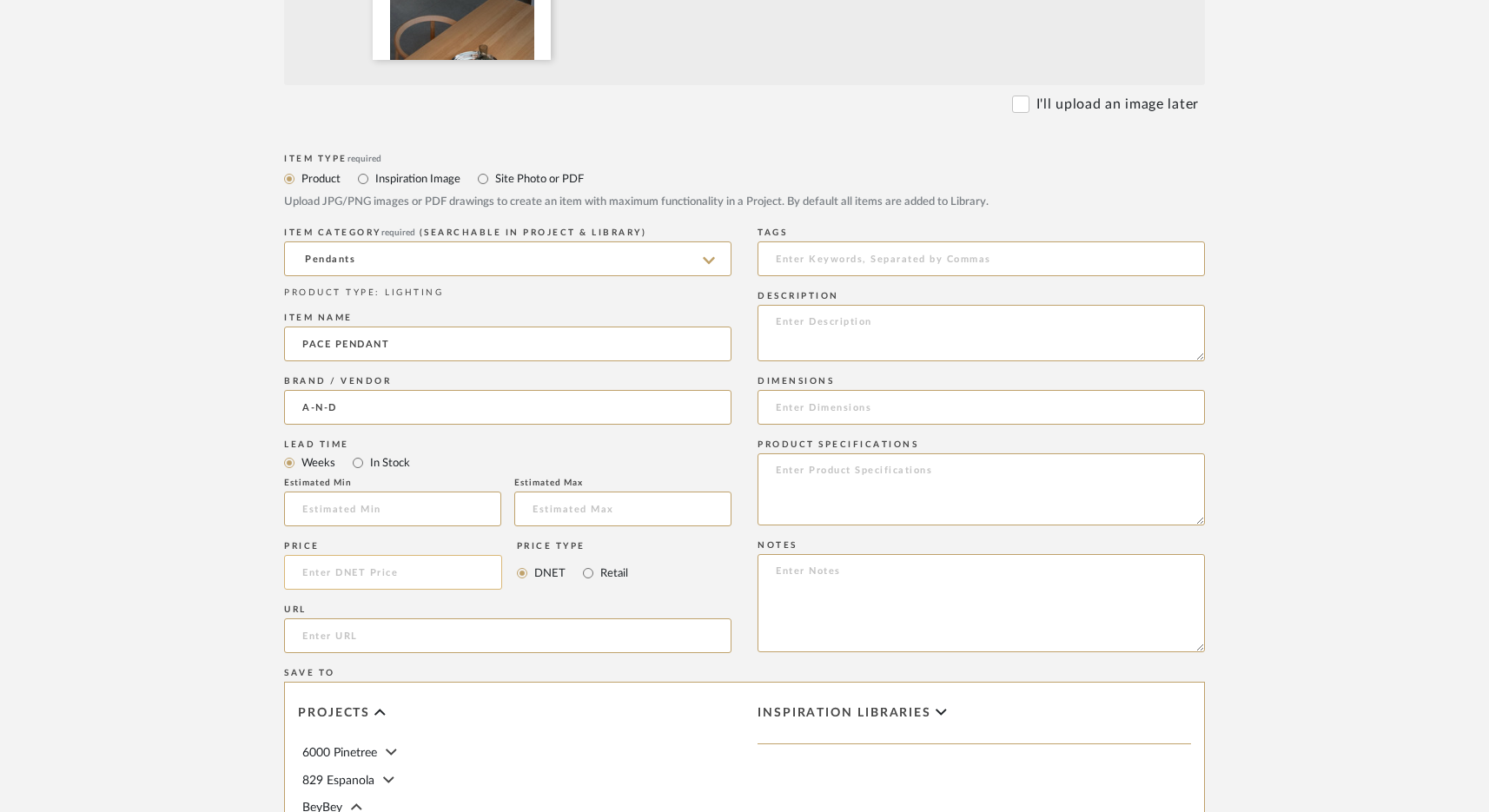
click at [357, 582] on input at bounding box center [394, 573] width 218 height 35
type input "1200"
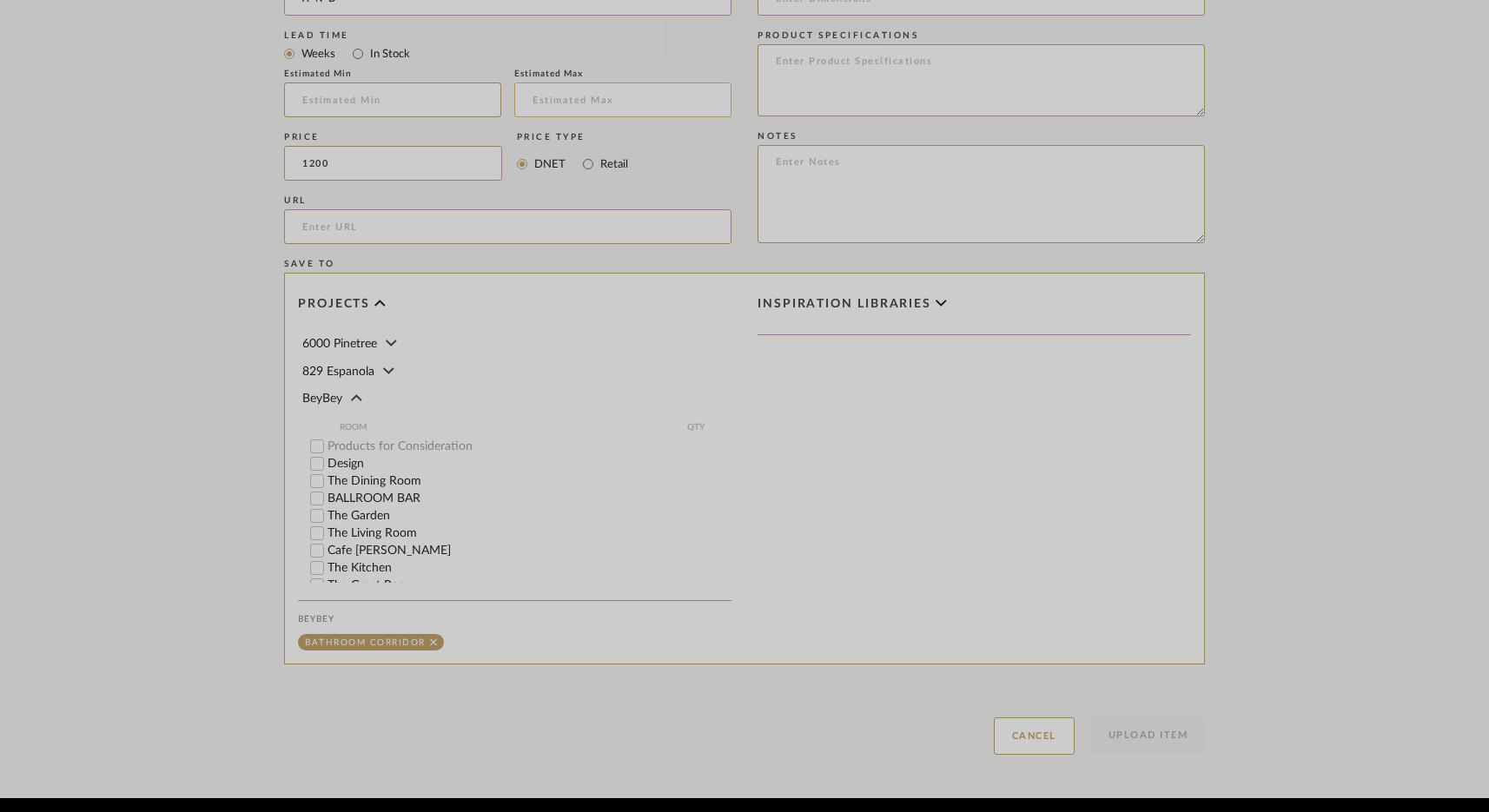
scroll to position [1110, 0]
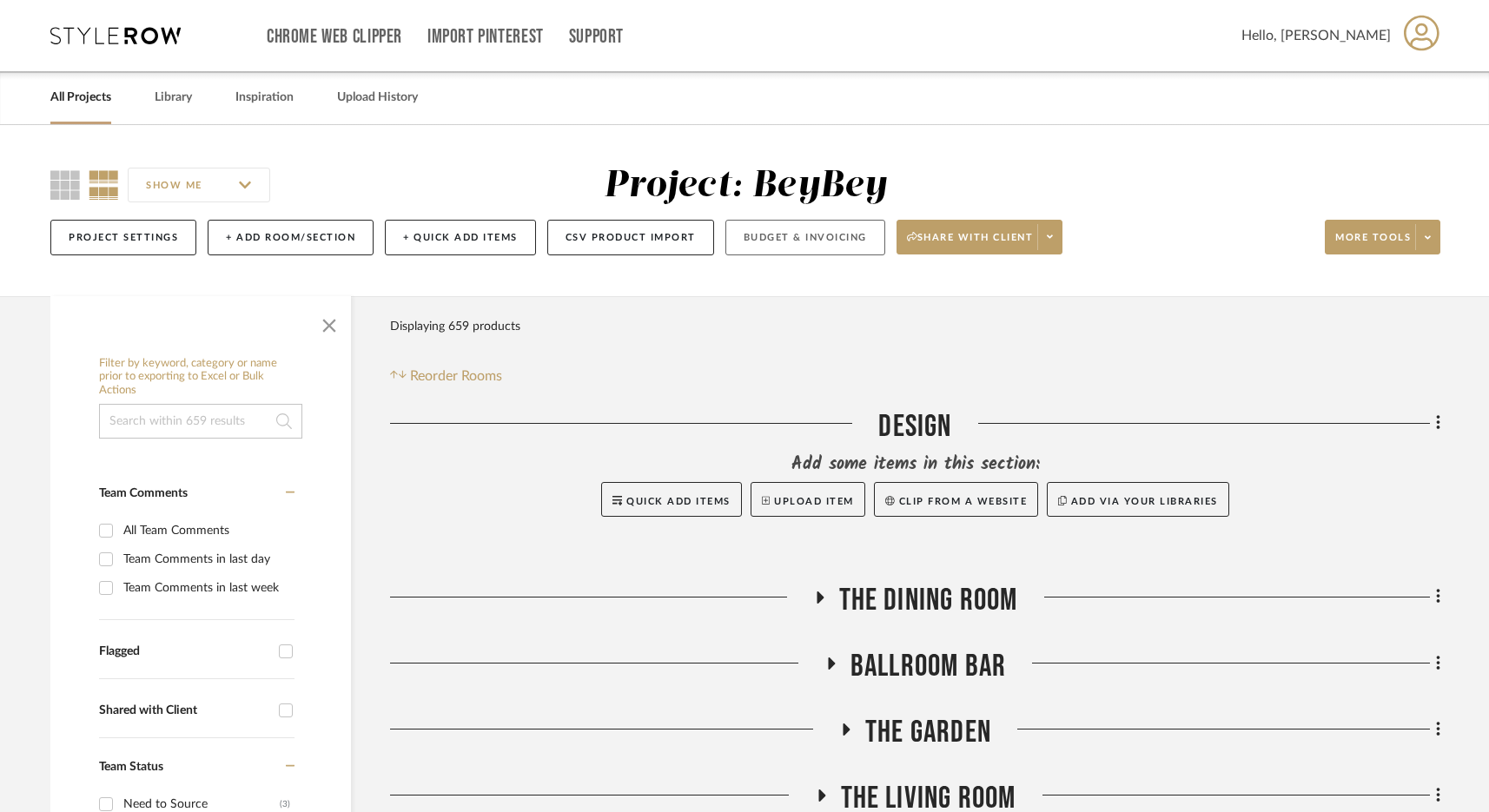
click at [823, 239] on button "Budget & Invoicing" at bounding box center [805, 237] width 160 height 36
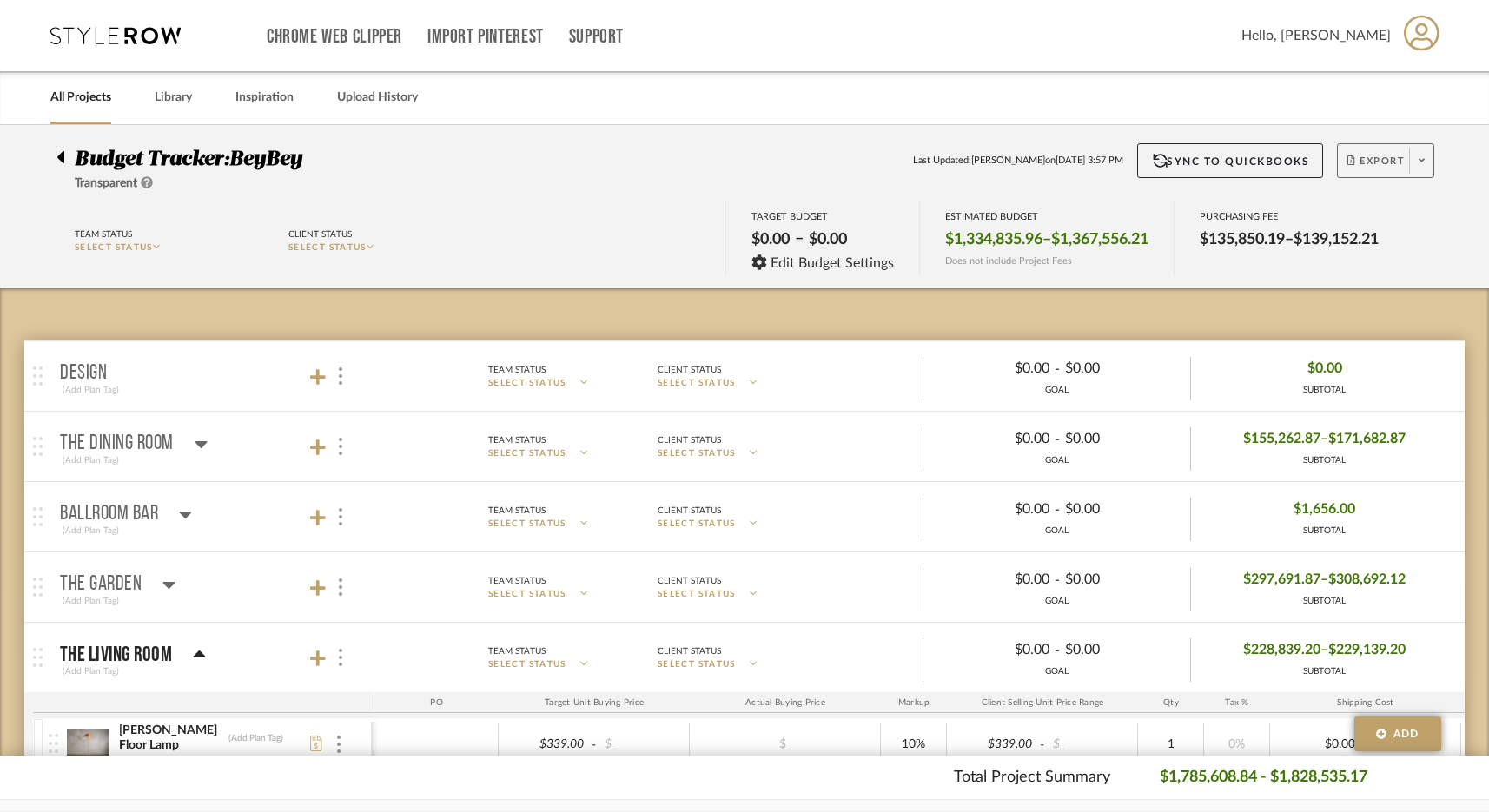
click at [1159, 153] on button "Export" at bounding box center [1386, 161] width 97 height 35
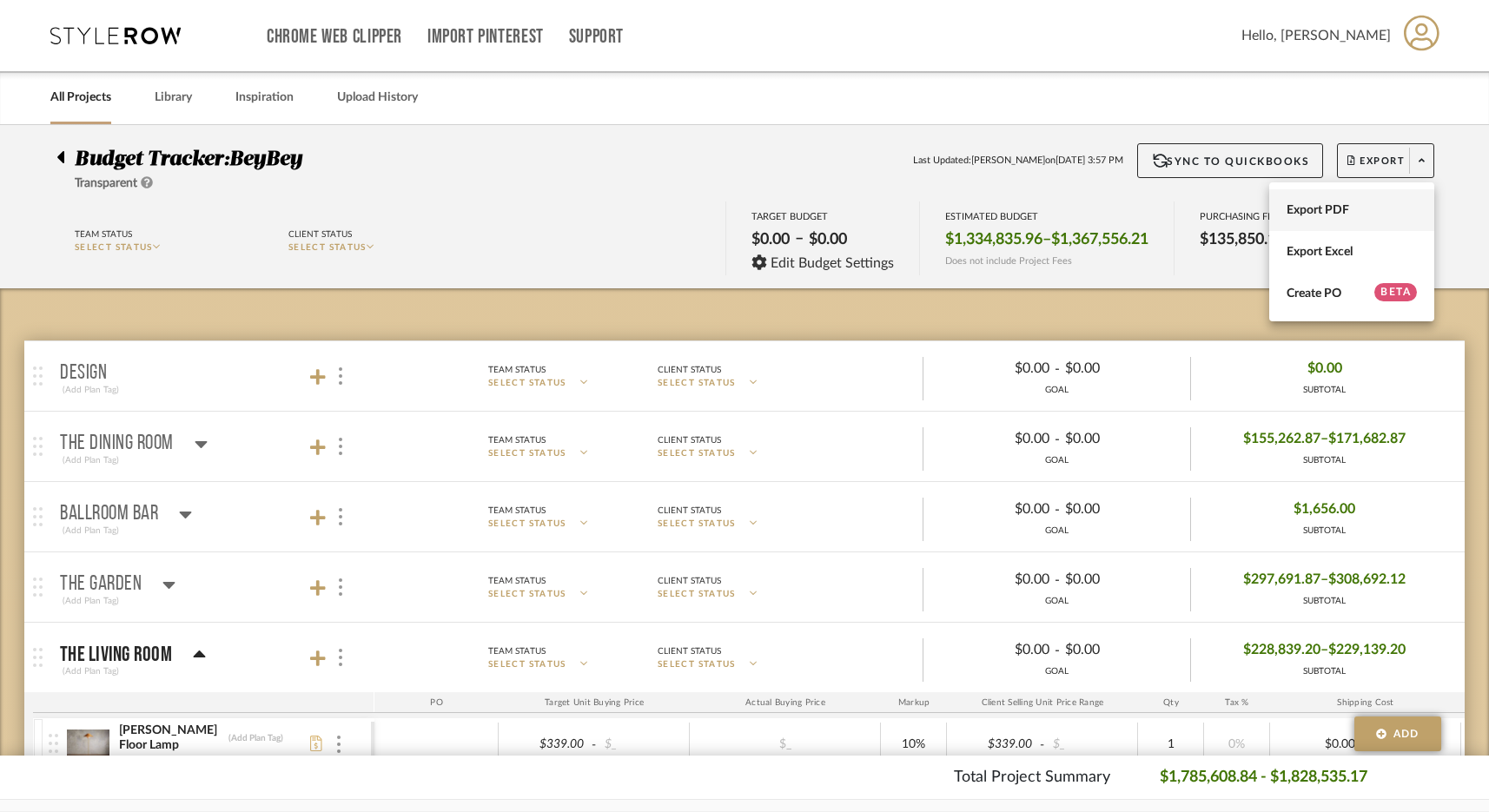
click at [1159, 207] on span "Export PDF" at bounding box center [1352, 210] width 130 height 15
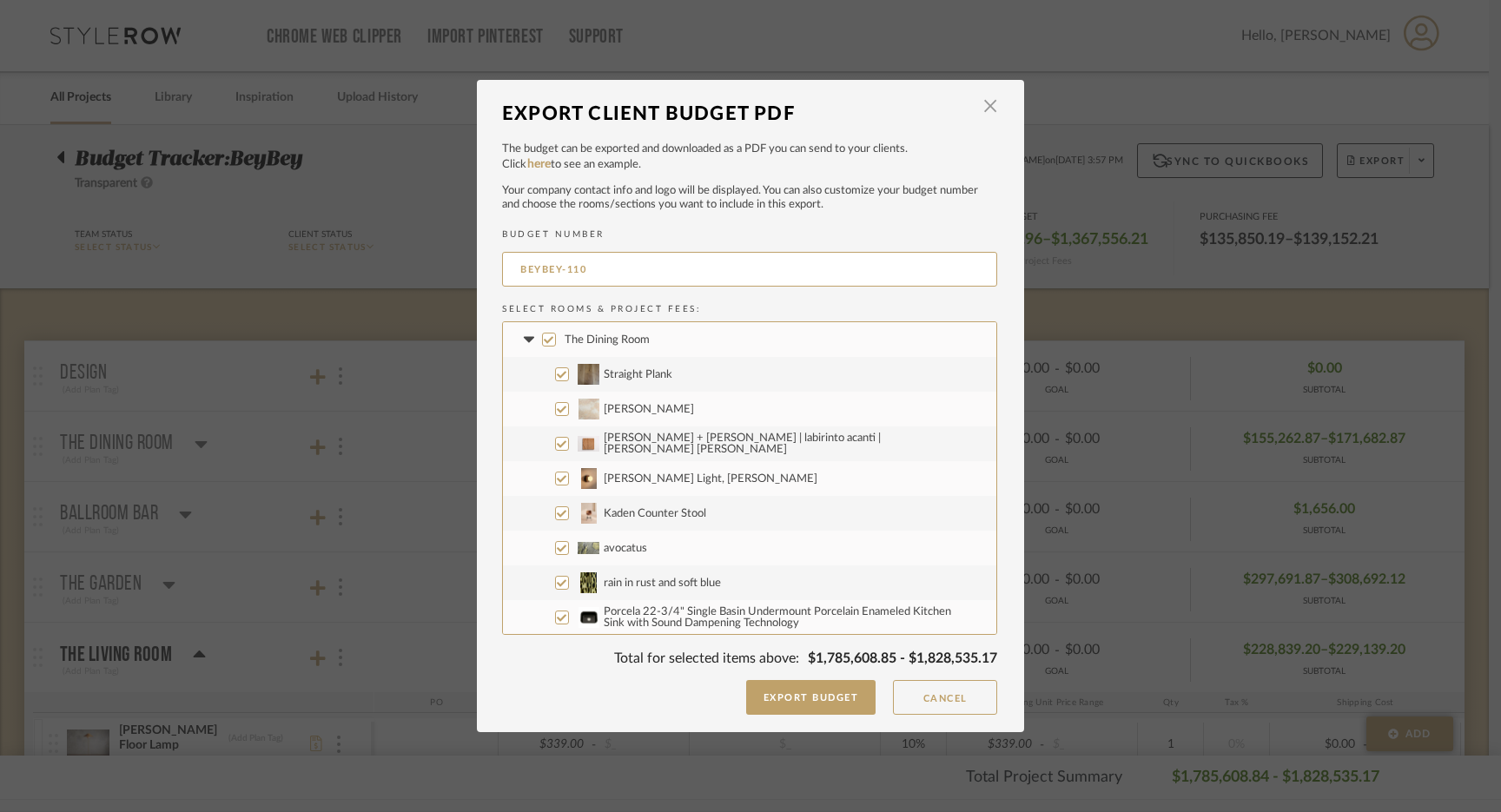
click at [542, 339] on input "The Dining Room" at bounding box center [549, 339] width 14 height 14
checkbox input "false"
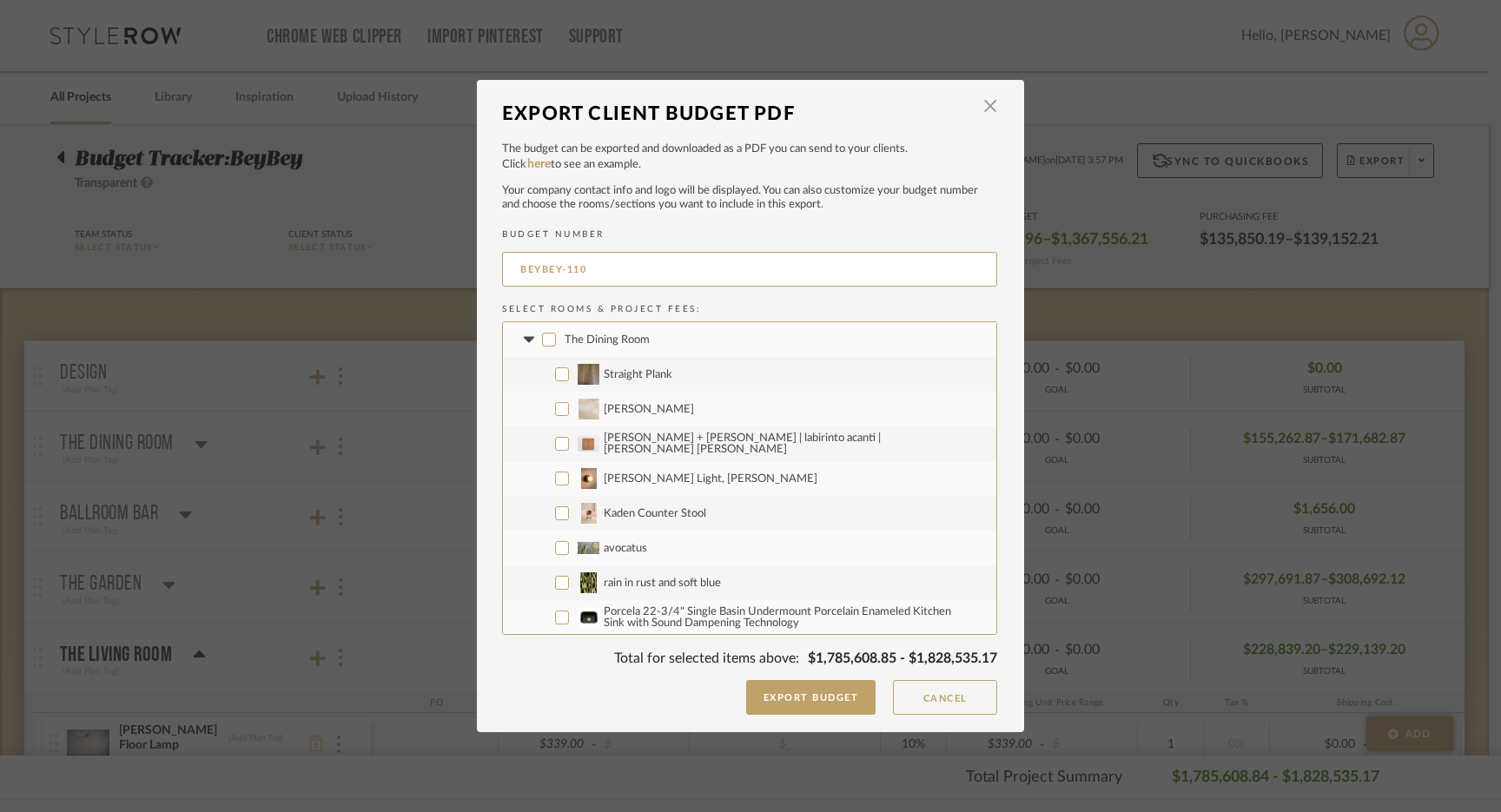
checkbox input "false"
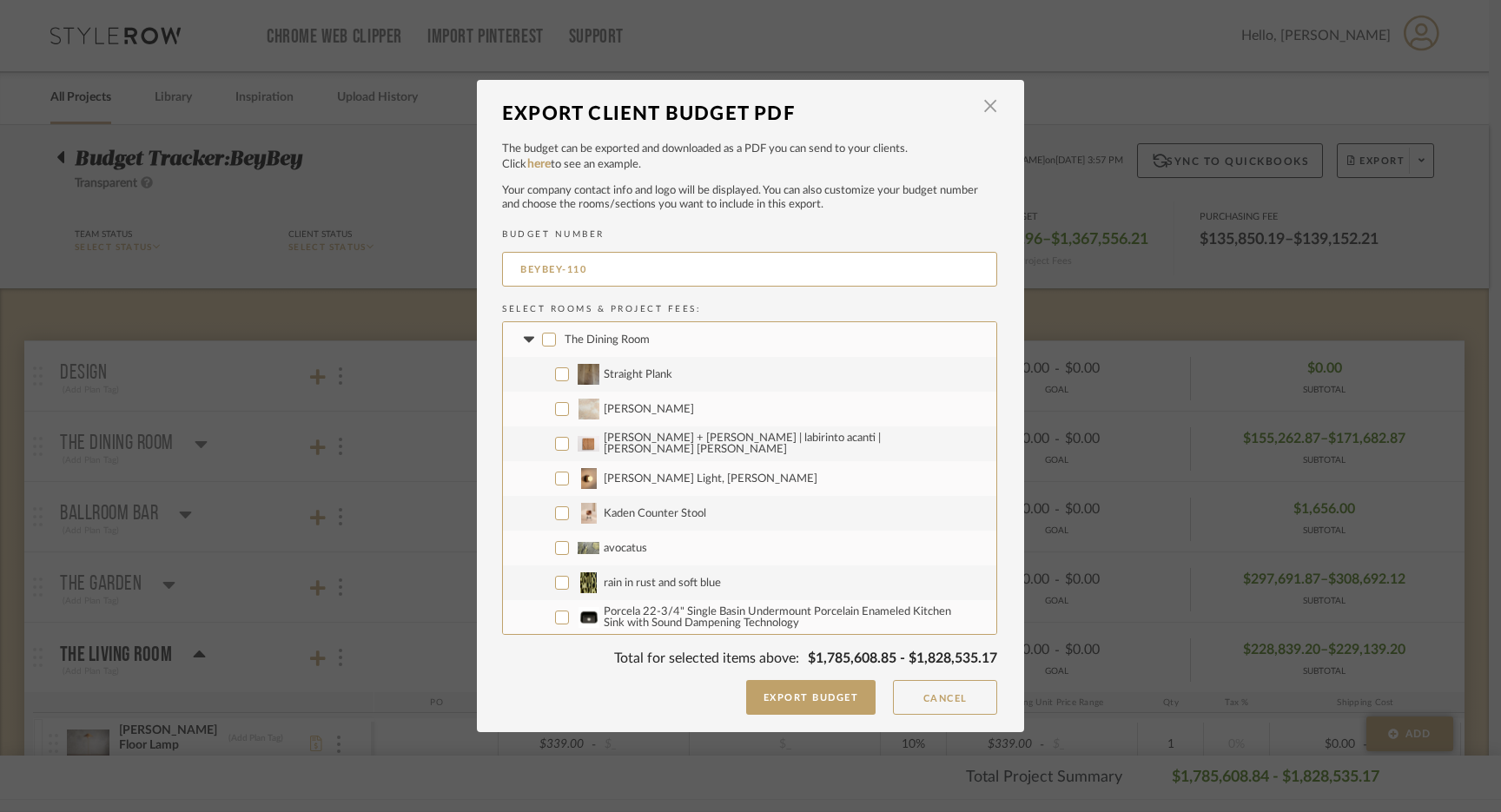
checkbox input "false"
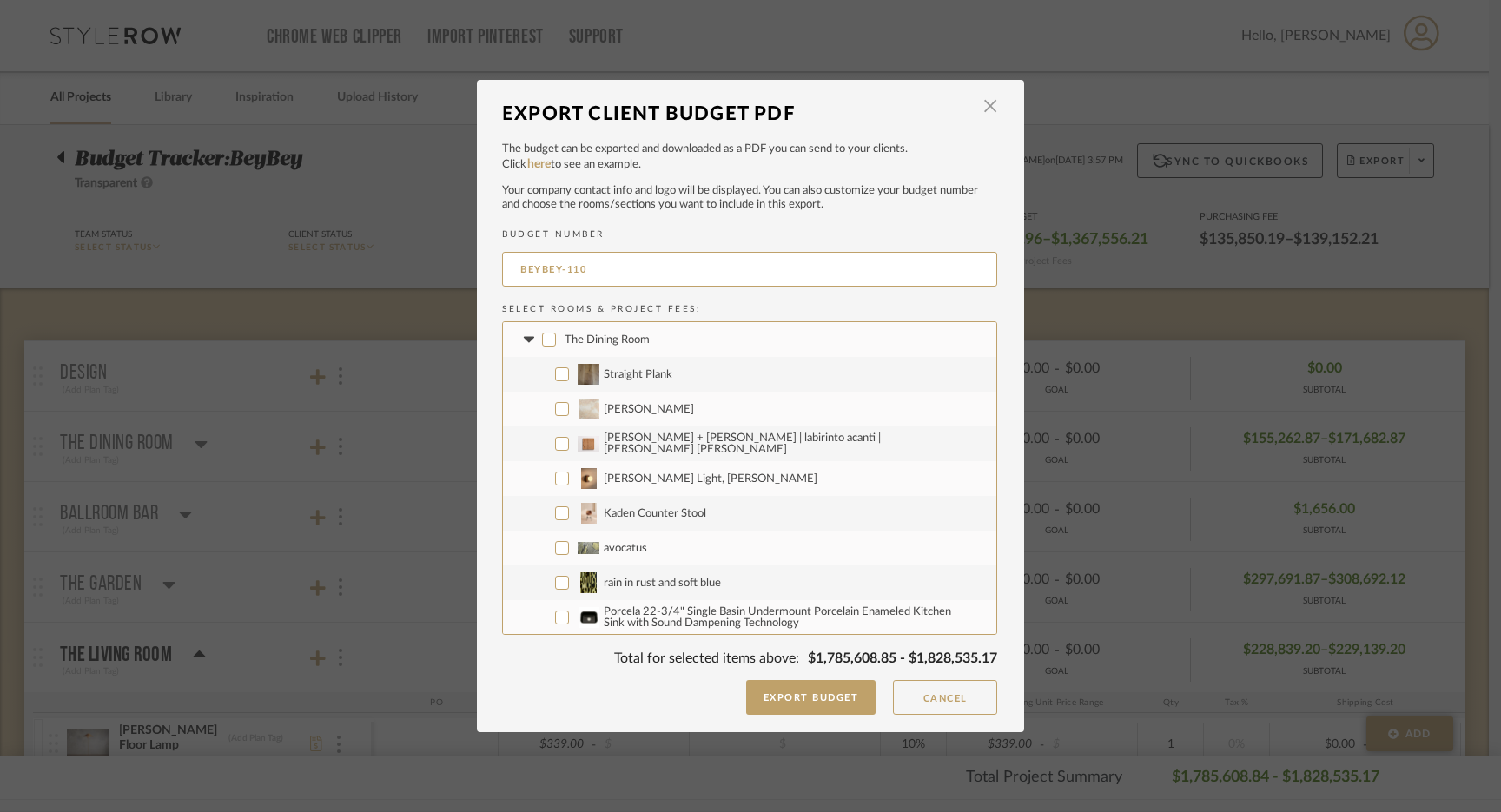
checkbox input "false"
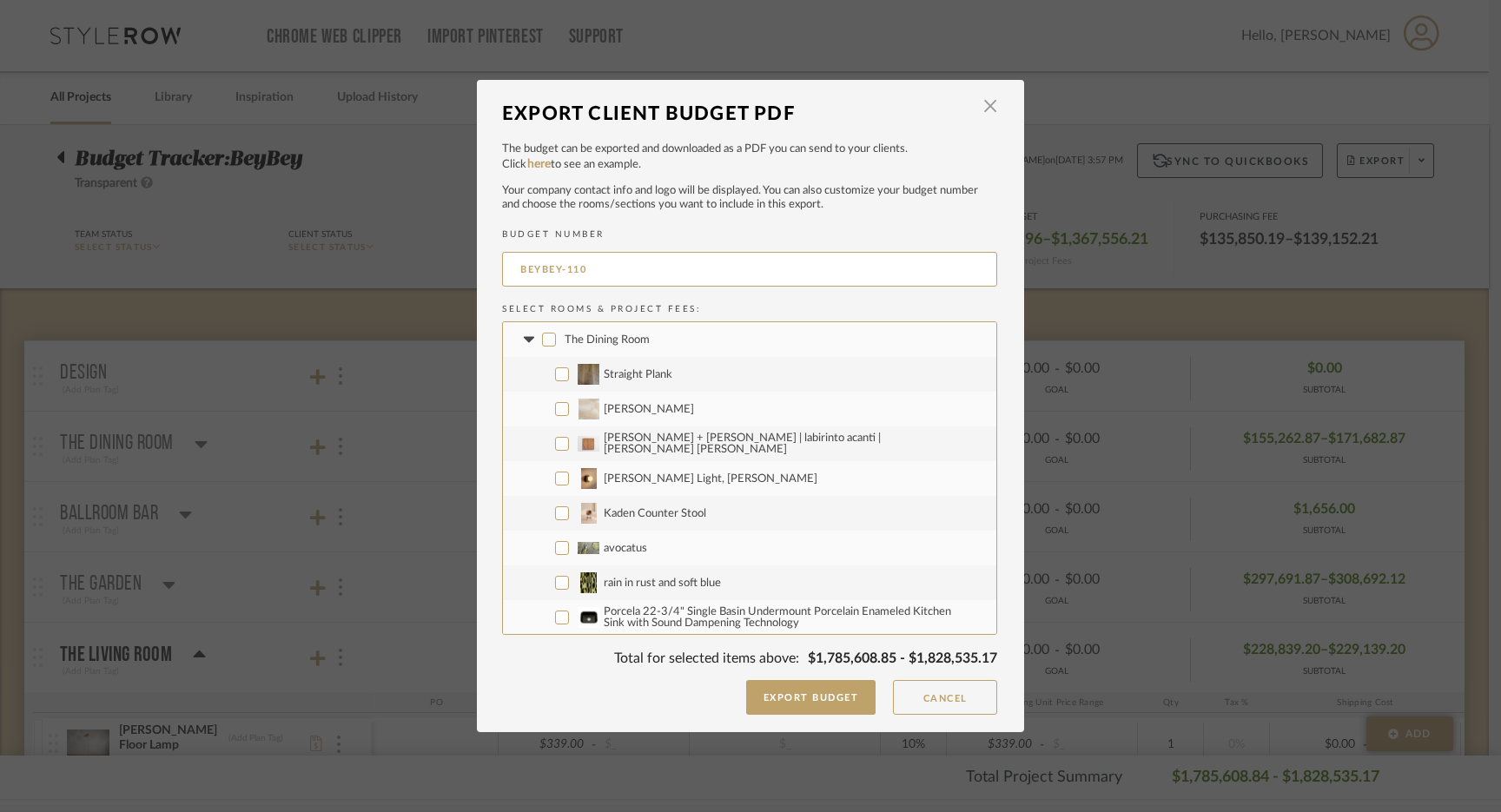
checkbox input "false"
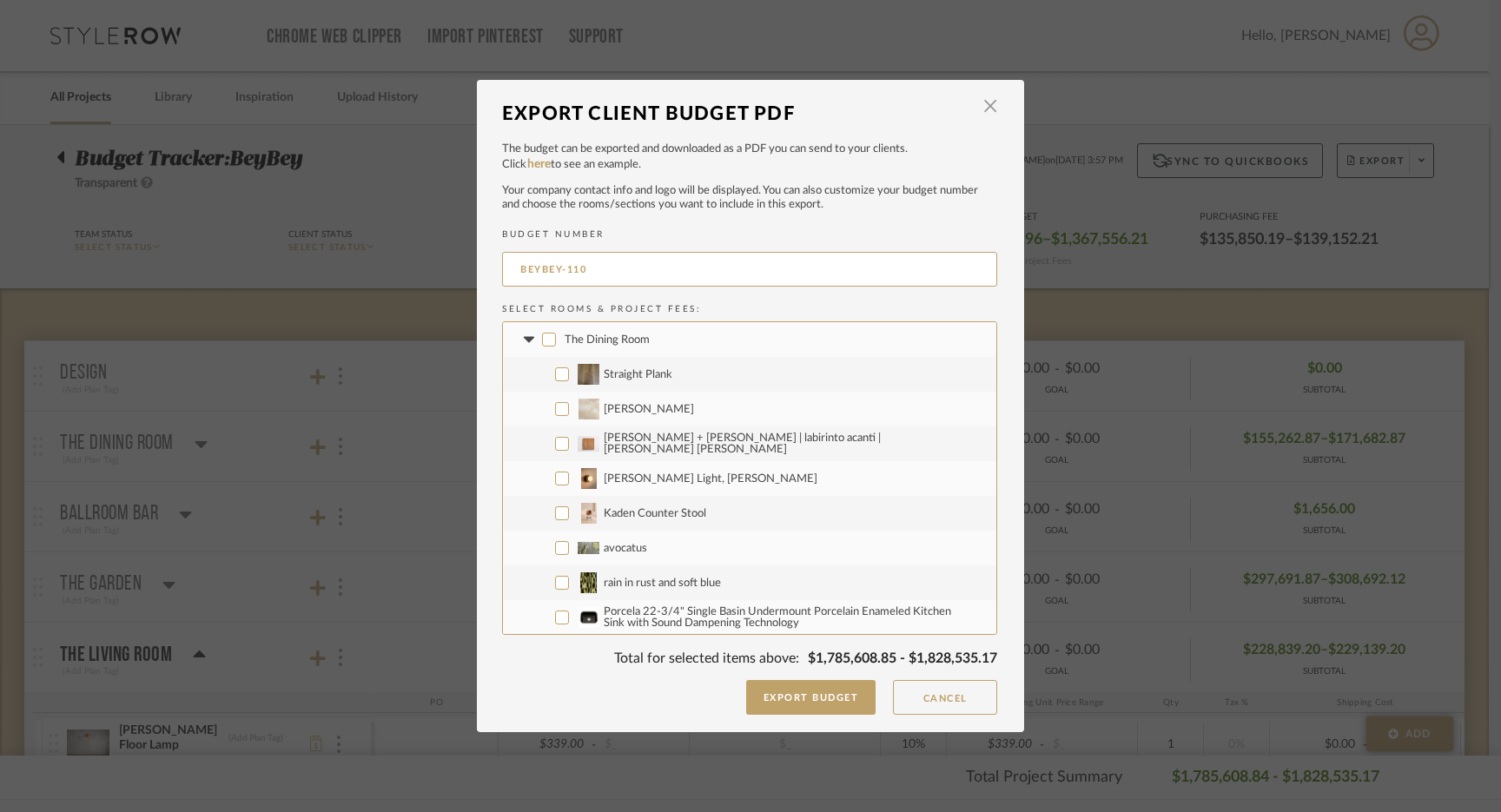
checkbox input "false"
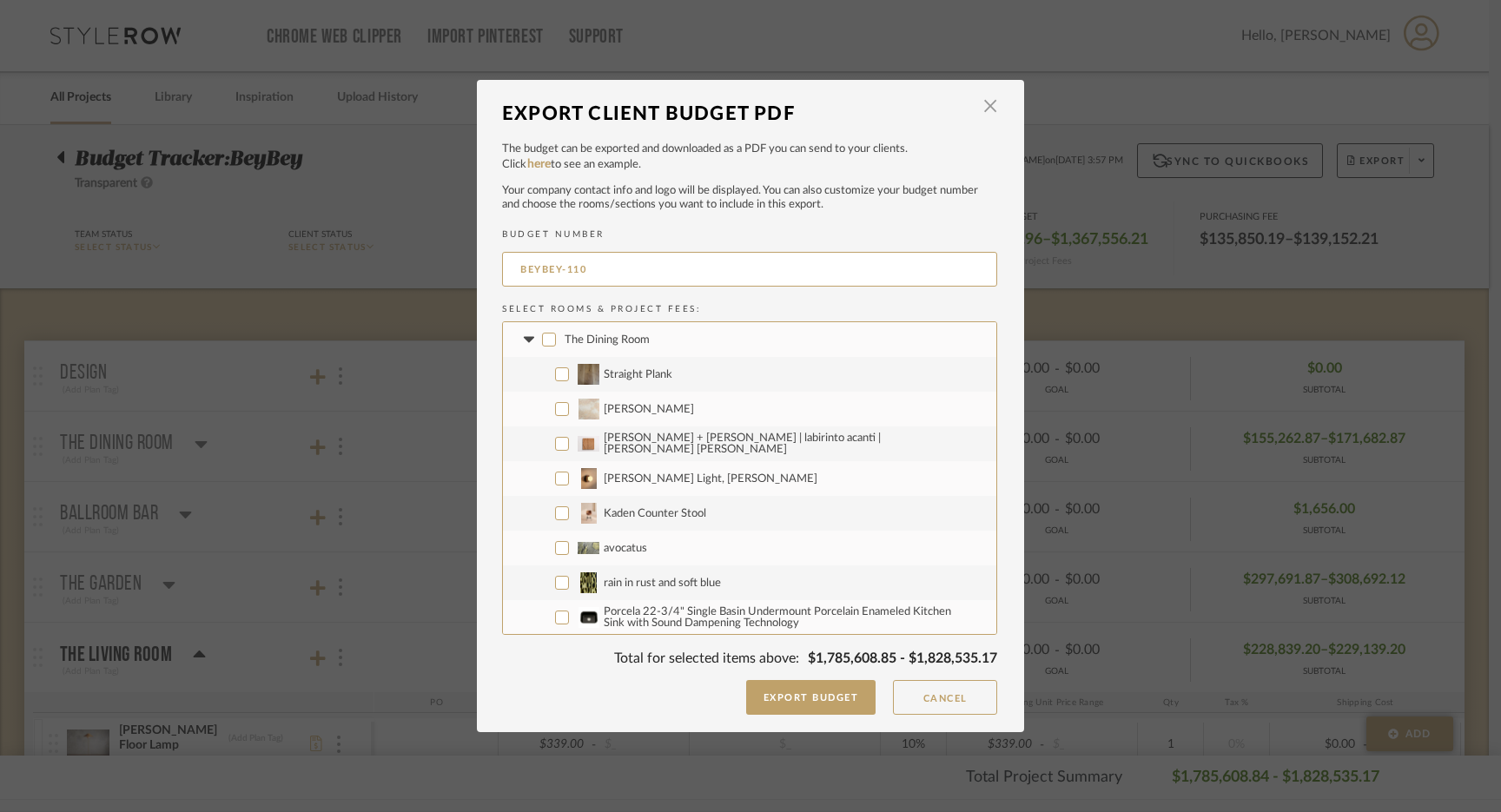
checkbox input "false"
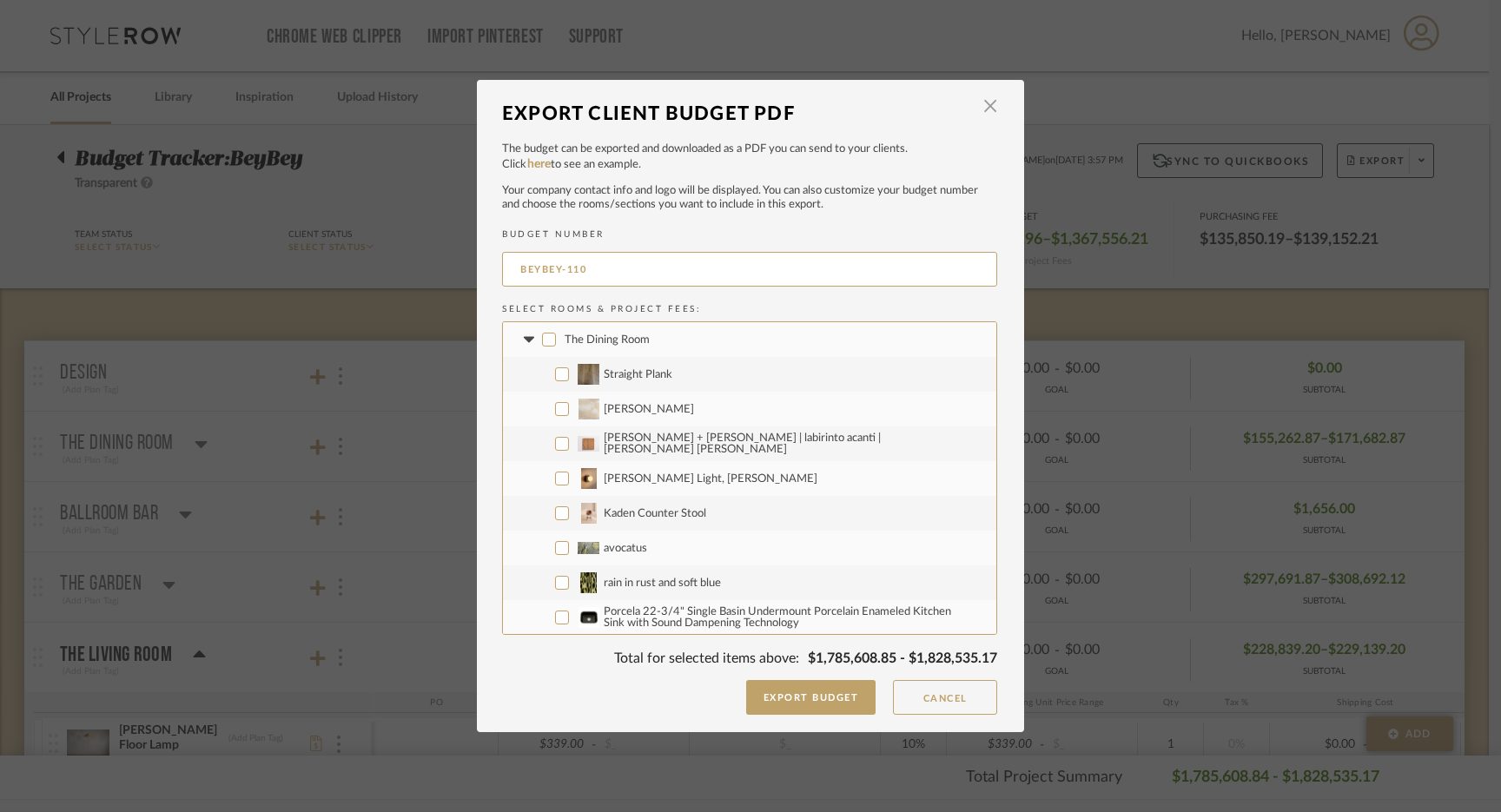
checkbox input "false"
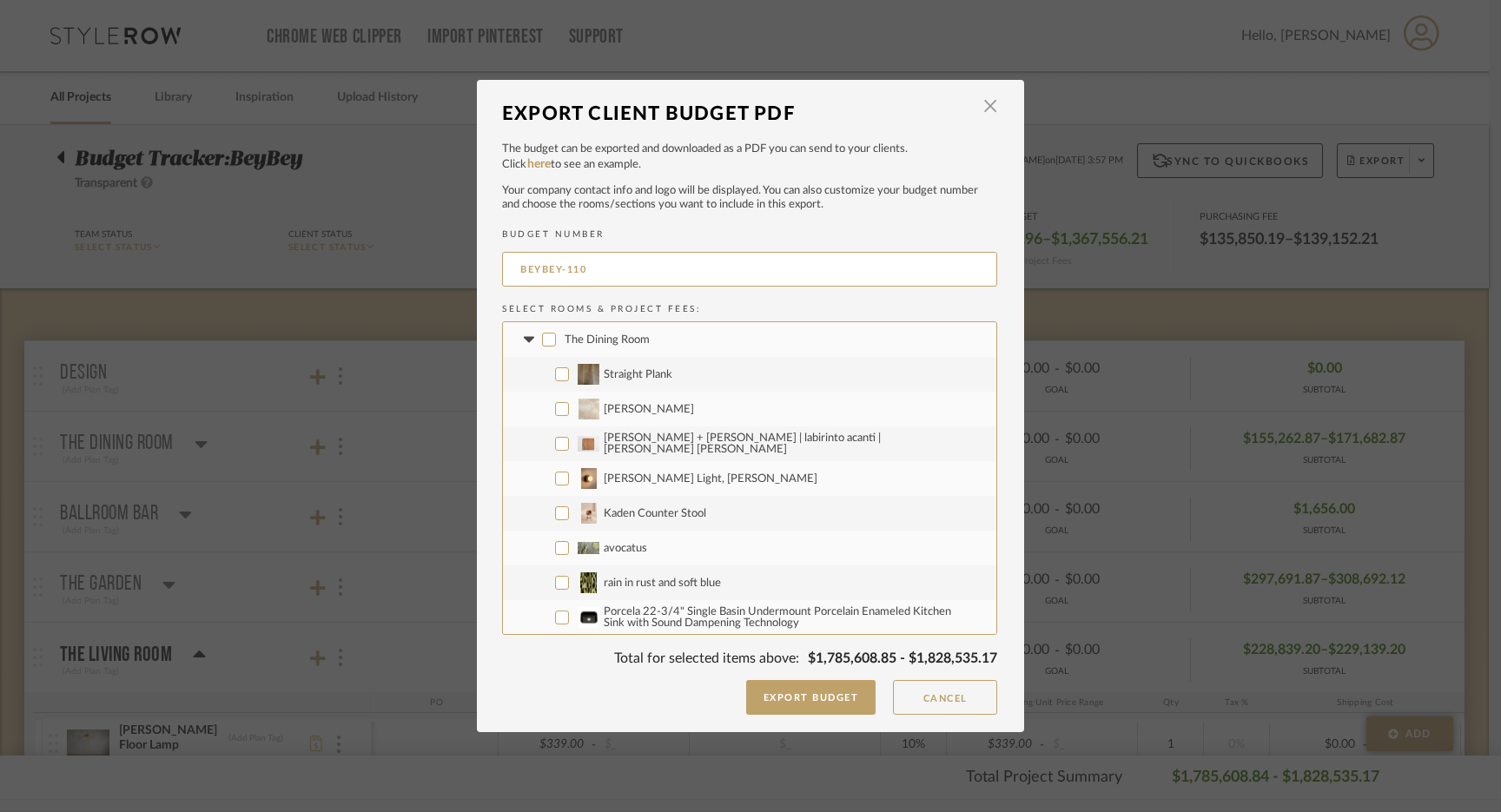
checkbox input "false"
click at [524, 342] on icon at bounding box center [528, 339] width 18 height 7
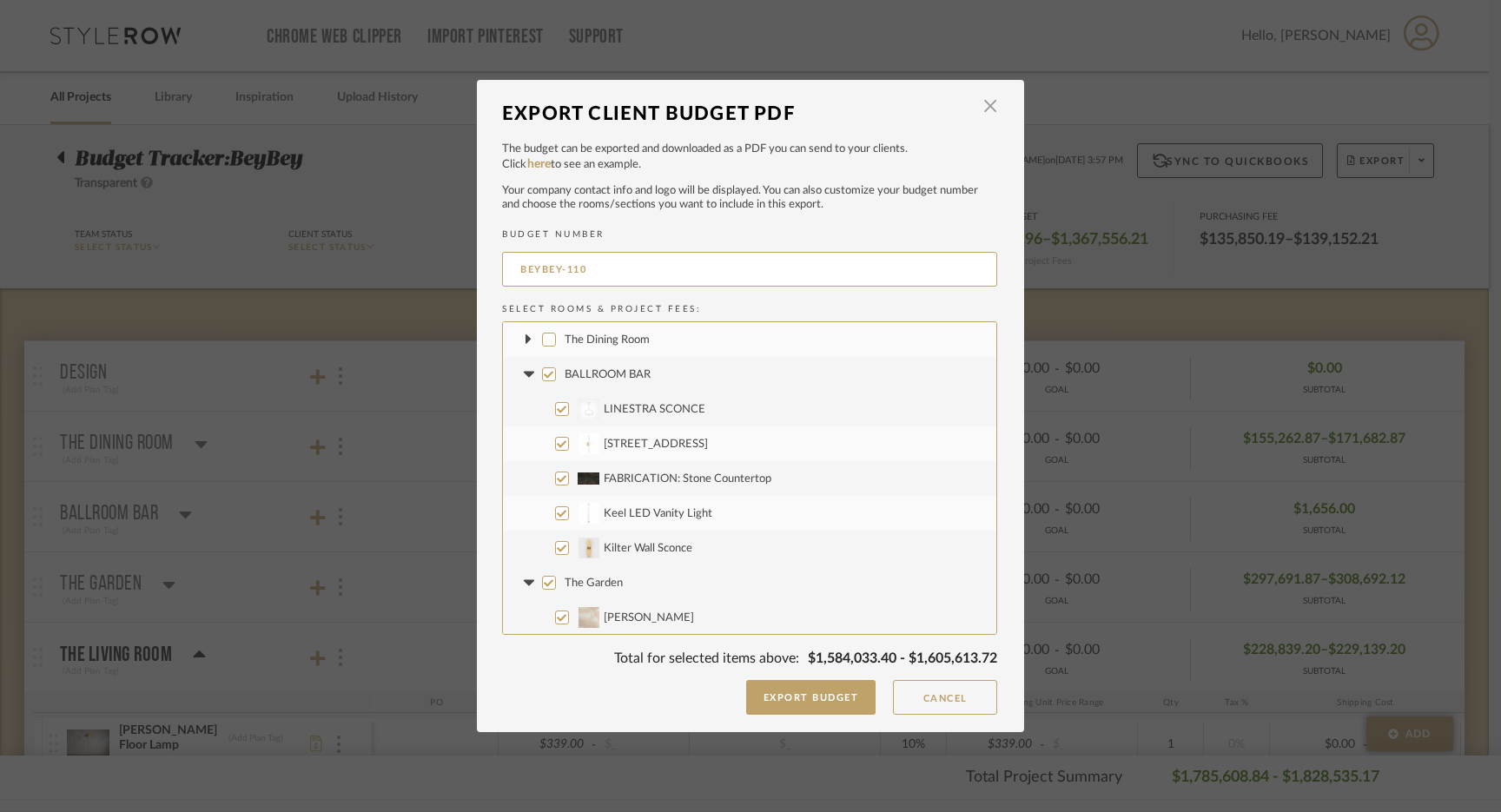
click at [523, 373] on icon at bounding box center [528, 373] width 10 height 6
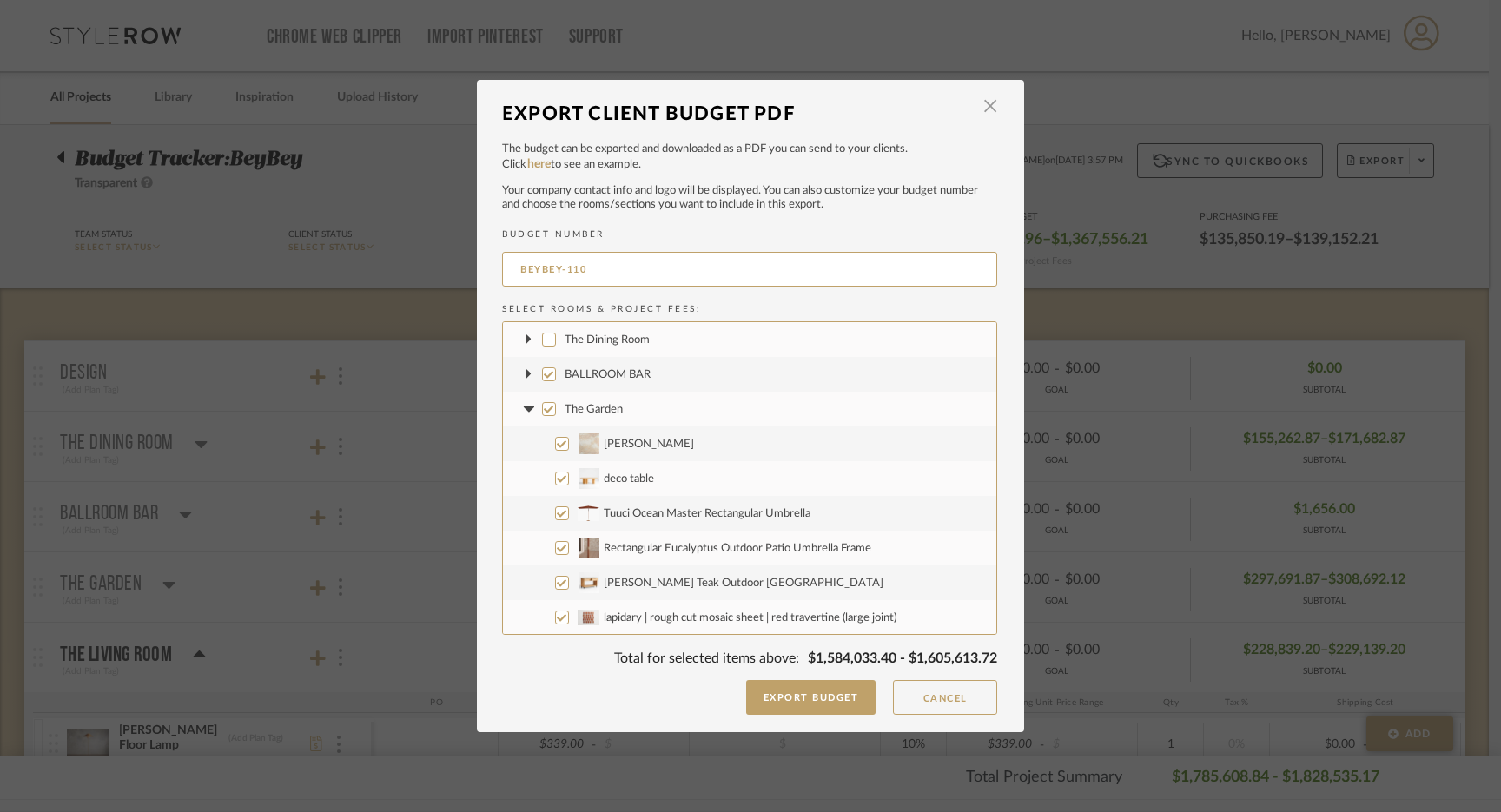
click at [544, 373] on input "BALLROOM BAR" at bounding box center [549, 373] width 14 height 14
checkbox input "false"
click at [542, 415] on input "The Garden" at bounding box center [549, 408] width 14 height 14
checkbox input "false"
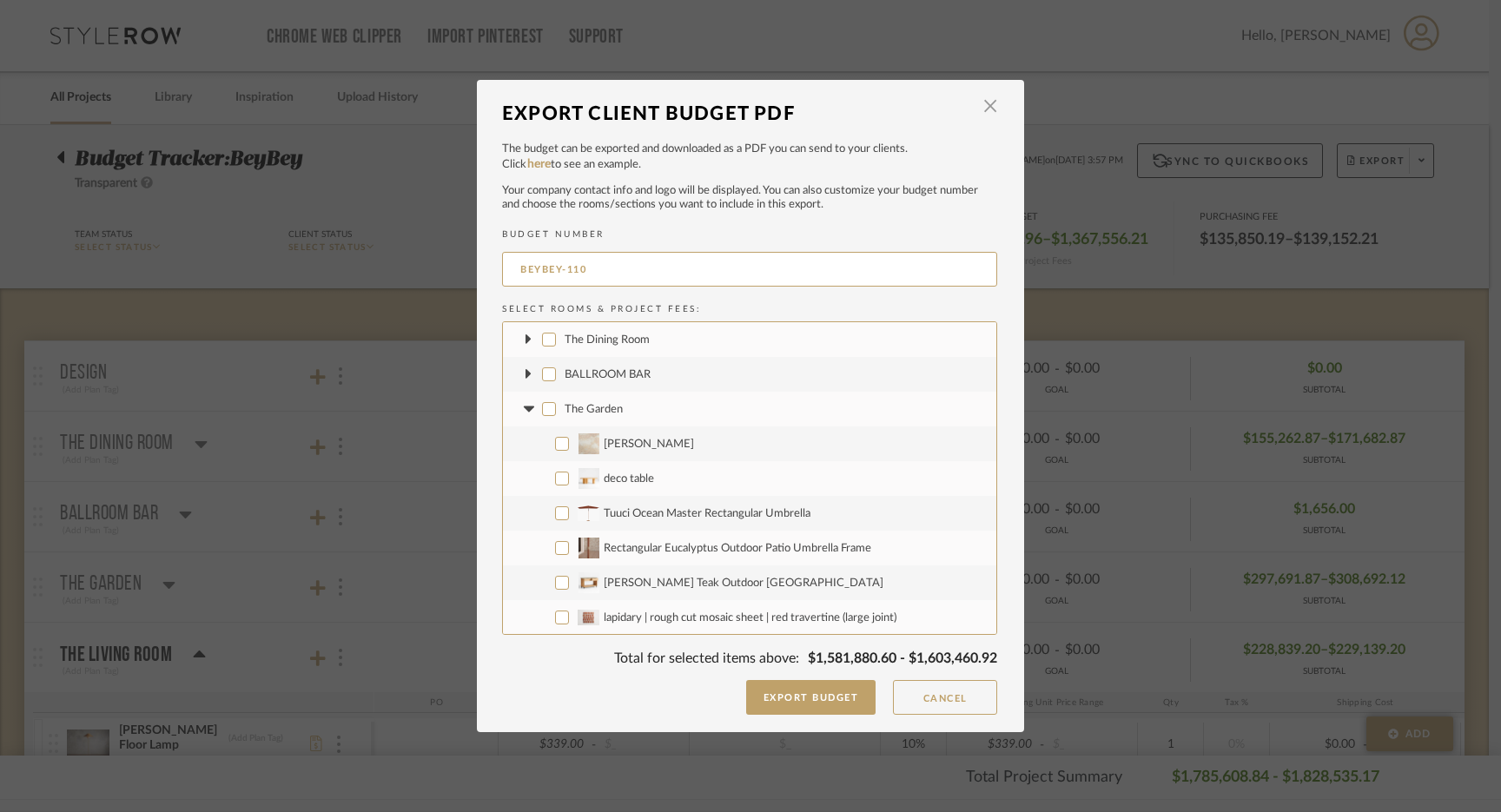
checkbox input "false"
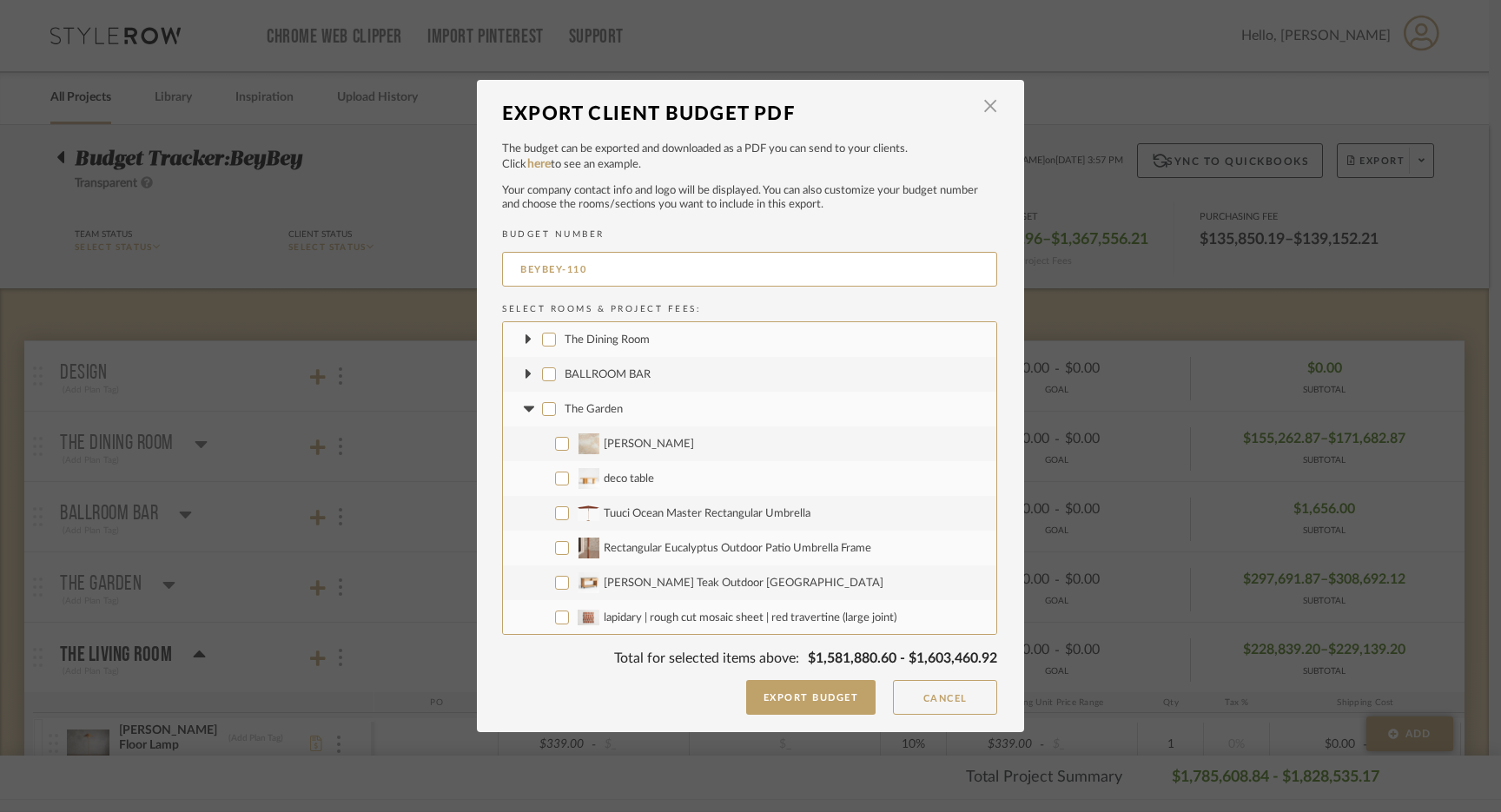
checkbox input "false"
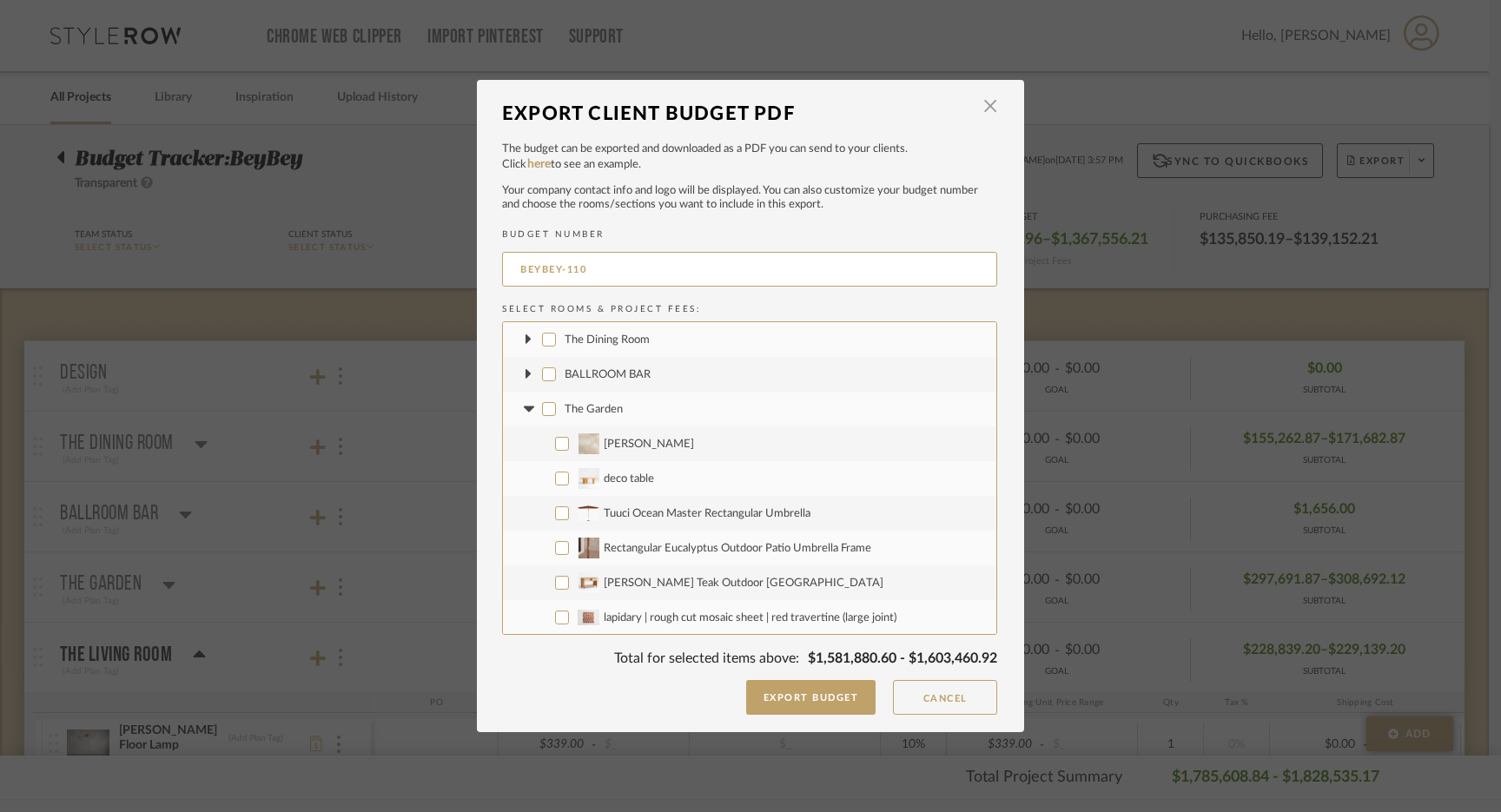
checkbox input "false"
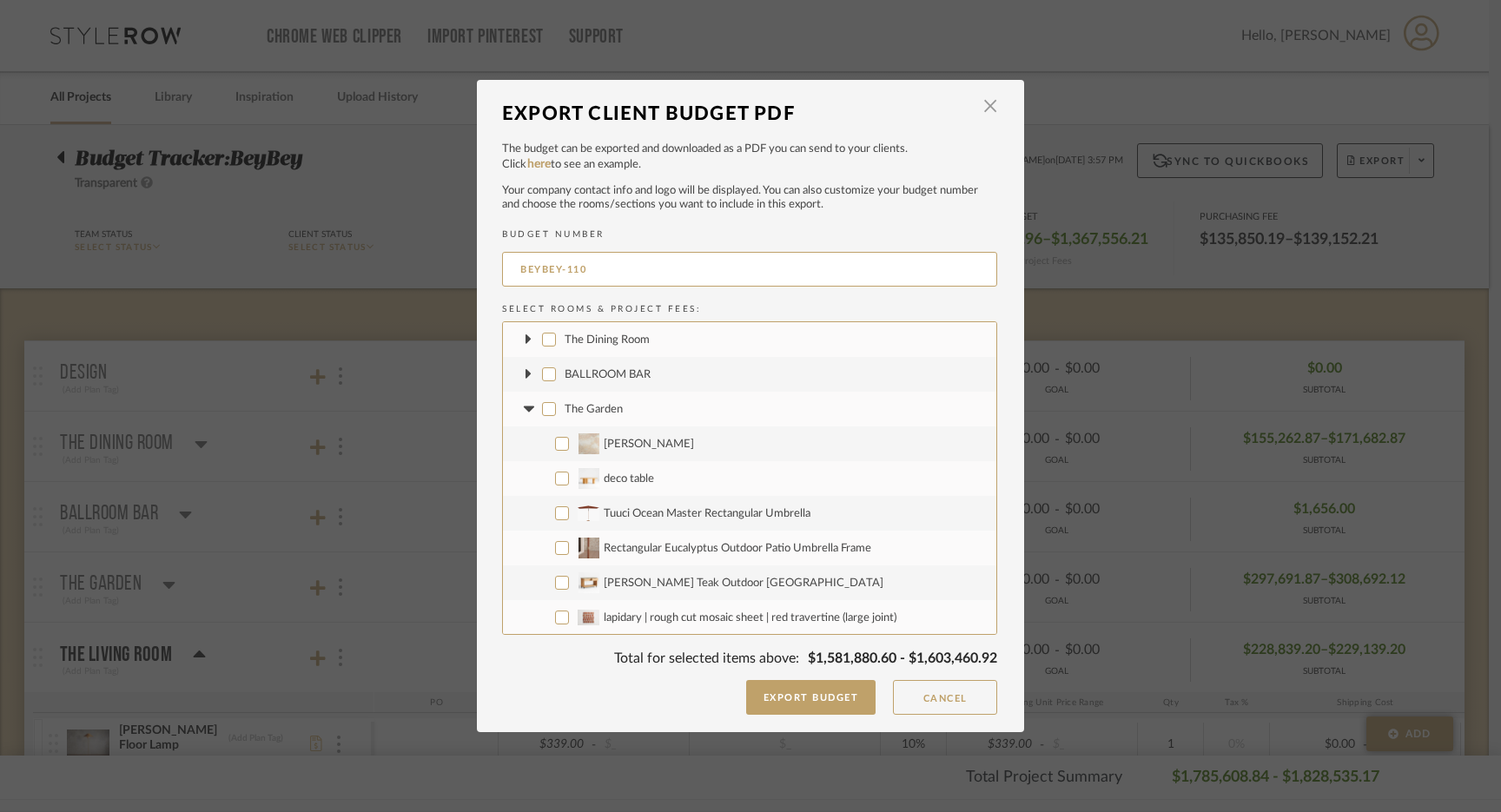
checkbox input "false"
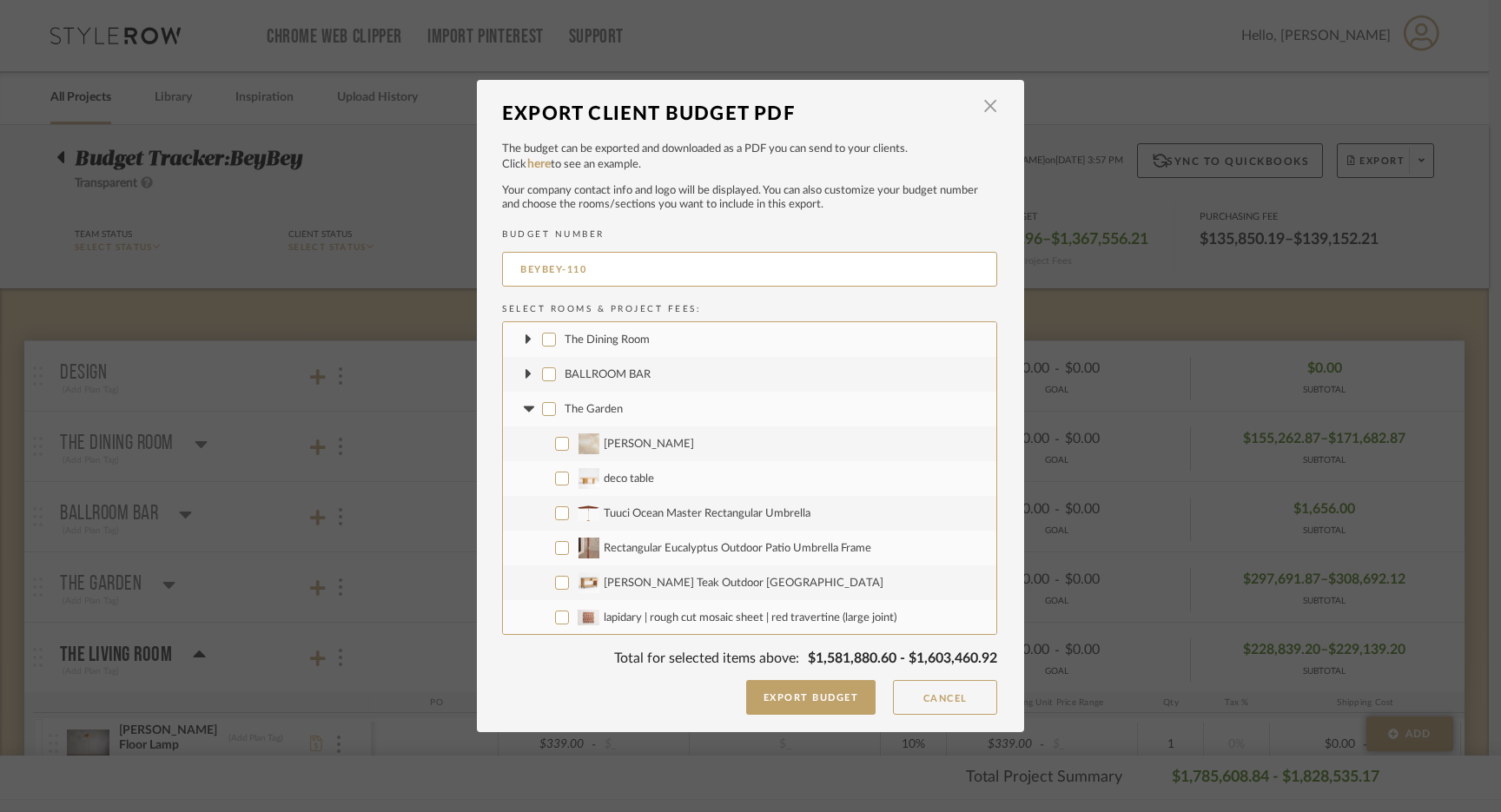
checkbox input "false"
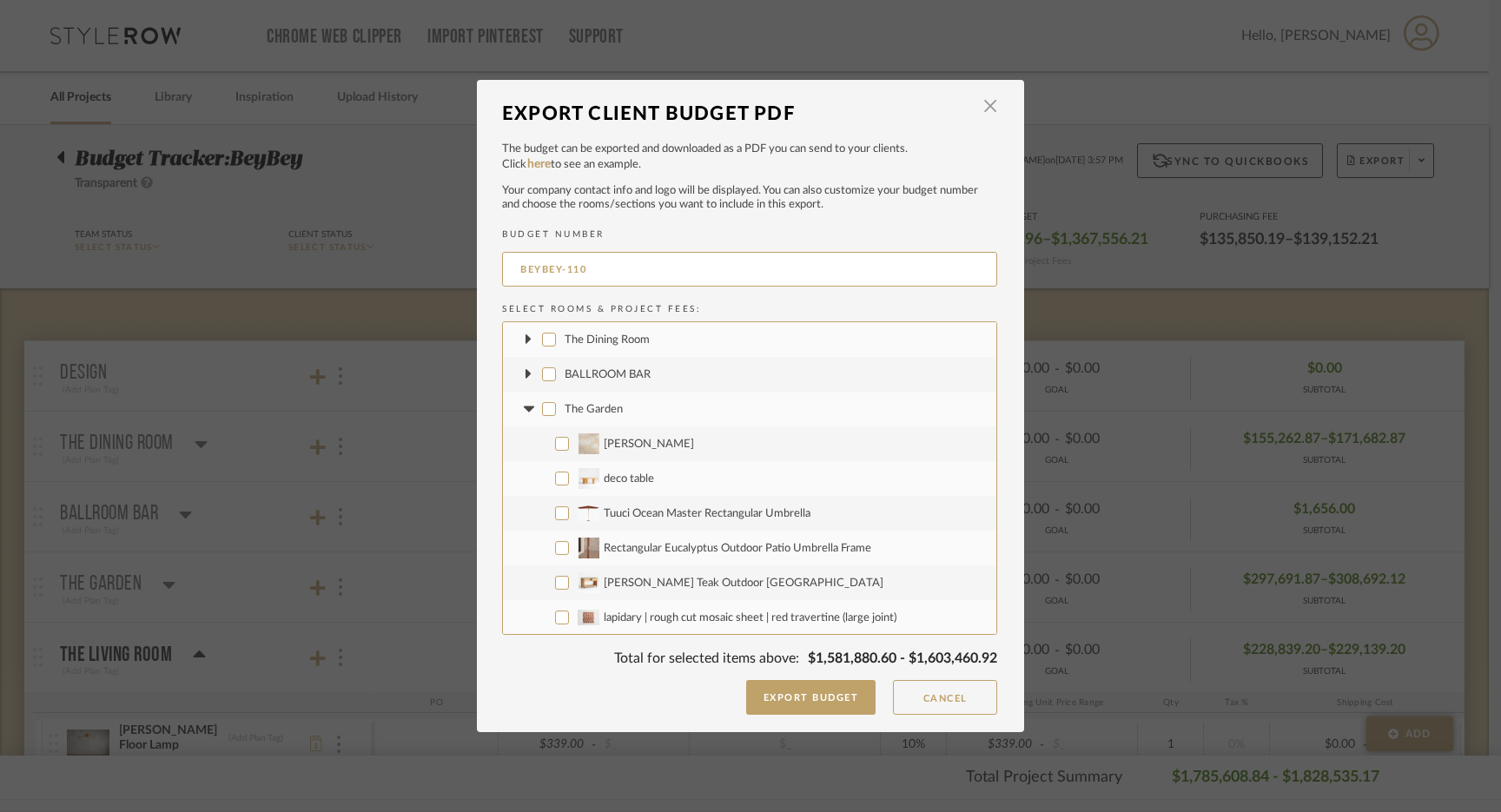
checkbox input "false"
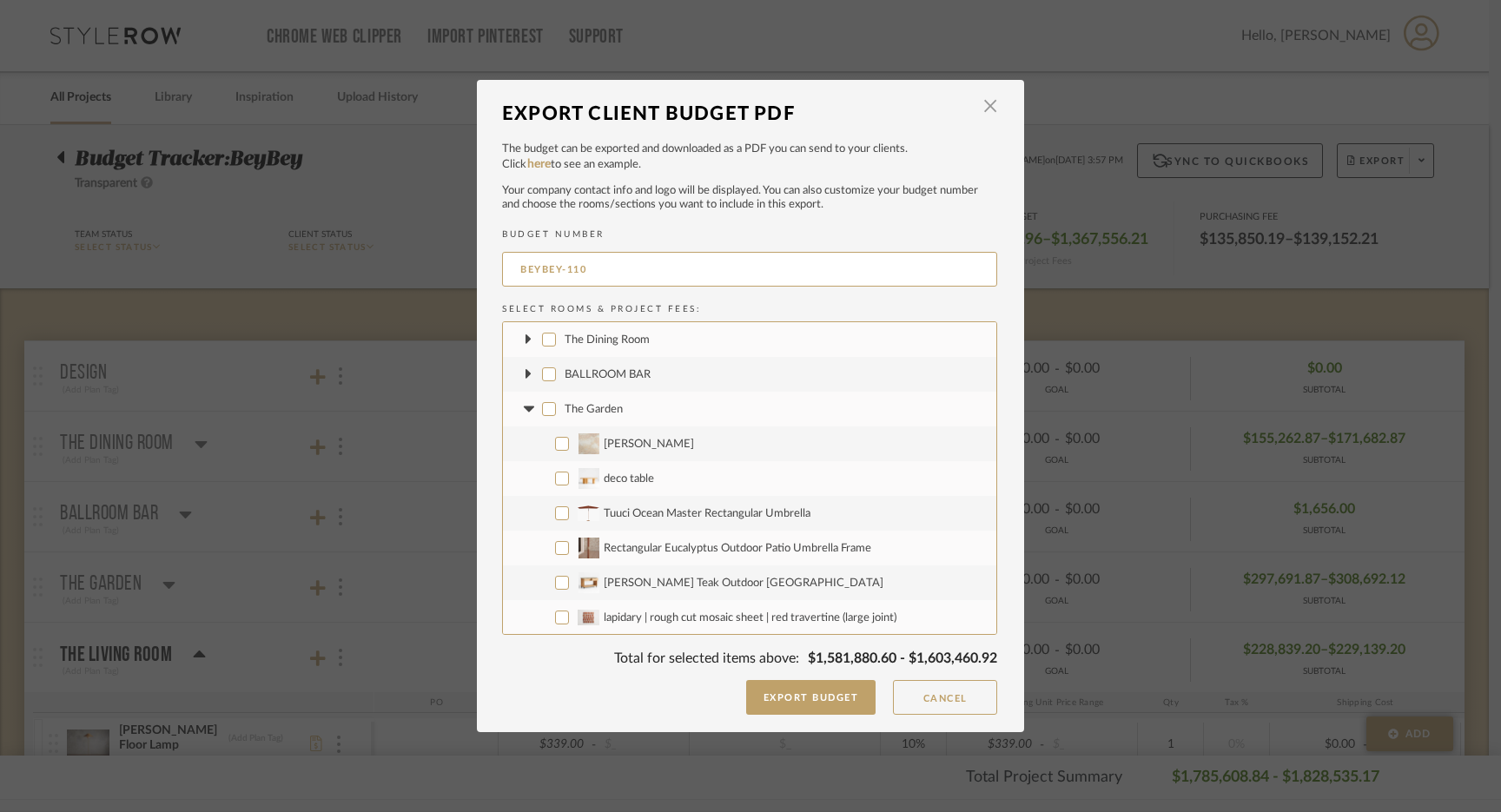
checkbox input "false"
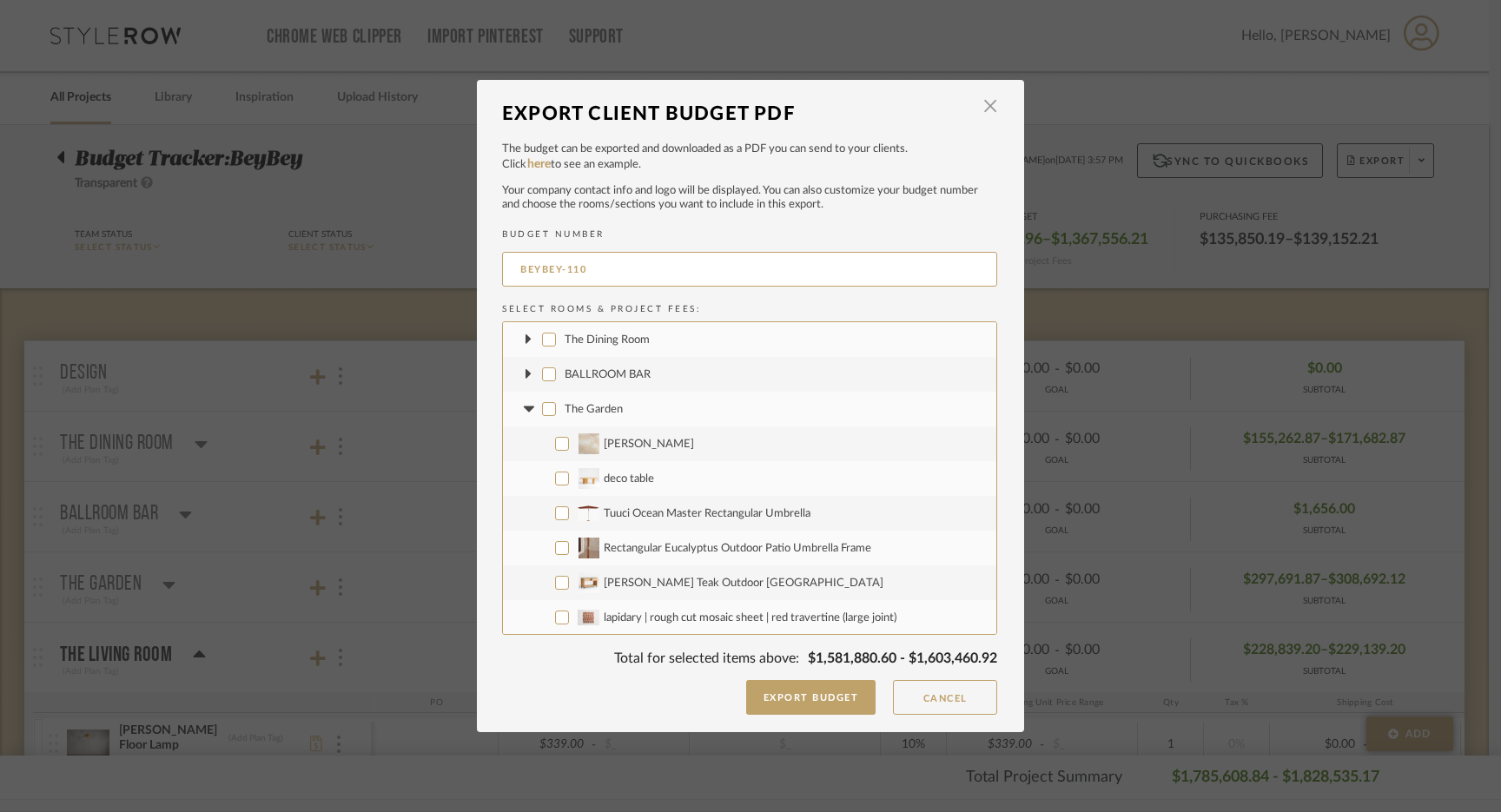
checkbox input "false"
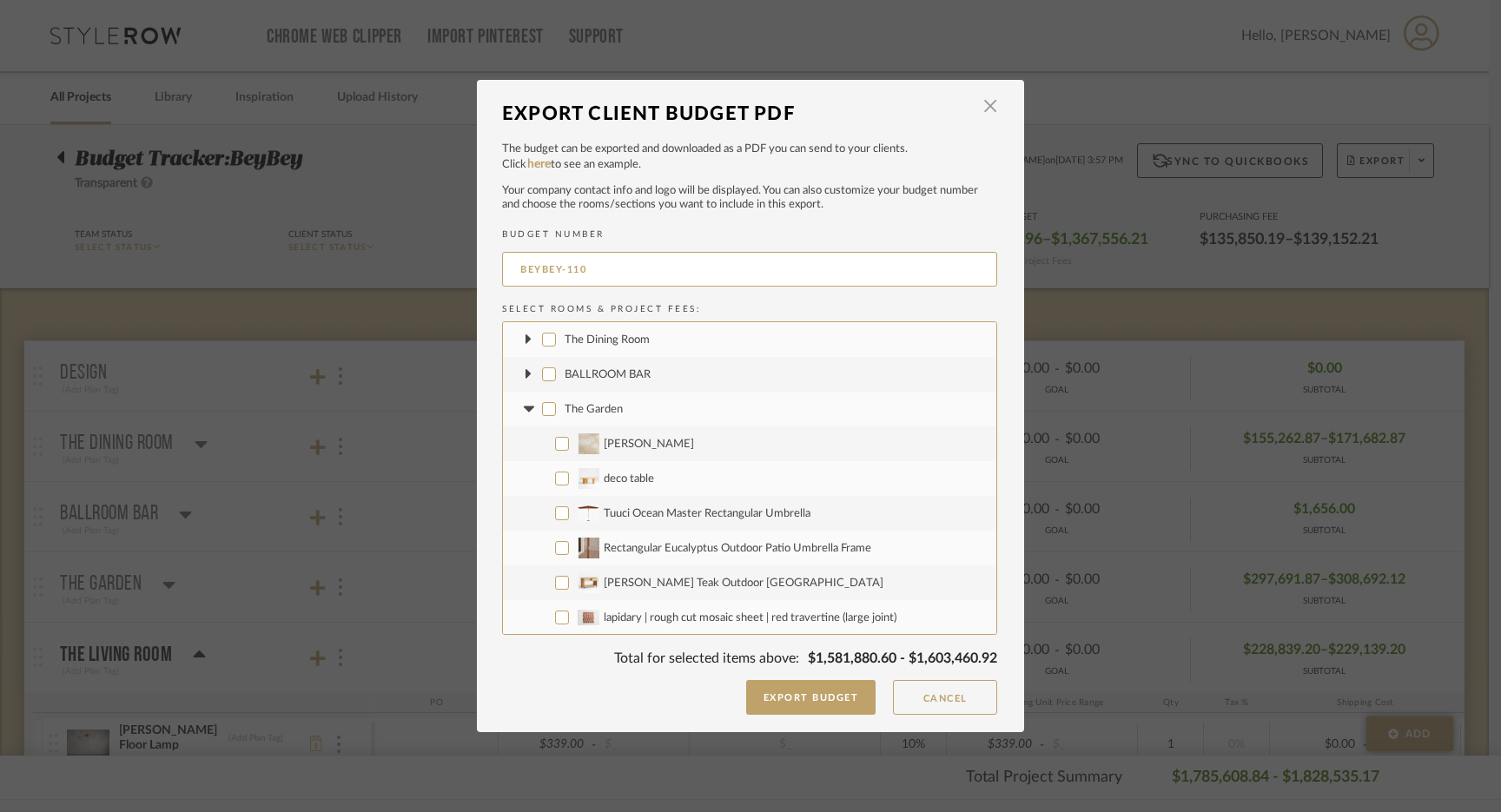
checkbox input "false"
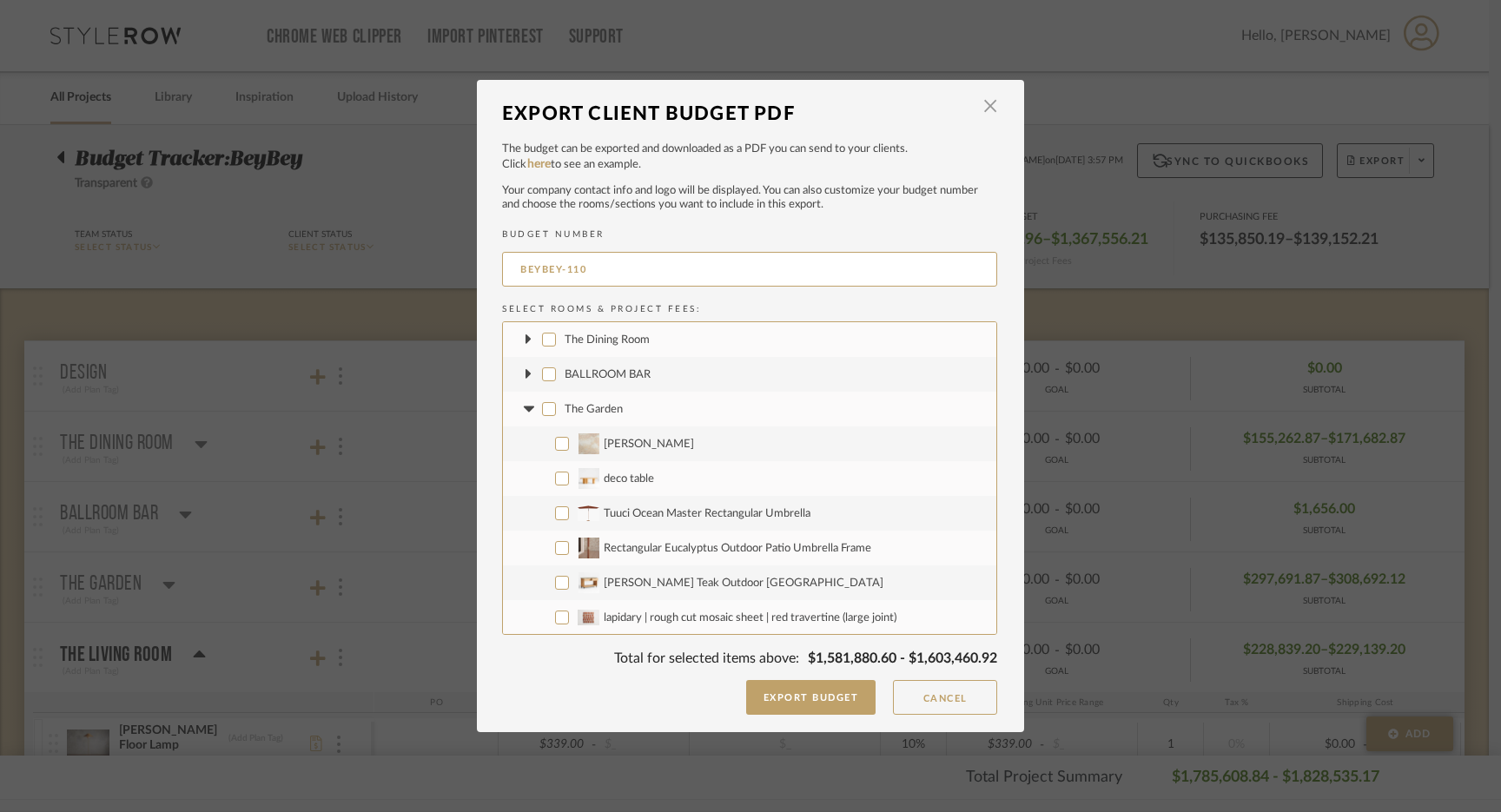
checkbox input "false"
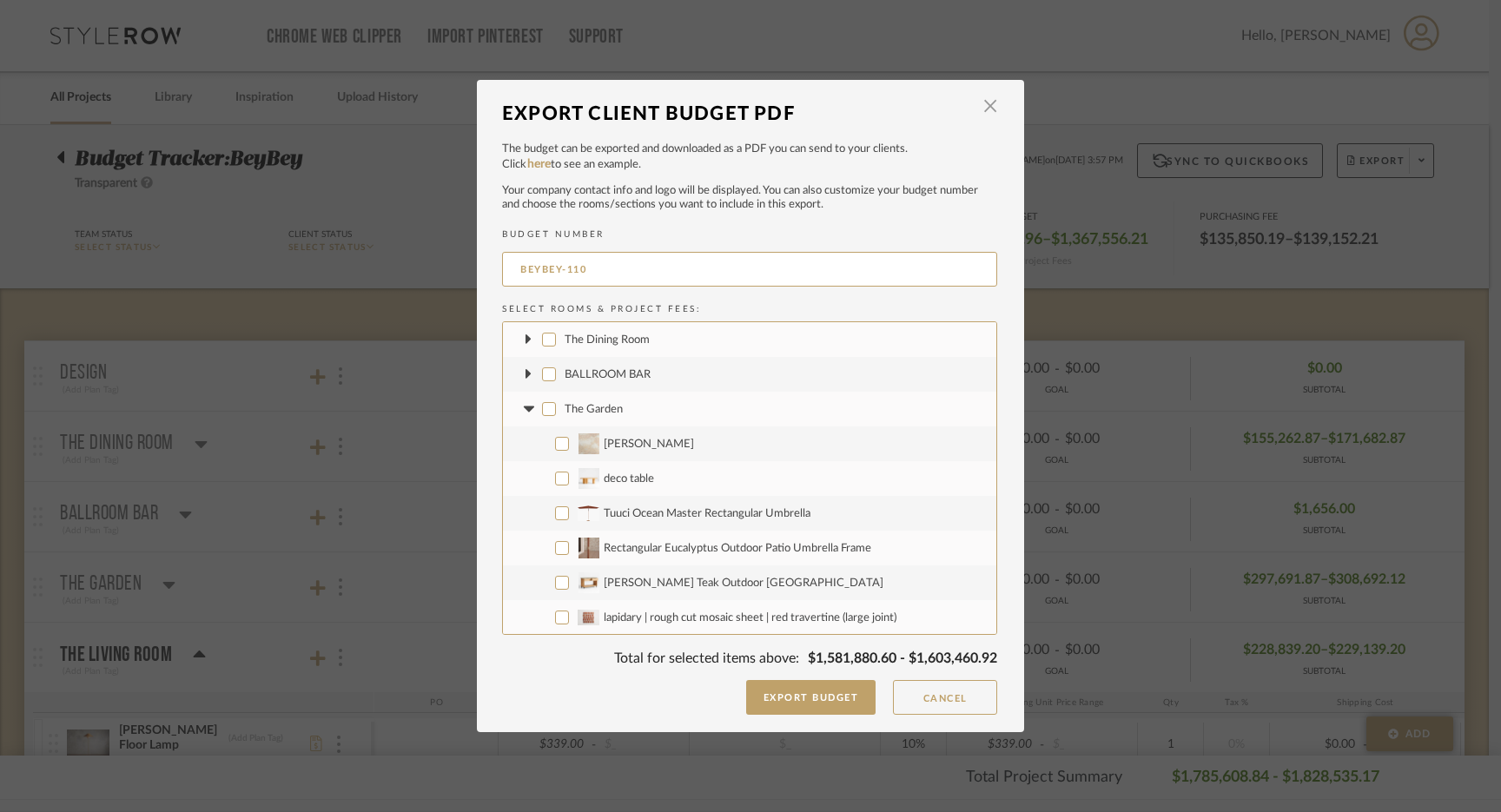
checkbox input "false"
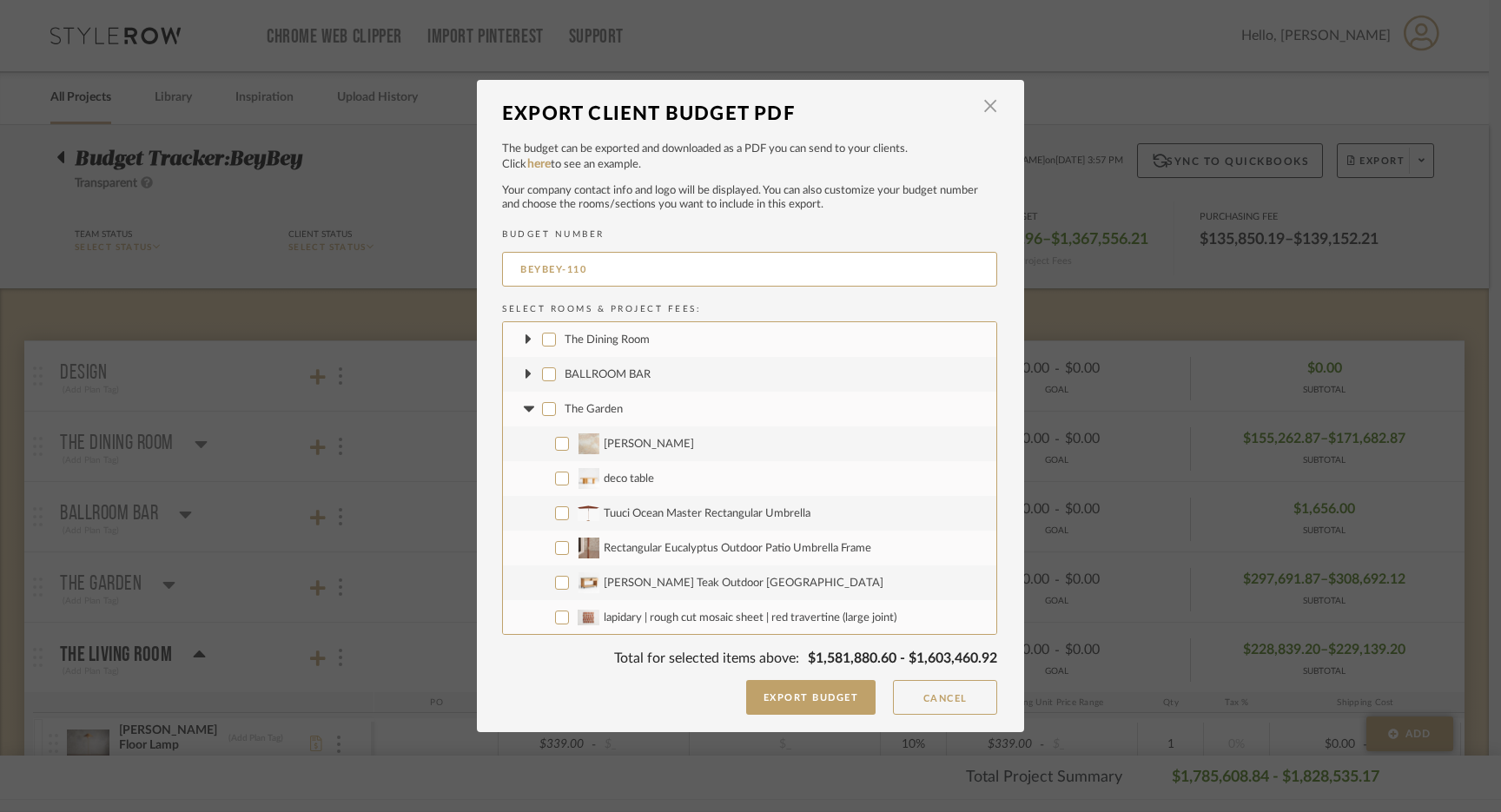
checkbox input "false"
click at [528, 414] on fa-icon at bounding box center [528, 409] width 18 height 18
click at [550, 444] on label "The Living Room" at bounding box center [750, 444] width 494 height 35
click at [550, 444] on input "The Living Room" at bounding box center [549, 443] width 14 height 14
checkbox input "false"
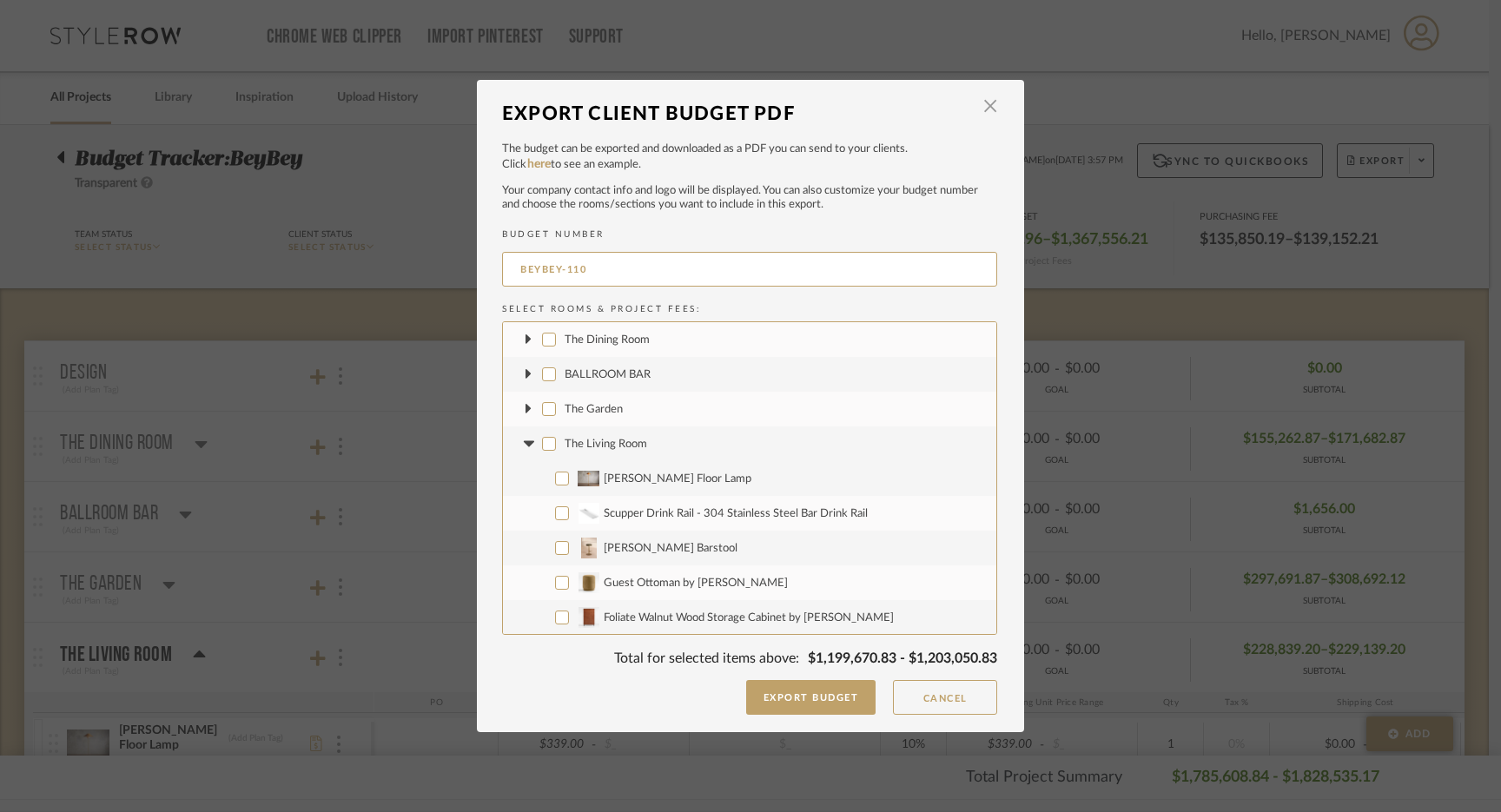
checkbox input "false"
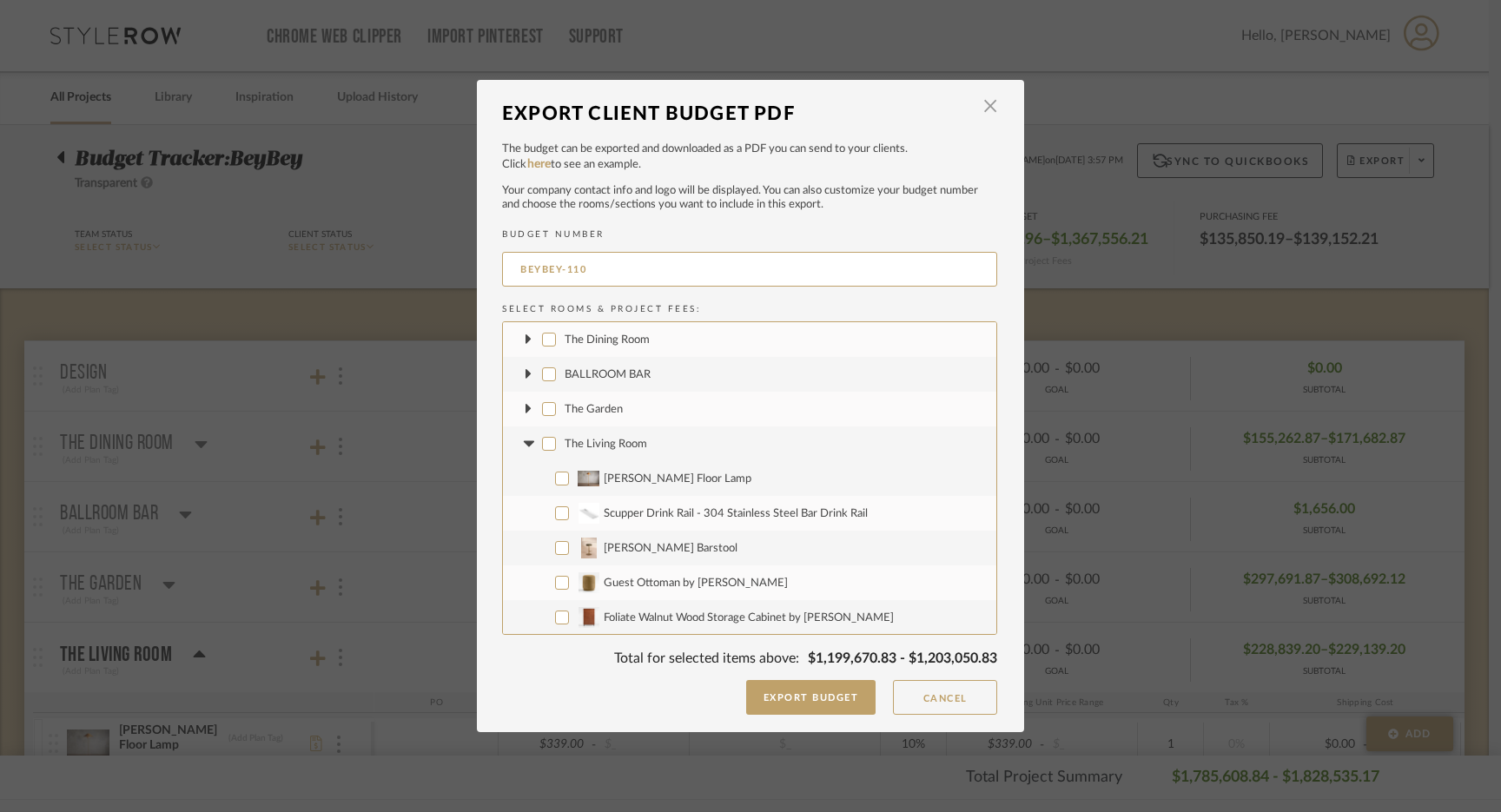
checkbox input "false"
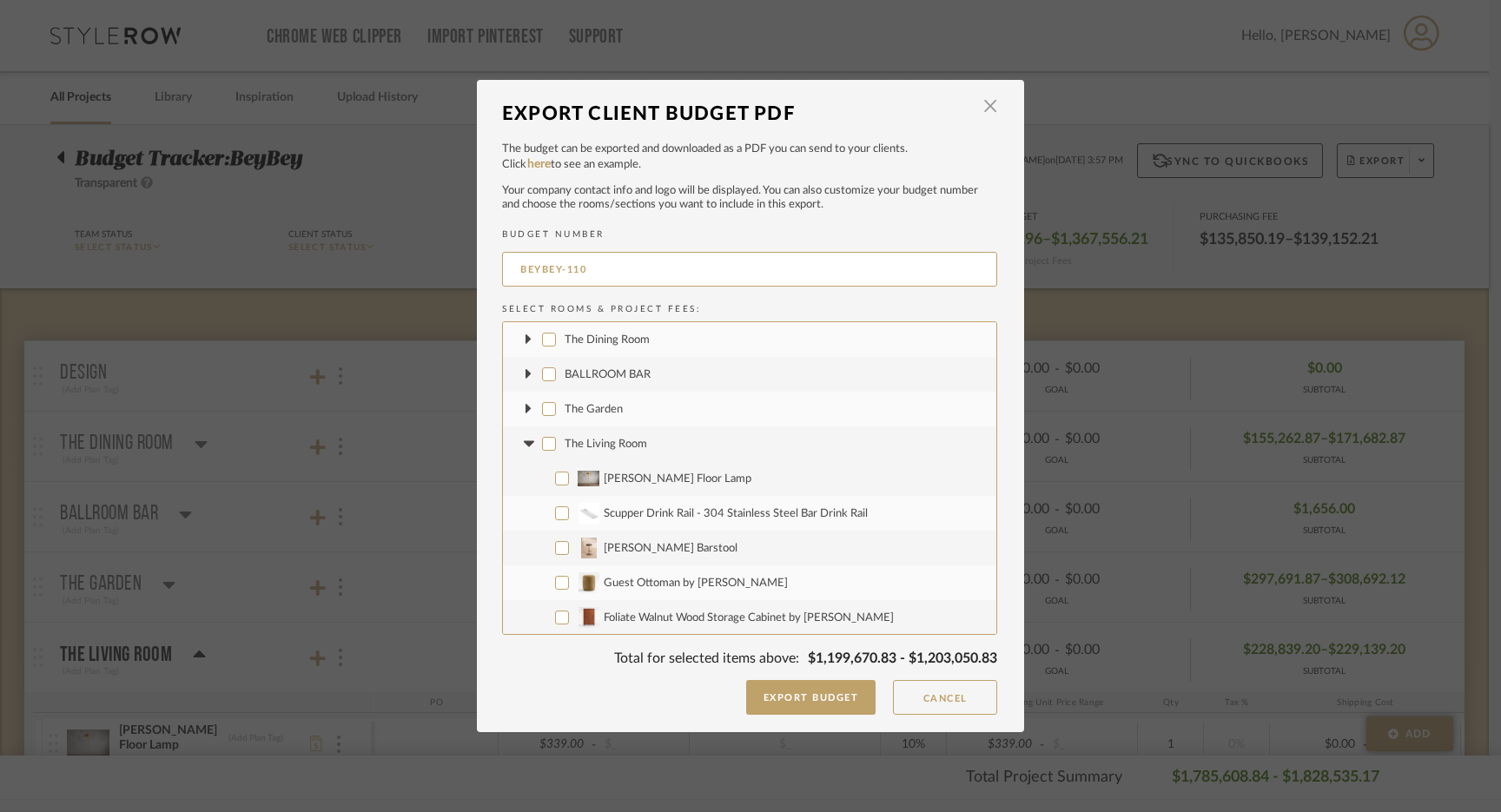
checkbox input "false"
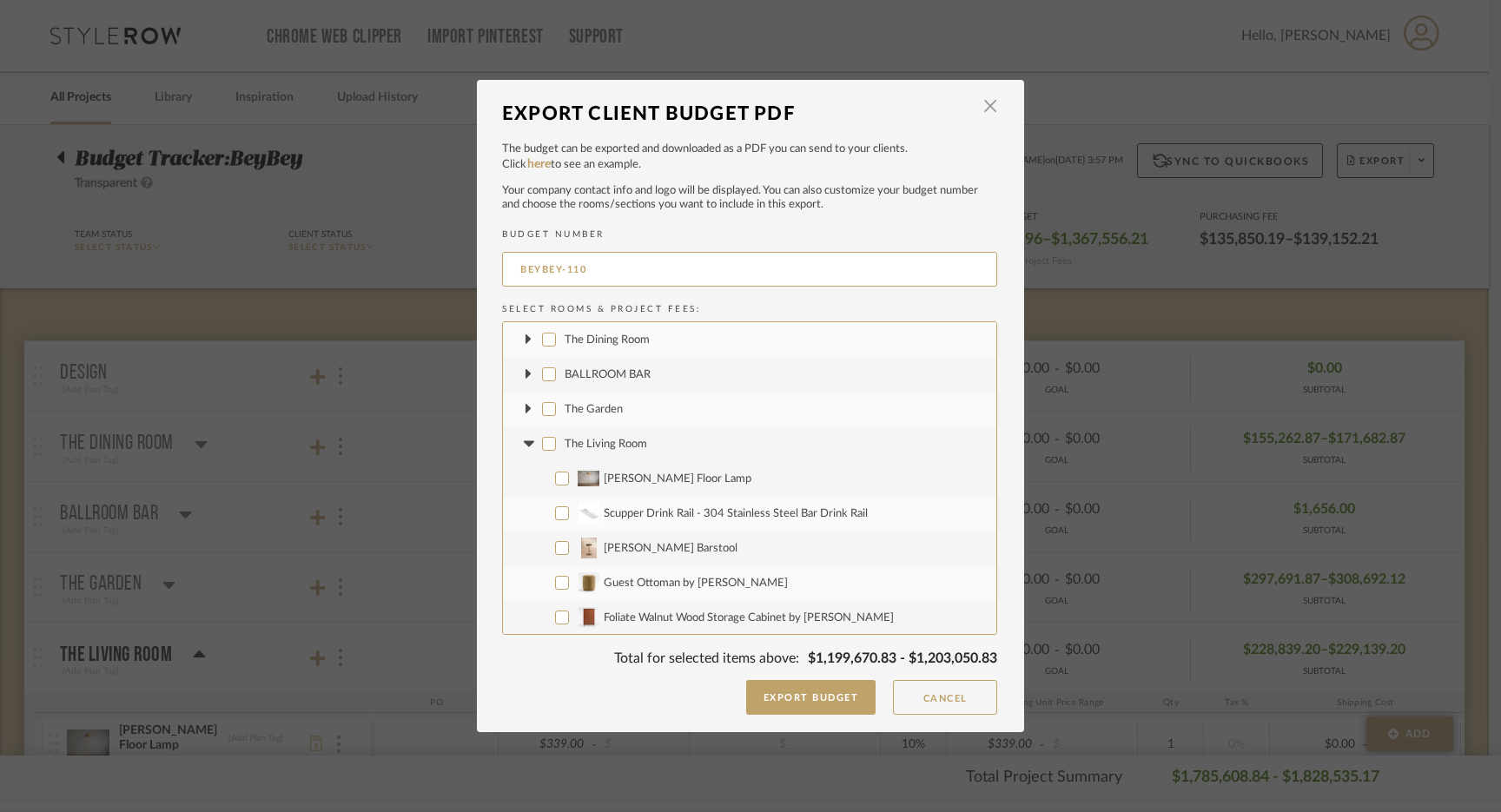
checkbox input "false"
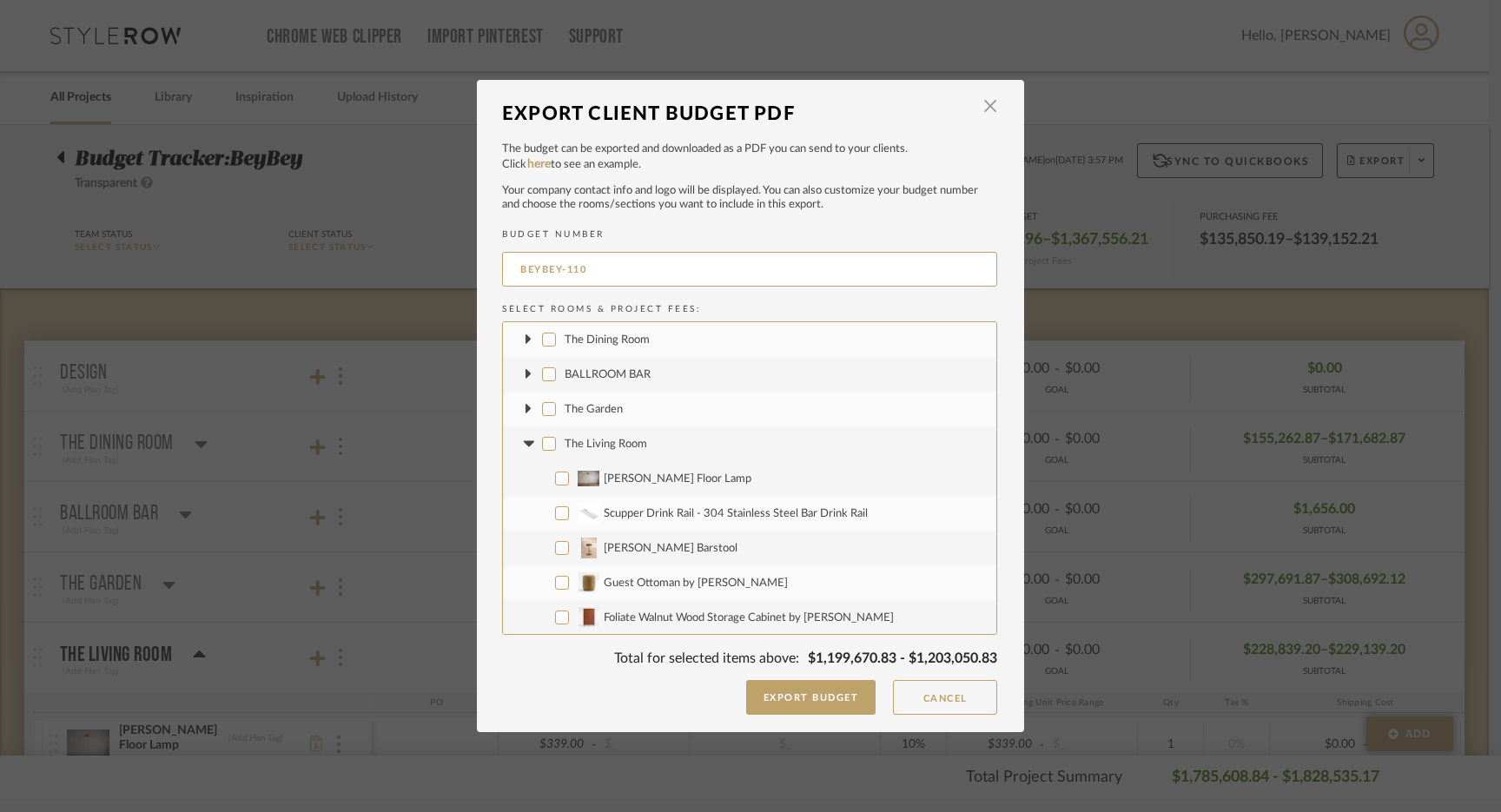
checkbox input "false"
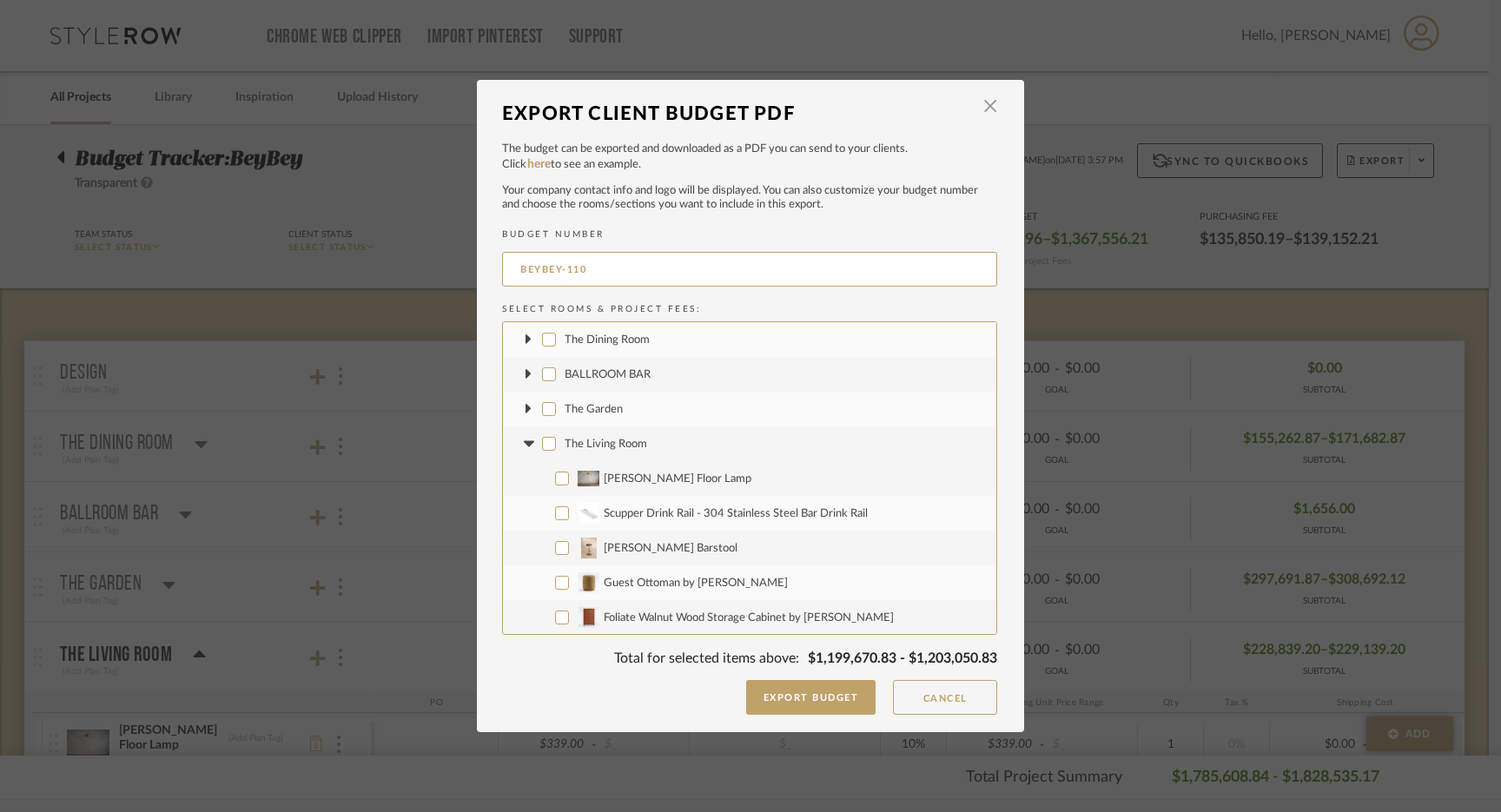
checkbox input "false"
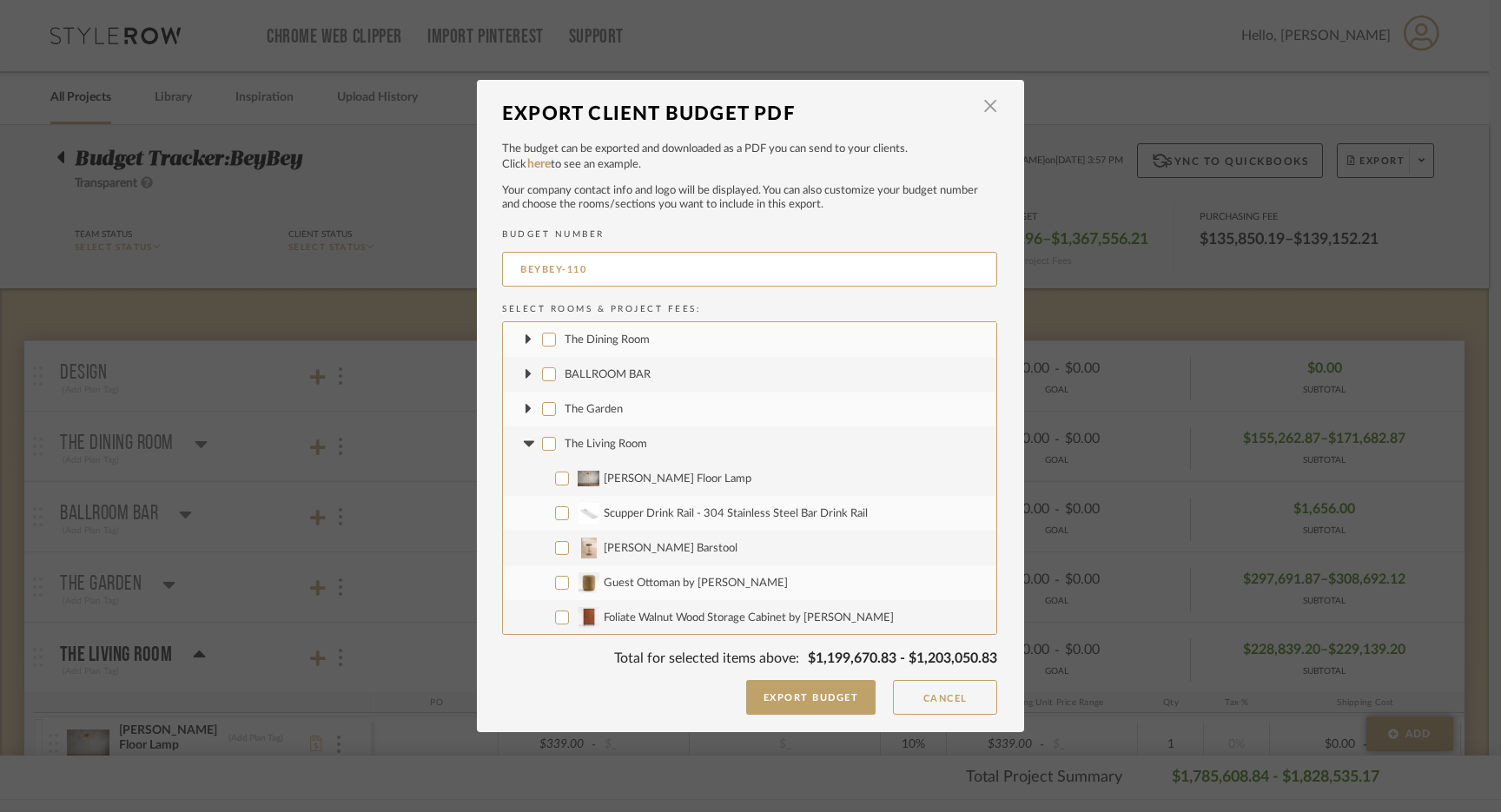
checkbox input "false"
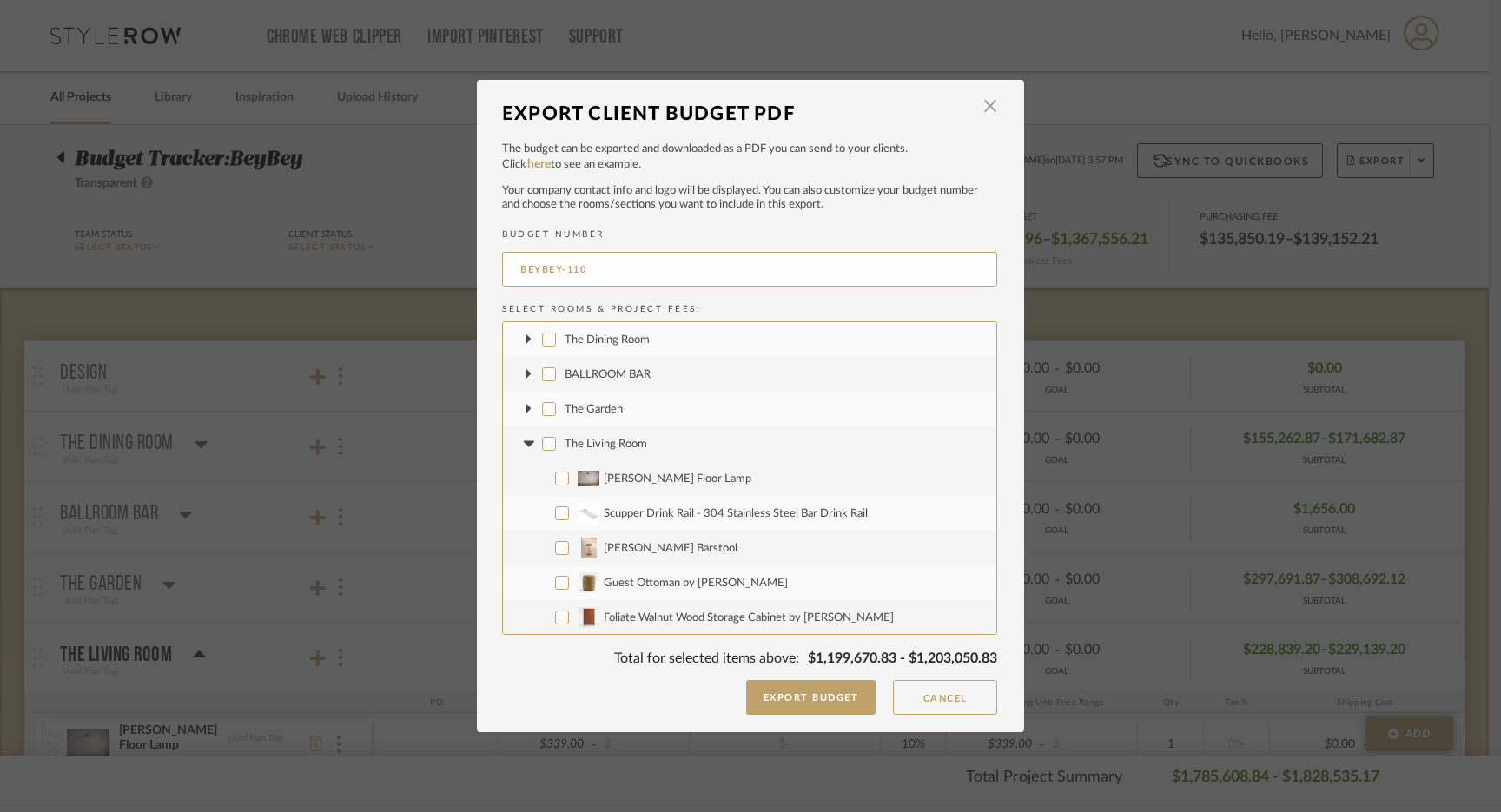
checkbox input "false"
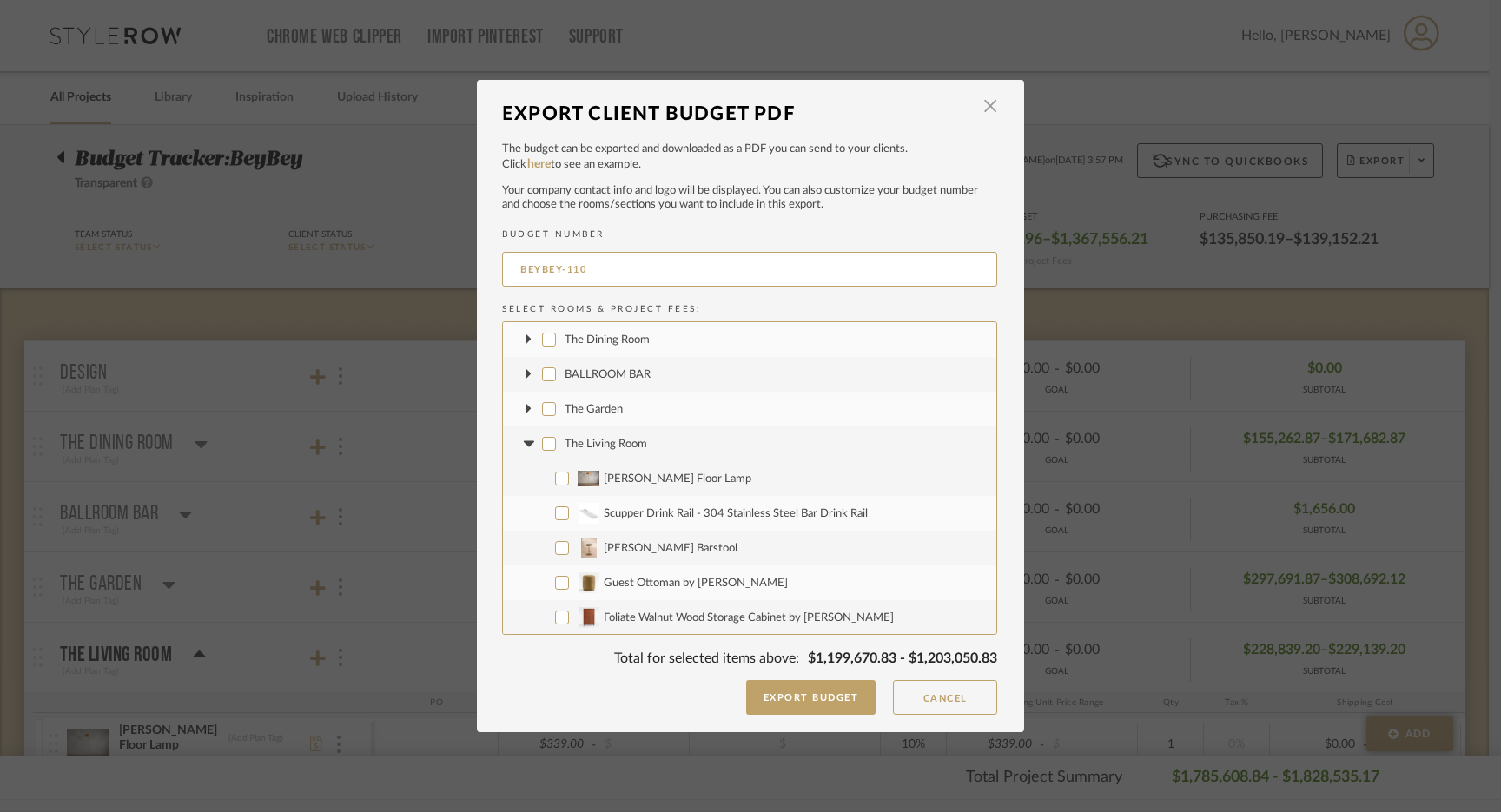
checkbox input "false"
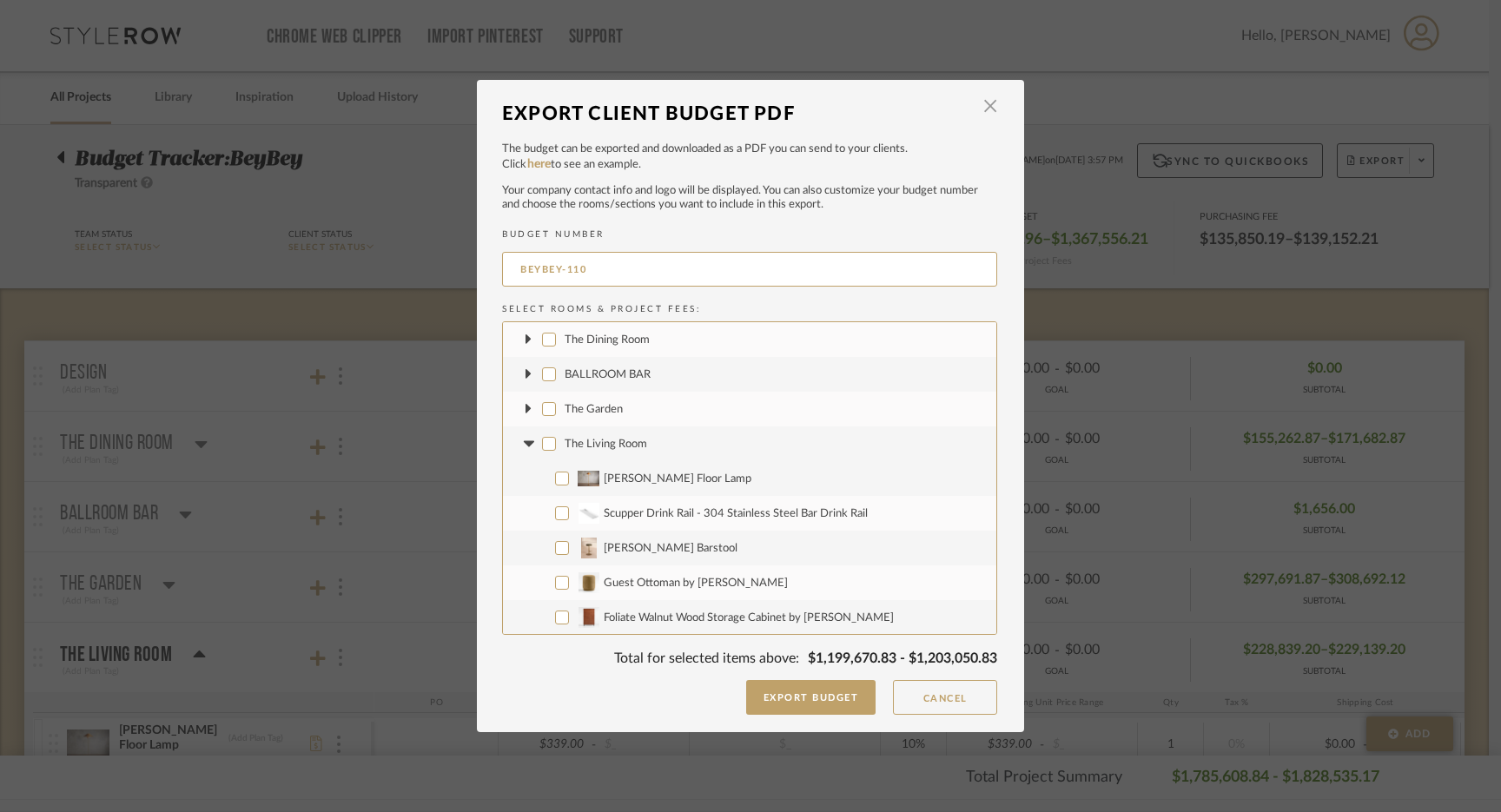
checkbox input "false"
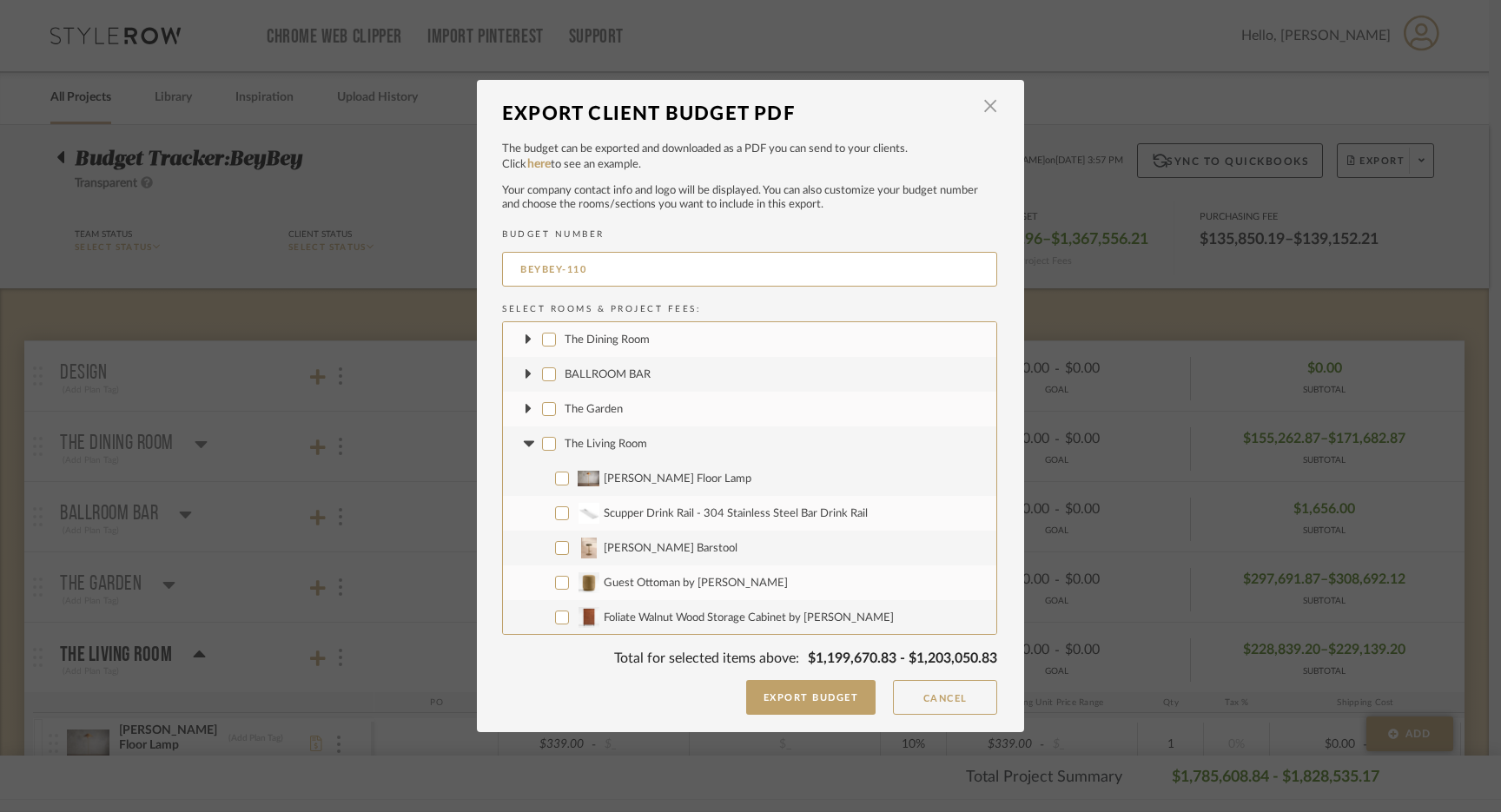
checkbox input "false"
click at [526, 447] on fa-icon at bounding box center [528, 444] width 18 height 18
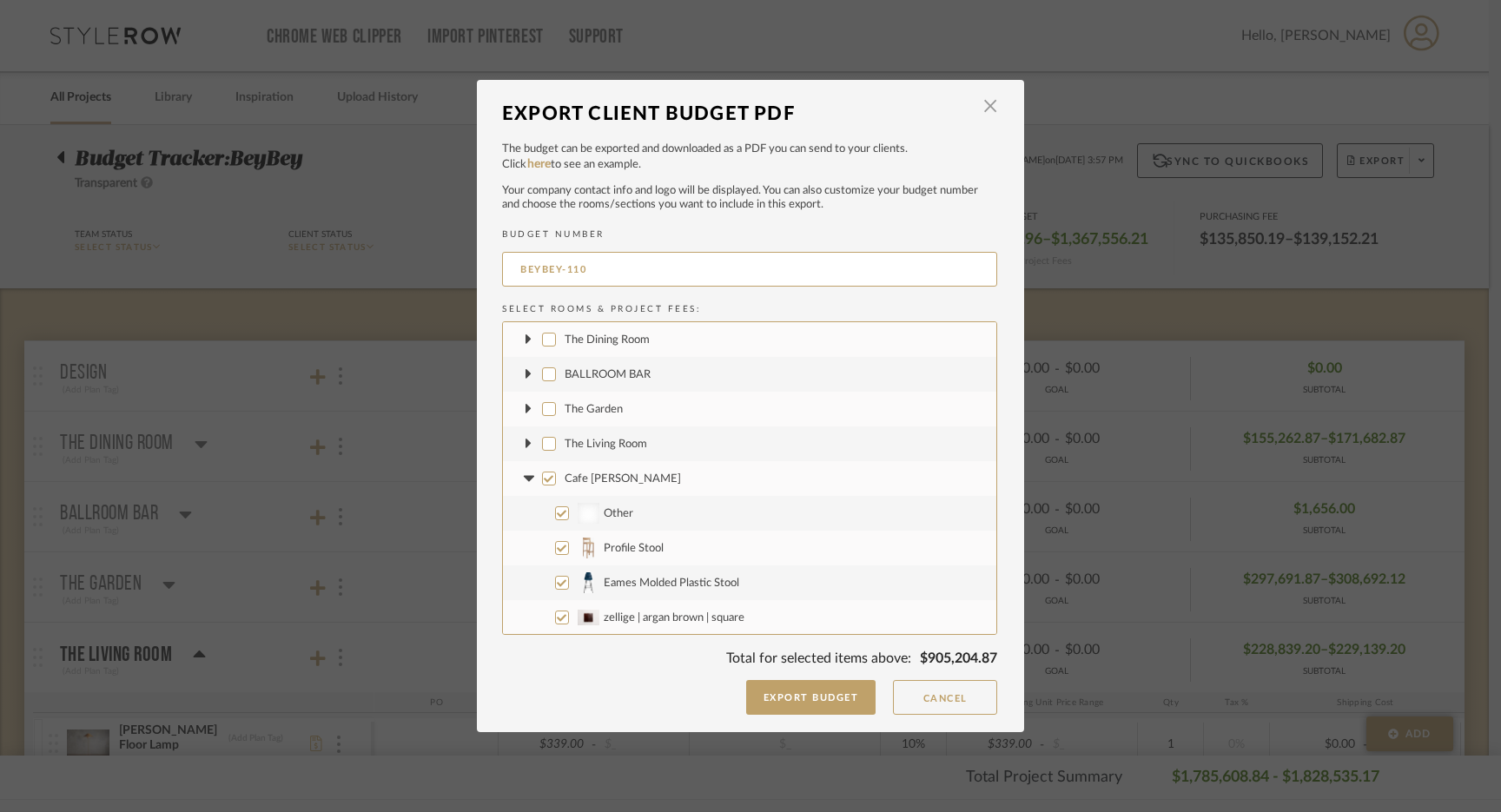
click at [523, 479] on icon at bounding box center [528, 478] width 10 height 6
click at [543, 476] on input "Cafe [PERSON_NAME]" at bounding box center [549, 478] width 14 height 14
click at [545, 516] on input "The Kitchen" at bounding box center [549, 513] width 14 height 14
click at [528, 517] on fa-icon at bounding box center [528, 514] width 18 height 18
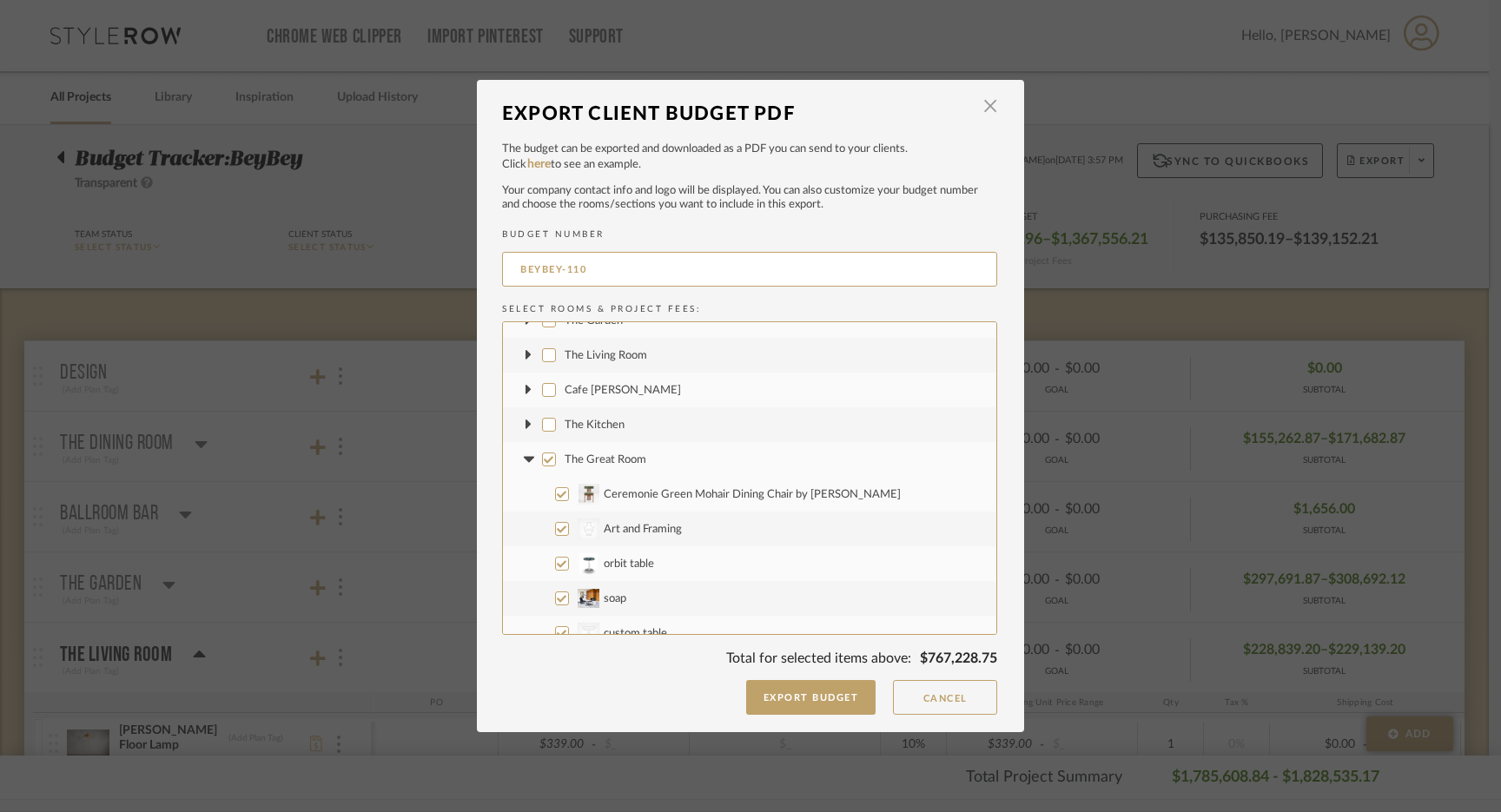
click at [542, 462] on input "The Great Room" at bounding box center [549, 459] width 14 height 14
click at [520, 462] on icon at bounding box center [528, 460] width 18 height 7
click at [544, 489] on input "The Ball Room" at bounding box center [549, 494] width 14 height 14
click at [528, 493] on icon at bounding box center [528, 495] width 18 height 7
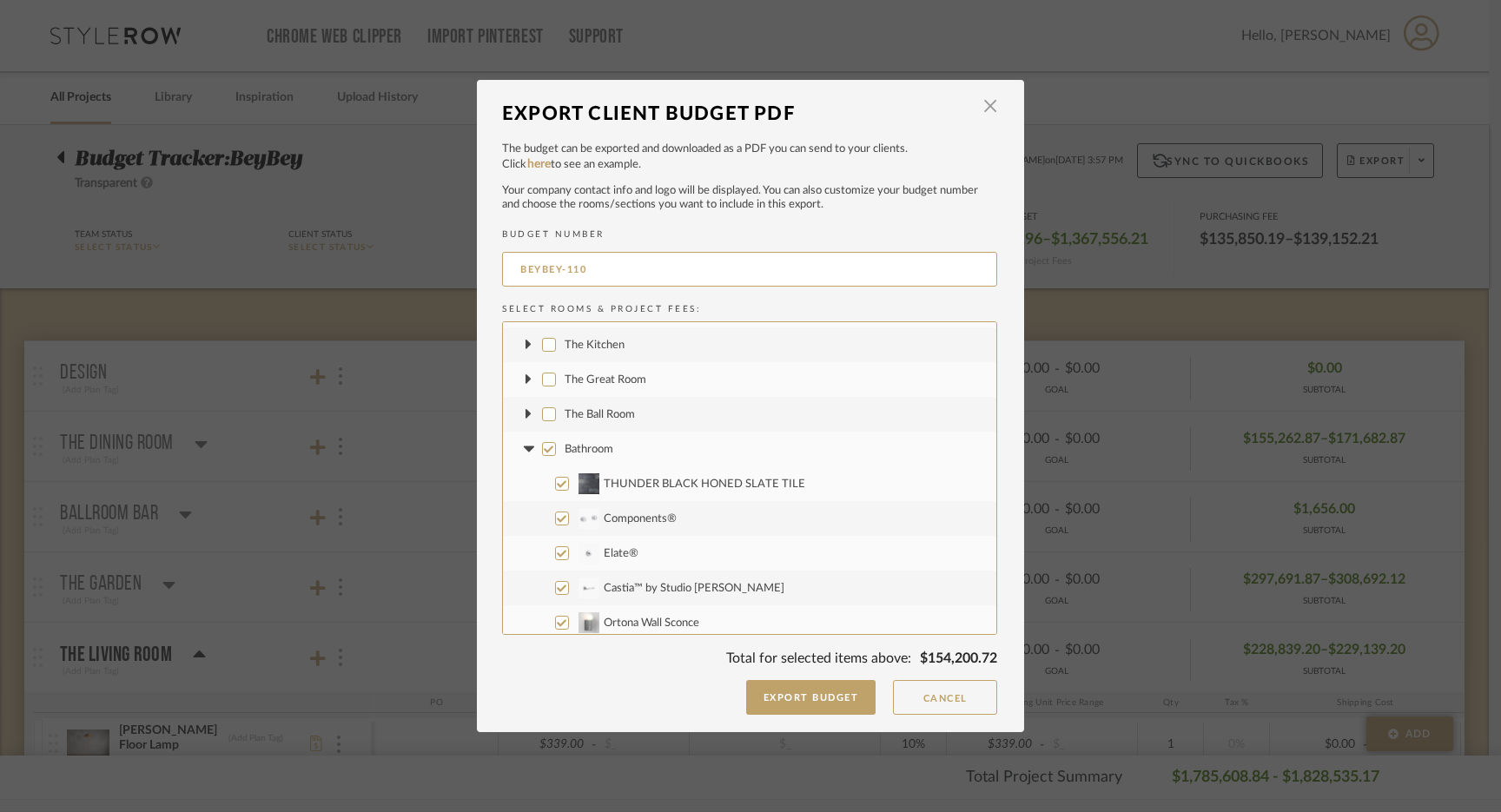
click at [543, 445] on input "Bathroom" at bounding box center [549, 449] width 14 height 14
click at [527, 448] on icon at bounding box center [528, 450] width 18 height 7
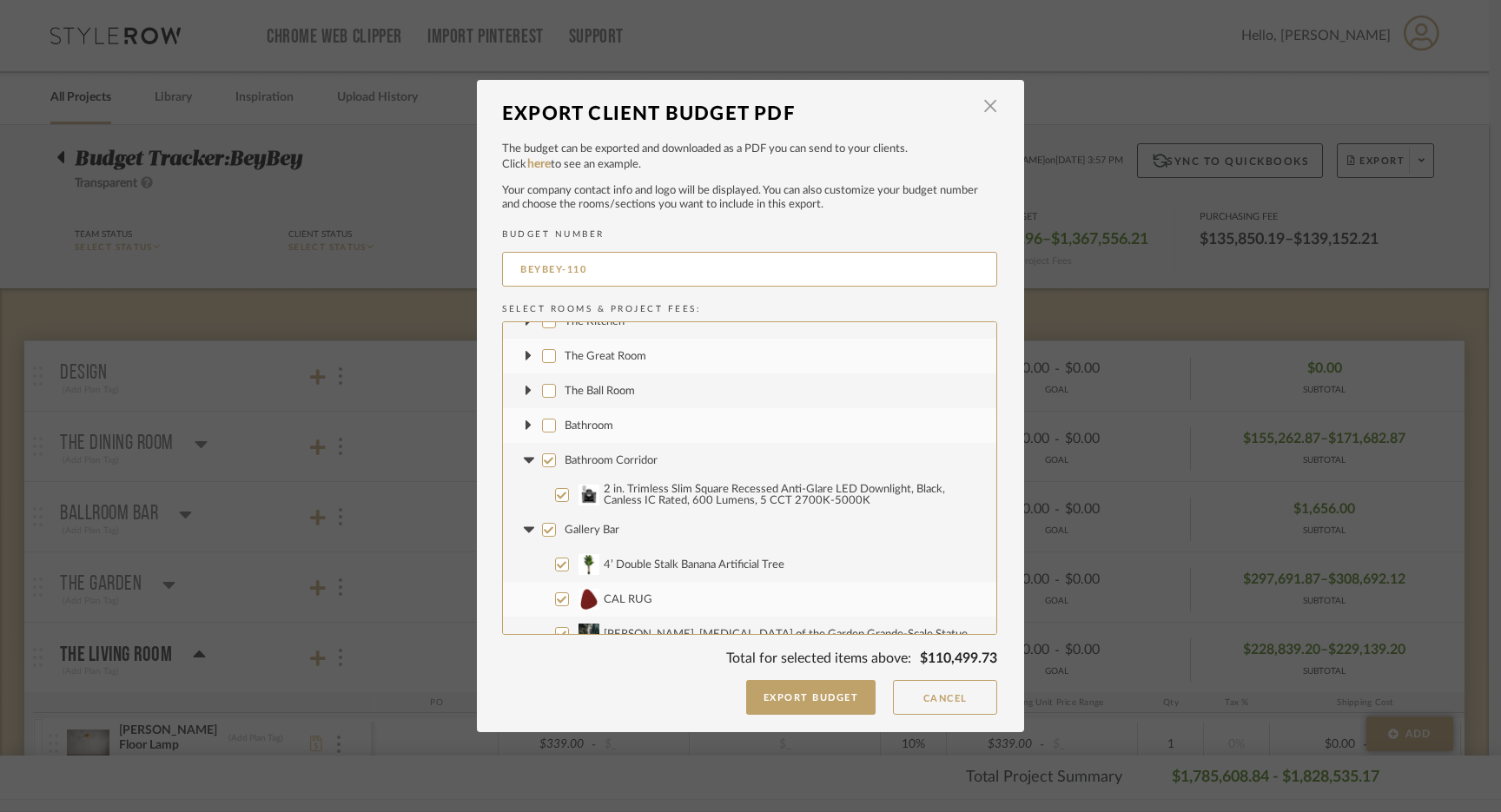
click at [550, 461] on label "Bathroom Corridor" at bounding box center [750, 461] width 494 height 35
click at [550, 461] on input "Bathroom Corridor" at bounding box center [549, 460] width 14 height 14
click at [525, 461] on icon at bounding box center [528, 461] width 18 height 7
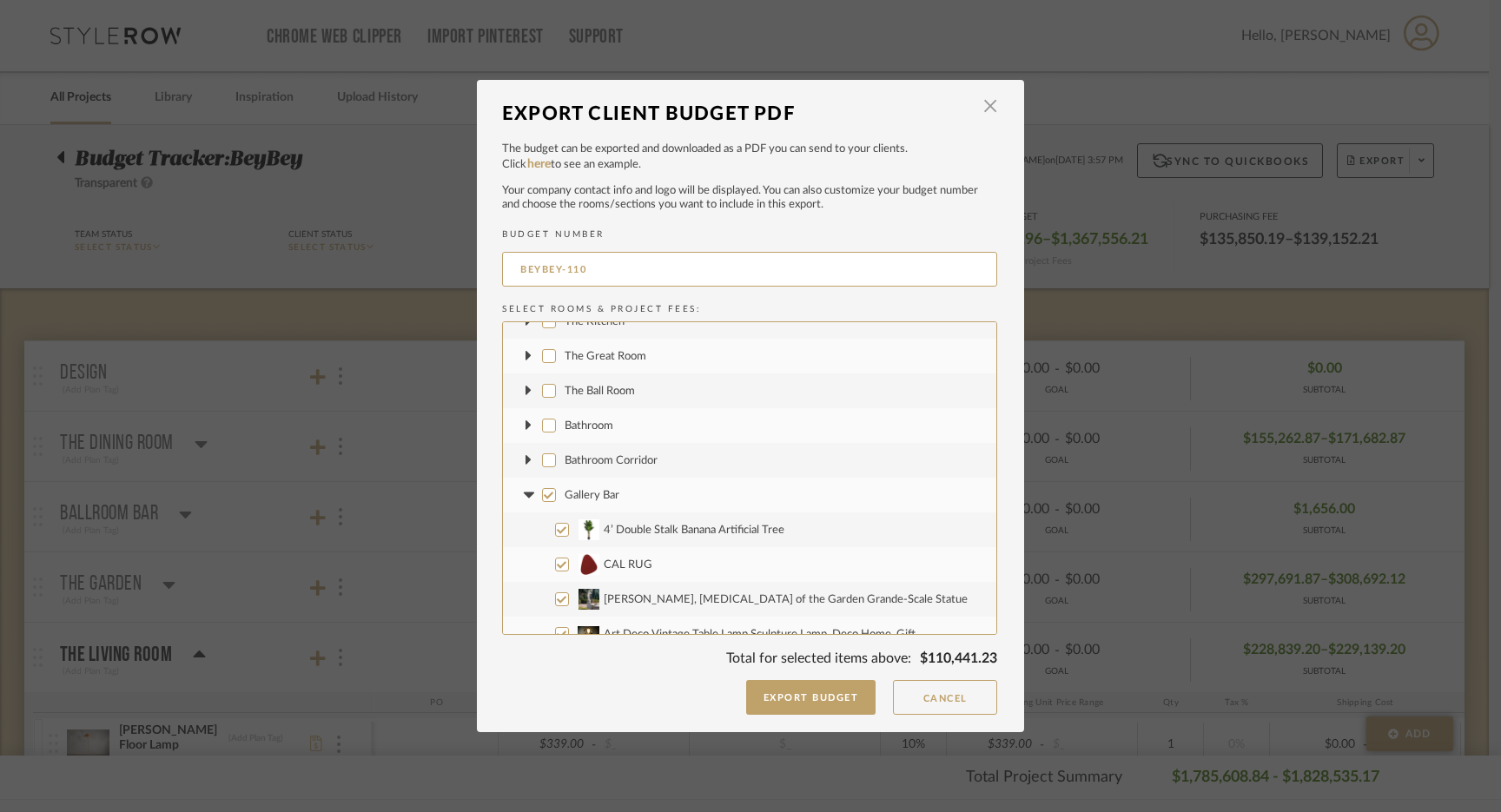
click at [544, 496] on input "Gallery Bar" at bounding box center [549, 495] width 14 height 14
click at [525, 497] on icon at bounding box center [528, 495] width 18 height 7
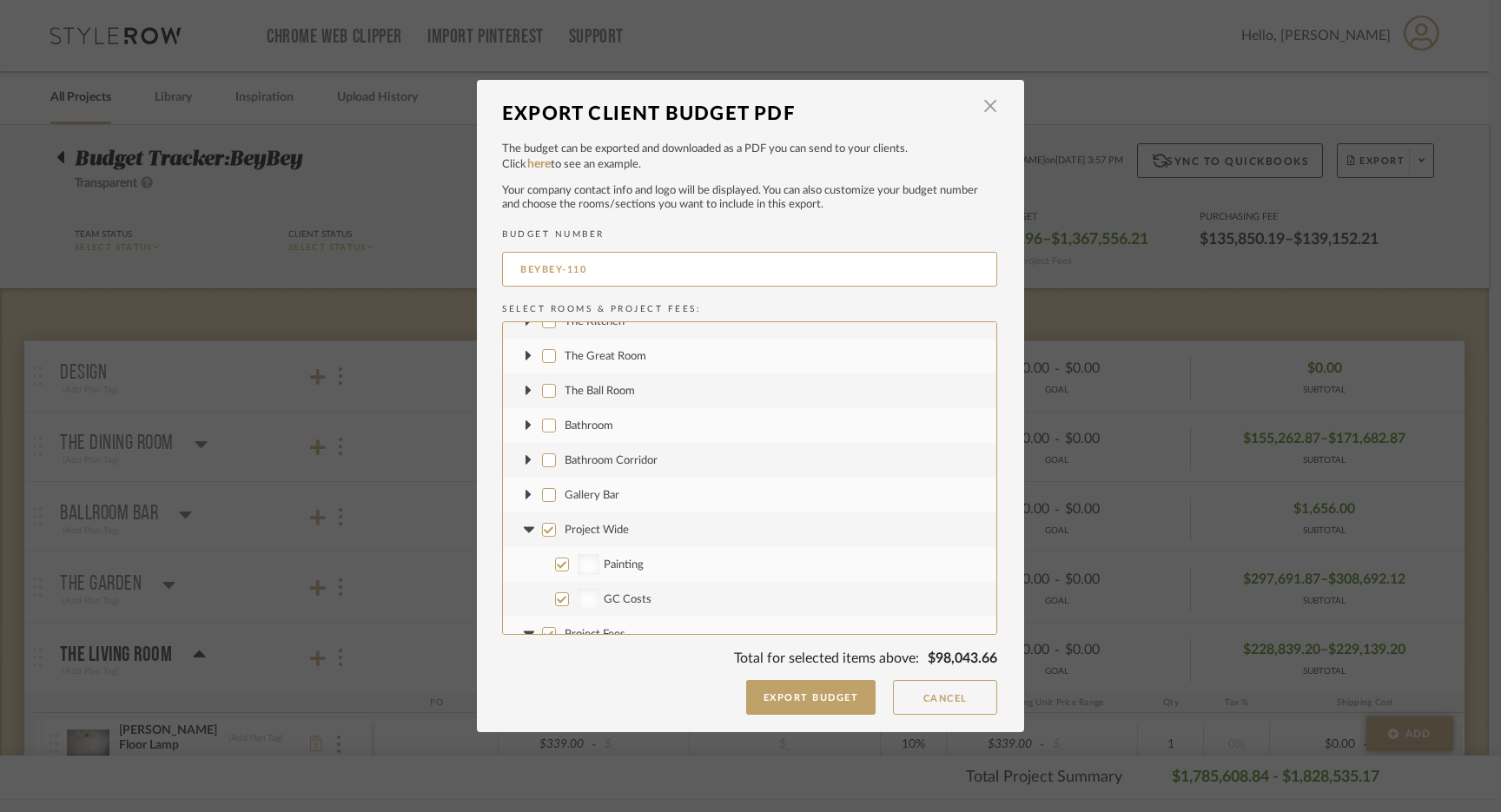
click at [542, 531] on input "Project Wide" at bounding box center [549, 529] width 14 height 14
click at [523, 530] on icon at bounding box center [528, 529] width 10 height 6
click at [542, 560] on input "Project Fees" at bounding box center [549, 564] width 14 height 14
click at [525, 561] on icon at bounding box center [528, 563] width 10 height 6
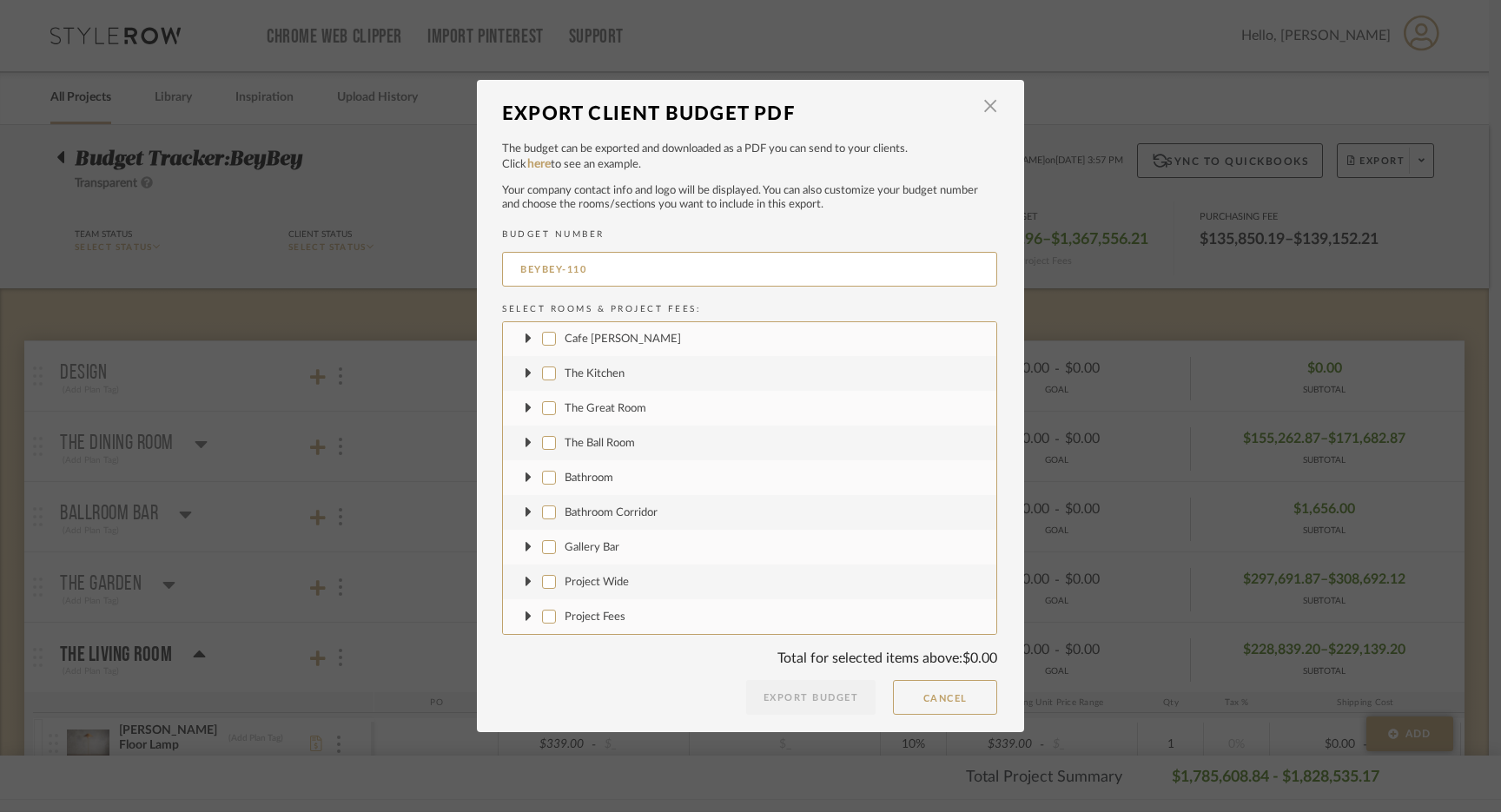
scroll to position [0, 0]
click at [527, 380] on fa-icon at bounding box center [528, 374] width 18 height 18
click at [557, 547] on input "Kilter Wall Sconce" at bounding box center [561, 542] width 14 height 14
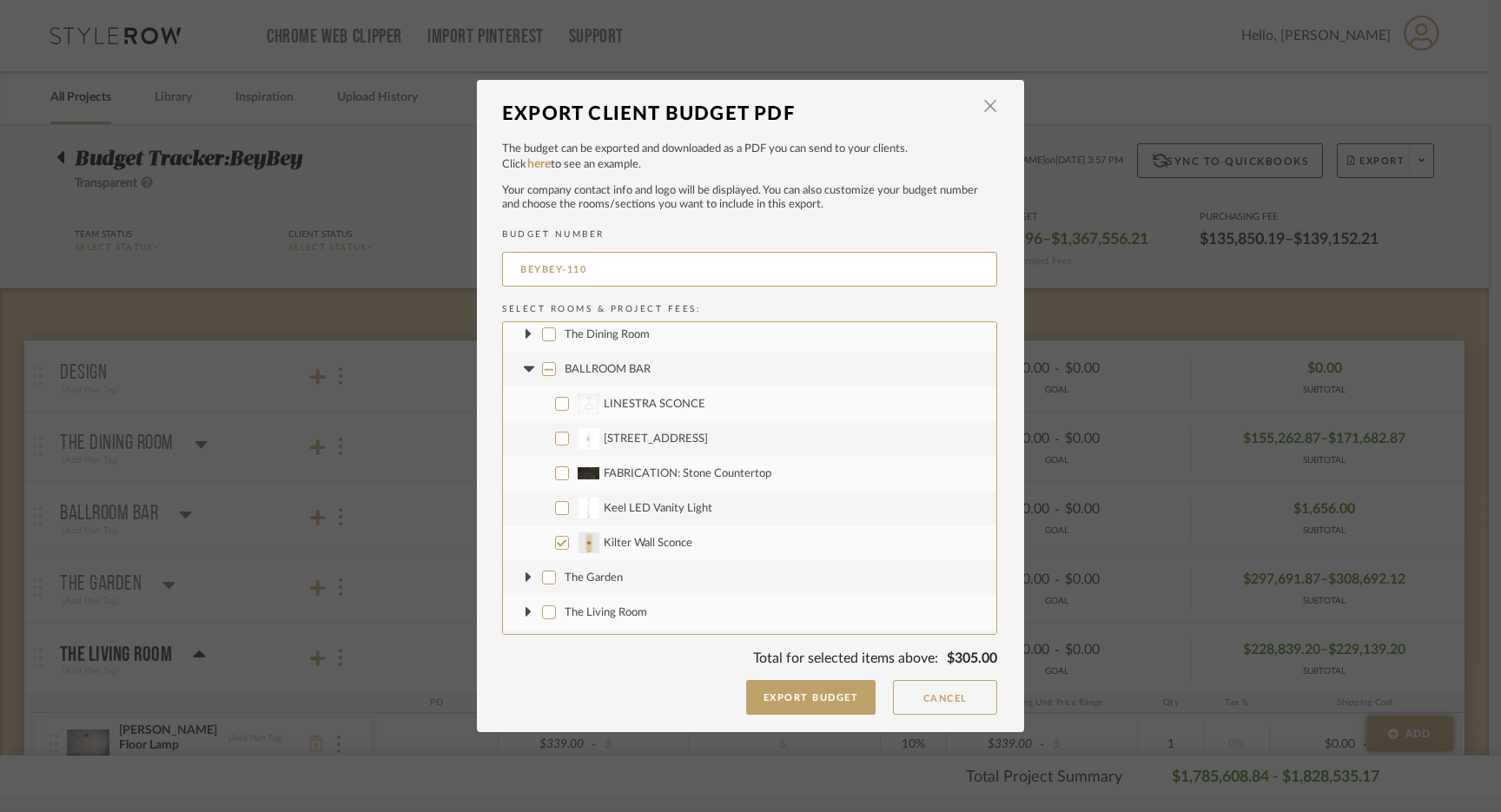
click at [557, 477] on input "FABRICATION: Stone Countertop" at bounding box center [561, 473] width 14 height 14
click at [523, 376] on icon at bounding box center [528, 373] width 10 height 6
click at [526, 411] on icon at bounding box center [528, 408] width 6 height 10
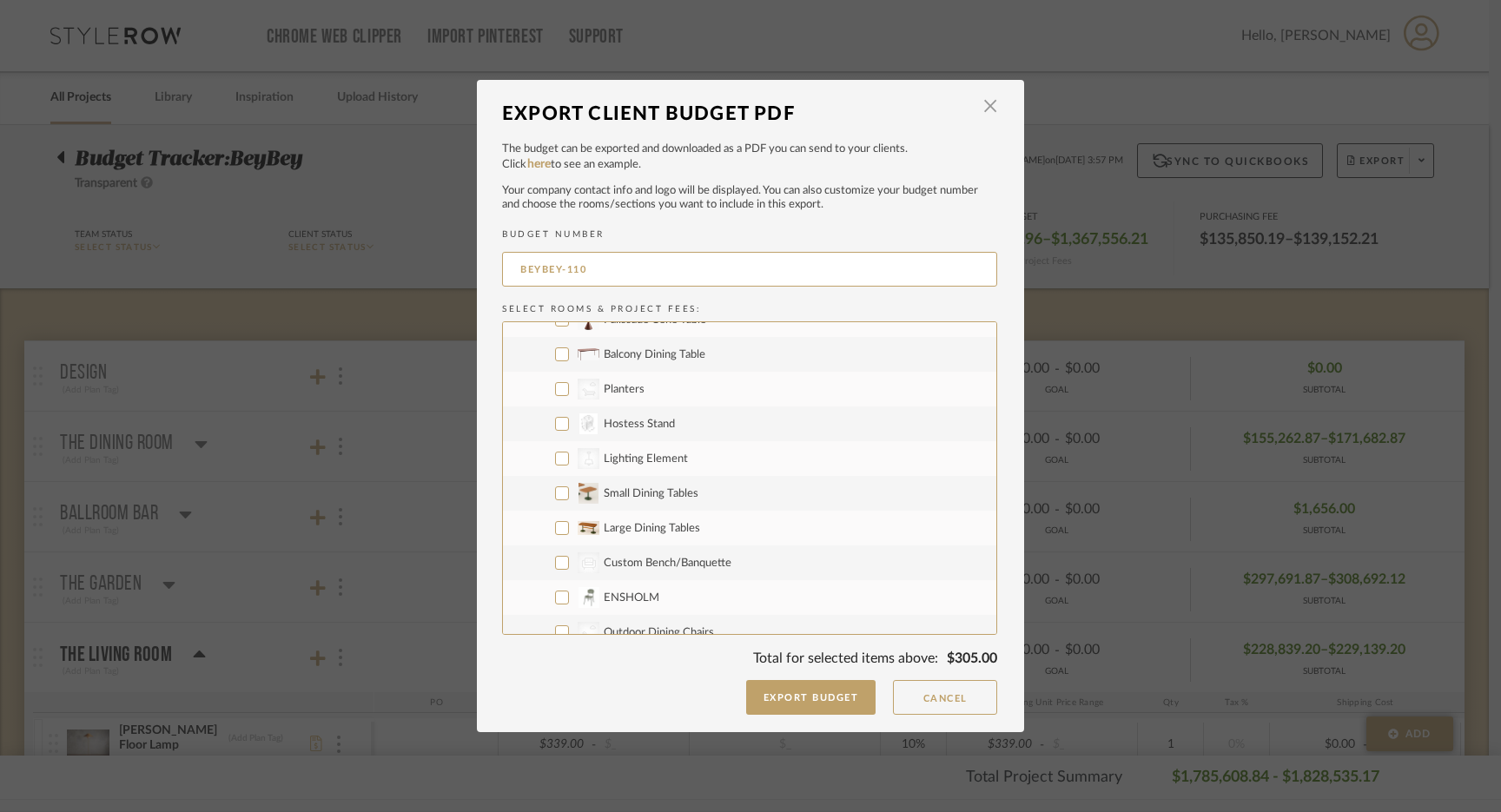
scroll to position [1627, 0]
click at [557, 417] on input "Hostess Stand" at bounding box center [561, 415] width 14 height 14
click at [555, 446] on input "CategoryIconLighting Created with Sketch. Lighting Element" at bounding box center [561, 450] width 14 height 14
click at [556, 485] on input "Small Dining Tables" at bounding box center [561, 484] width 14 height 14
click at [556, 517] on input "Large Dining Tables" at bounding box center [561, 518] width 14 height 14
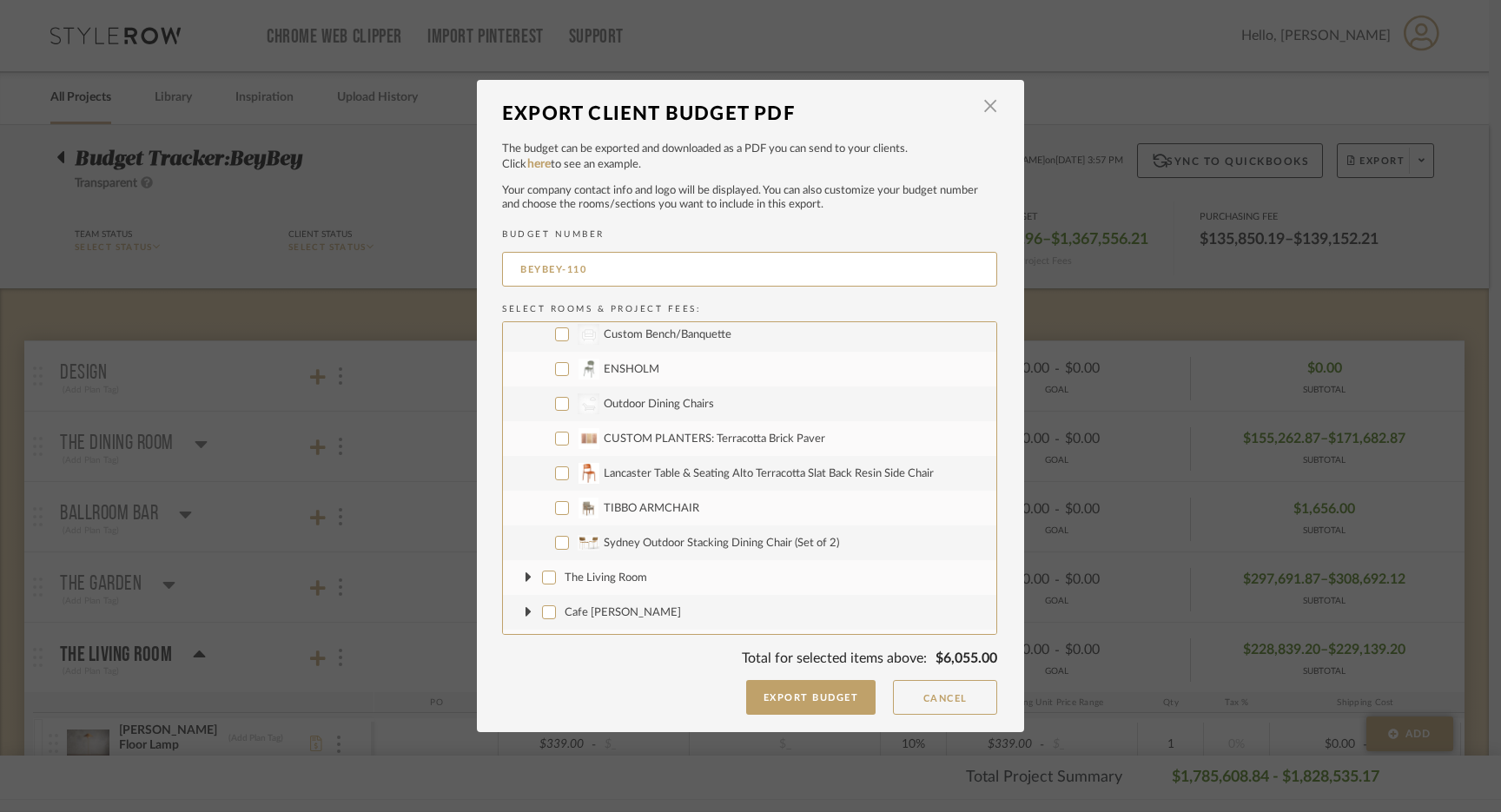
scroll to position [1855, 0]
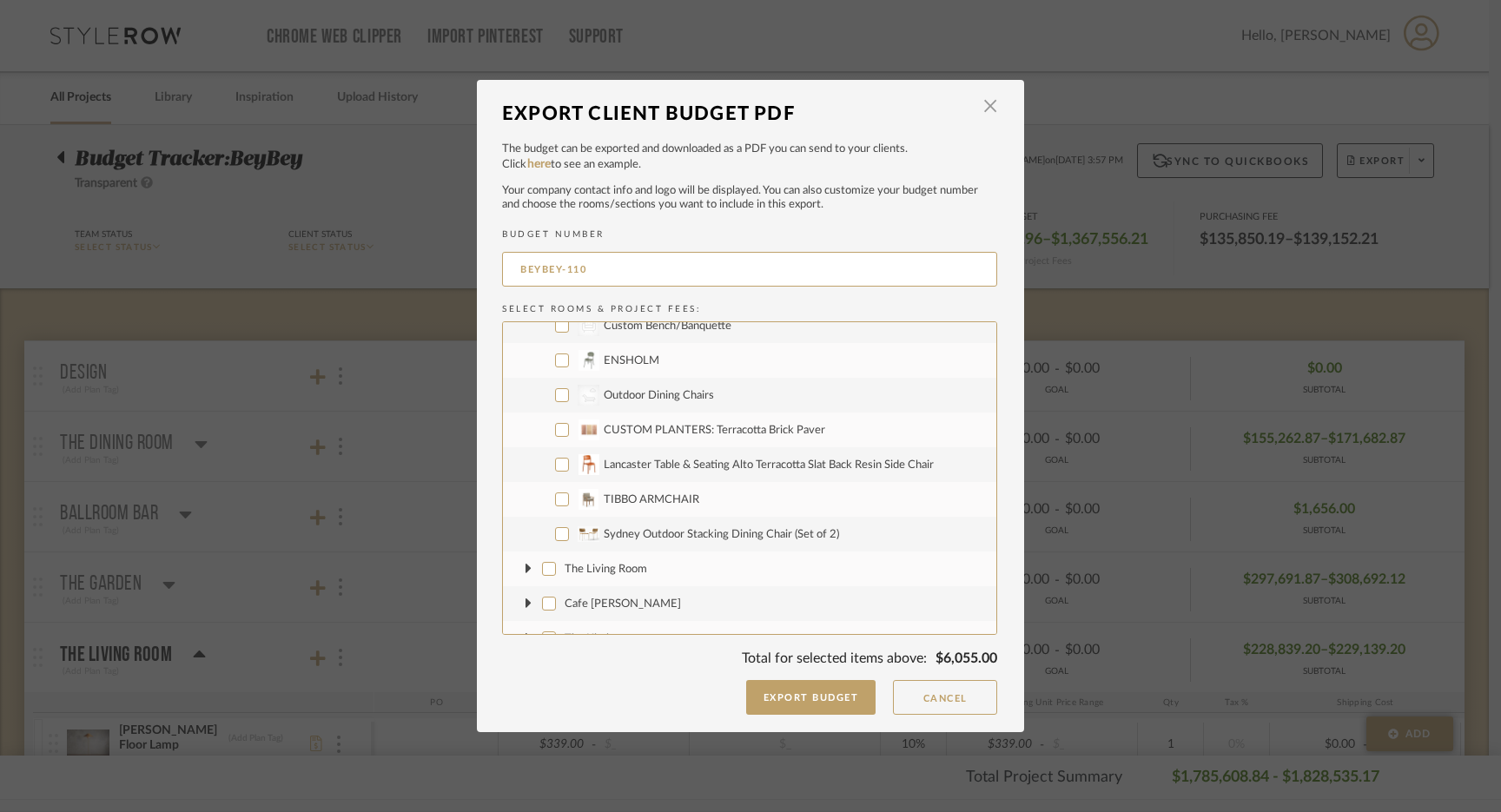
click at [555, 503] on input "TIBBO ARMCHAIR" at bounding box center [561, 499] width 14 height 14
click at [555, 528] on input "Sydney Outdoor Stacking Dining Chair (Set of 2)" at bounding box center [561, 534] width 14 height 14
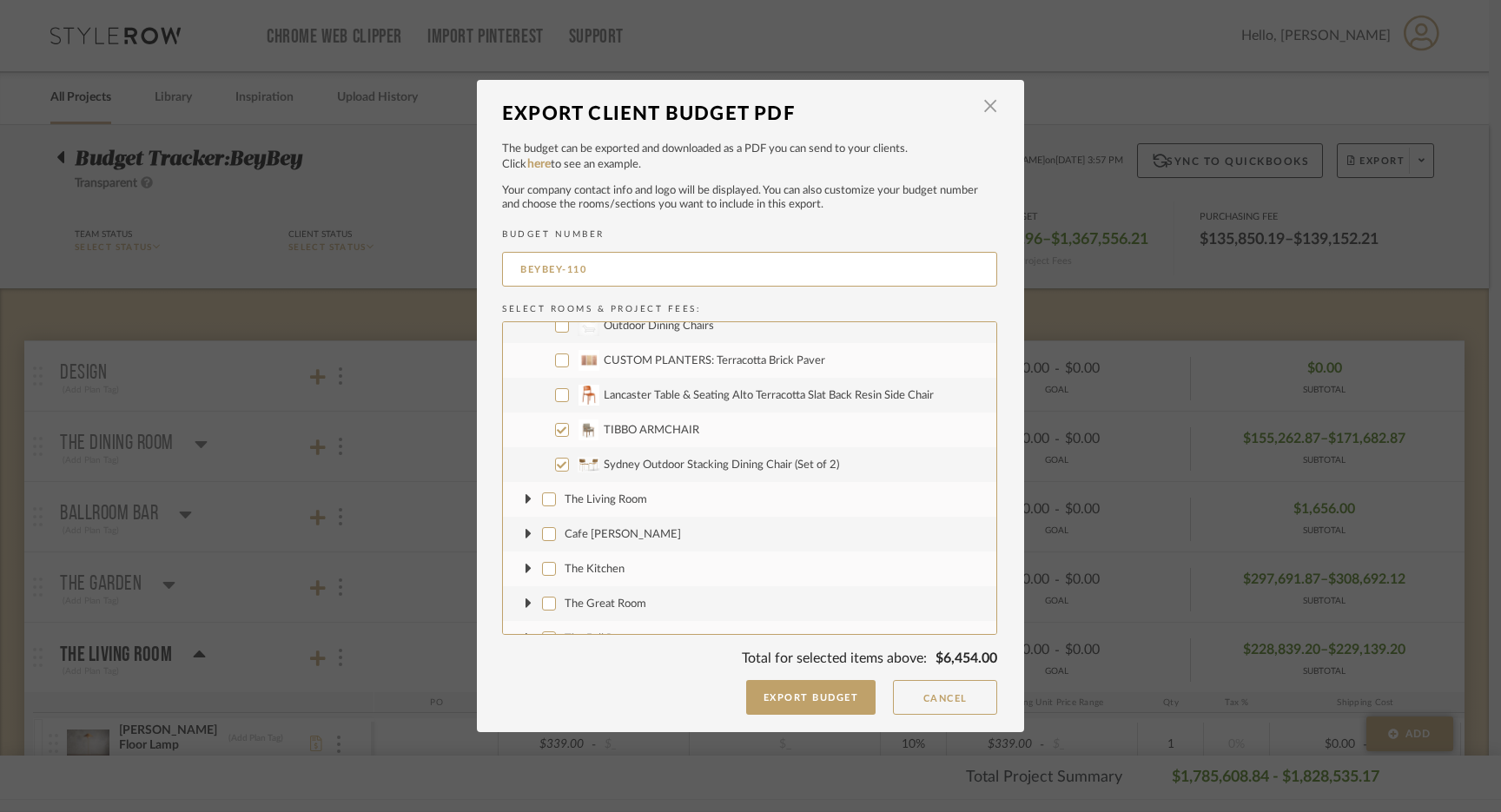
scroll to position [1941, 0]
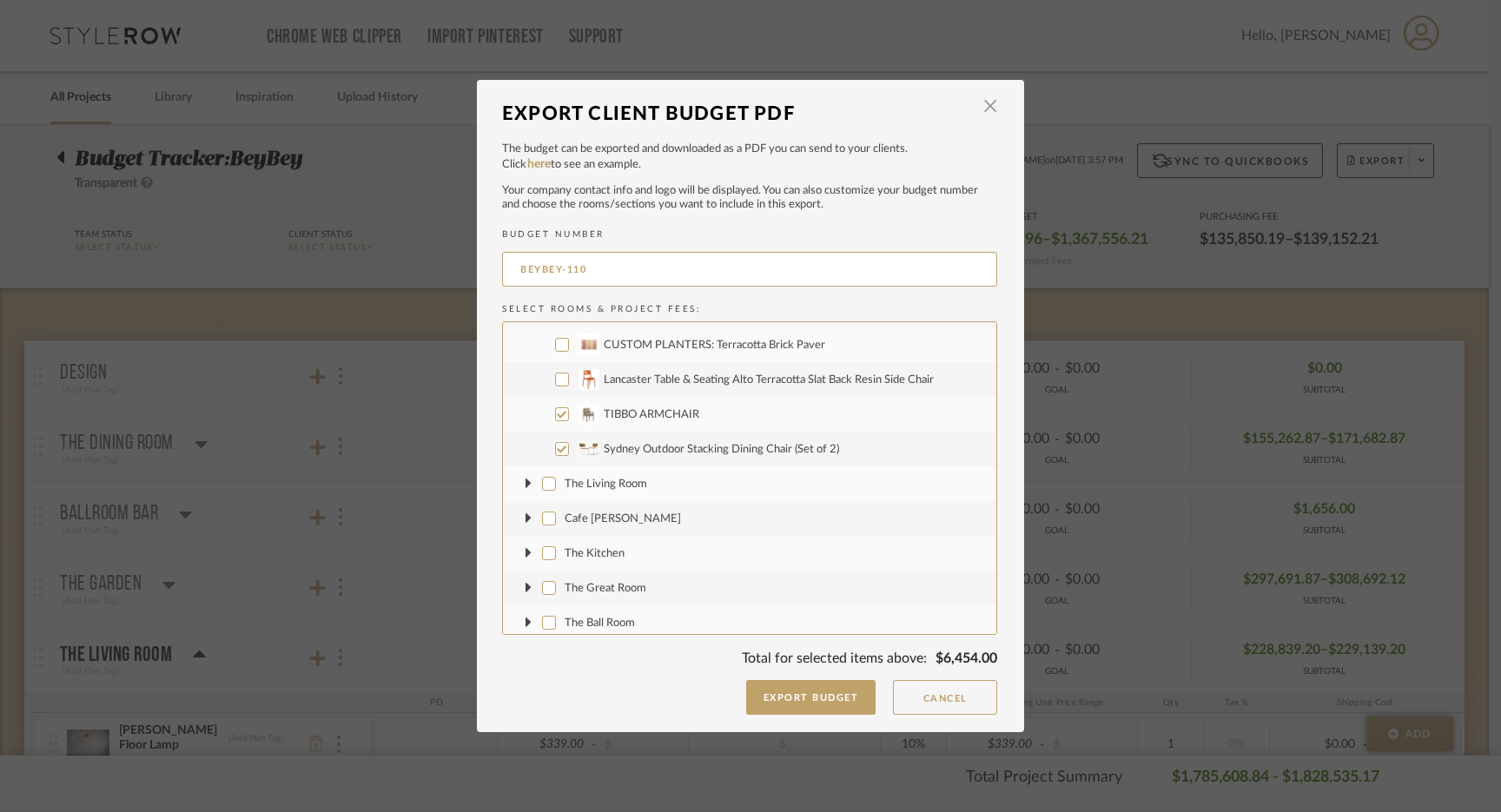
click at [526, 485] on icon at bounding box center [528, 484] width 6 height 10
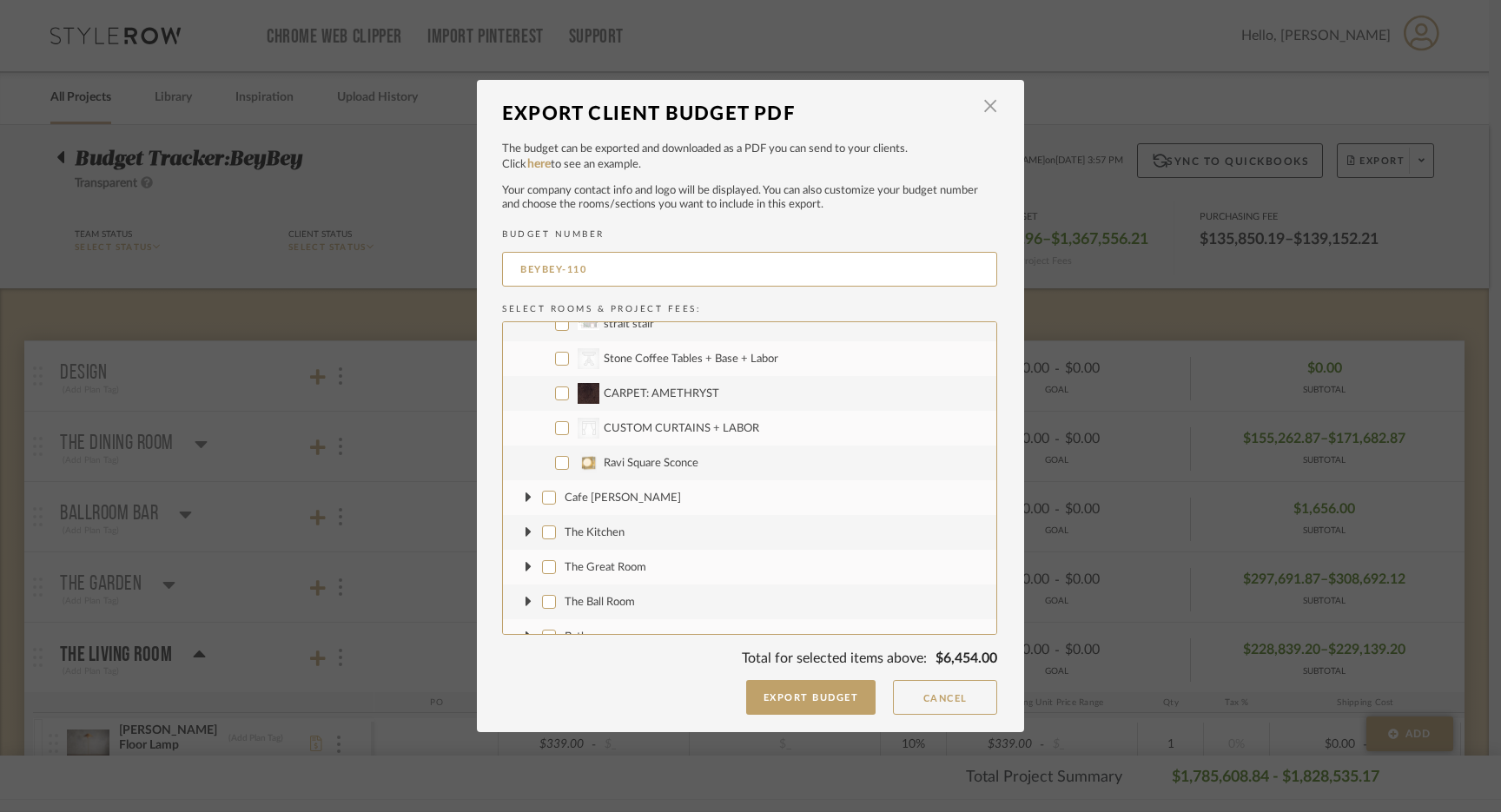
scroll to position [3991, 0]
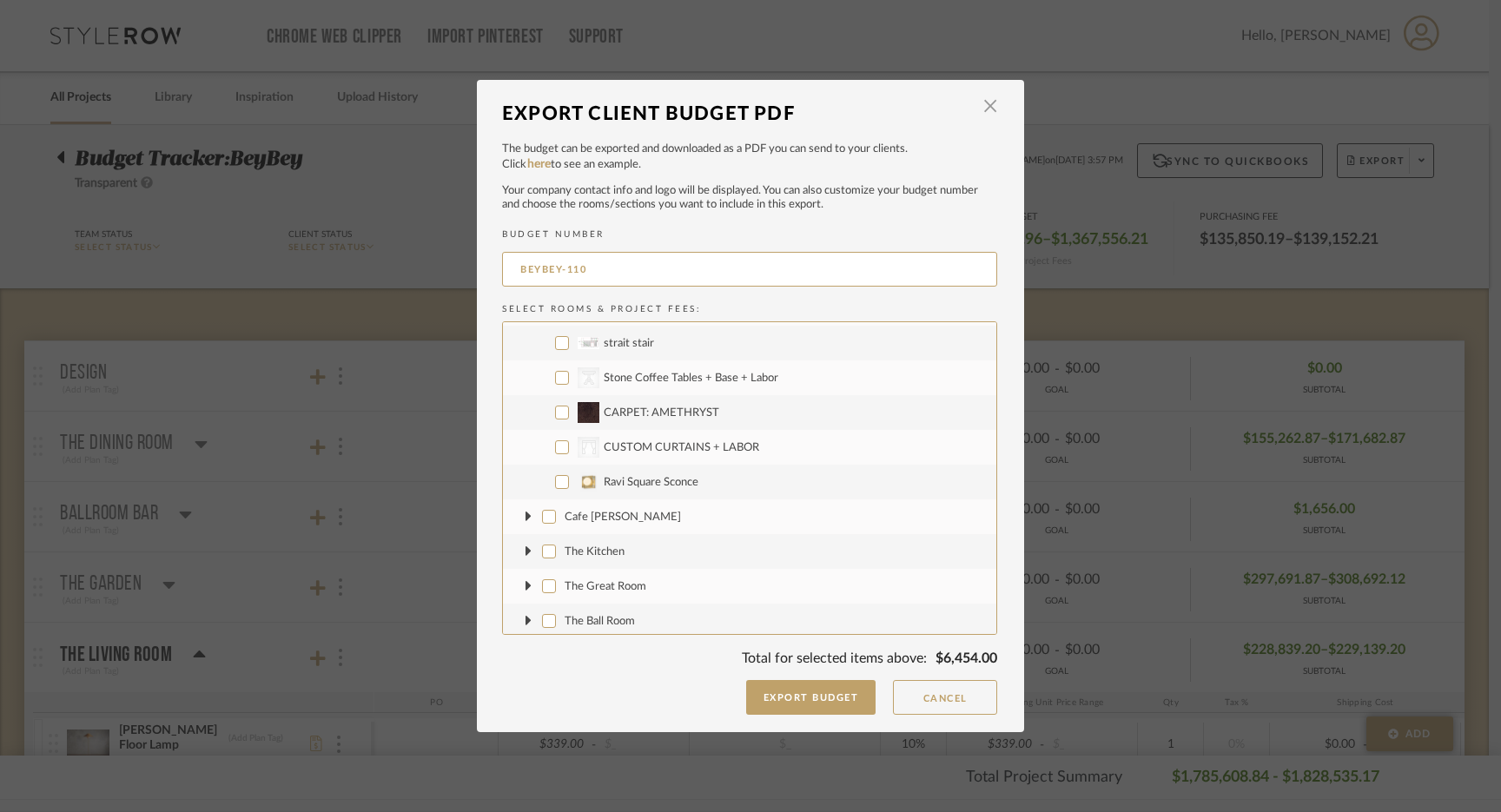
click at [561, 381] on input "CategoryIconTables Created with Sketch. Stone Coffee Tables + Base + Labor" at bounding box center [561, 377] width 14 height 14
click at [557, 413] on input "CARPET: AMETHRYST" at bounding box center [561, 412] width 14 height 14
click at [555, 447] on input "CategoryIconFabrics Created with Sketch. CUSTOM CURTAINS + LABOR" at bounding box center [561, 447] width 14 height 14
click at [555, 483] on input "Ravi Square Sconce" at bounding box center [561, 482] width 14 height 14
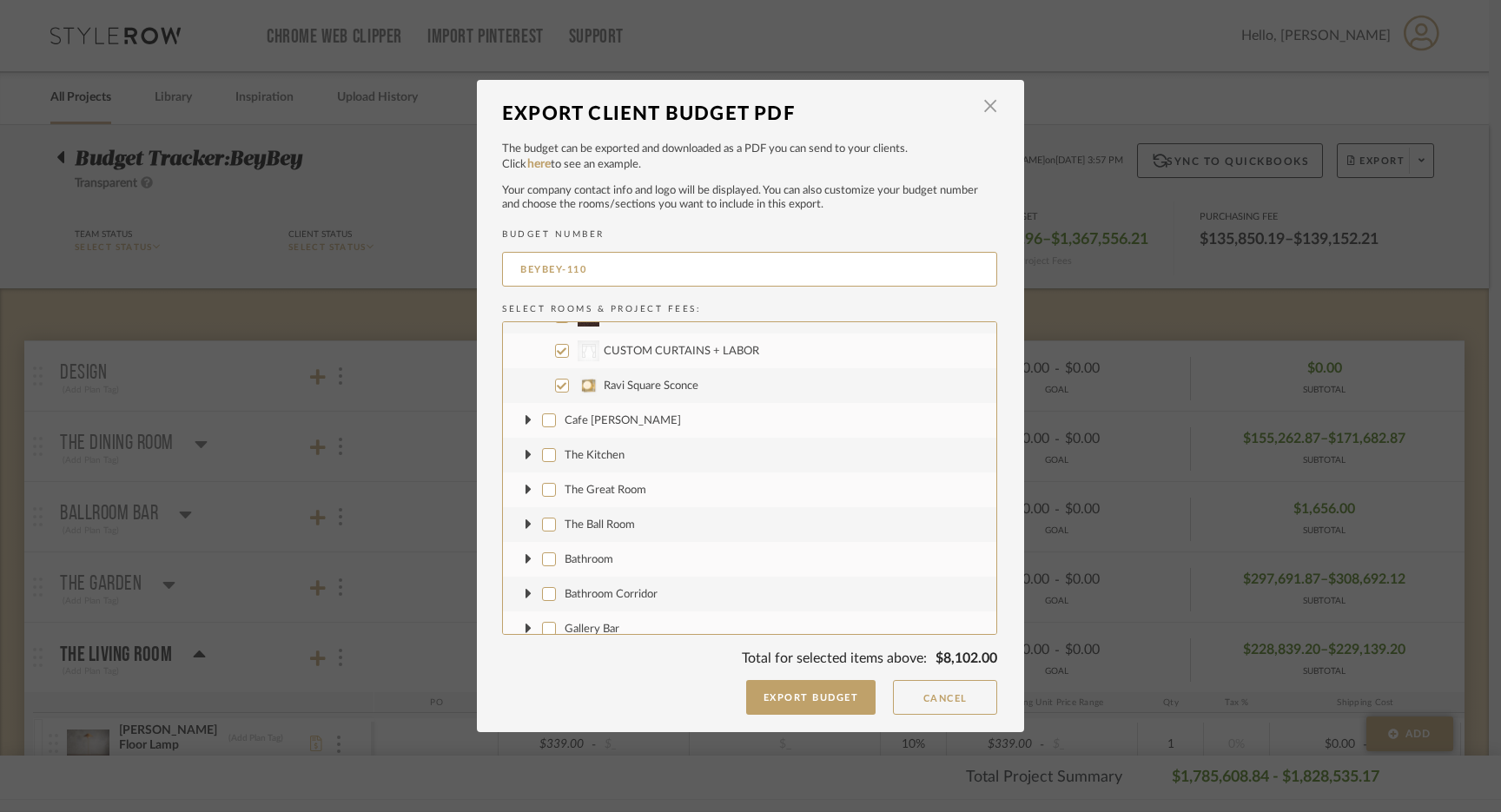
scroll to position [4077, 0]
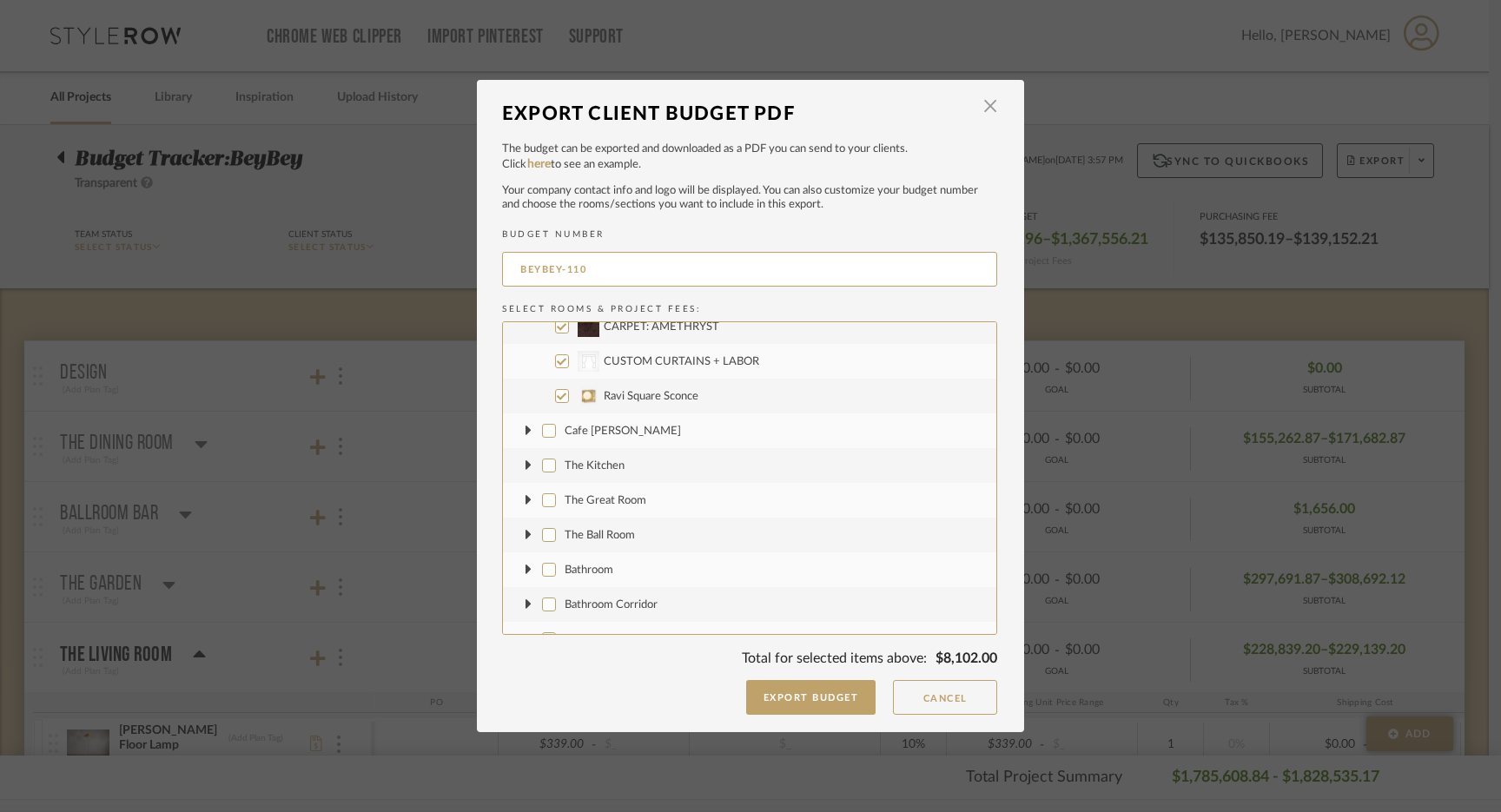
click at [526, 463] on icon at bounding box center [529, 466] width 7 height 18
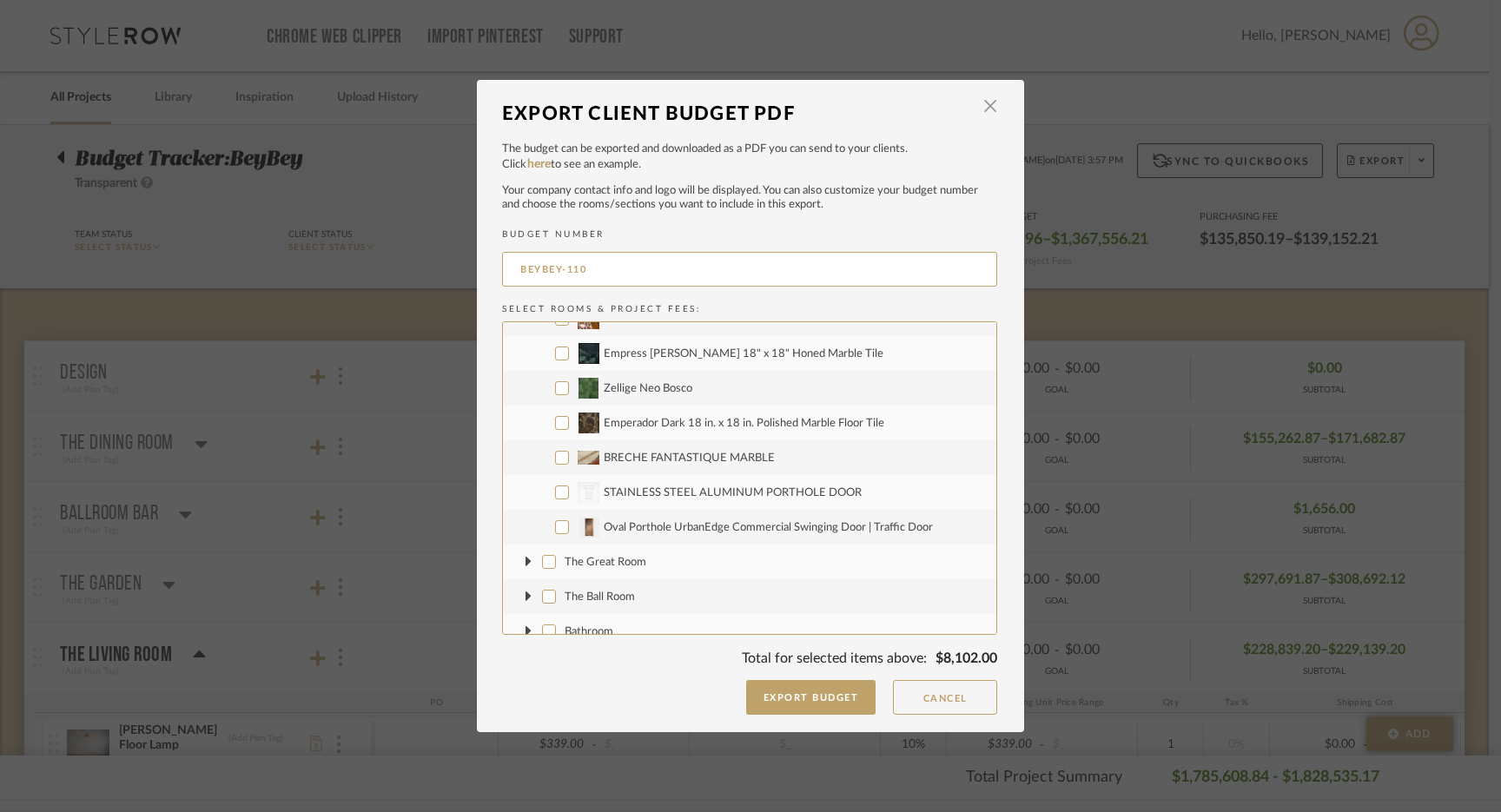
scroll to position [4657, 0]
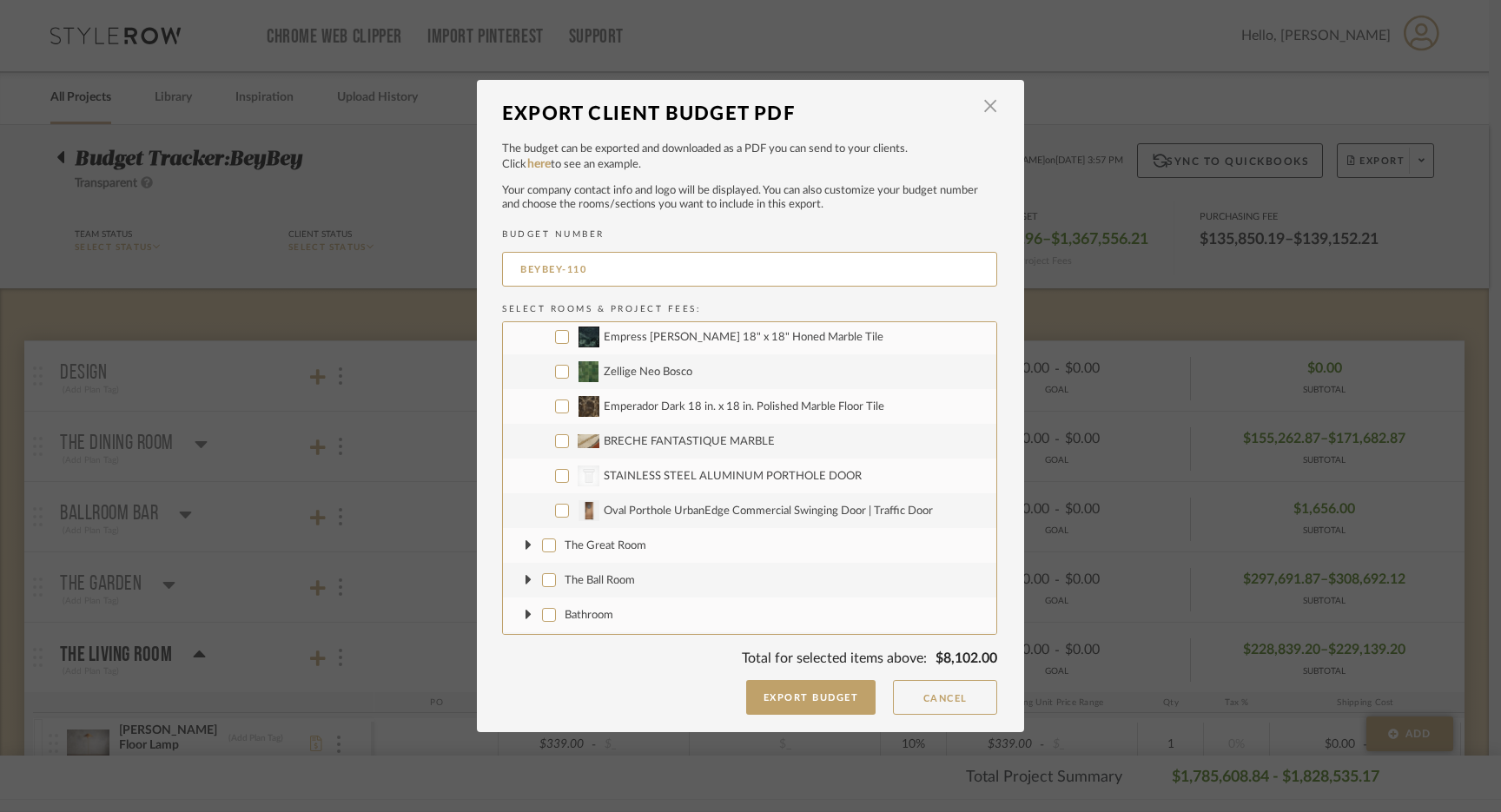
click at [555, 511] on input "Oval Porthole UrbanEdge Commercial Swinging Door | Traffic Door" at bounding box center [561, 510] width 14 height 14
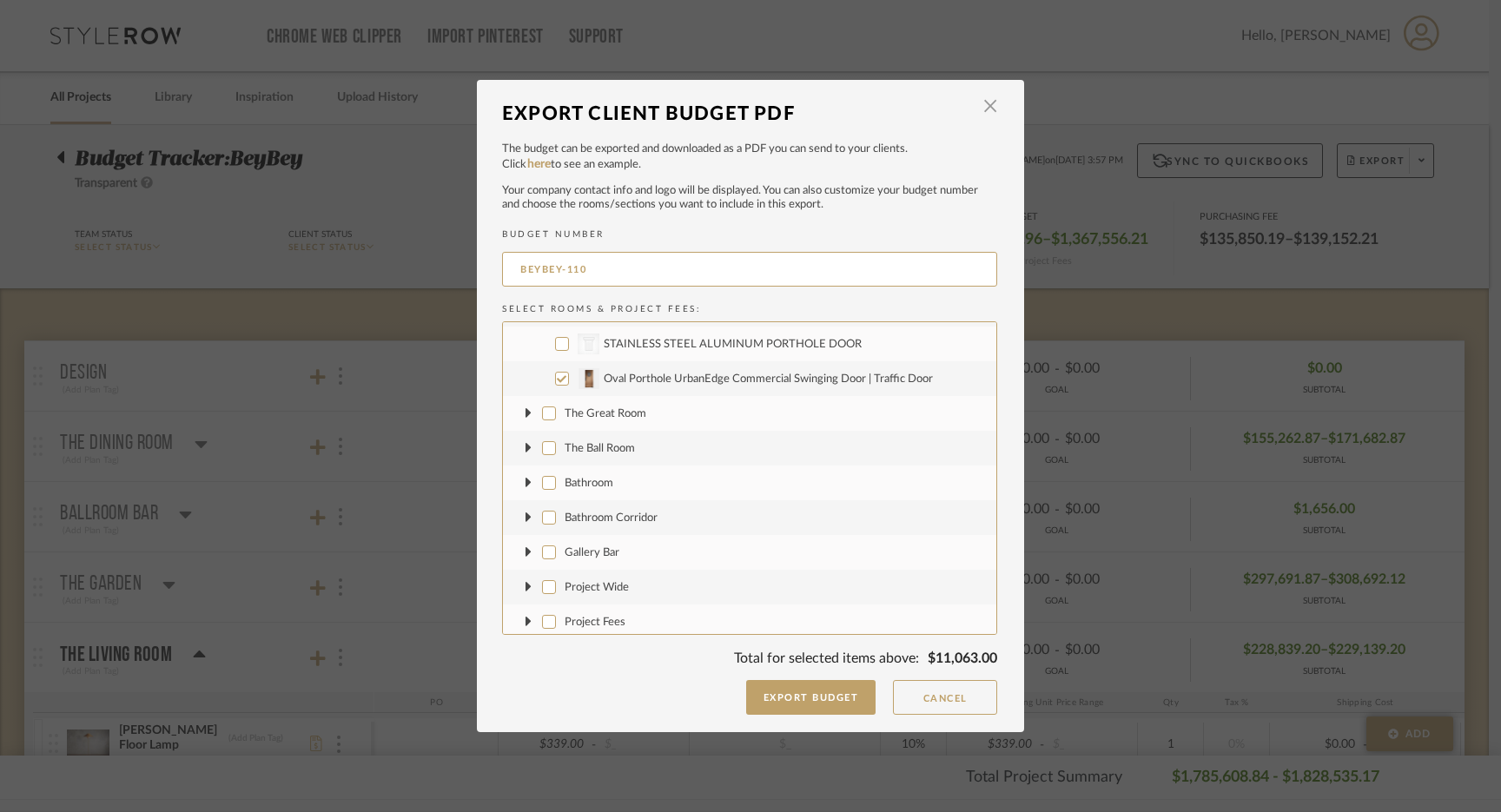
scroll to position [4795, 0]
click at [526, 512] on icon at bounding box center [528, 512] width 6 height 10
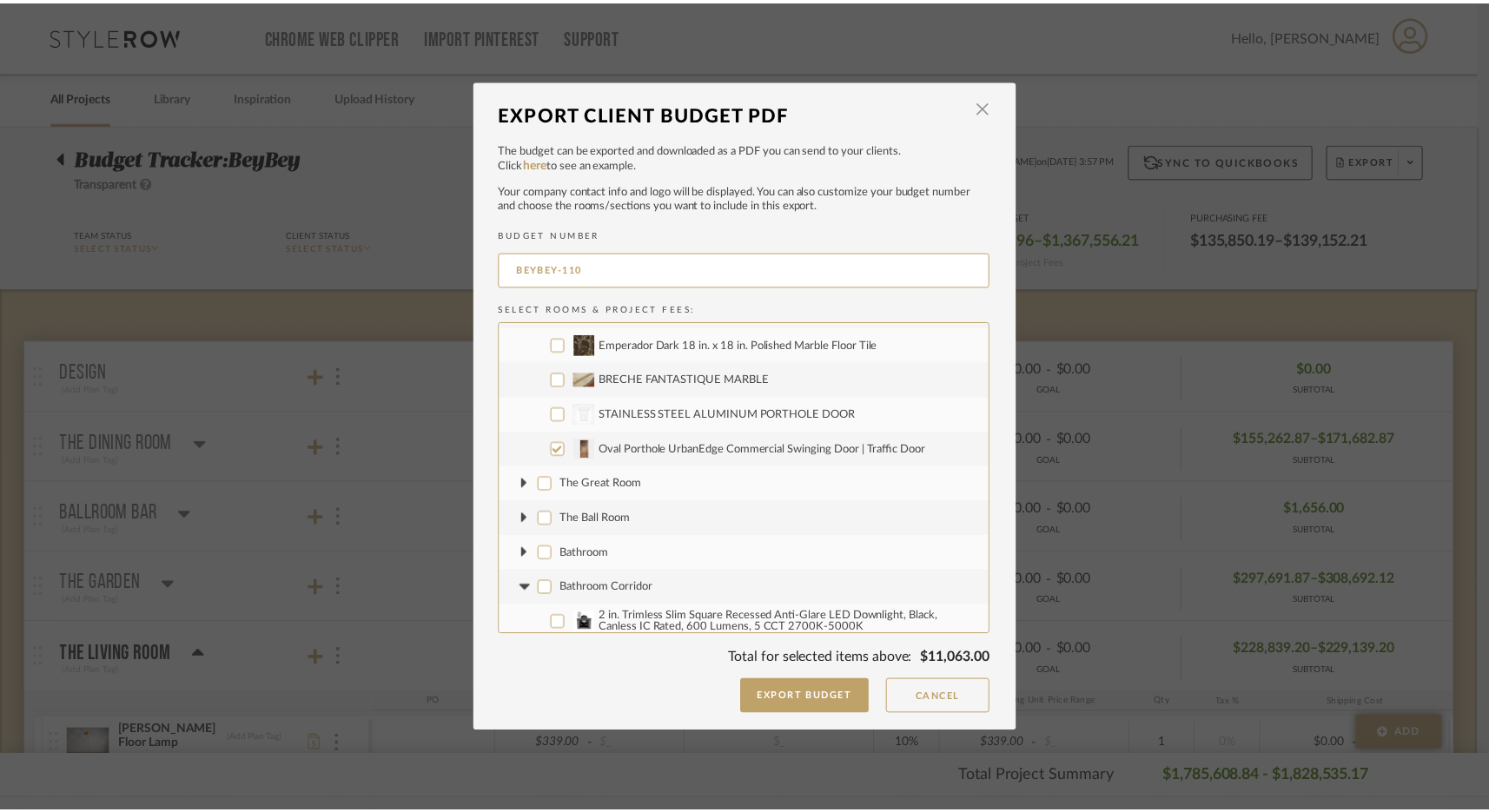
scroll to position [4830, 0]
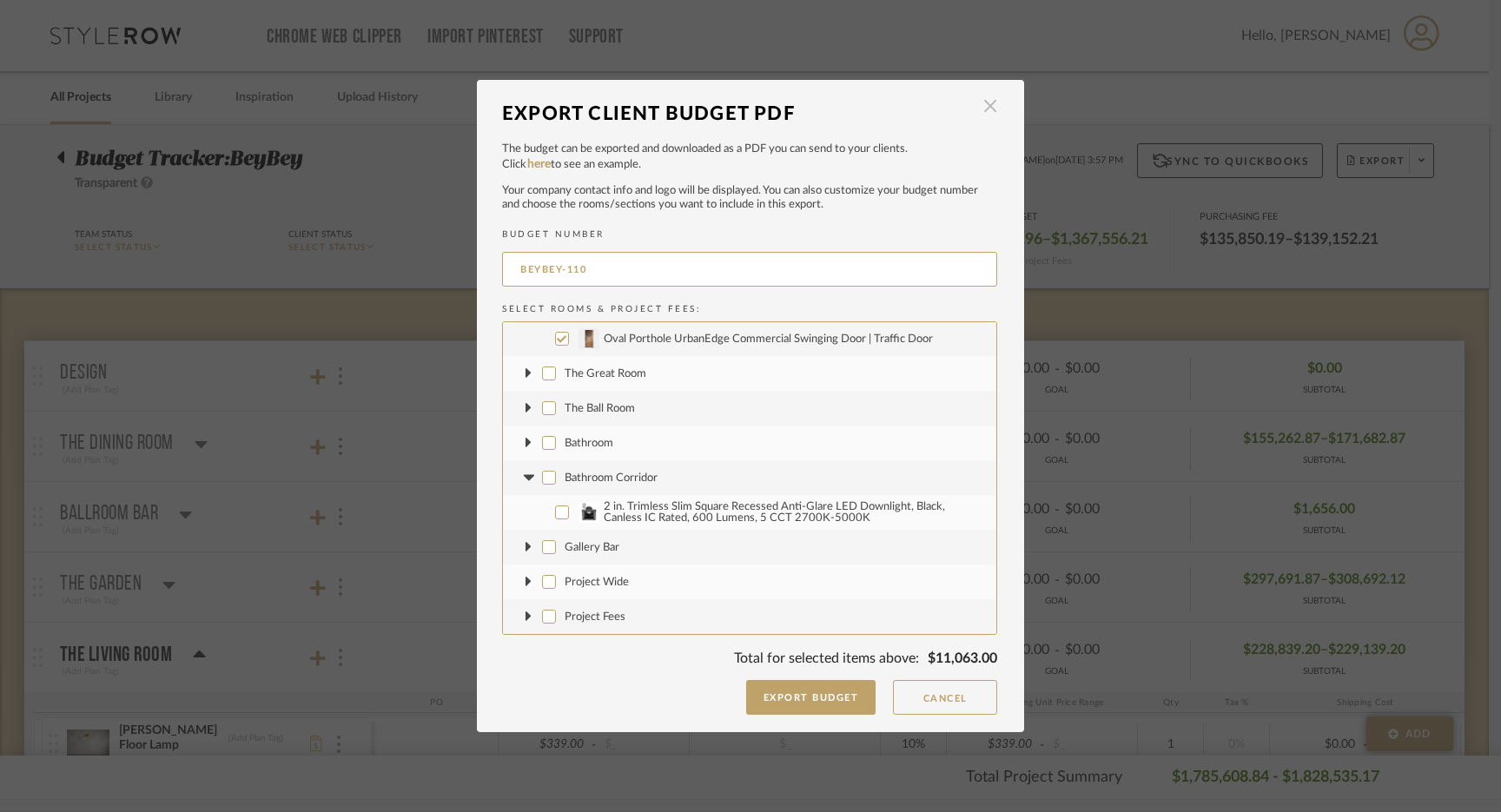
click at [980, 105] on span "button" at bounding box center [990, 106] width 35 height 35
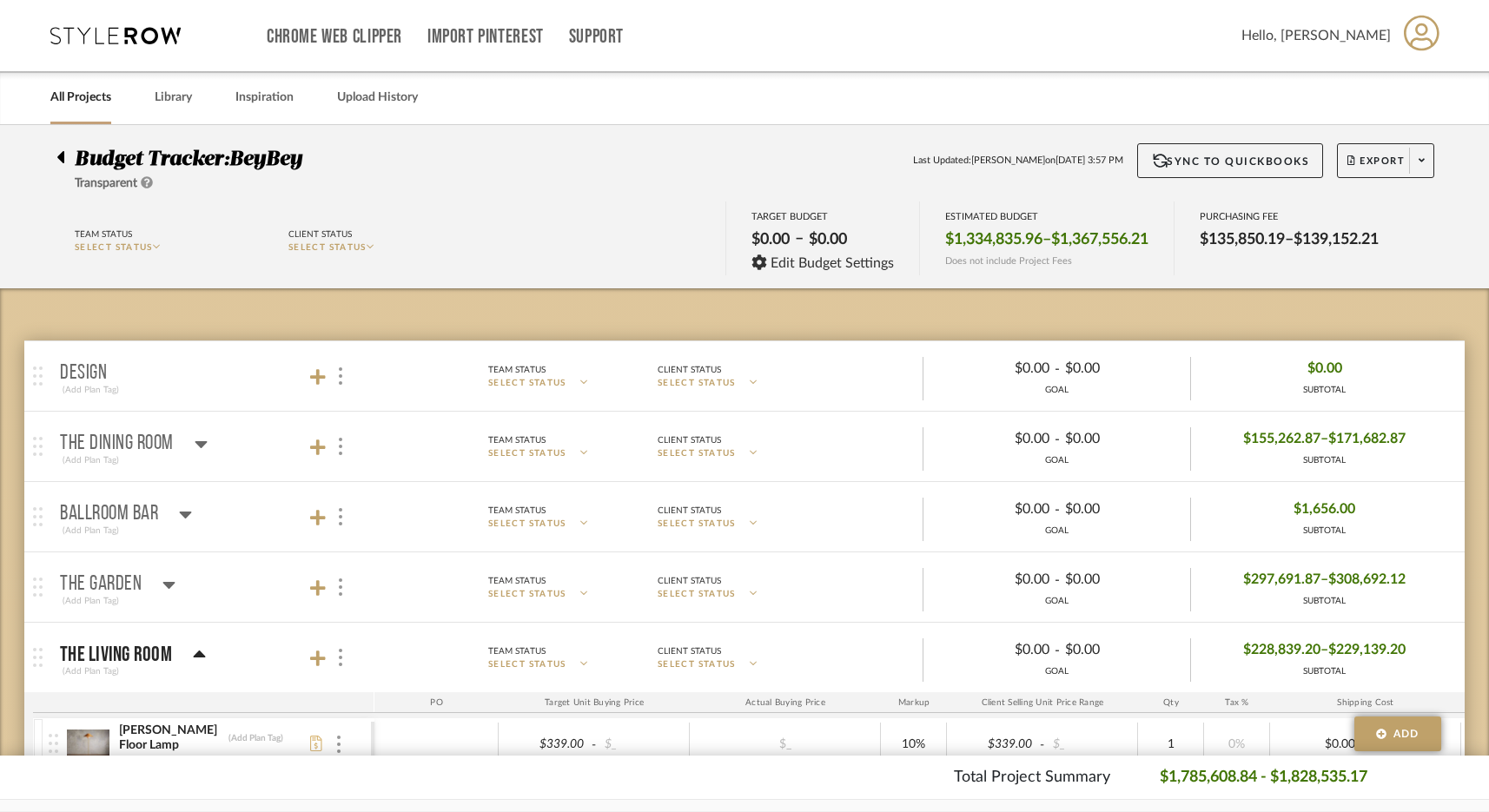
click at [105, 31] on icon at bounding box center [116, 35] width 130 height 17
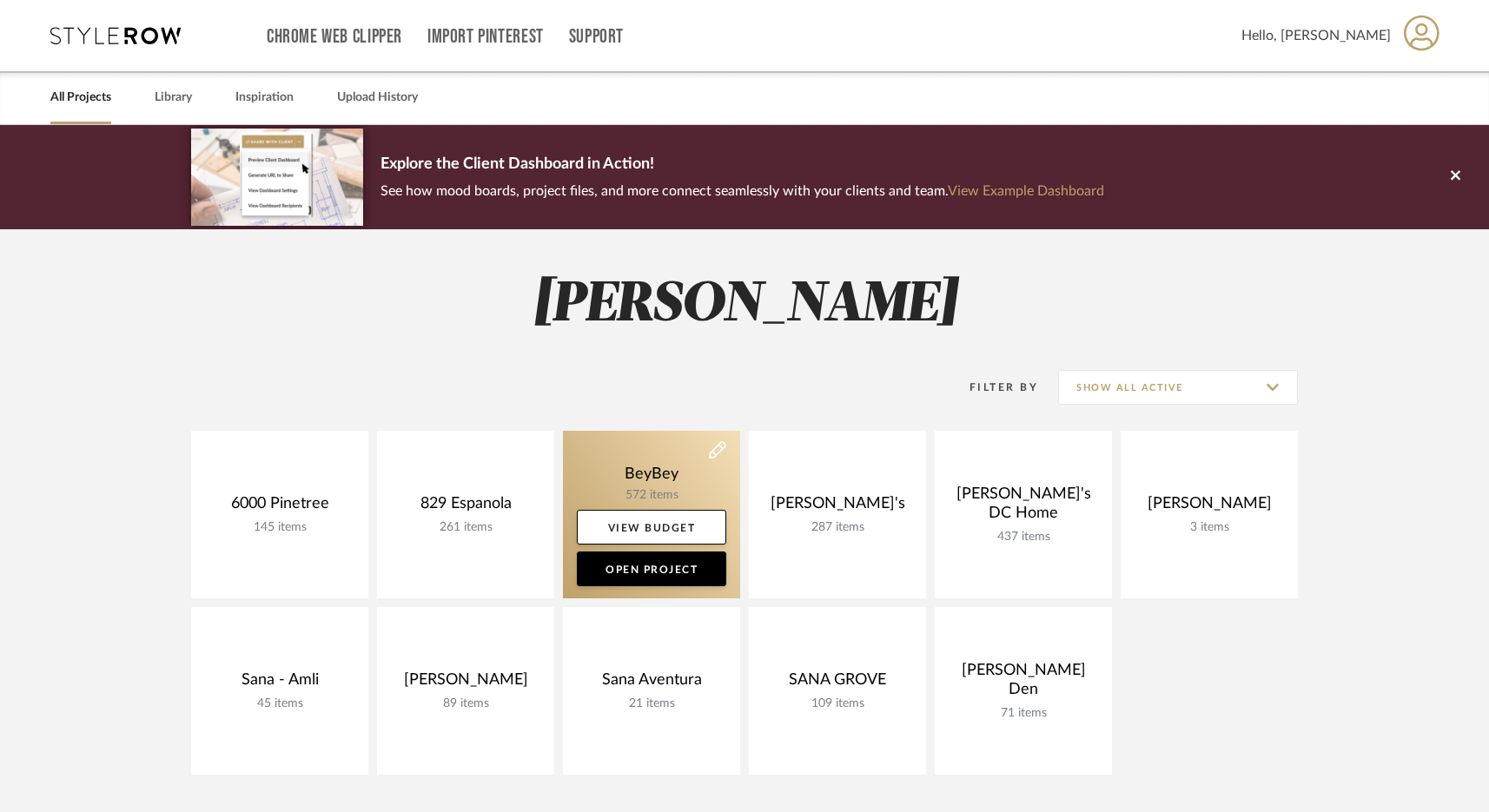
click at [671, 483] on link at bounding box center [651, 514] width 177 height 168
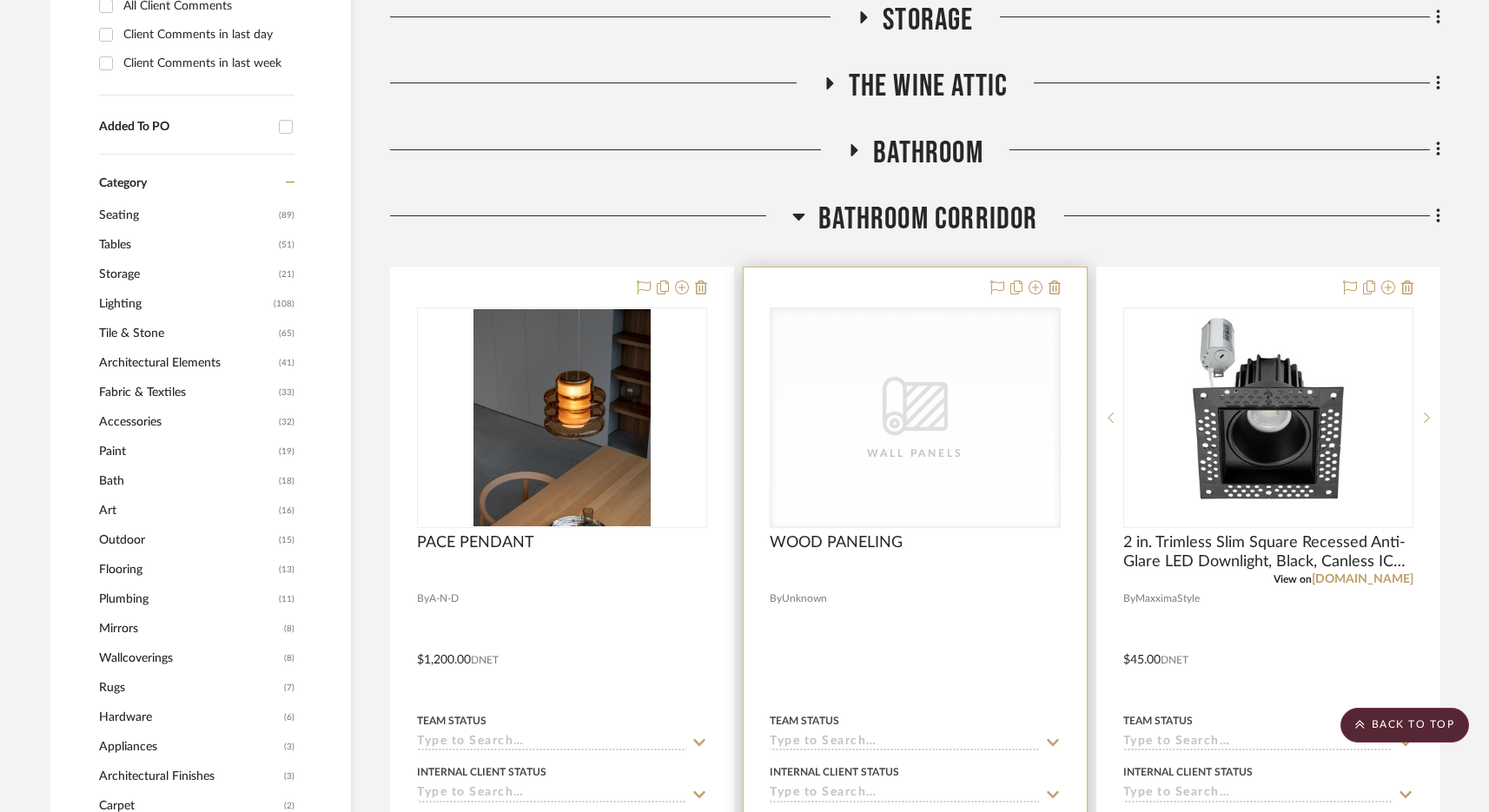
scroll to position [1141, 0]
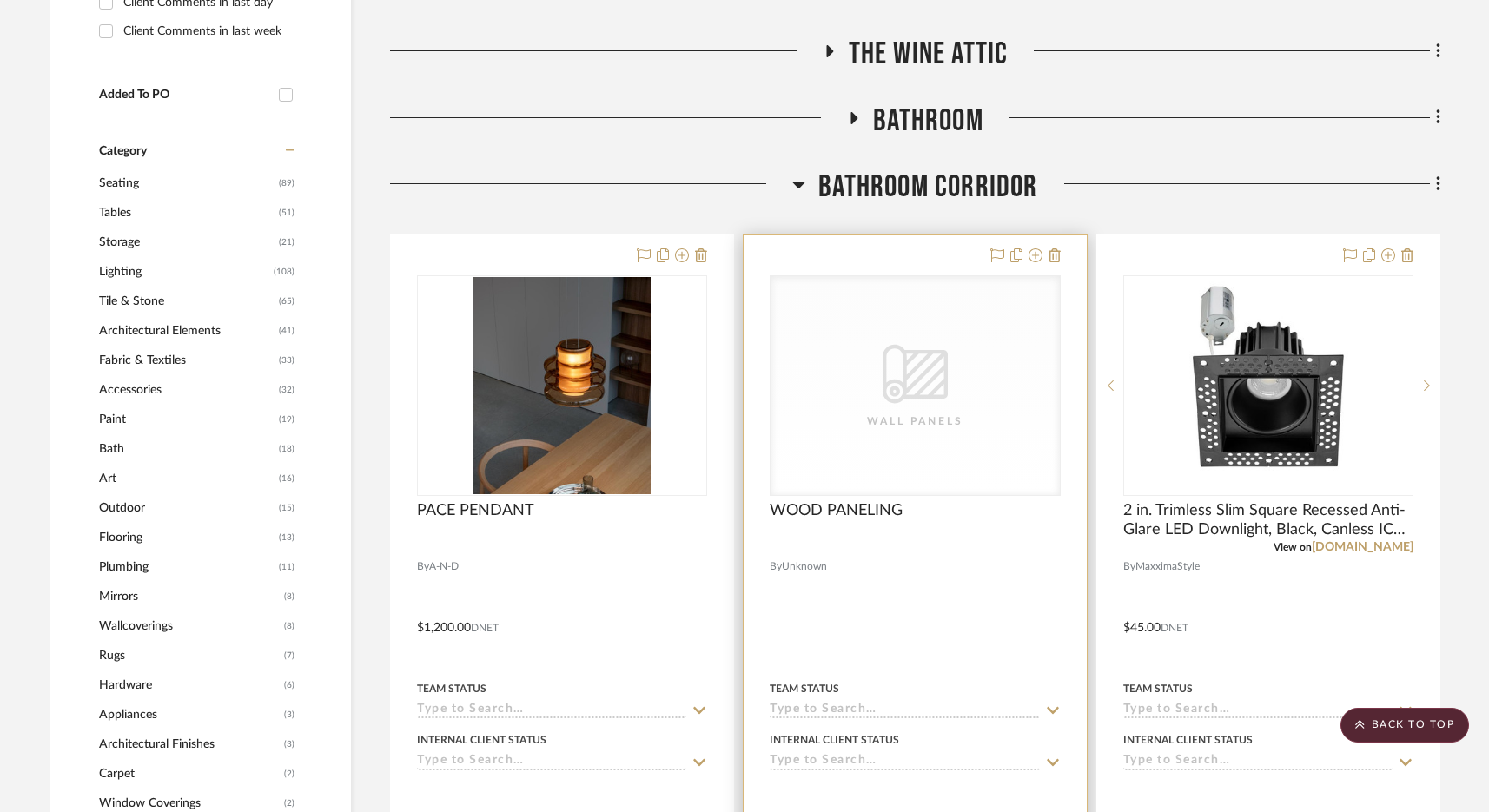
click at [913, 380] on icon "CategoryIconWallcovering Created with Sketch." at bounding box center [915, 373] width 65 height 65
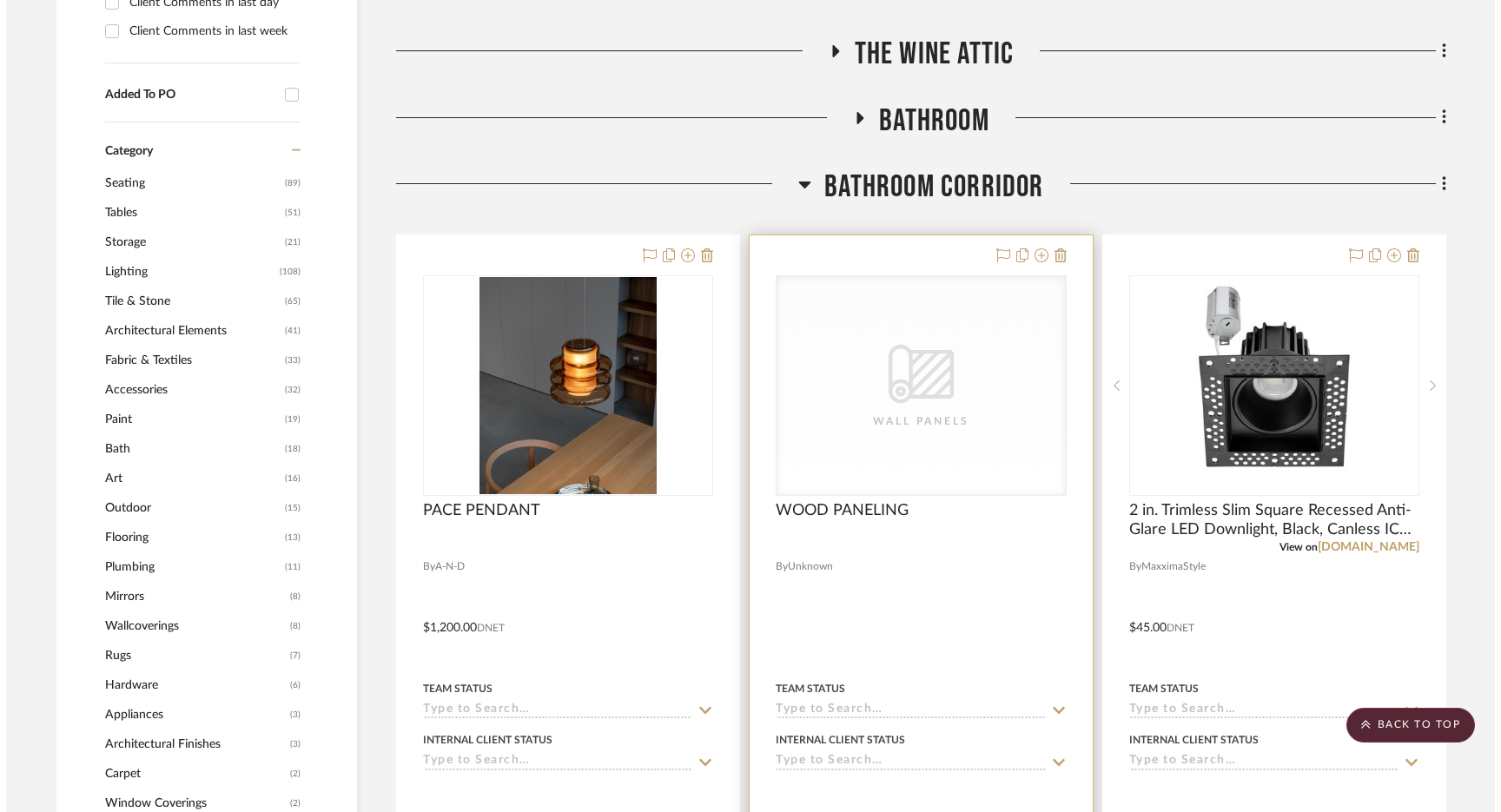
scroll to position [0, 0]
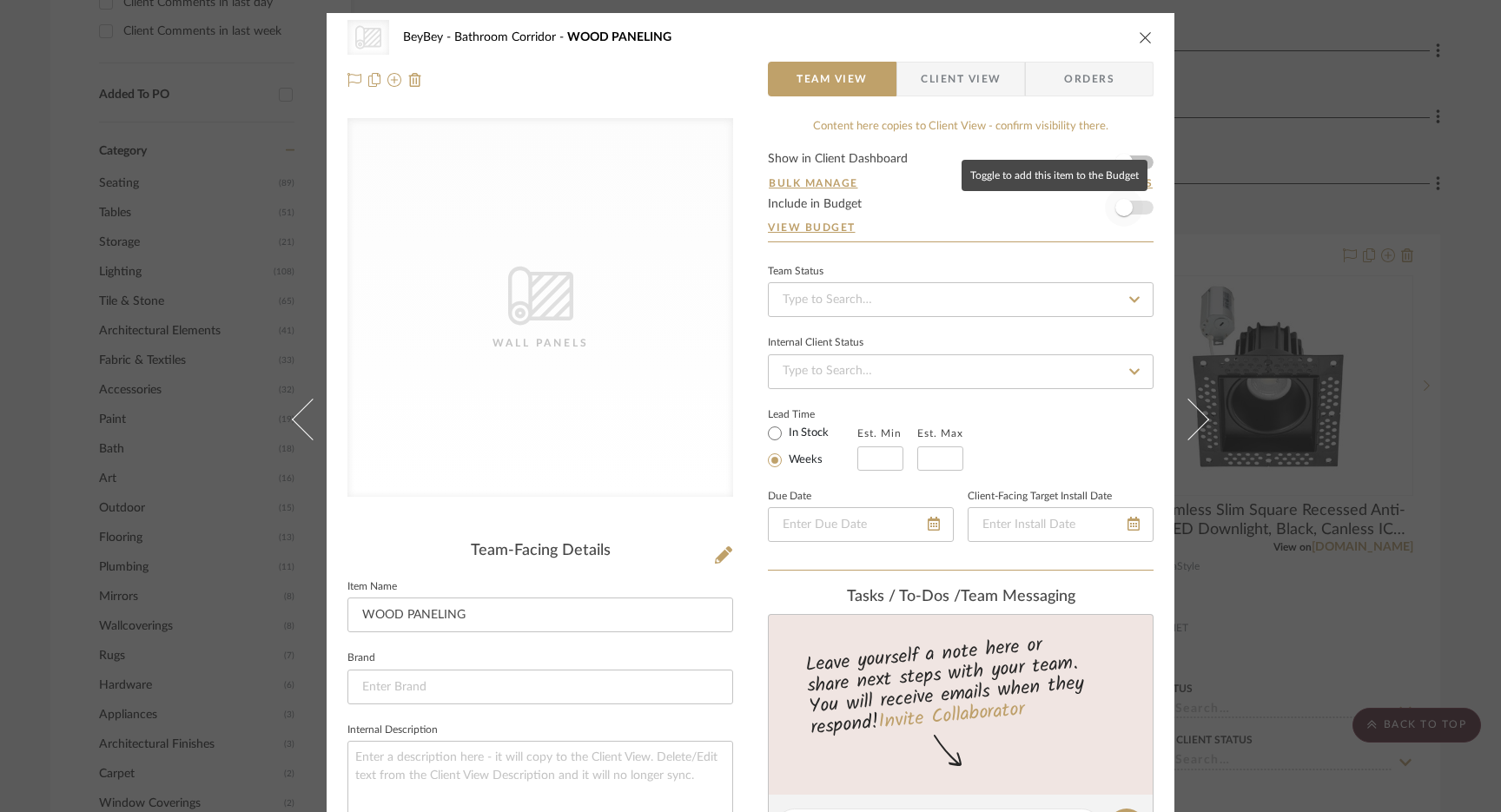
click at [1118, 212] on span "button" at bounding box center [1123, 207] width 17 height 17
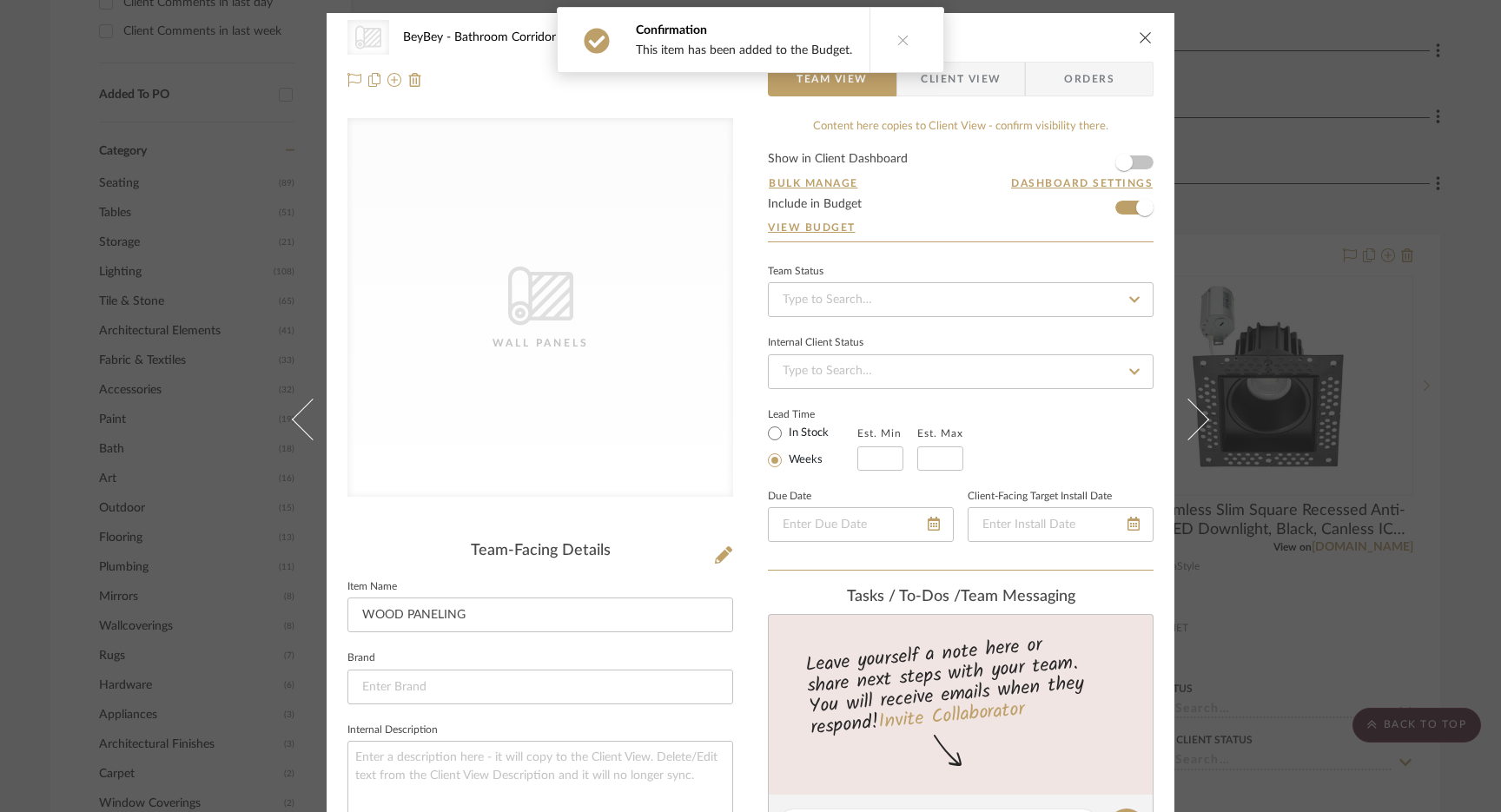
click at [1139, 40] on icon "close" at bounding box center [1145, 37] width 14 height 14
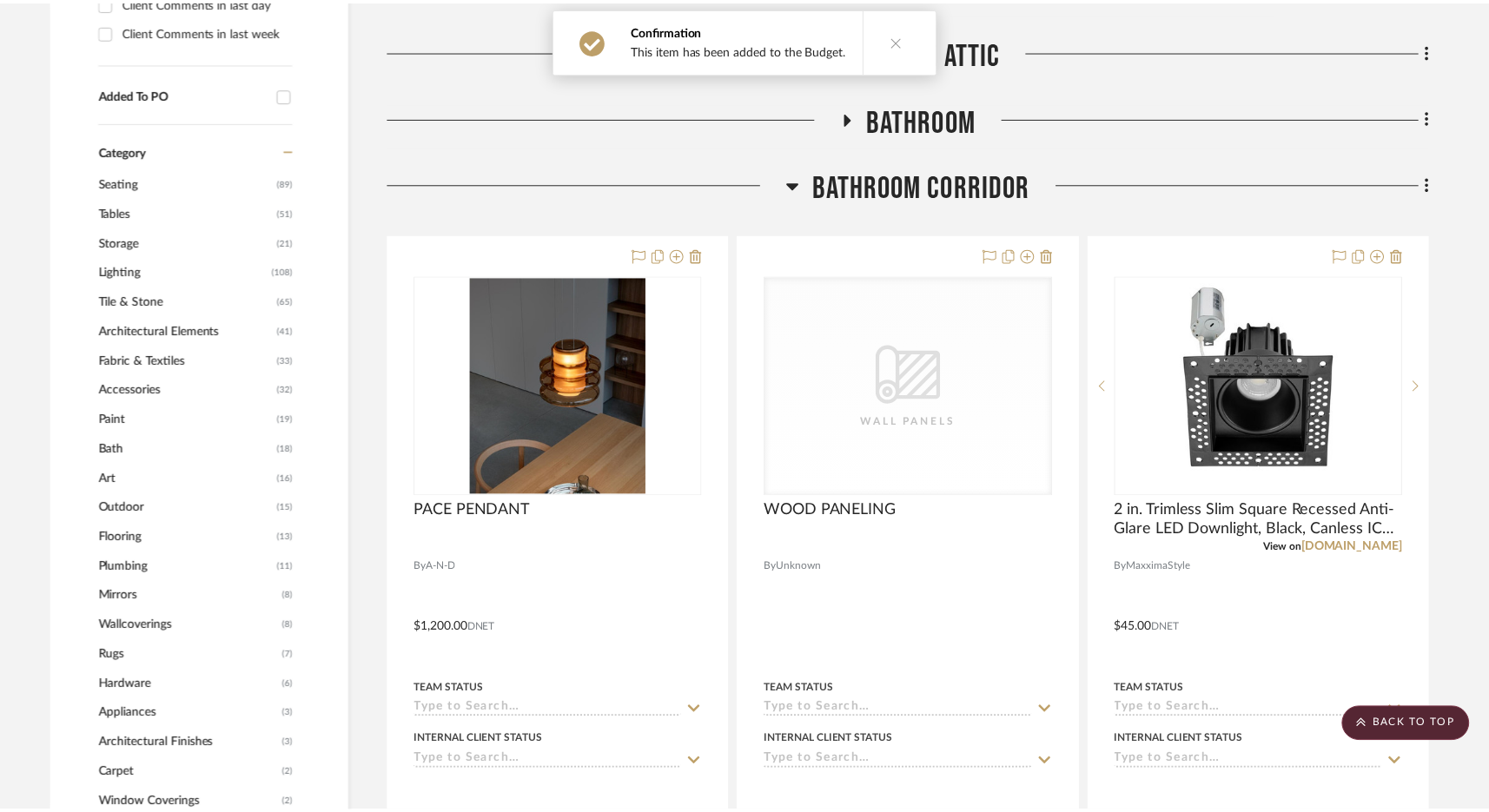
scroll to position [1141, 0]
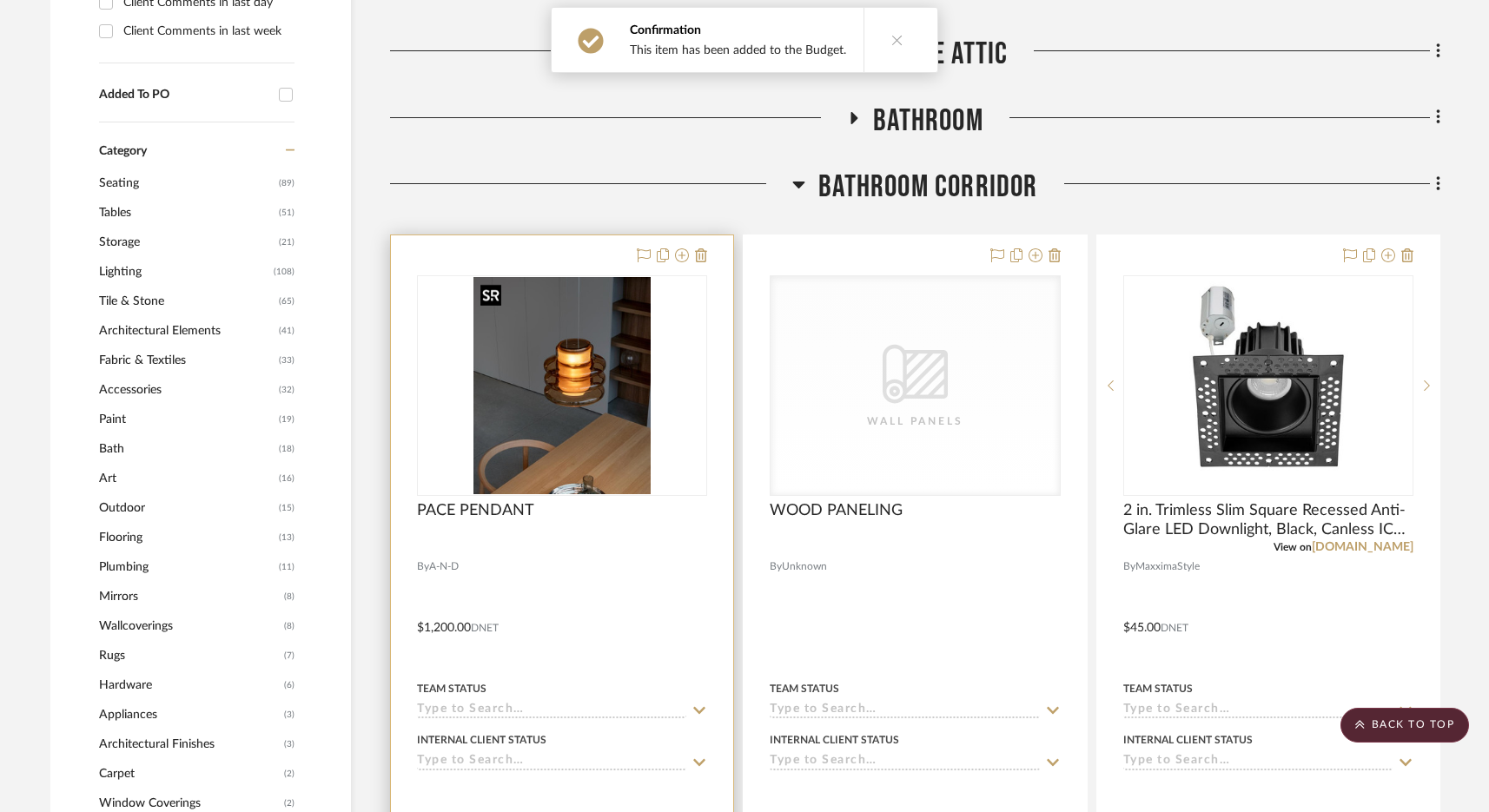
click at [0, 0] on img at bounding box center [0, 0] width 0 height 0
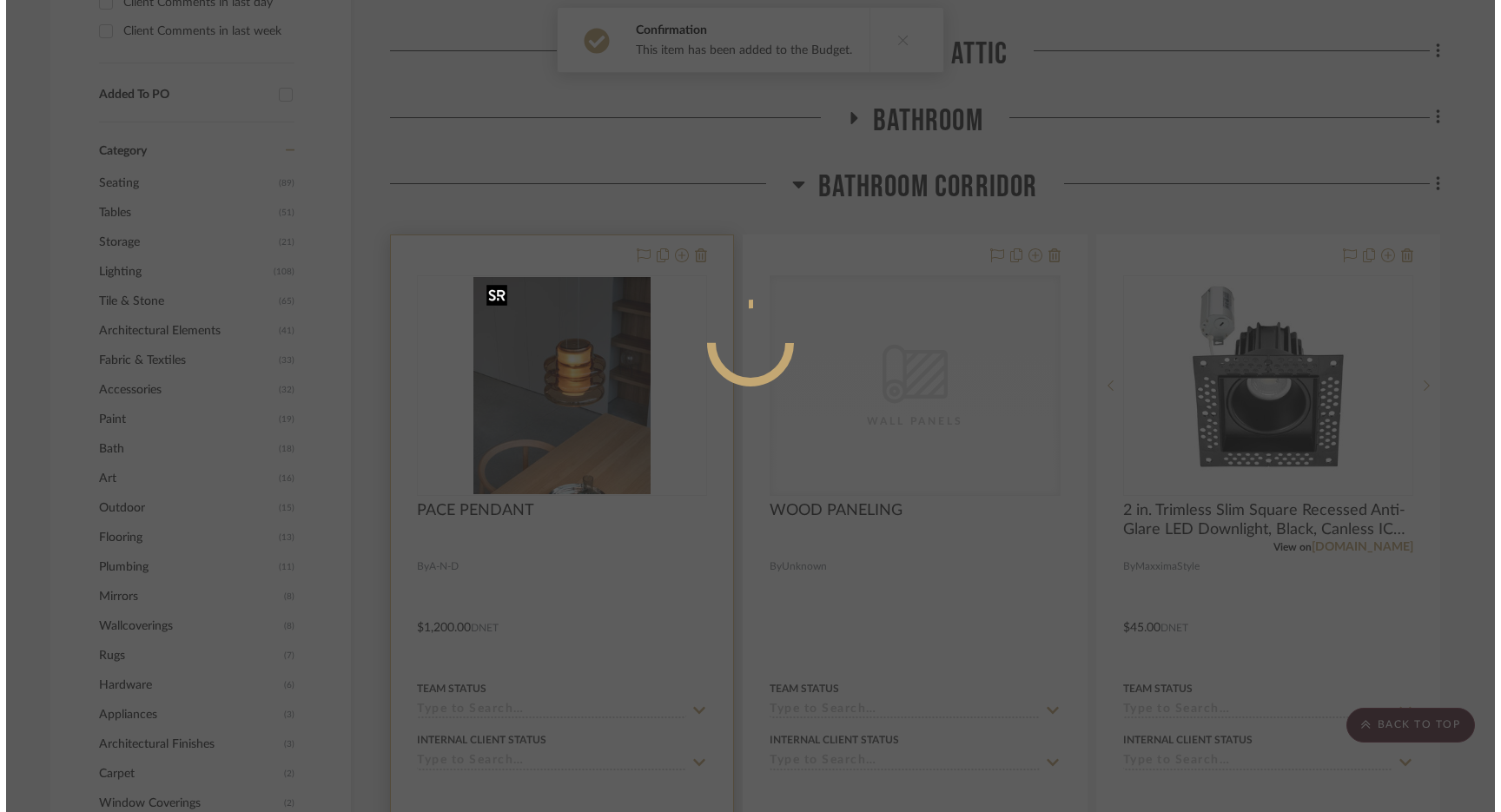
scroll to position [0, 0]
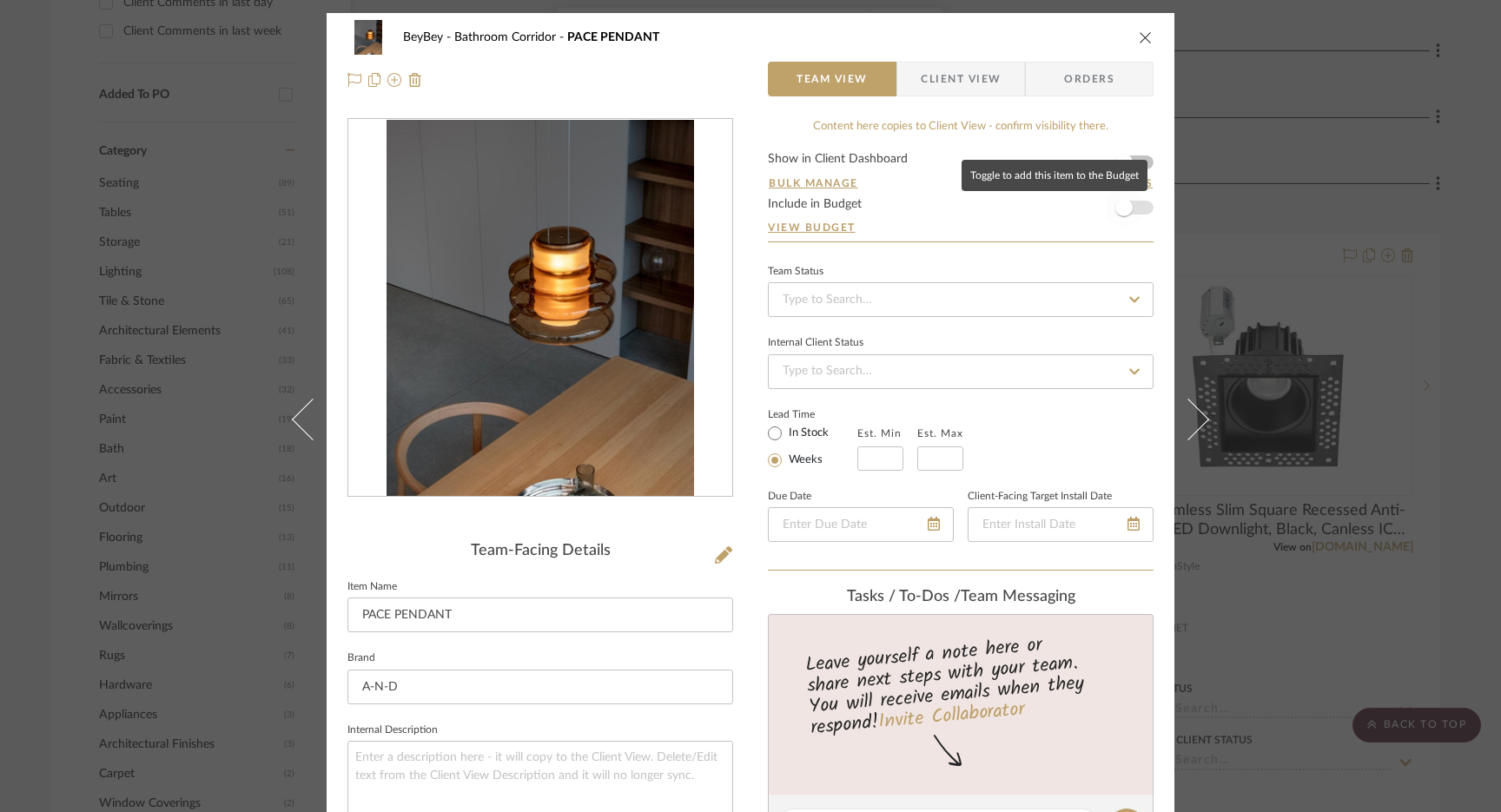
click at [1117, 206] on span "button" at bounding box center [1123, 207] width 17 height 17
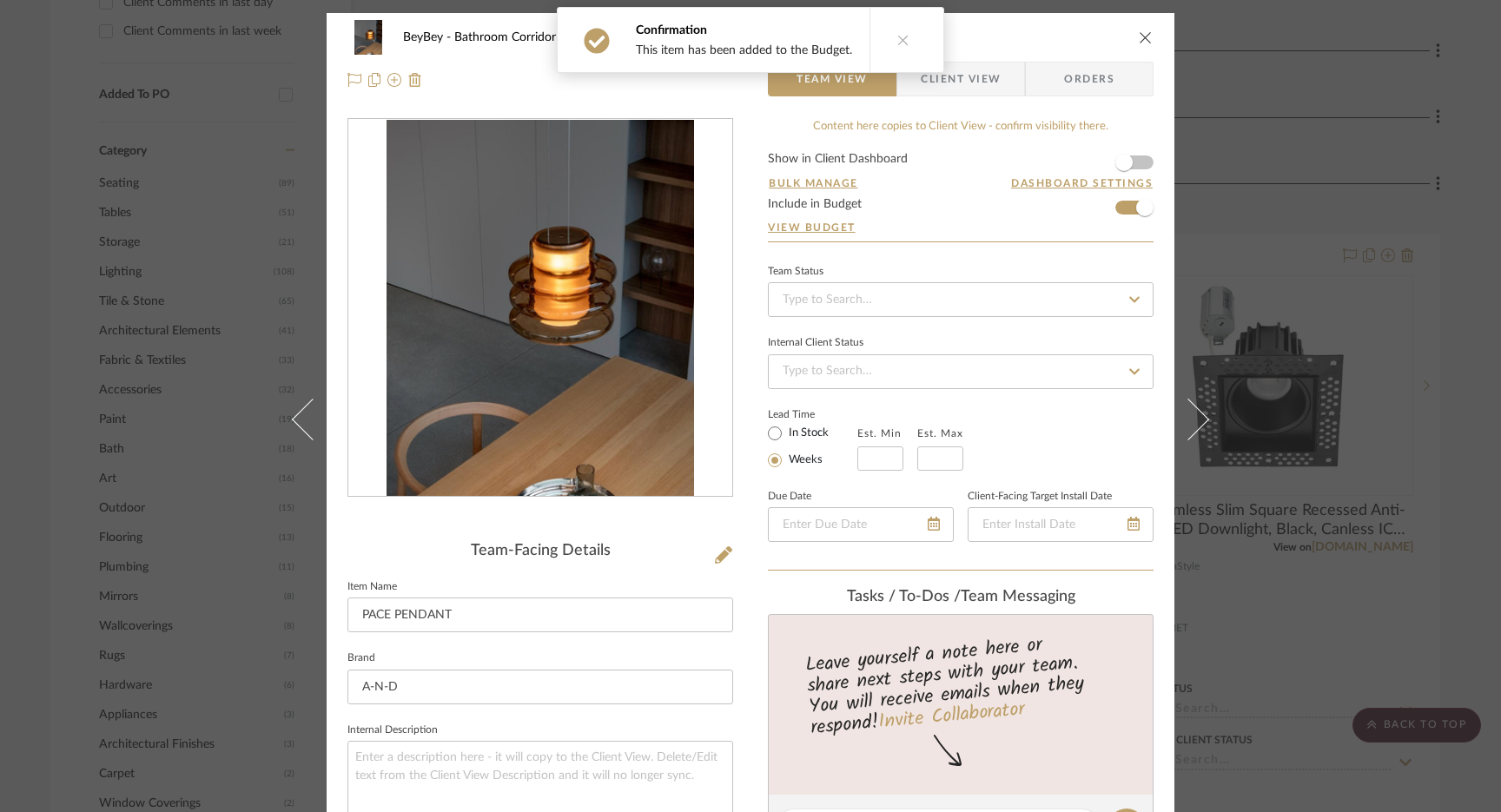
click at [1139, 39] on icon "close" at bounding box center [1145, 37] width 14 height 14
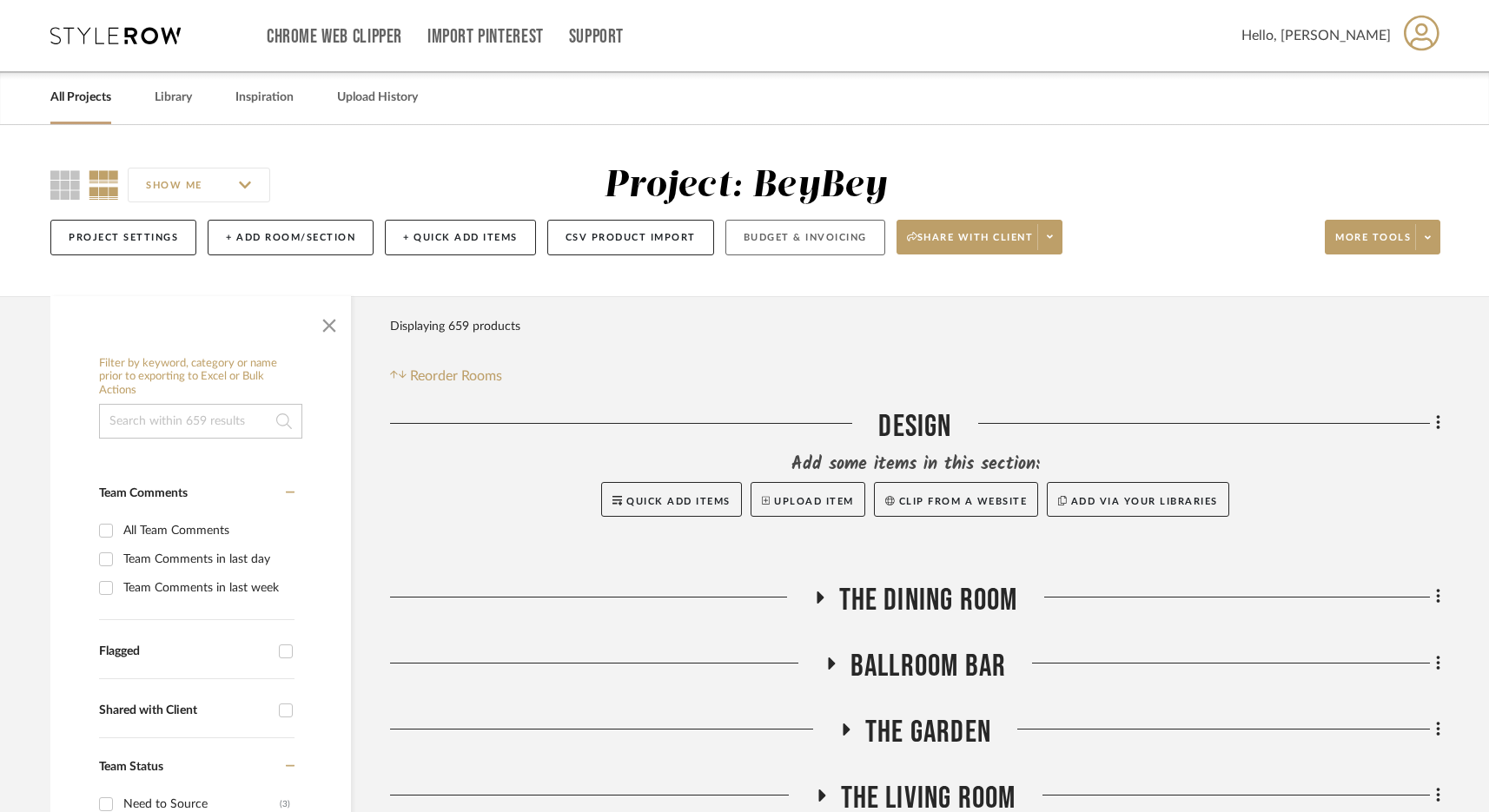
click at [740, 251] on button "Budget & Invoicing" at bounding box center [805, 237] width 160 height 36
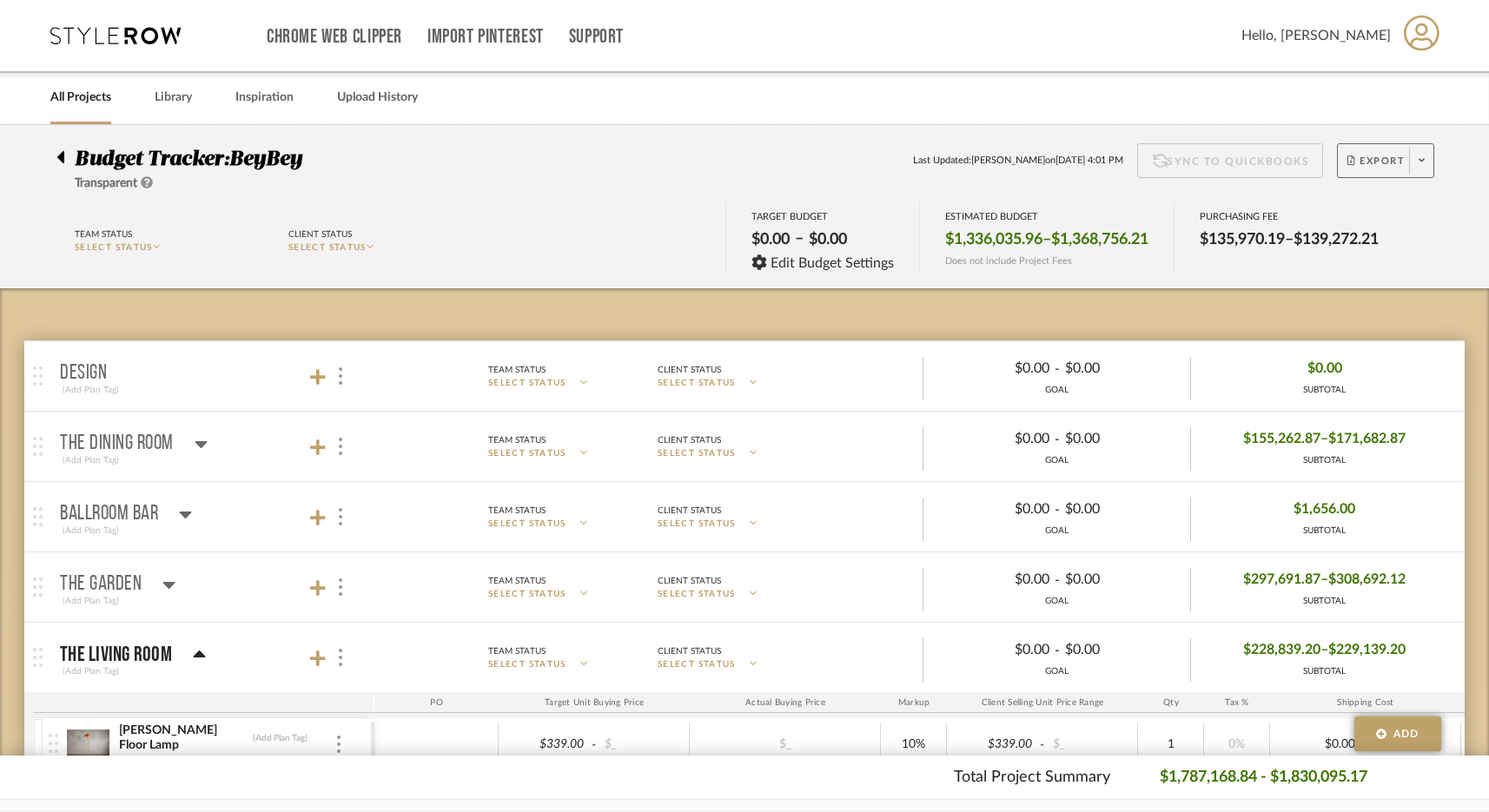
click at [1159, 166] on span "Export" at bounding box center [1376, 167] width 57 height 26
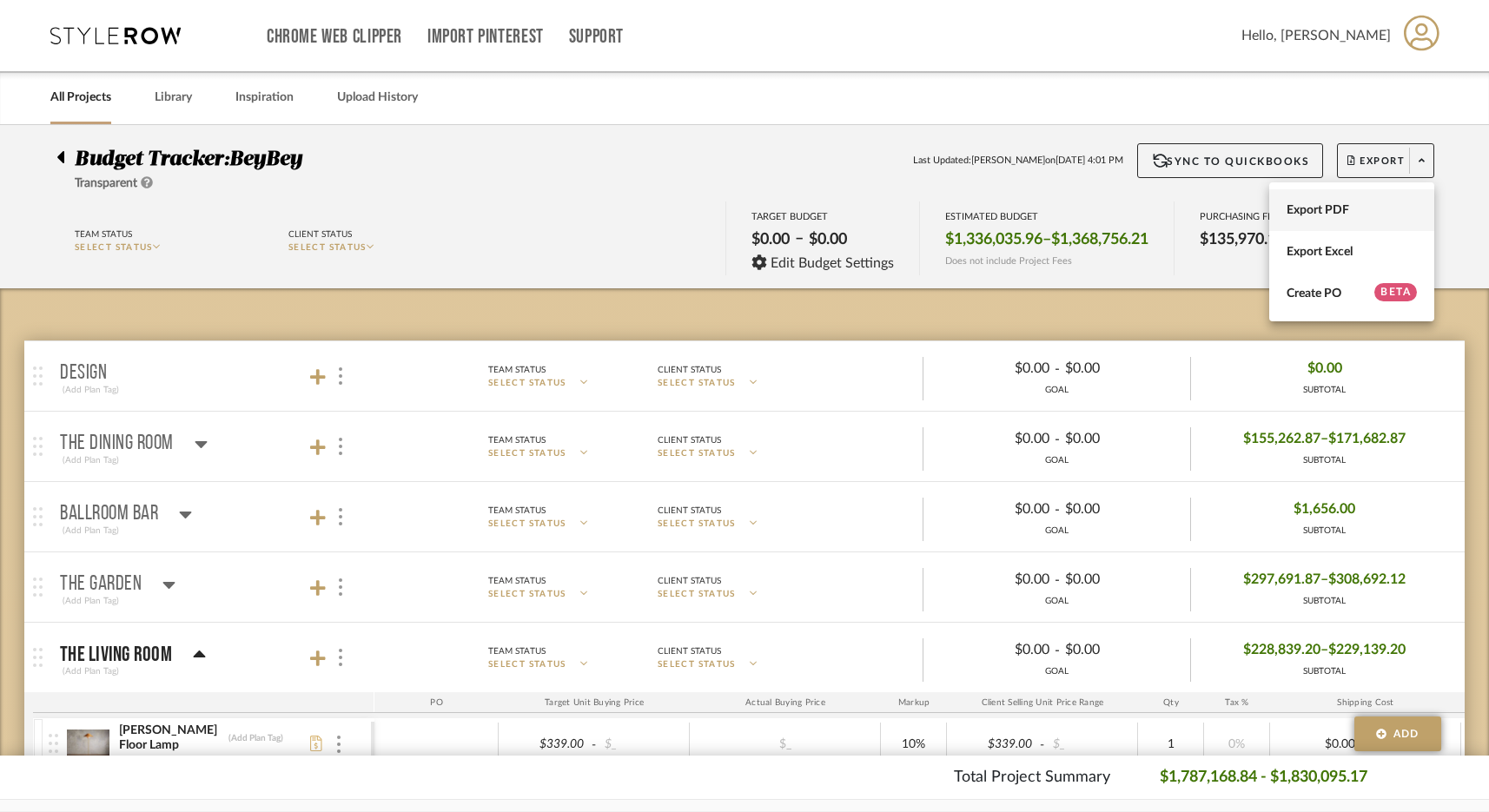
click at [1159, 203] on span "Export PDF" at bounding box center [1352, 210] width 130 height 15
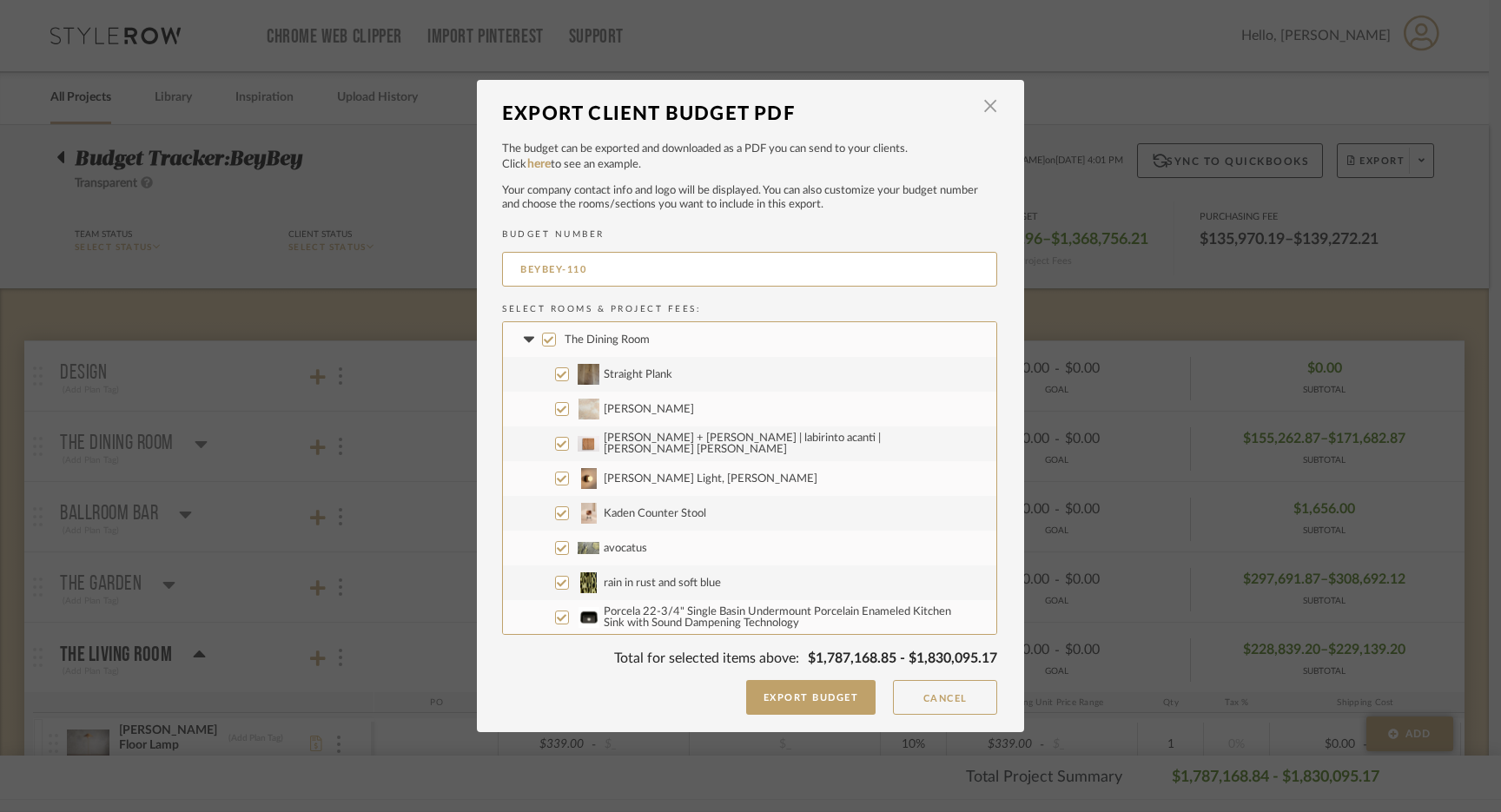
click at [544, 339] on input "The Dining Room" at bounding box center [549, 339] width 14 height 14
click at [523, 339] on icon at bounding box center [528, 339] width 10 height 6
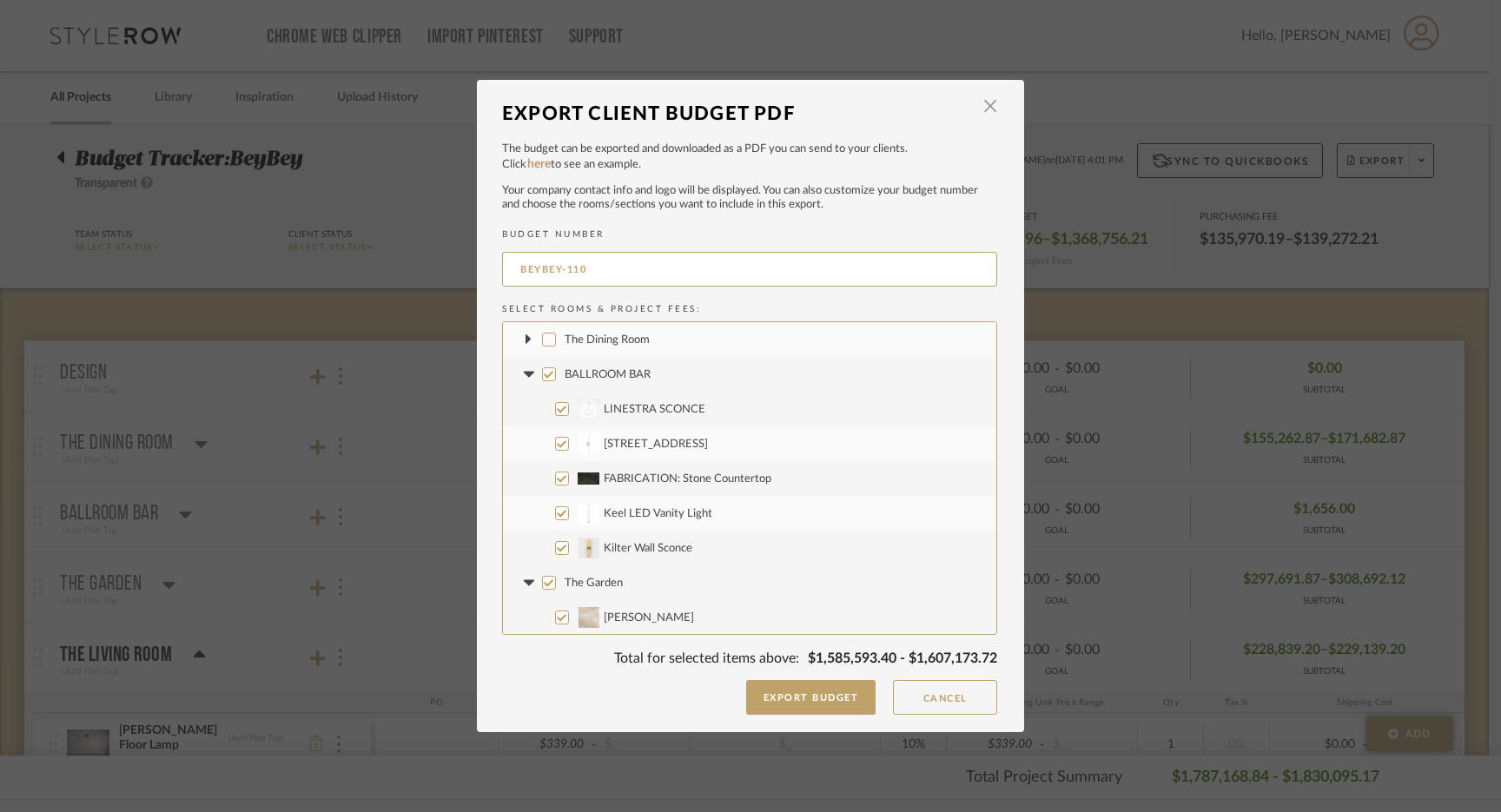
click at [544, 375] on input "BALLROOM BAR" at bounding box center [549, 373] width 14 height 14
click at [555, 548] on input "Kilter Wall Sconce" at bounding box center [561, 548] width 14 height 14
click at [559, 480] on input "FABRICATION: Stone Countertop" at bounding box center [561, 478] width 14 height 14
click at [524, 375] on icon at bounding box center [528, 374] width 18 height 7
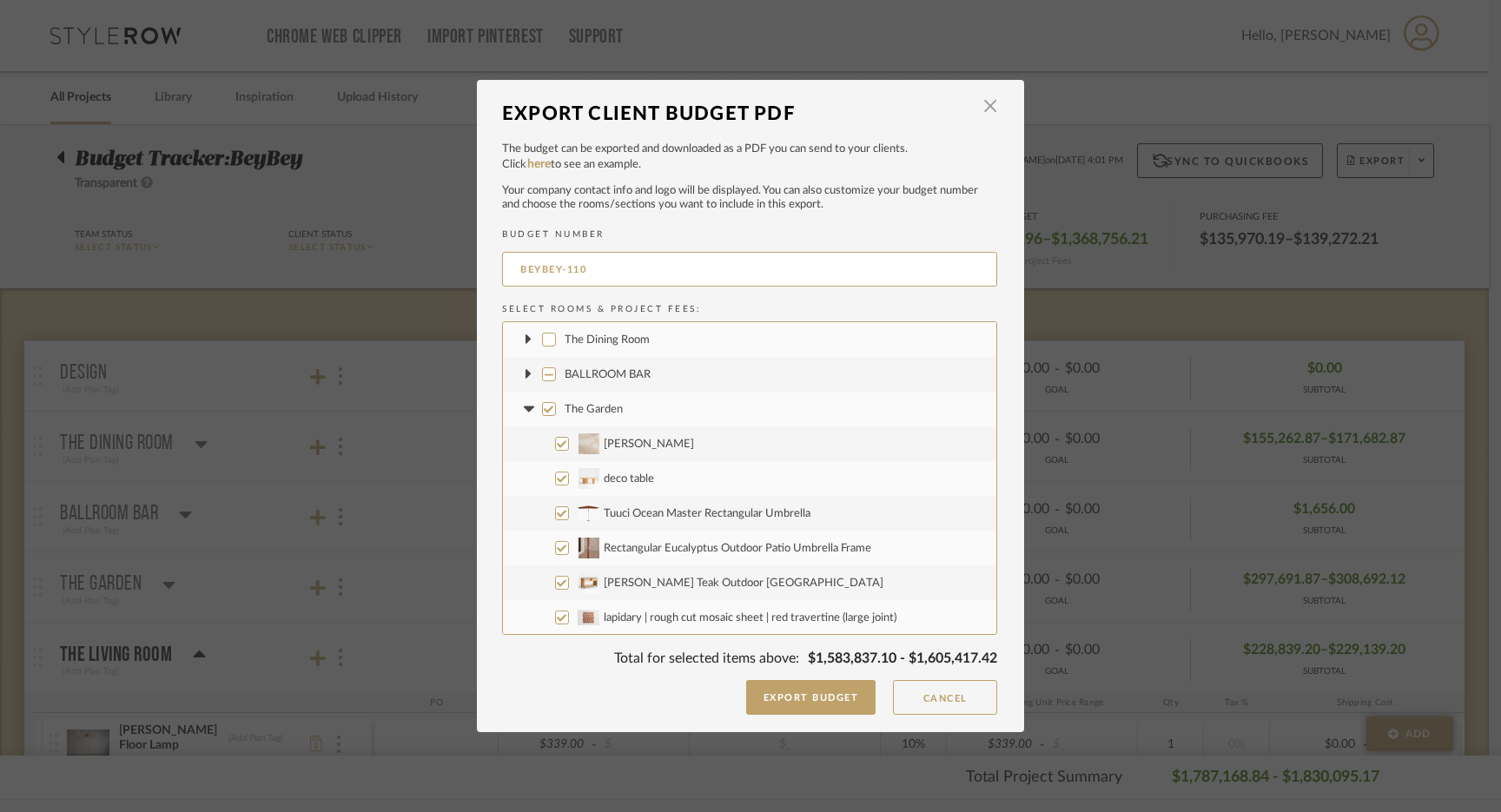
click at [542, 409] on input "The Garden" at bounding box center [549, 408] width 14 height 14
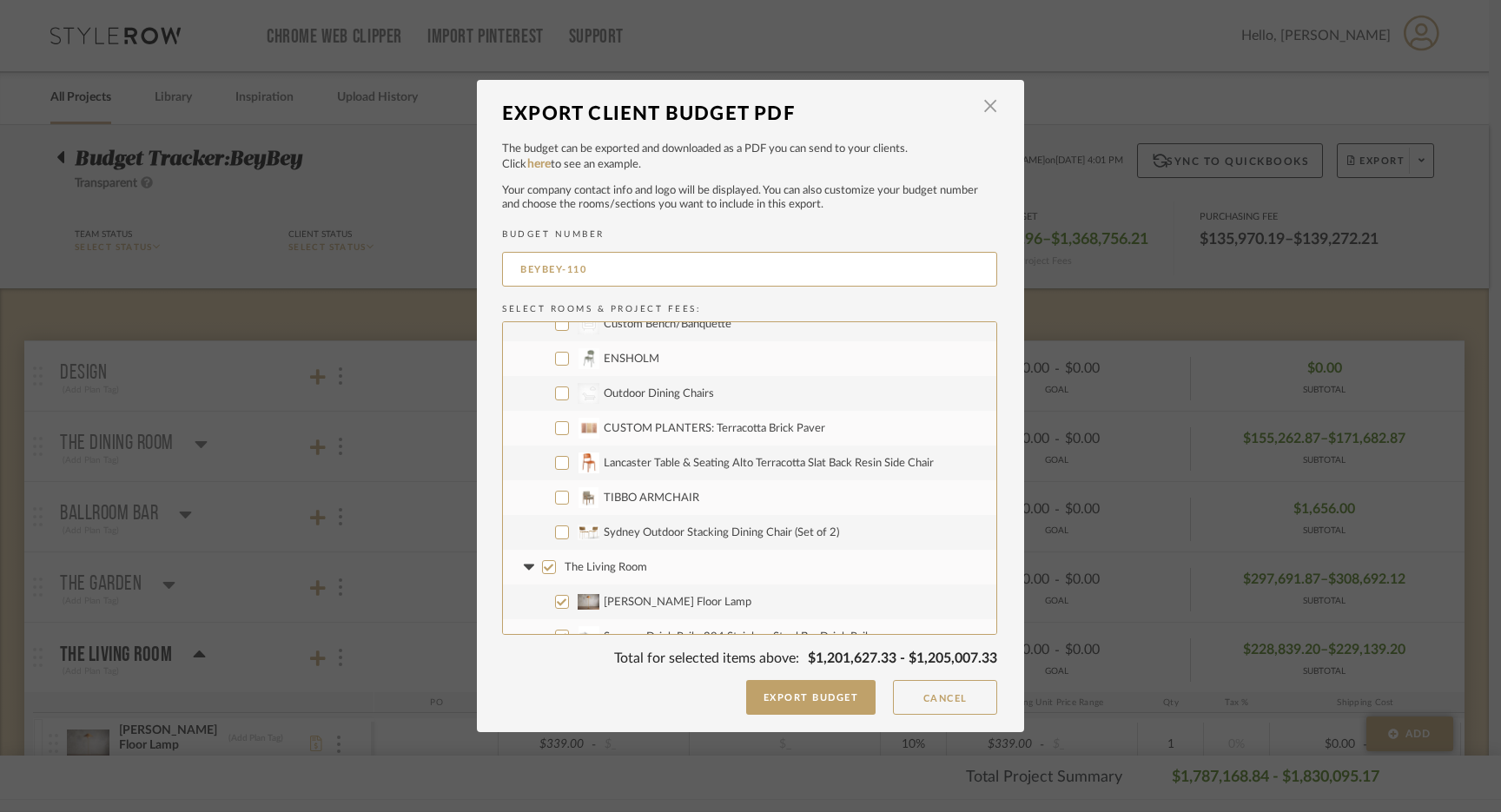
scroll to position [1915, 0]
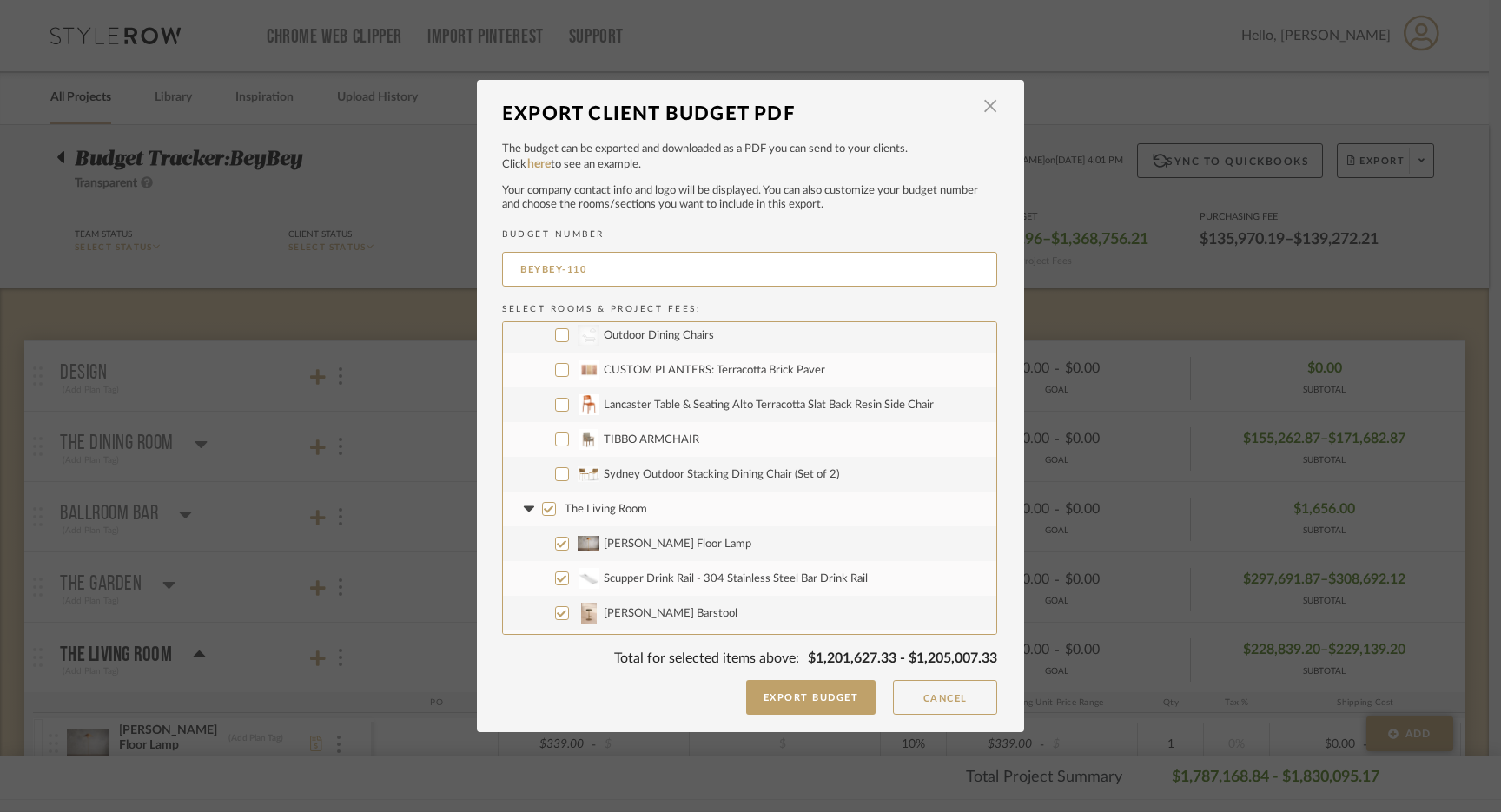
click at [561, 473] on input "Sydney Outdoor Stacking Dining Chair (Set of 2)" at bounding box center [561, 473] width 14 height 14
click at [555, 439] on input "TIBBO ARMCHAIR" at bounding box center [561, 439] width 14 height 14
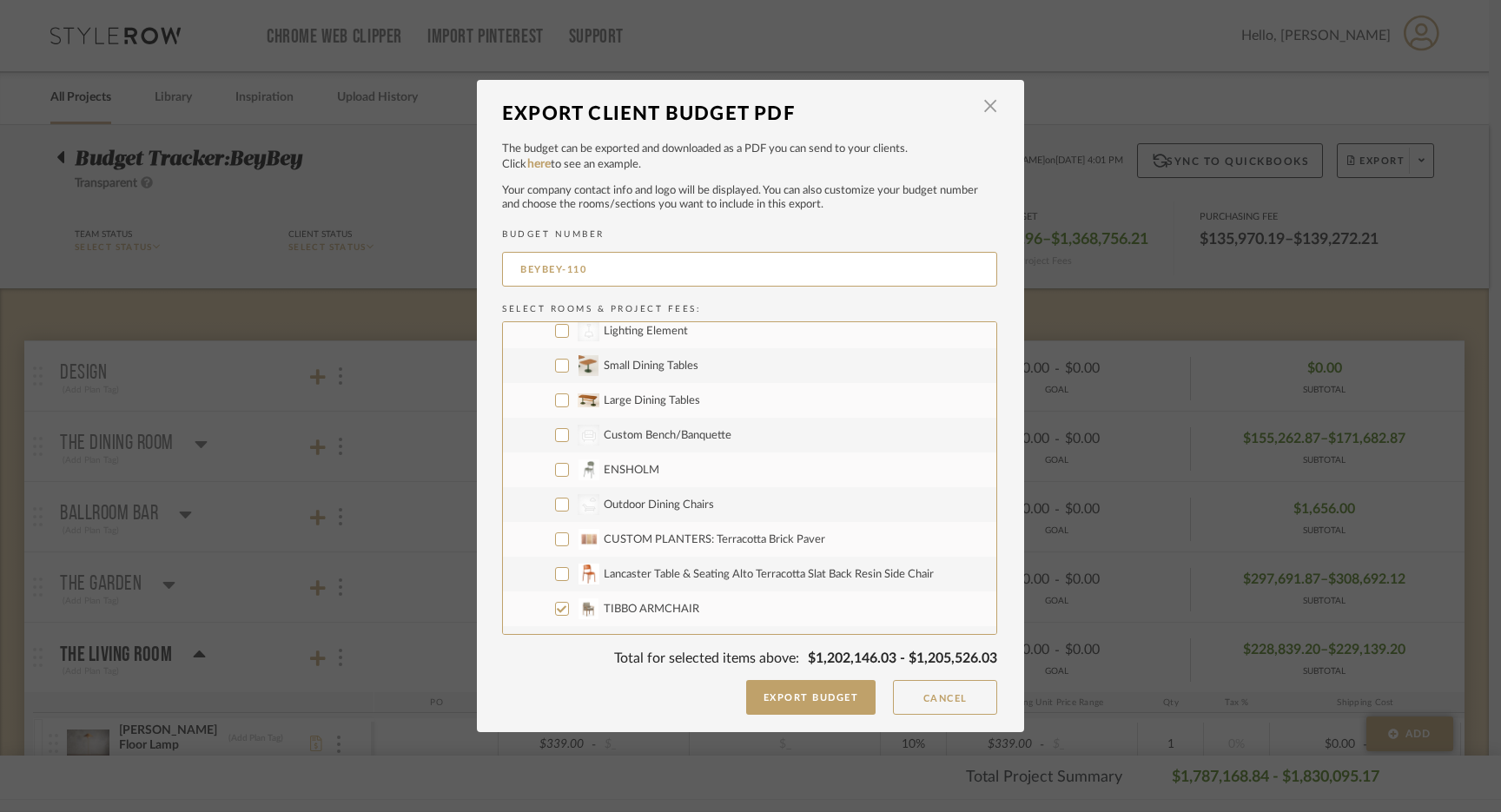
scroll to position [1742, 0]
click at [555, 403] on input "Large Dining Tables" at bounding box center [561, 404] width 14 height 14
click at [558, 371] on input "Small Dining Tables" at bounding box center [561, 369] width 14 height 14
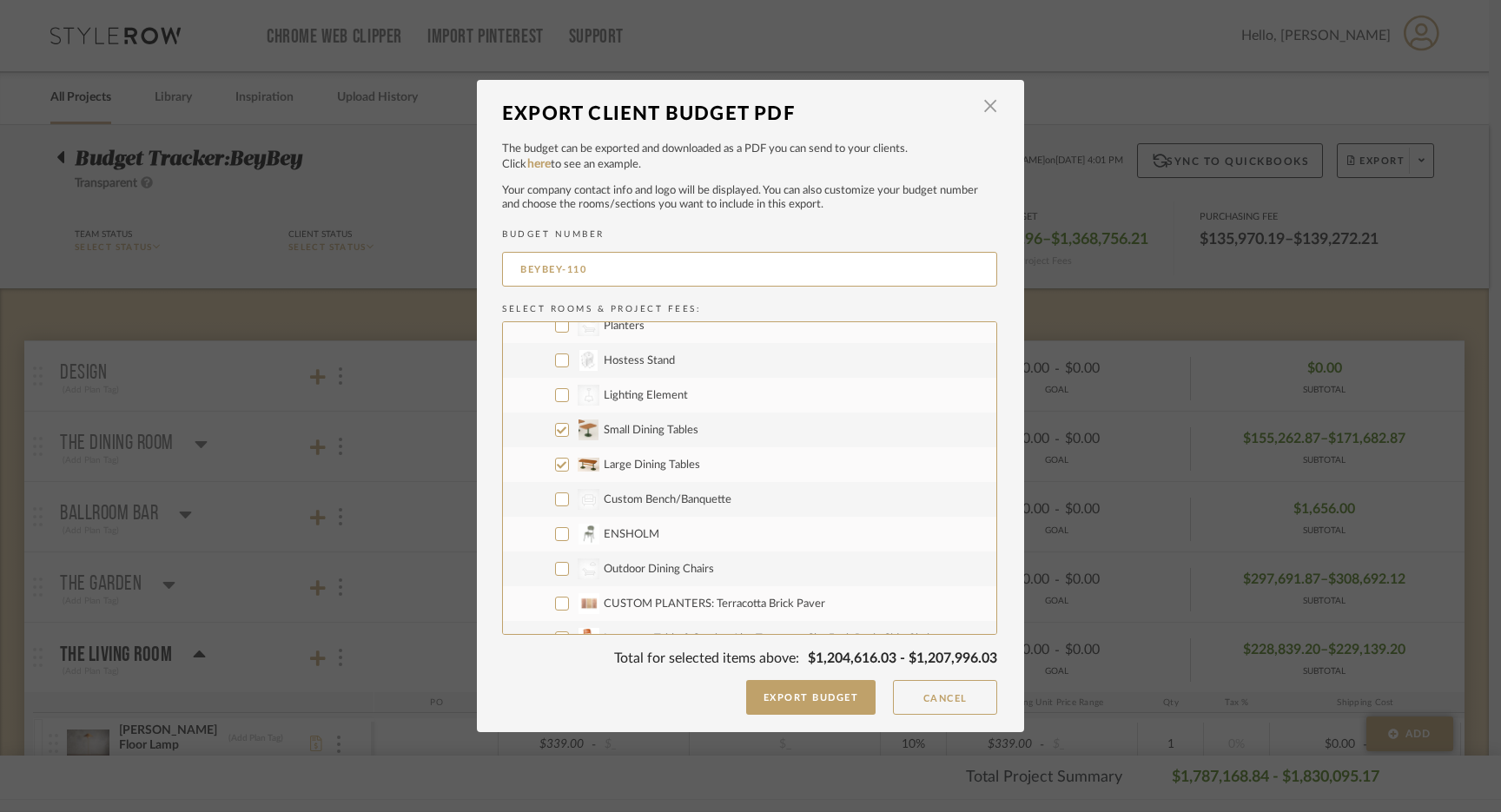
scroll to position [1678, 0]
click at [556, 395] on input "CategoryIconLighting Created with Sketch. Lighting Element" at bounding box center [561, 398] width 14 height 14
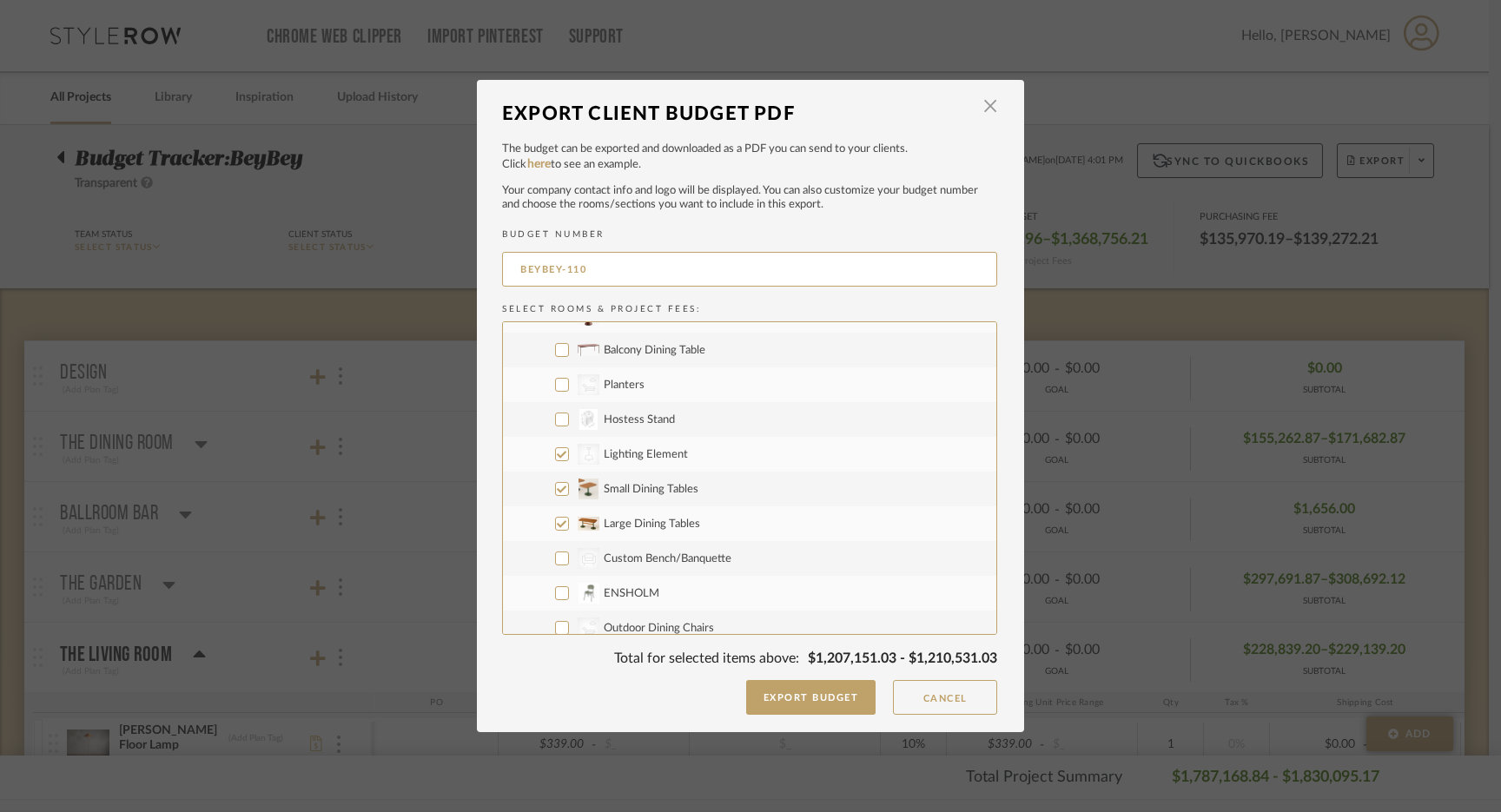
scroll to position [1618, 0]
click at [555, 422] on input "Hostess Stand" at bounding box center [561, 422] width 14 height 14
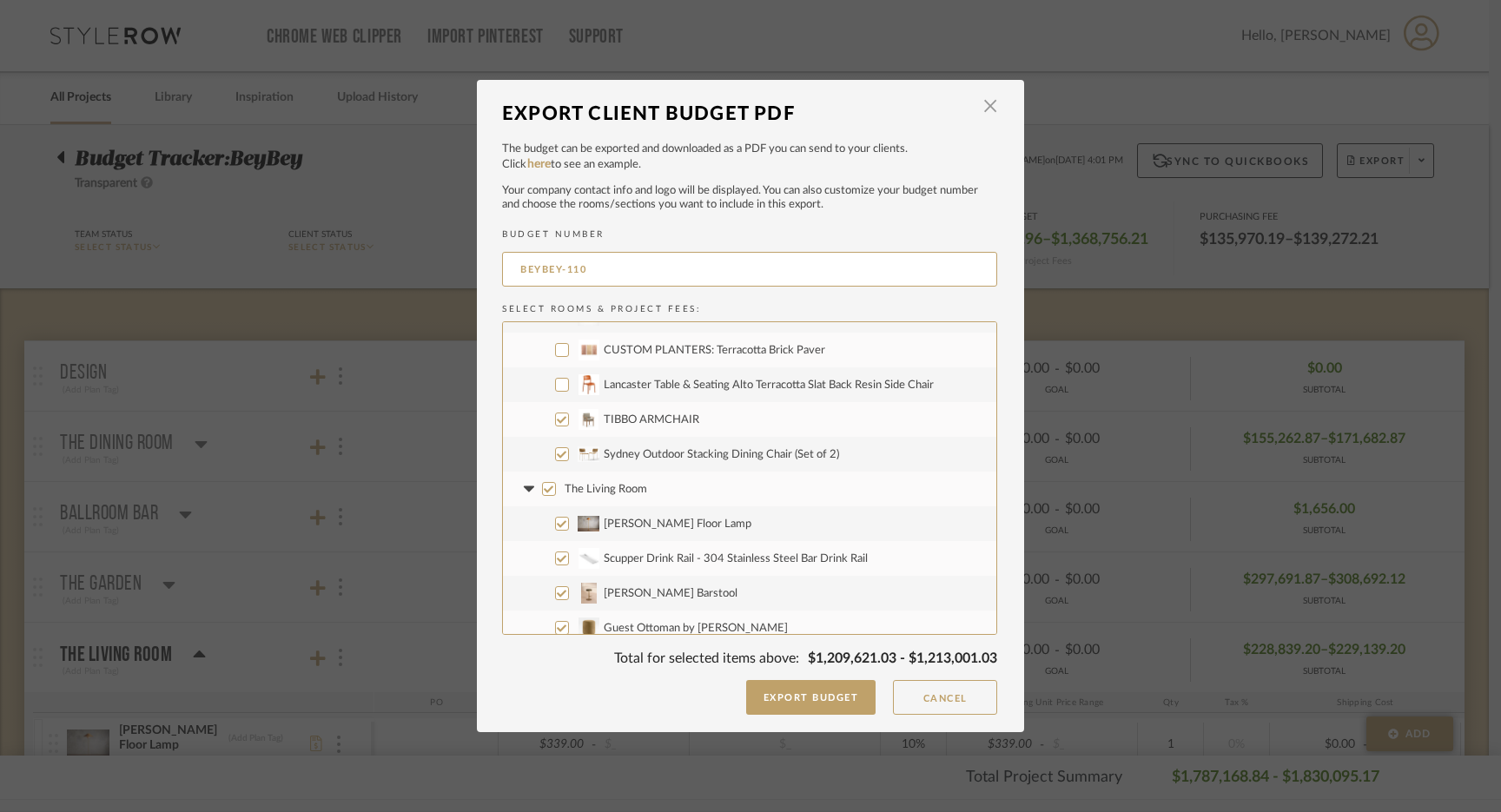
scroll to position [1942, 0]
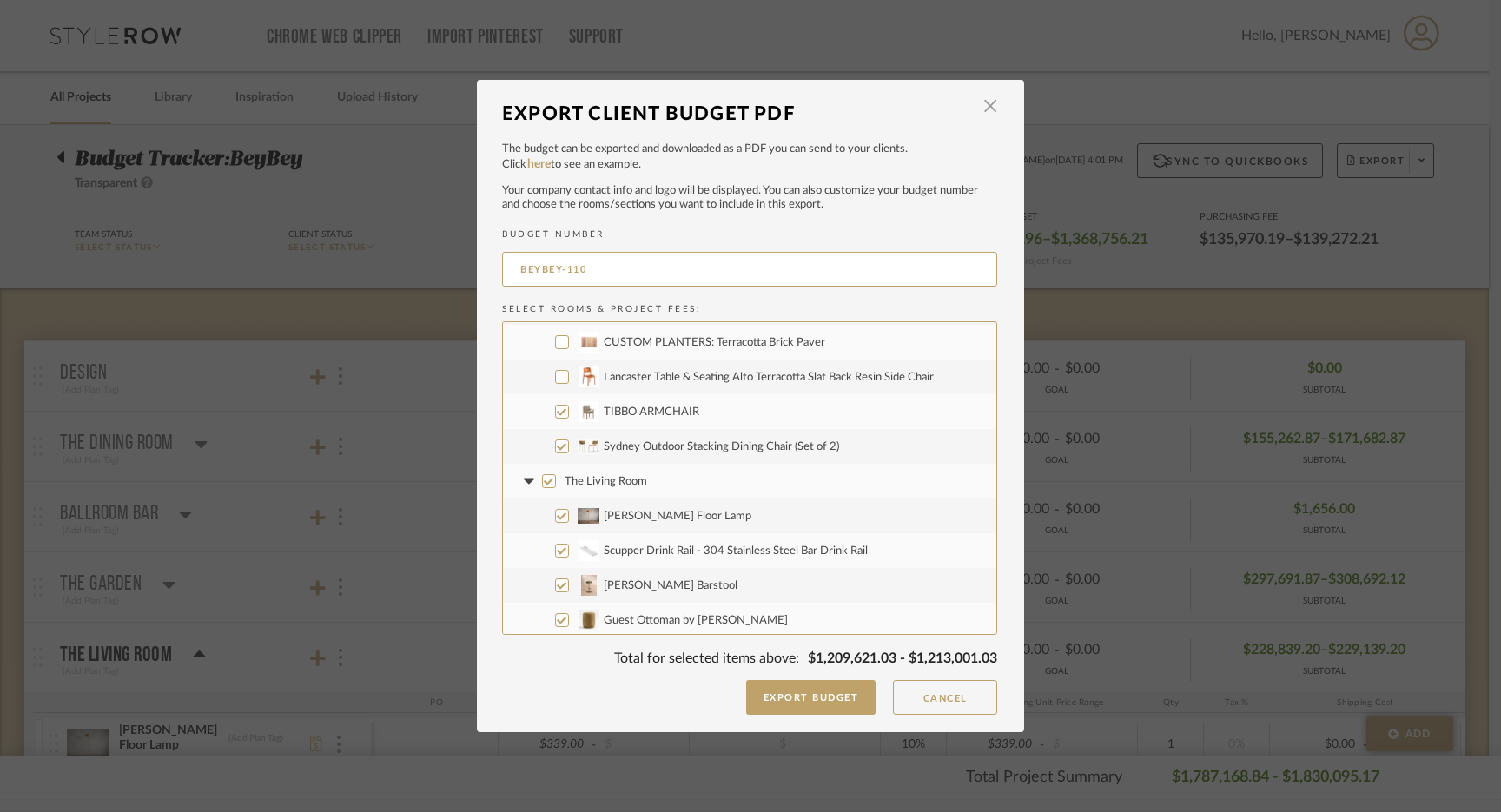
click at [542, 478] on input "The Living Room" at bounding box center [549, 481] width 14 height 14
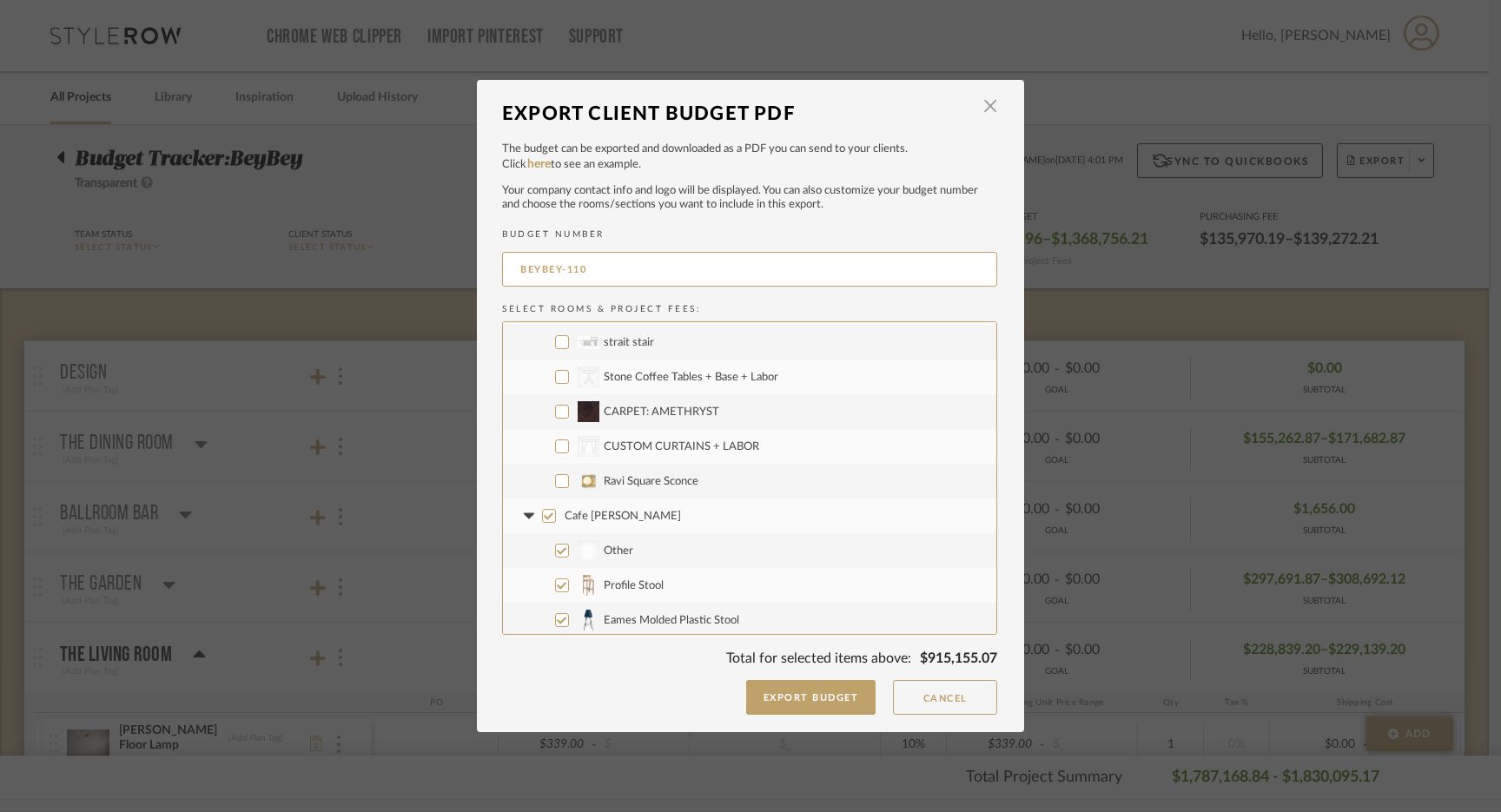
scroll to position [3971, 0]
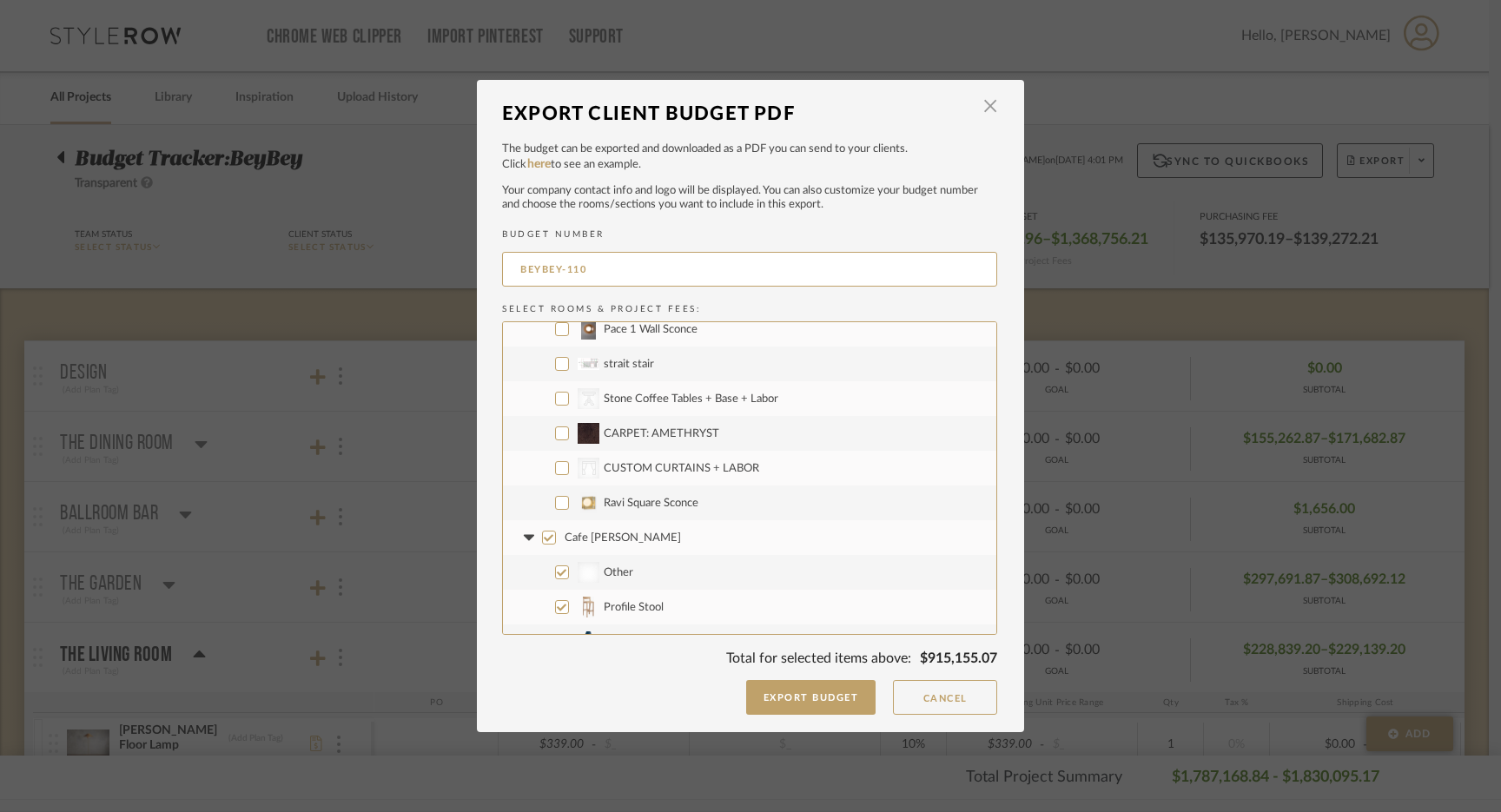
click at [555, 503] on input "Ravi Square Sconce" at bounding box center [561, 502] width 14 height 14
click at [561, 469] on input "CategoryIconFabrics Created with Sketch. CUSTOM CURTAINS + LABOR" at bounding box center [561, 468] width 14 height 14
click at [557, 436] on input "CARPET: AMETHRYST" at bounding box center [561, 433] width 14 height 14
click at [557, 403] on input "CategoryIconTables Created with Sketch. Stone Coffee Tables + Base + Labor" at bounding box center [561, 398] width 14 height 14
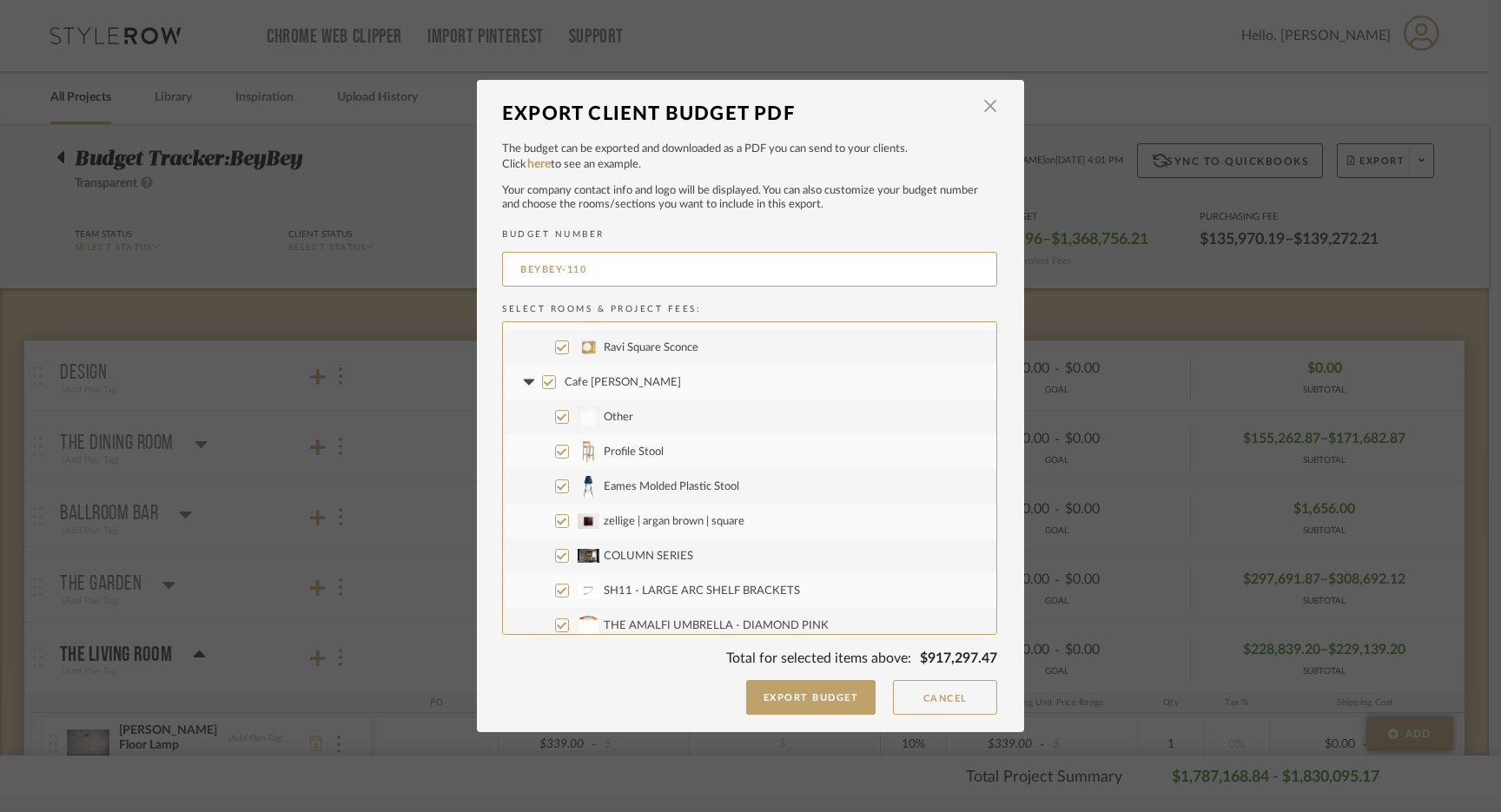
scroll to position [4121, 0]
click at [542, 389] on input "Cafe [PERSON_NAME]" at bounding box center [549, 387] width 14 height 14
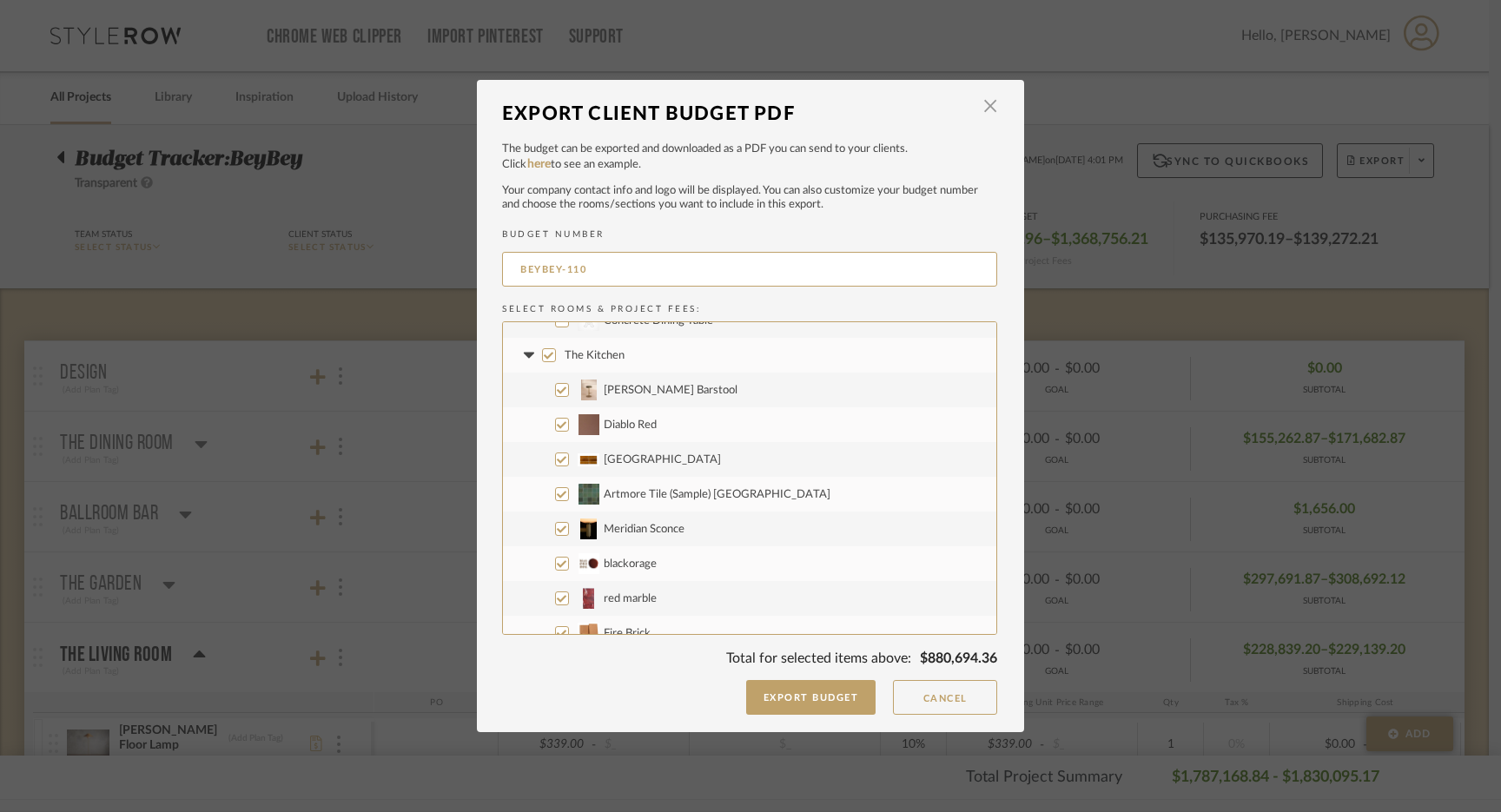
scroll to position [4641, 0]
click at [544, 357] on input "The Kitchen" at bounding box center [549, 353] width 14 height 14
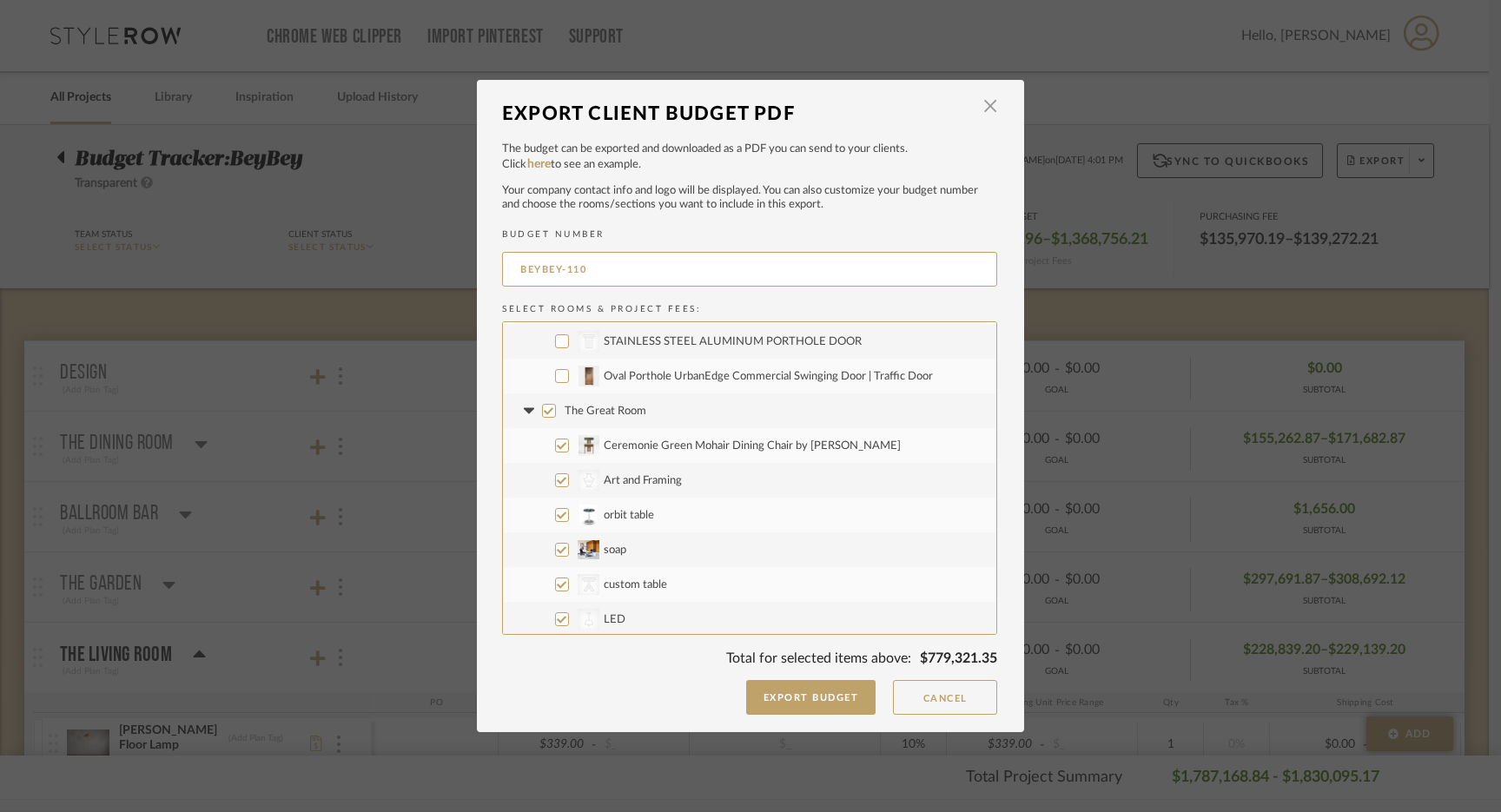
scroll to position [5207, 0]
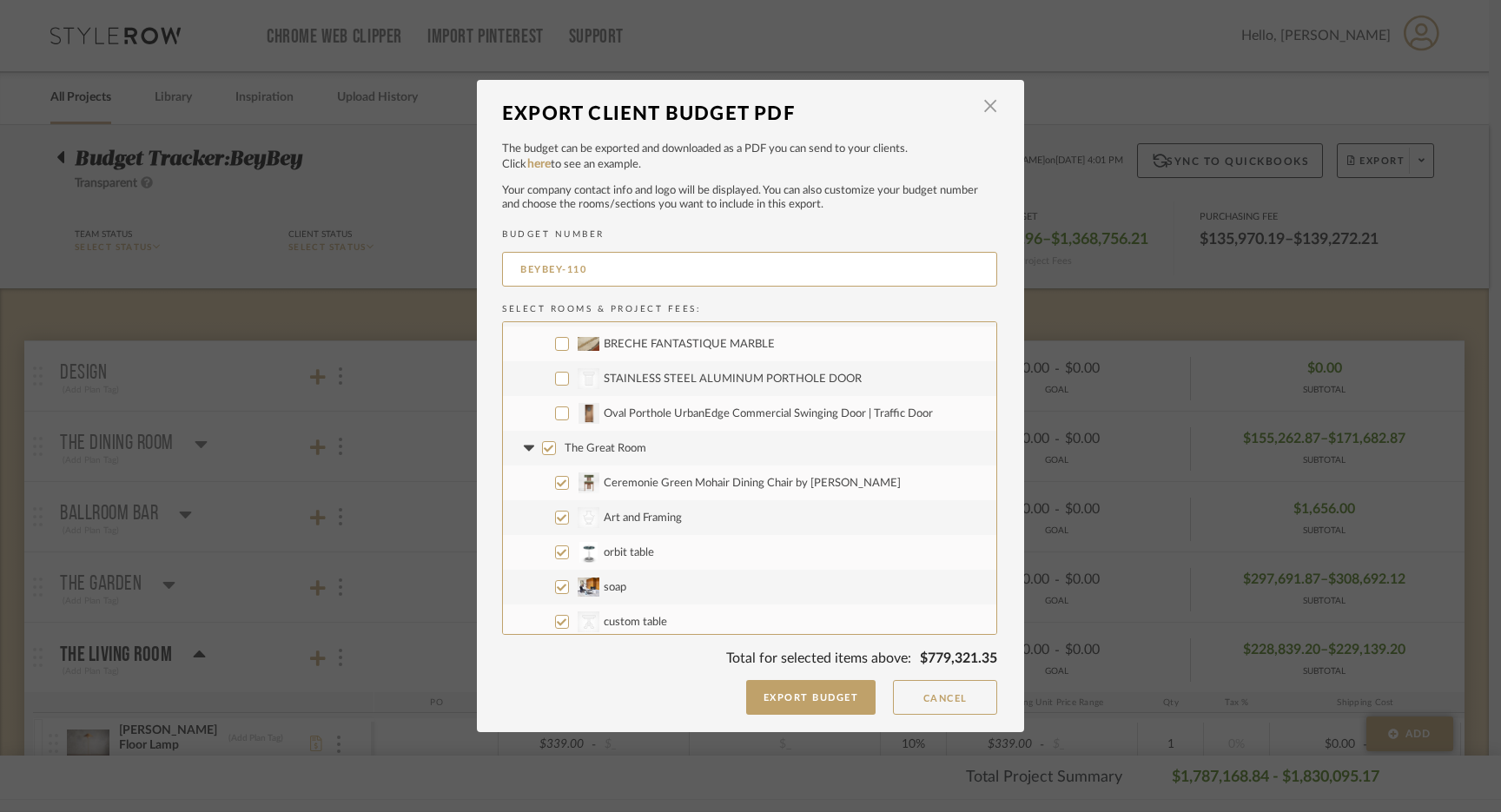
click at [561, 415] on input "Oval Porthole UrbanEdge Commercial Swinging Door | Traffic Door" at bounding box center [561, 413] width 14 height 14
click at [542, 451] on input "The Great Room" at bounding box center [549, 448] width 14 height 14
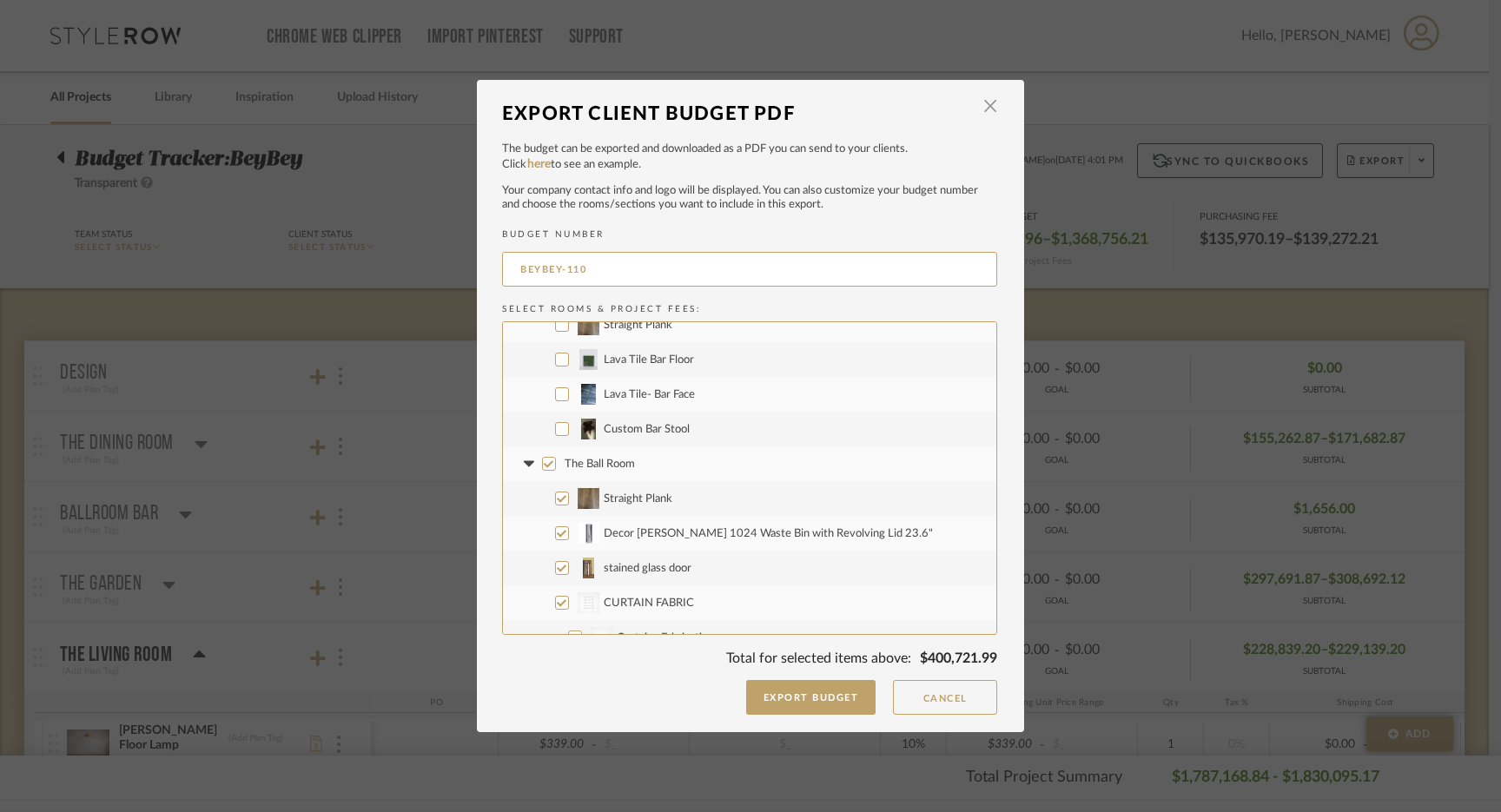
scroll to position [6442, 0]
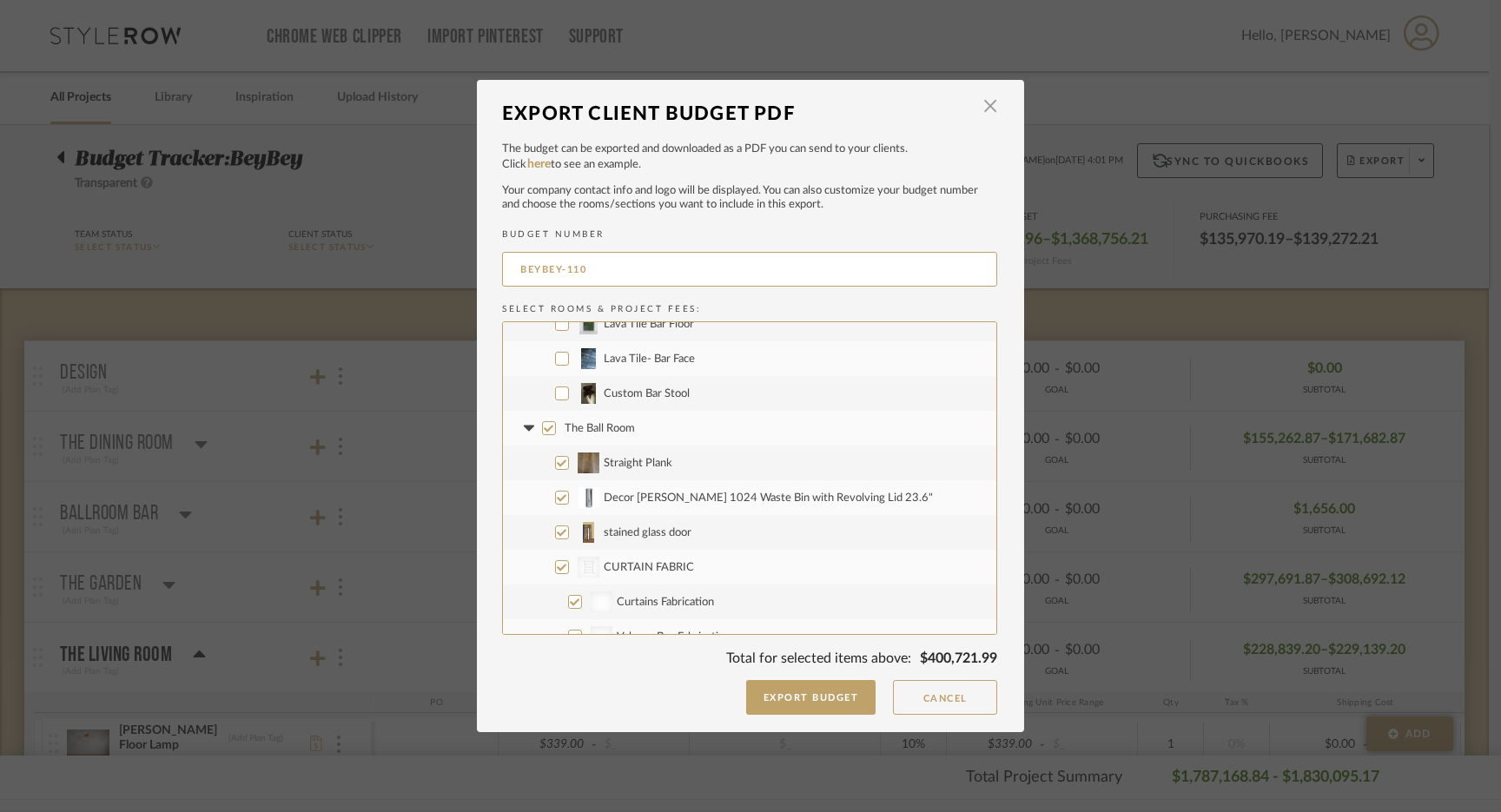
click at [542, 426] on input "The Ball Room" at bounding box center [549, 428] width 14 height 14
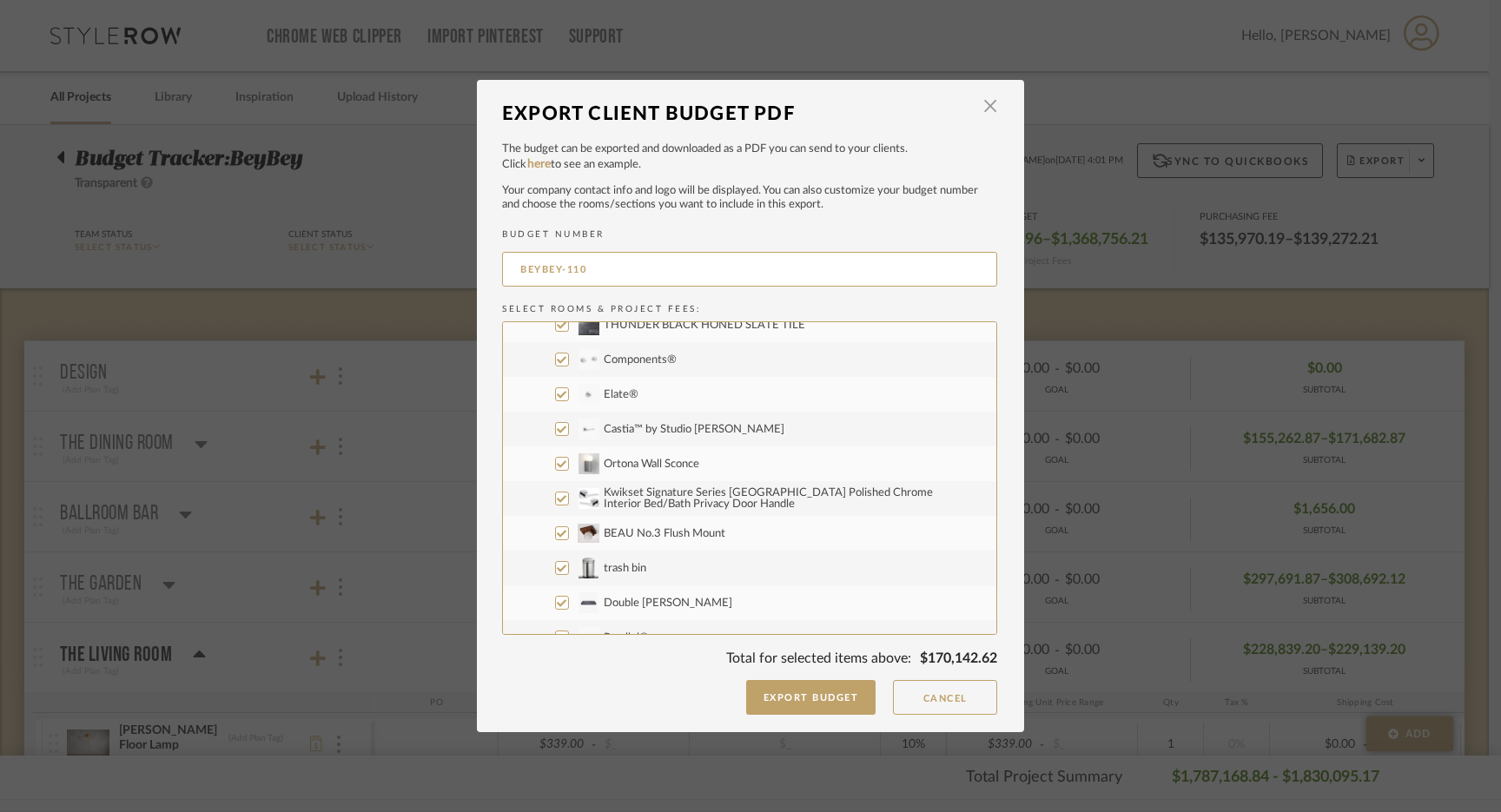
scroll to position [7375, 0]
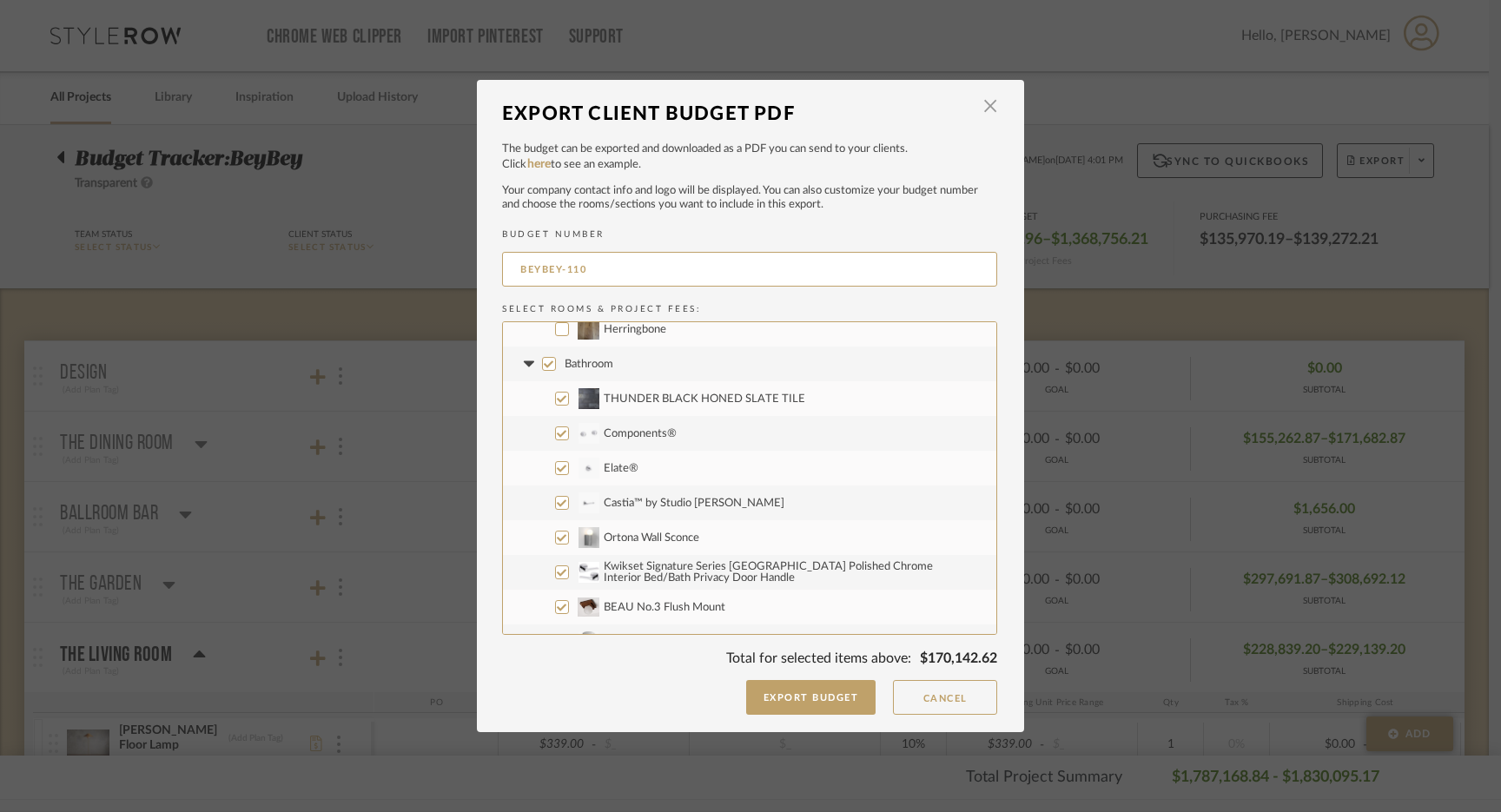
click at [542, 368] on input "Bathroom" at bounding box center [549, 363] width 14 height 14
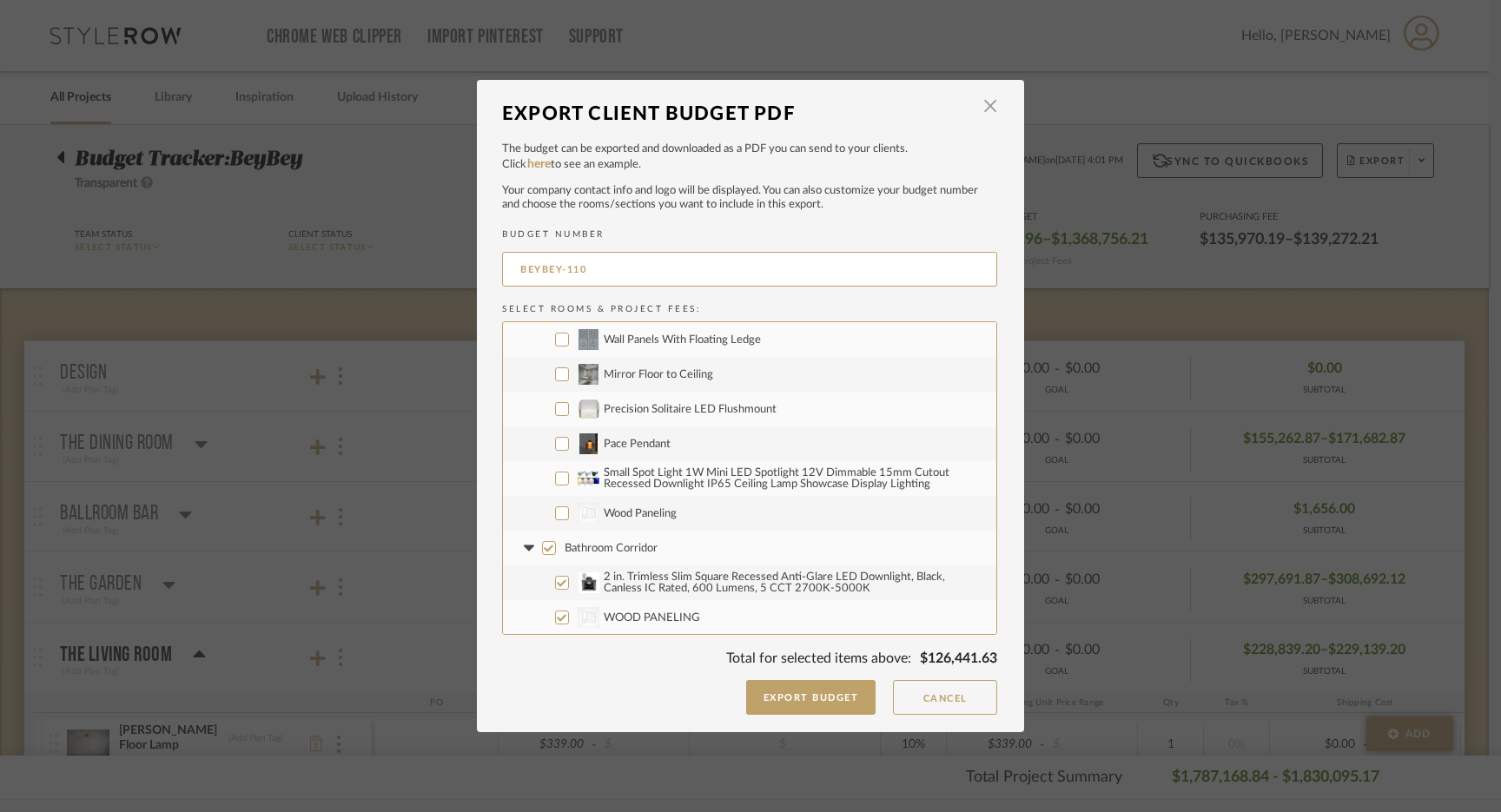
scroll to position [7987, 0]
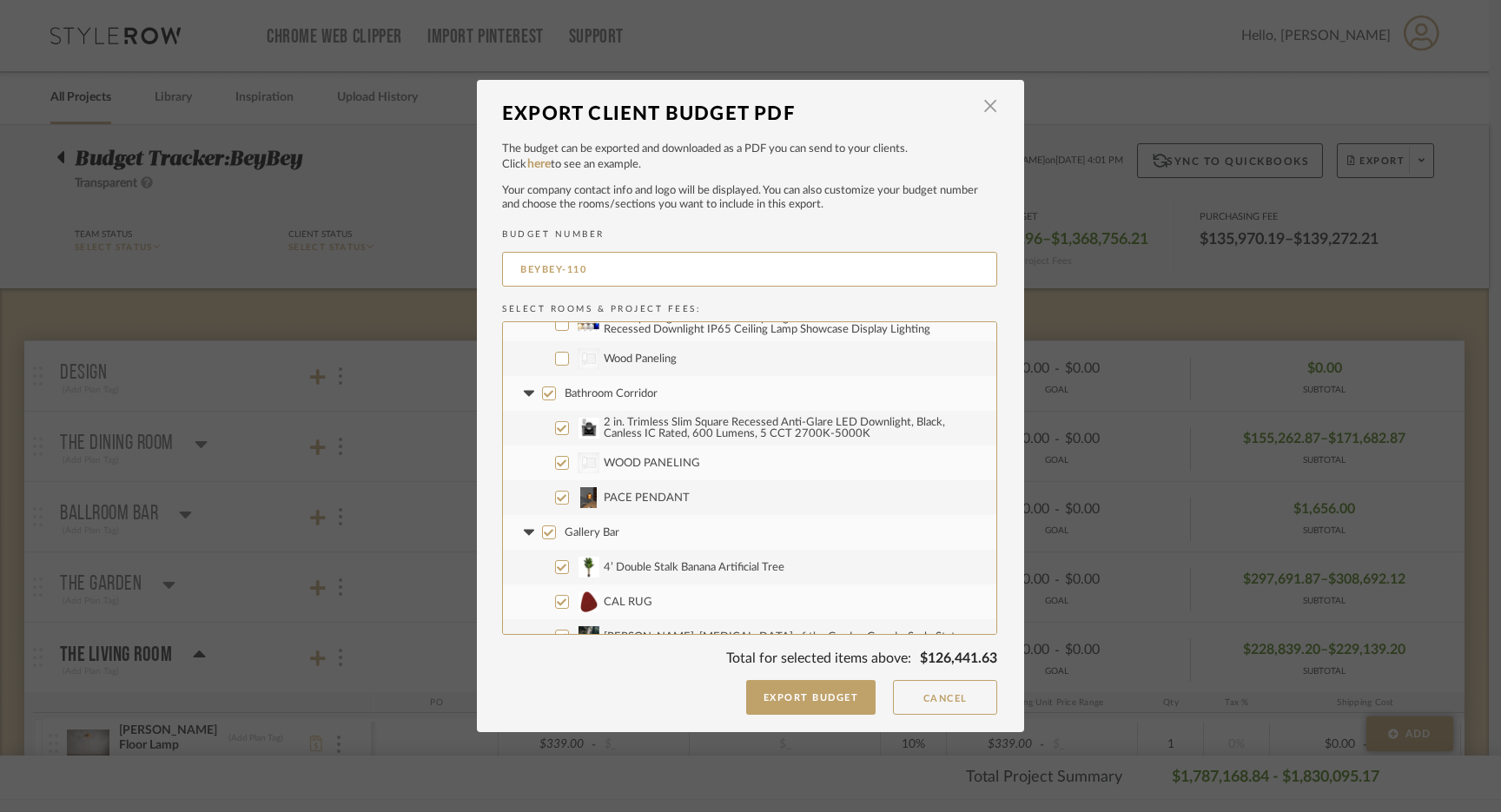
click at [544, 534] on input "Gallery Bar" at bounding box center [549, 532] width 14 height 14
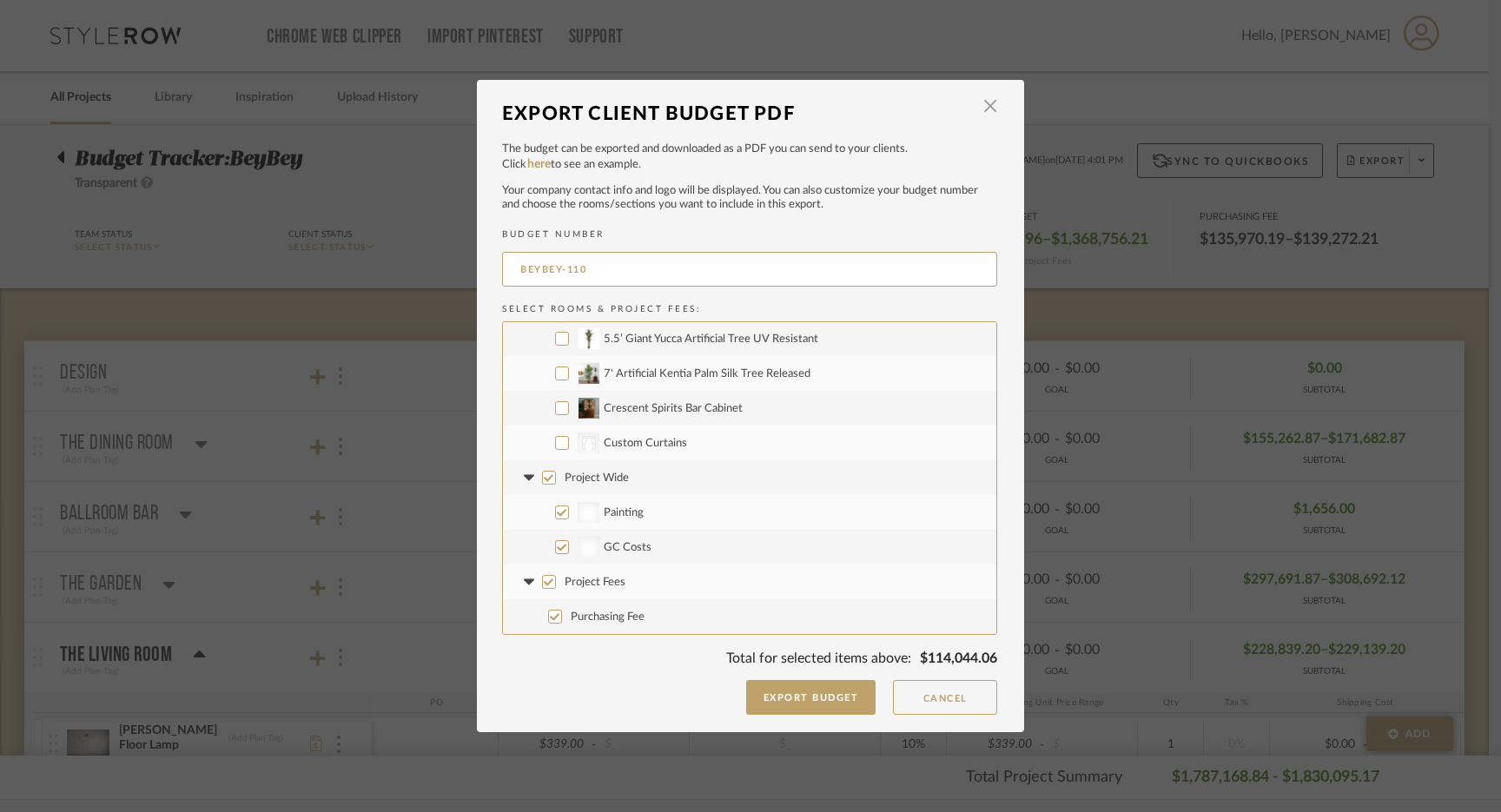
scroll to position [8522, 0]
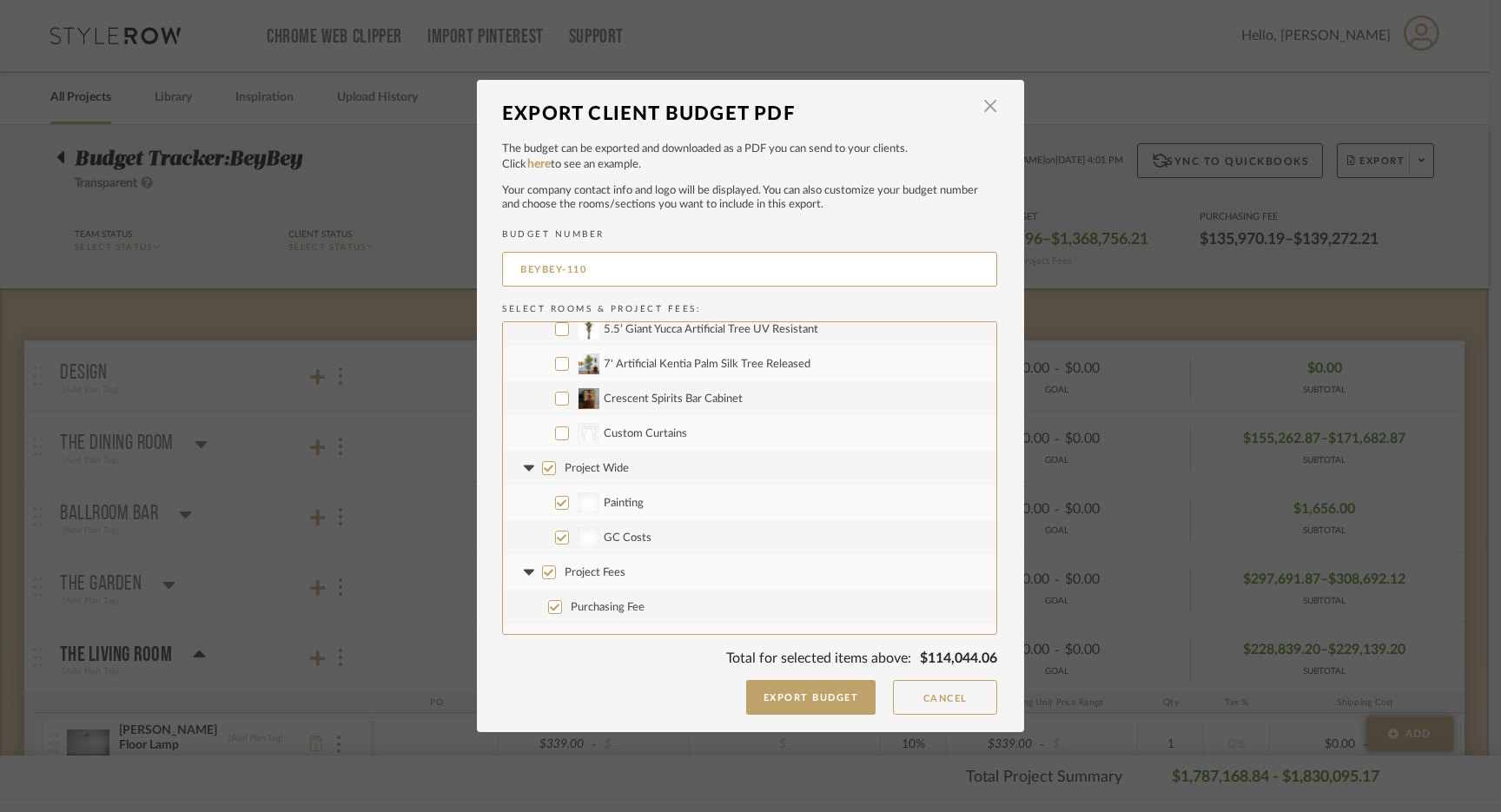
click at [542, 468] on input "Project Wide" at bounding box center [549, 468] width 14 height 14
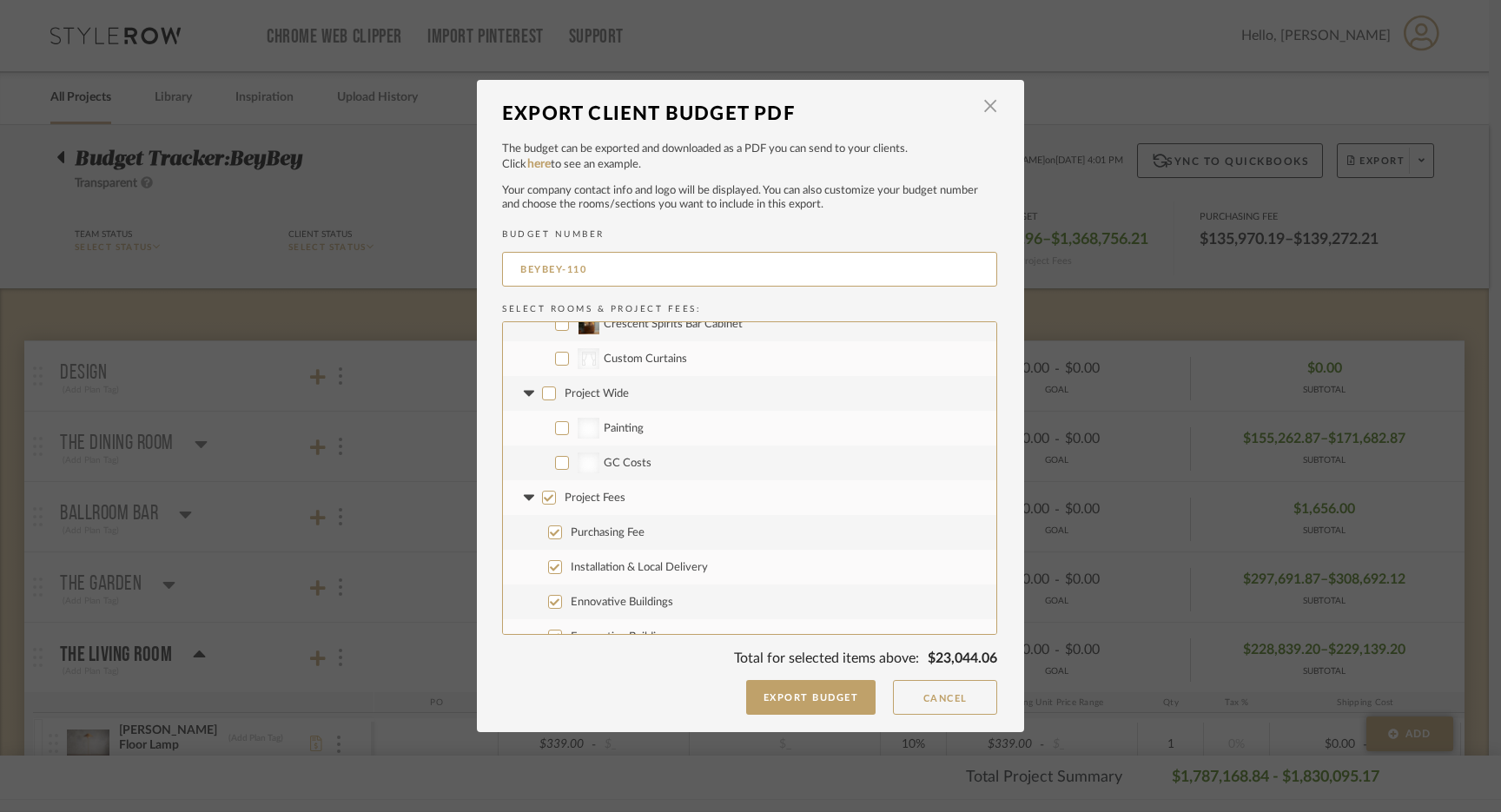
scroll to position [8645, 0]
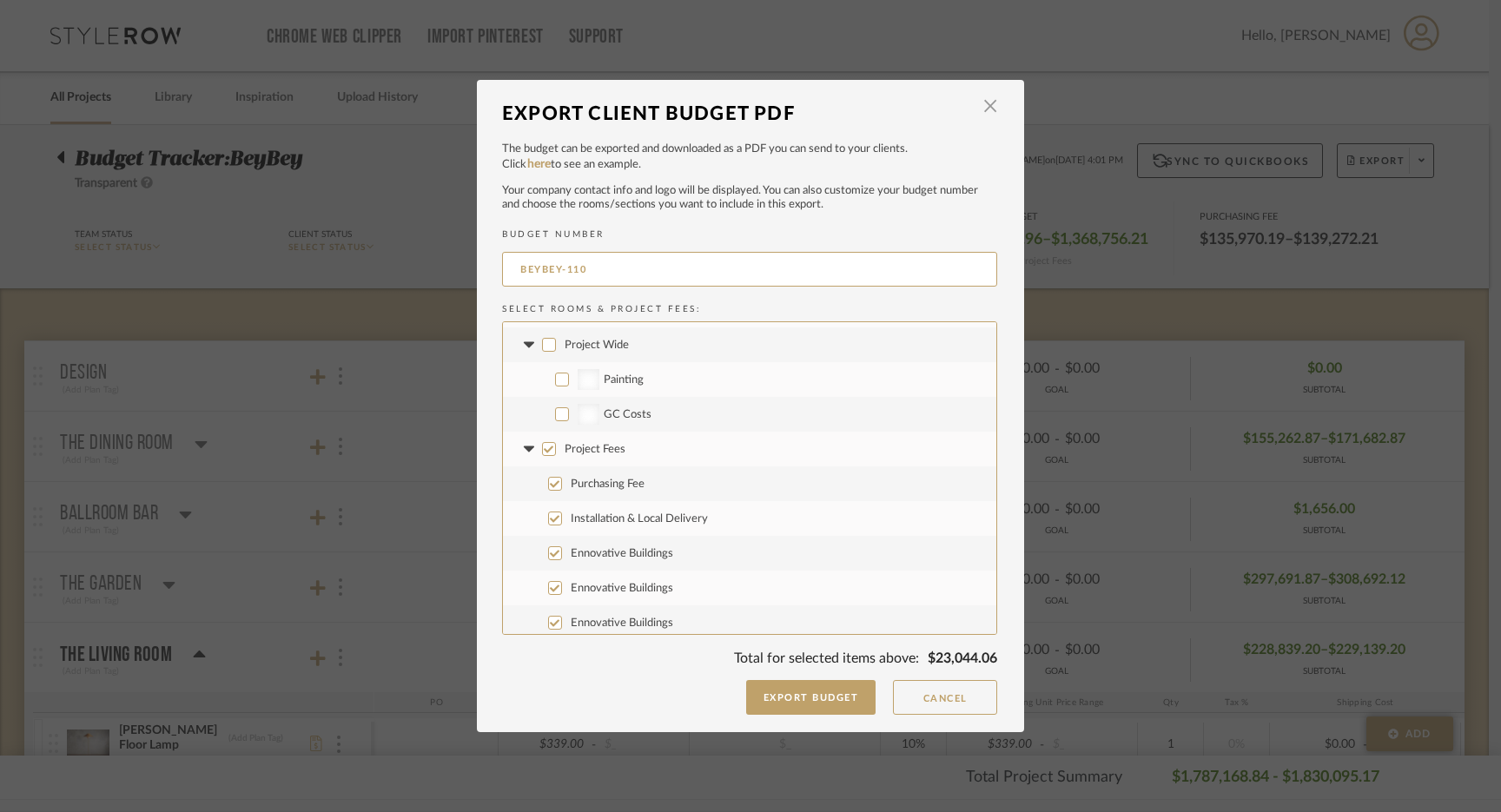
click at [547, 452] on input "Project Fees" at bounding box center [549, 449] width 14 height 14
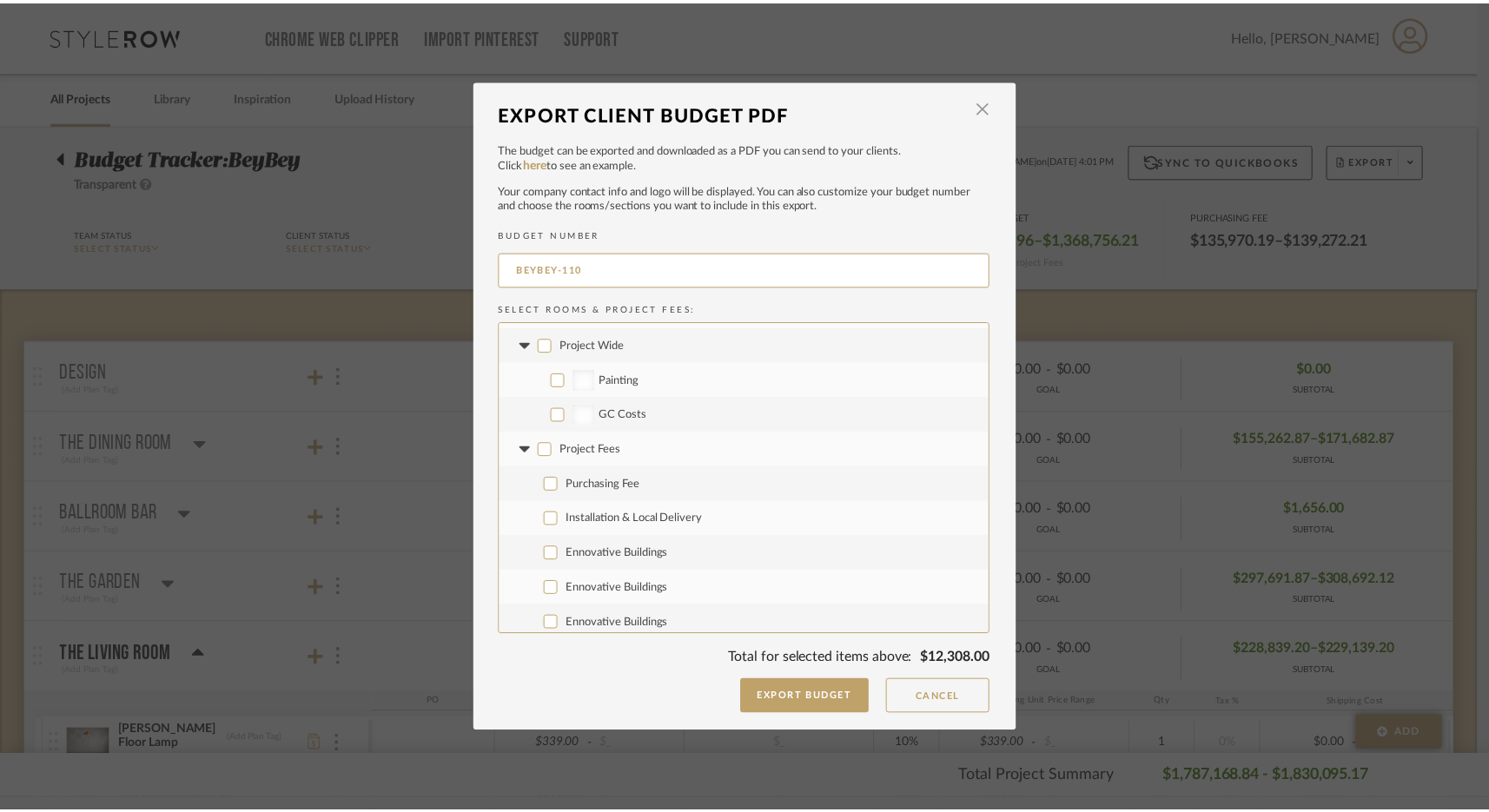
scroll to position [8651, 0]
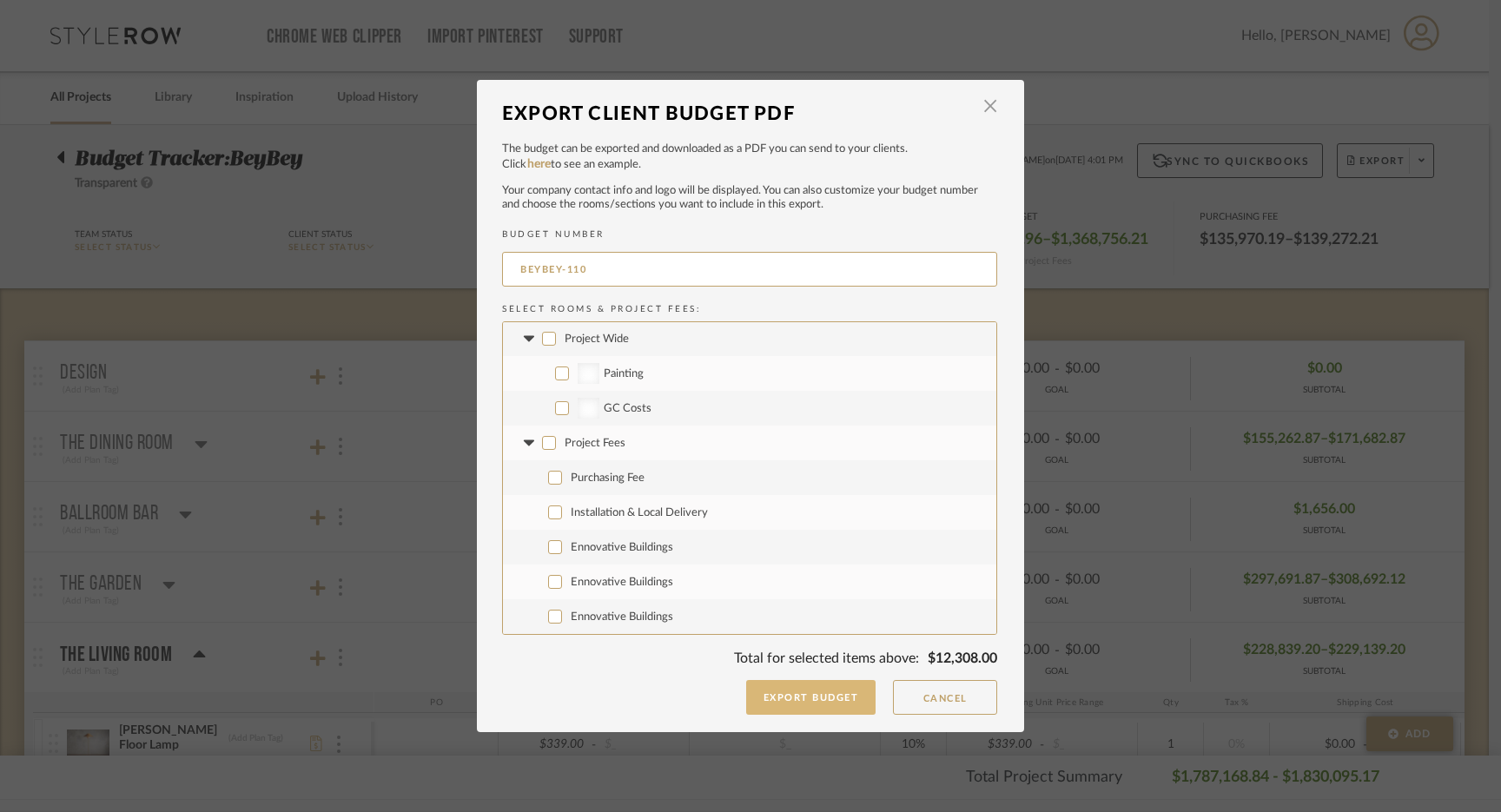
click at [817, 702] on button "Export Budget" at bounding box center [811, 697] width 130 height 35
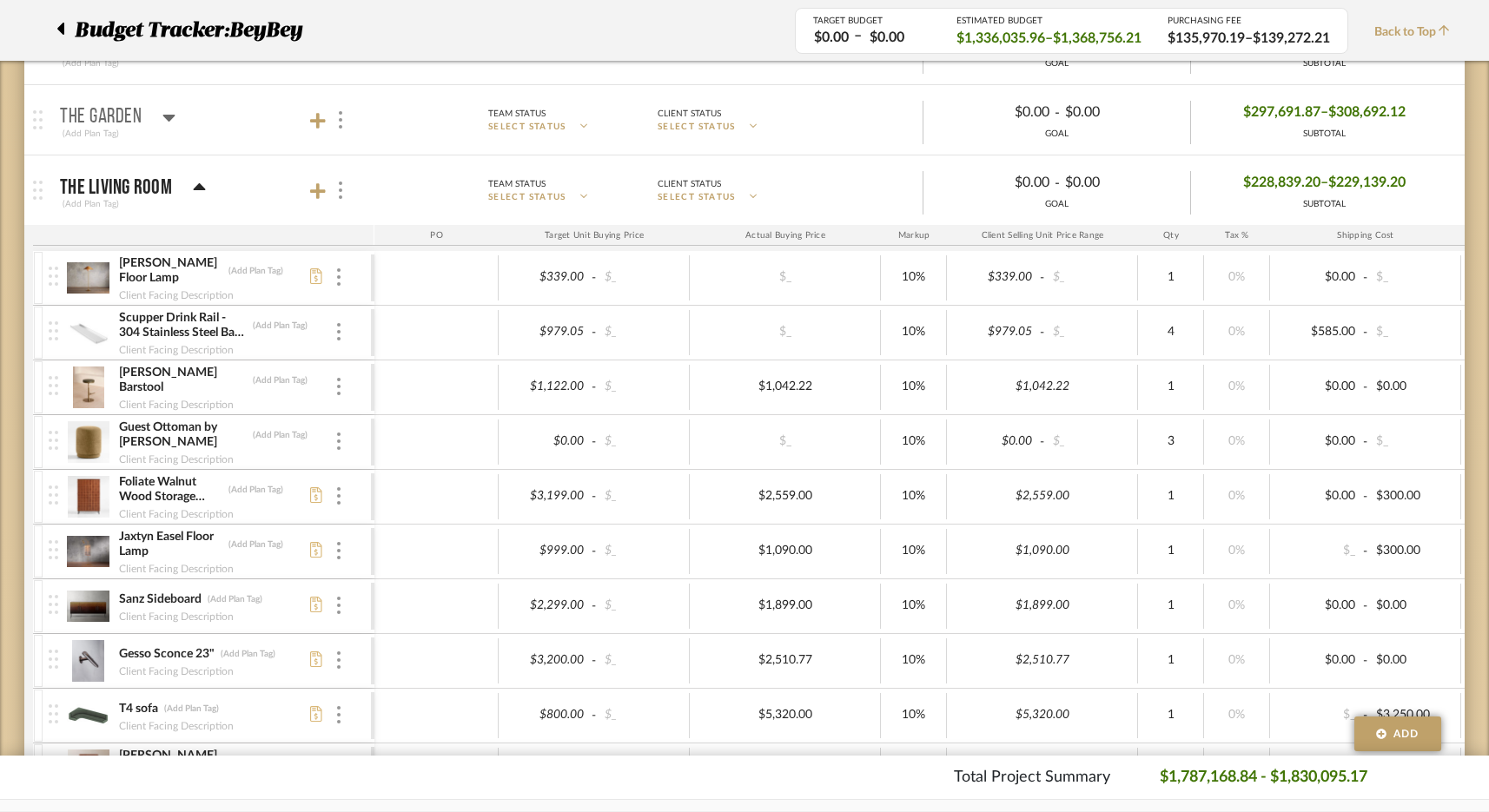
scroll to position [301, 0]
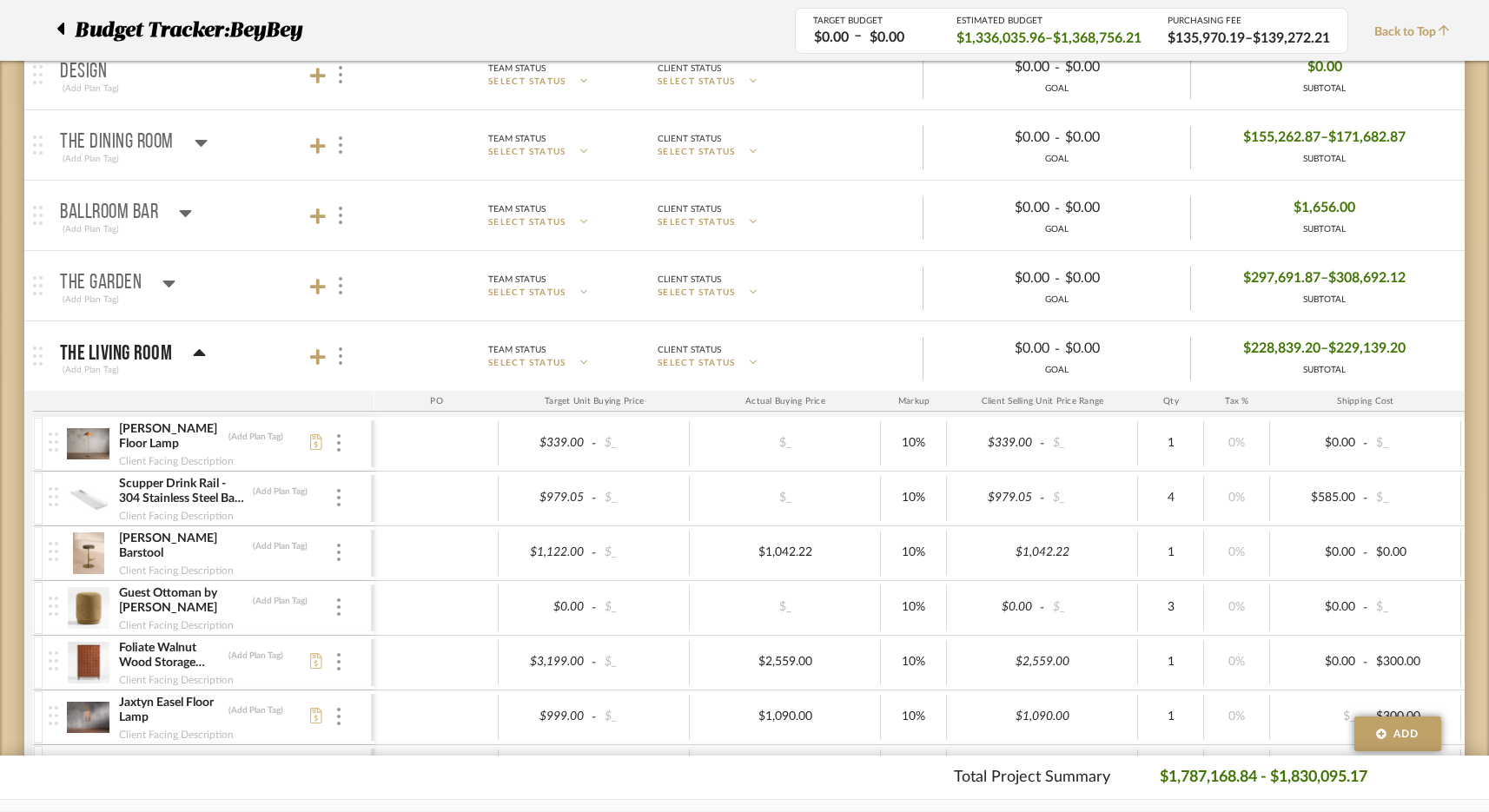
click at [151, 358] on p "The Living Room" at bounding box center [116, 353] width 112 height 21
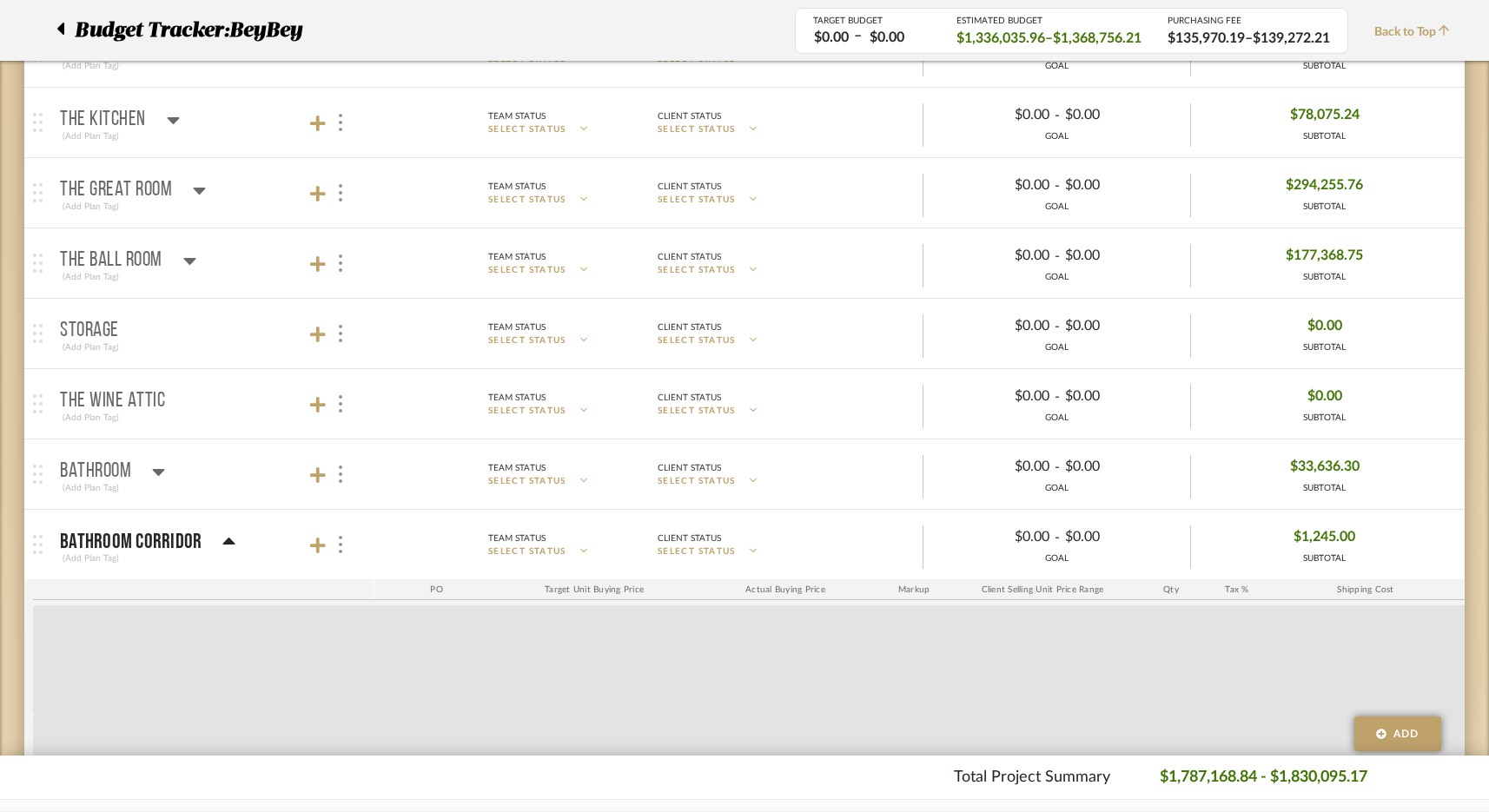
scroll to position [779, 0]
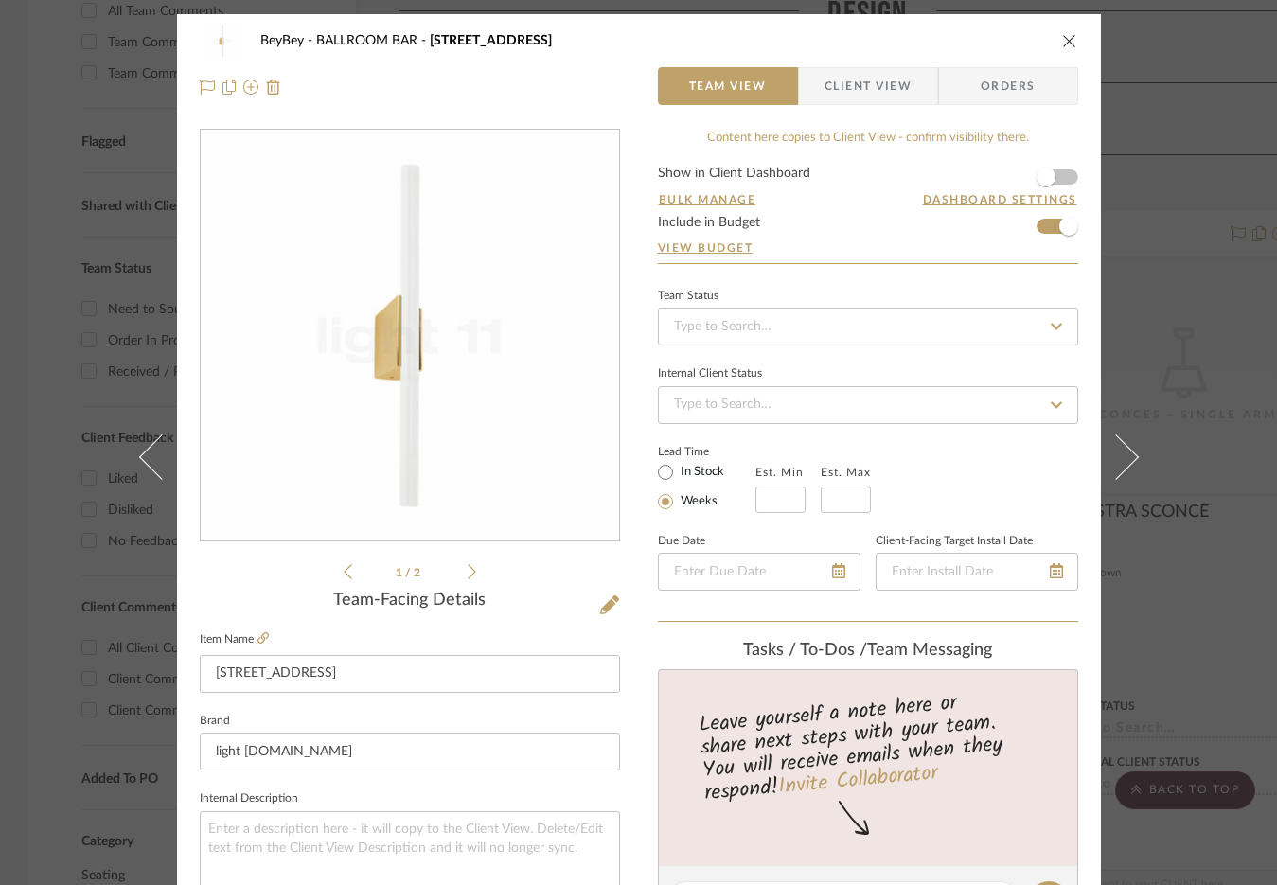
click at [1066, 41] on icon "close" at bounding box center [1069, 40] width 15 height 15
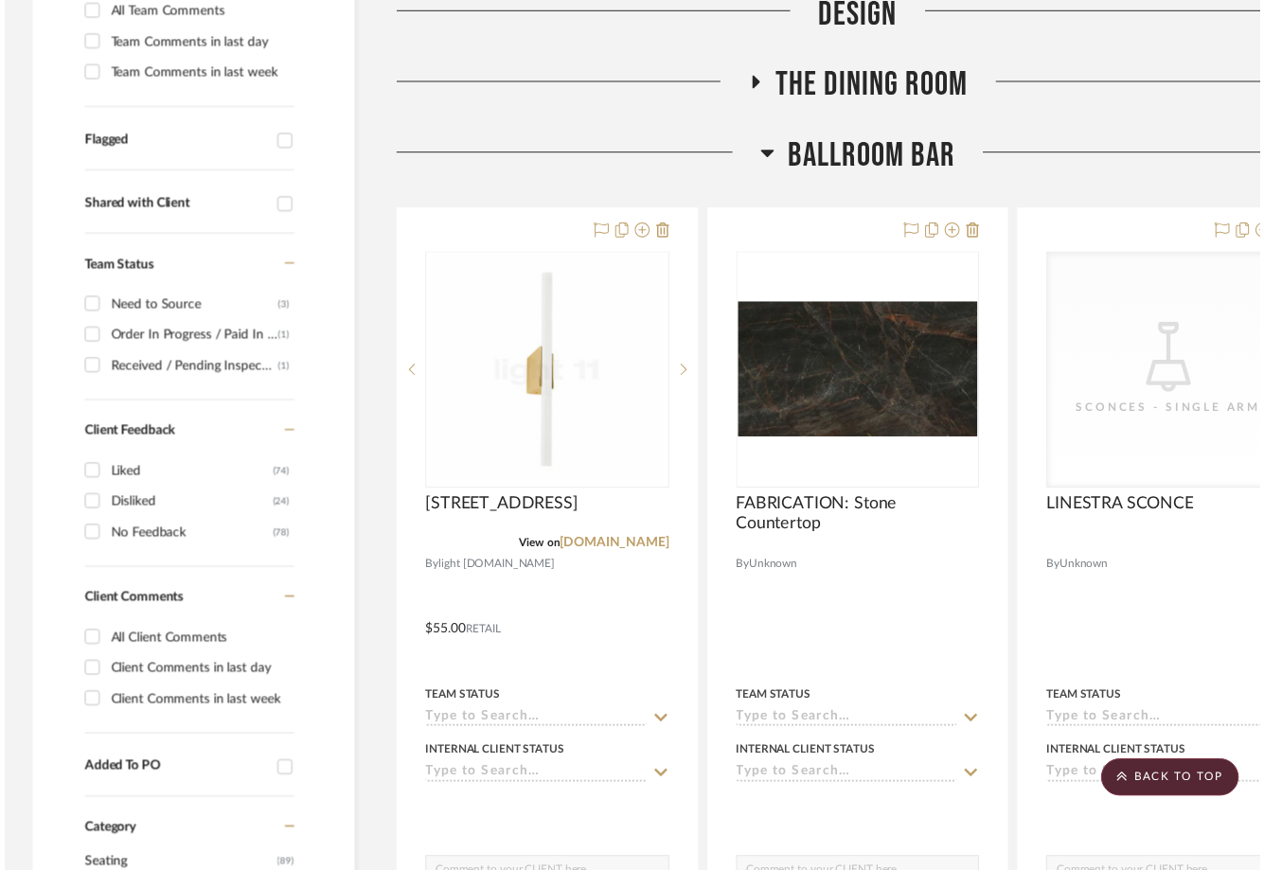
scroll to position [567, 0]
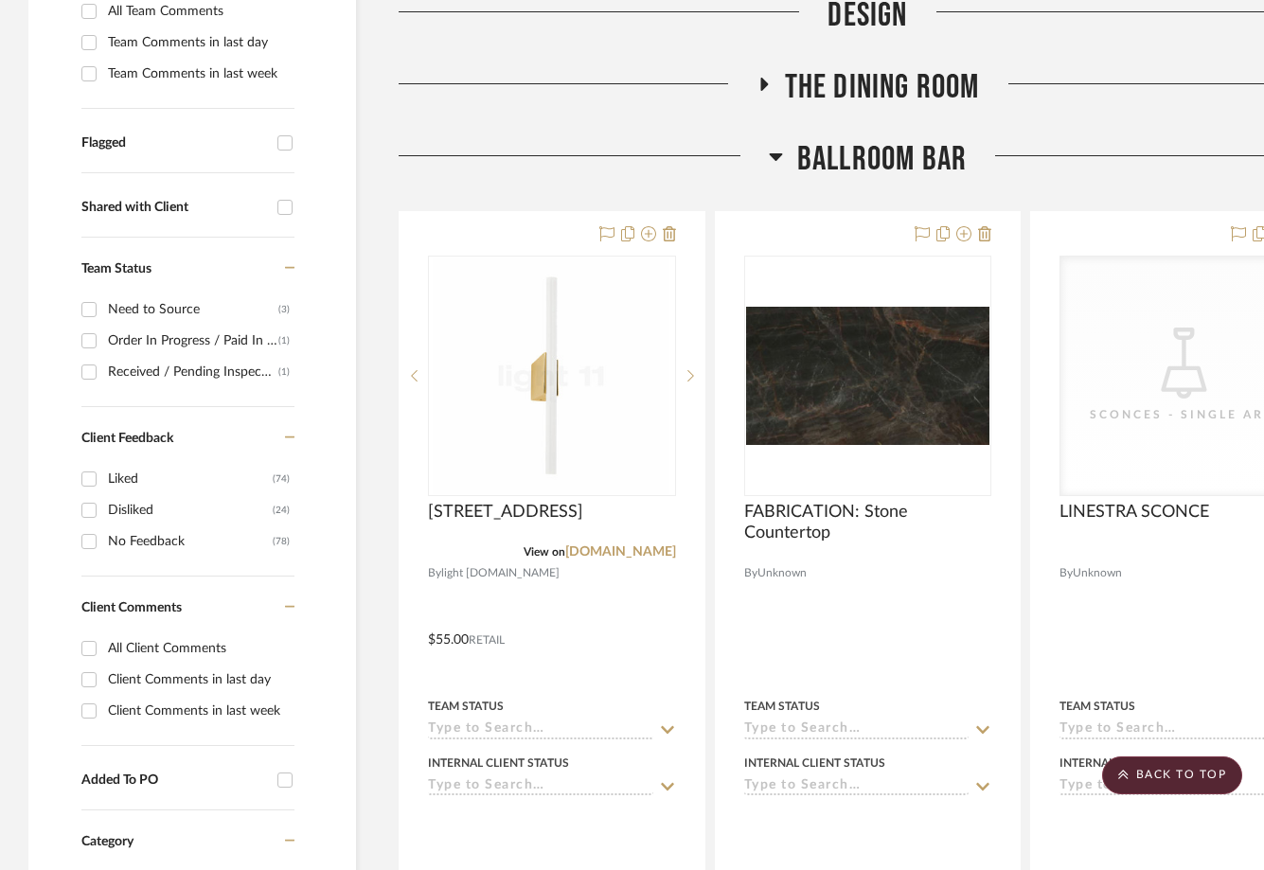
click at [863, 171] on span "BALLROOM BAR" at bounding box center [881, 159] width 169 height 41
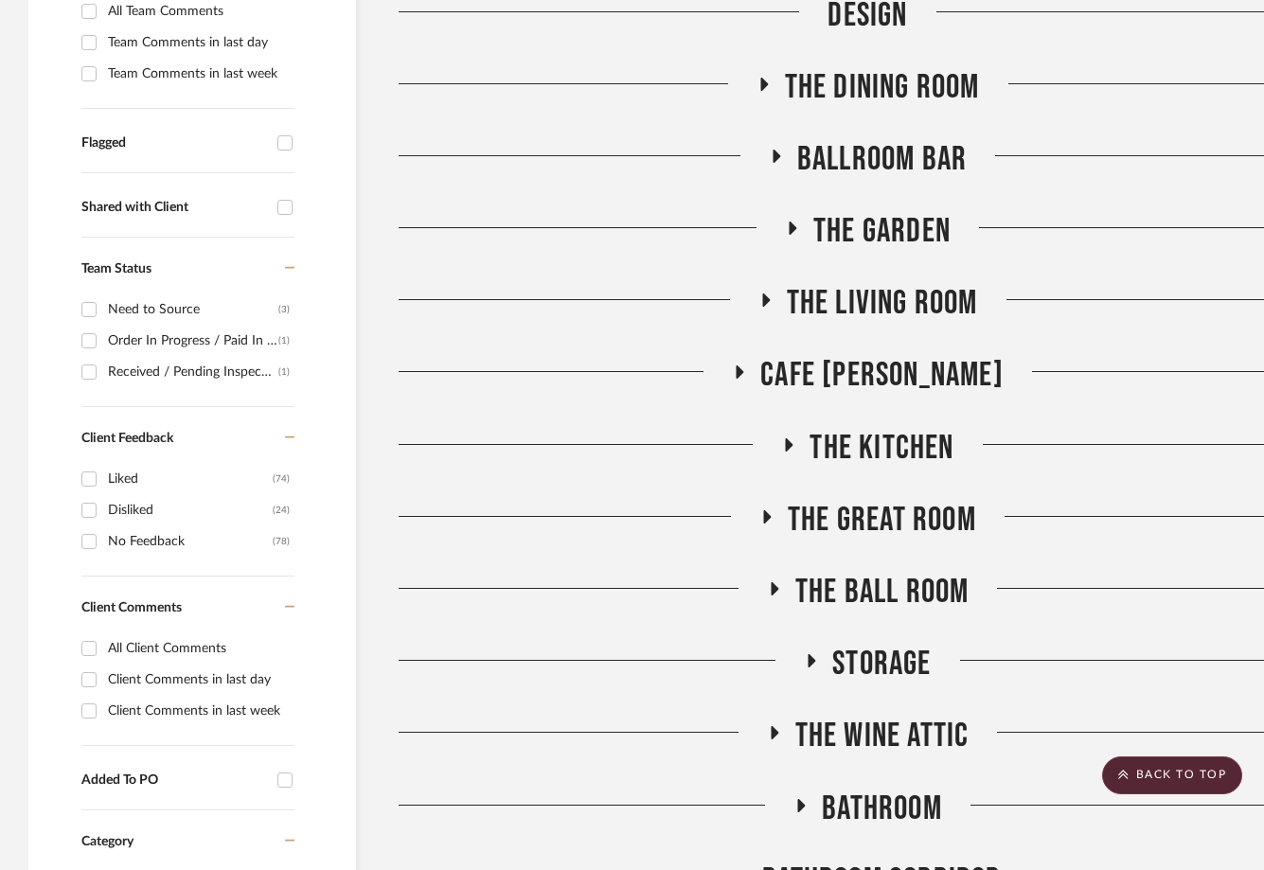
click at [887, 434] on span "The Kitchen" at bounding box center [881, 448] width 144 height 41
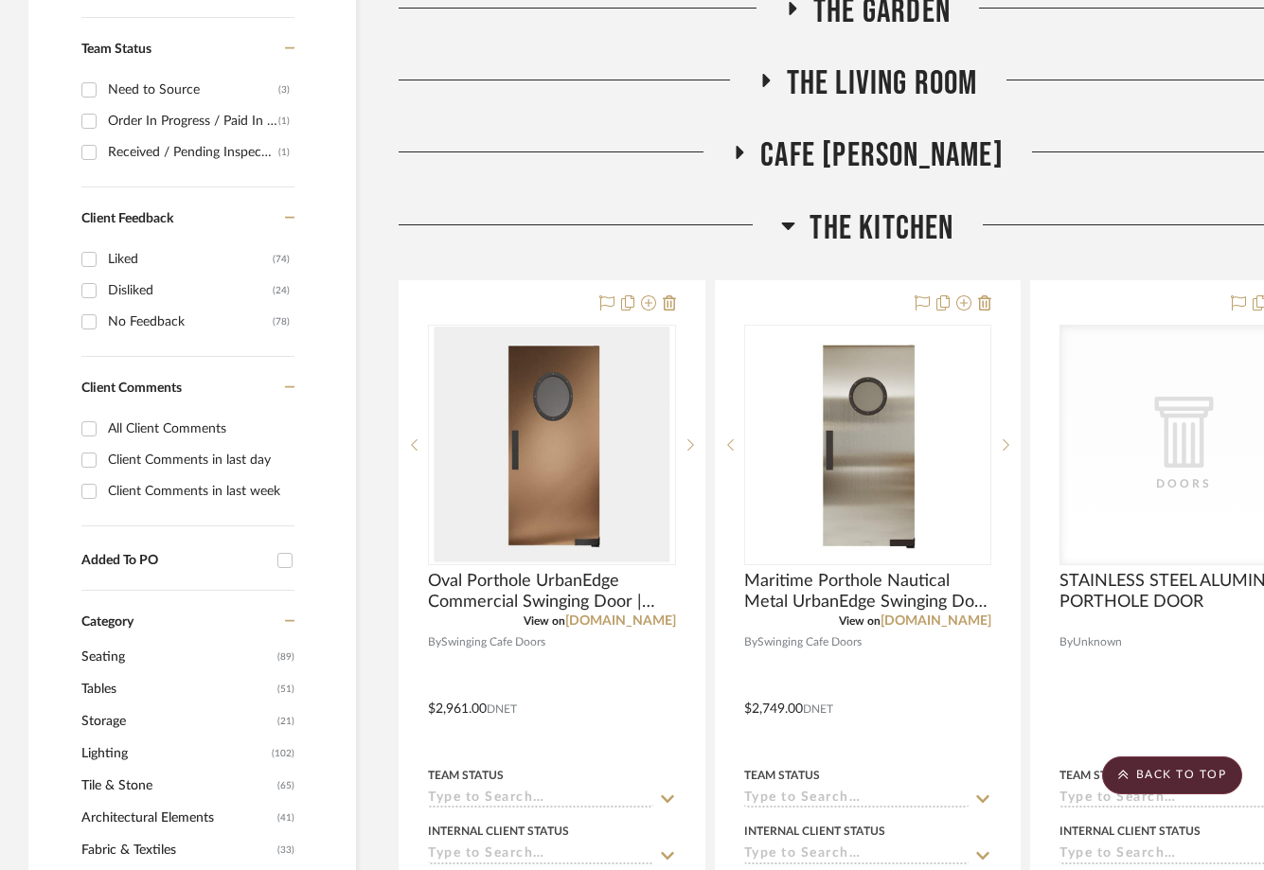
scroll to position [792, 0]
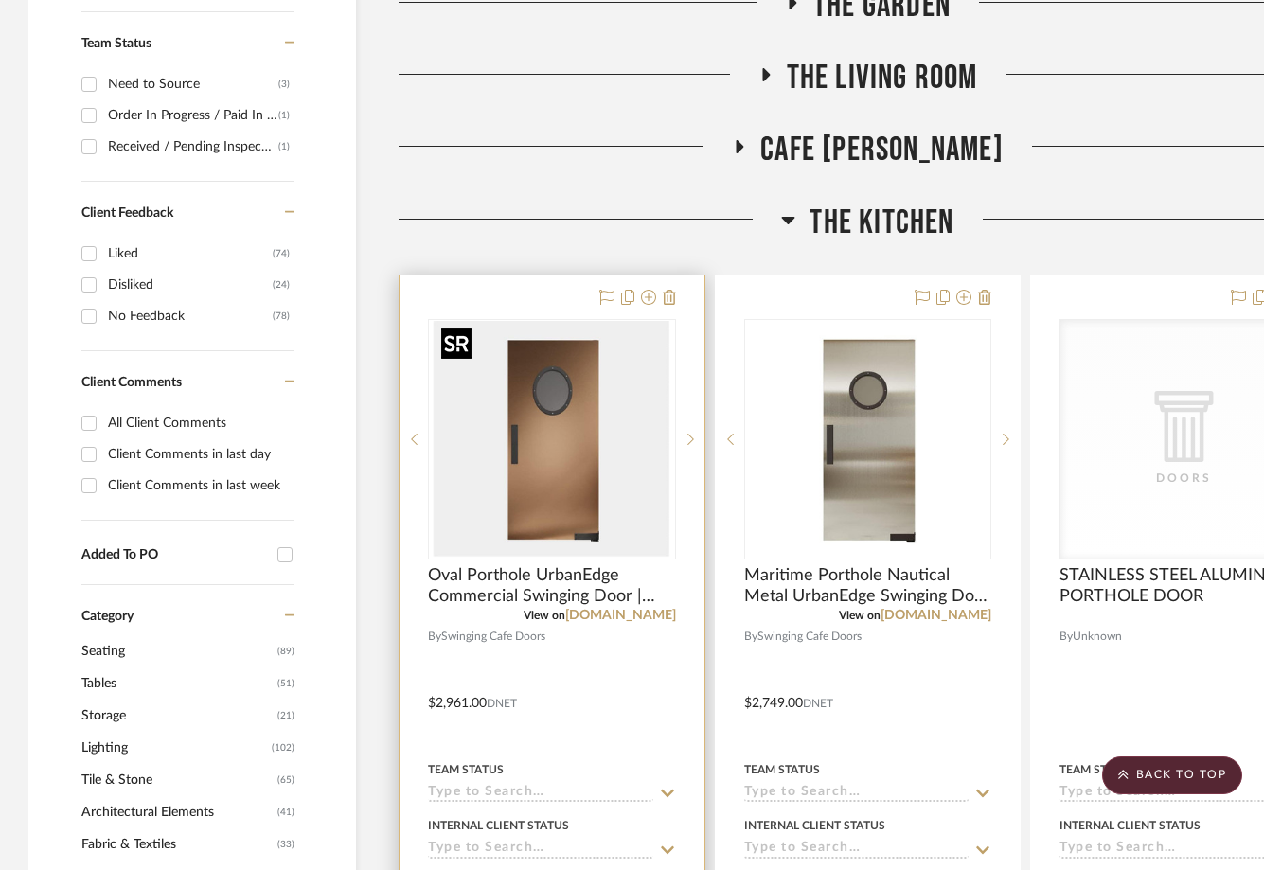
click at [0, 0] on img at bounding box center [0, 0] width 0 height 0
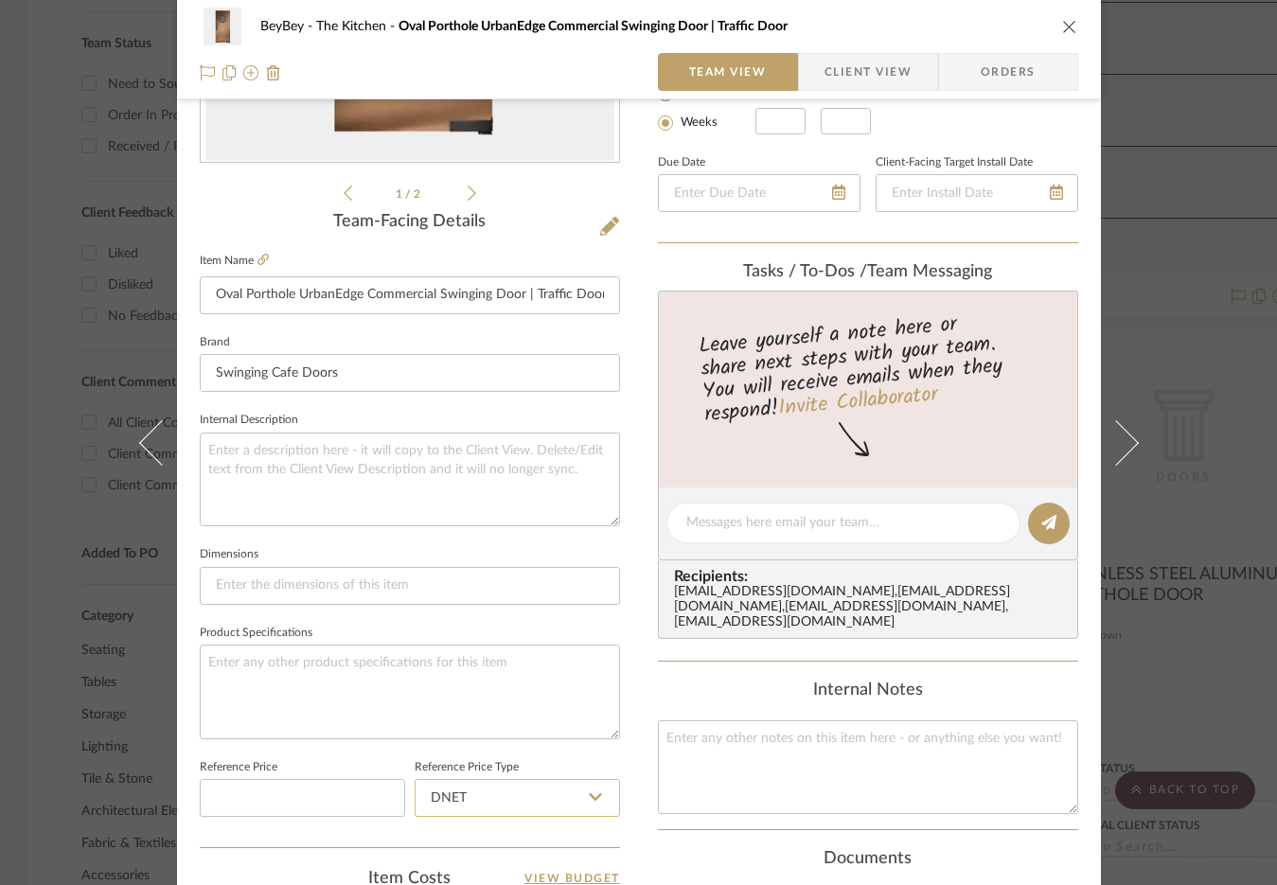
scroll to position [316, 0]
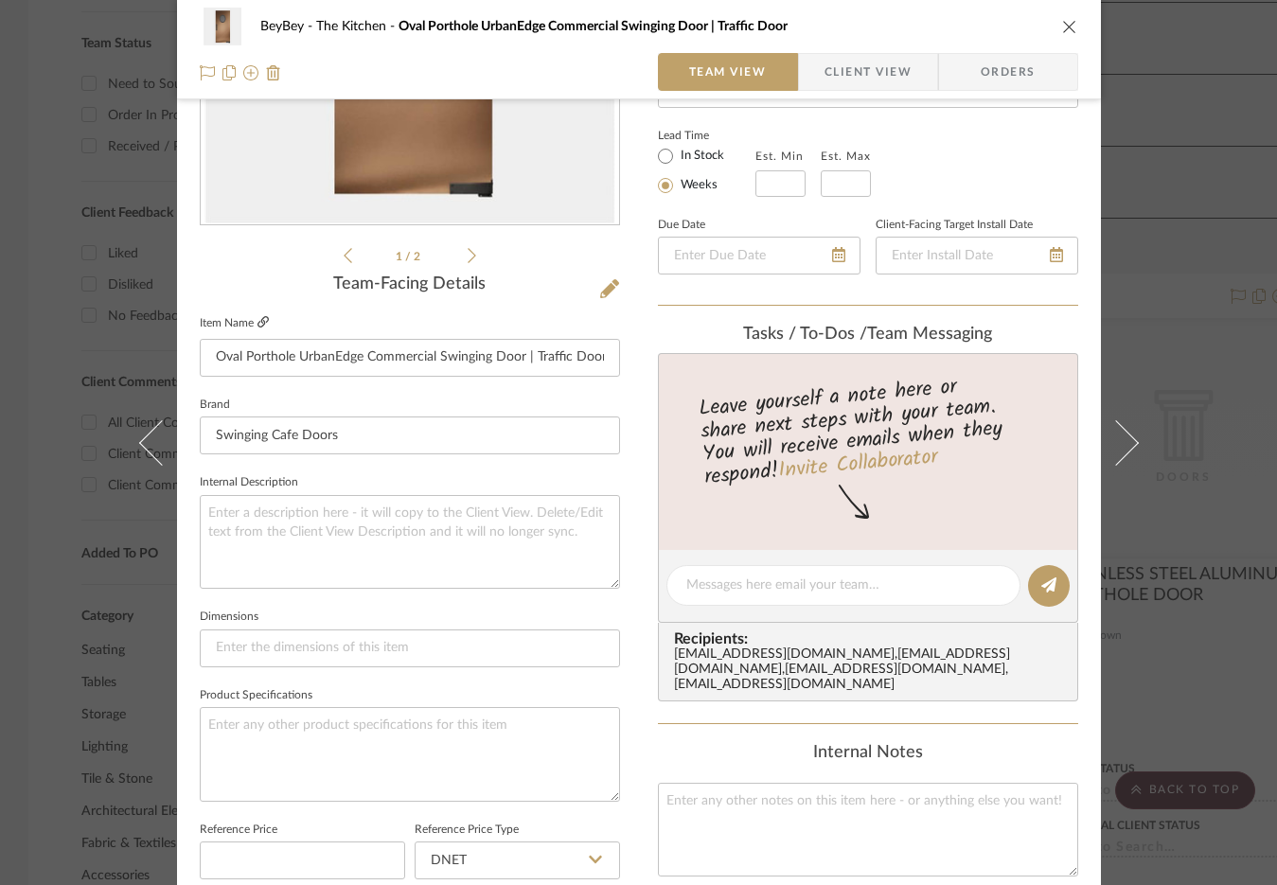
click at [257, 324] on icon at bounding box center [262, 321] width 11 height 11
